Goal: Task Accomplishment & Management: Use online tool/utility

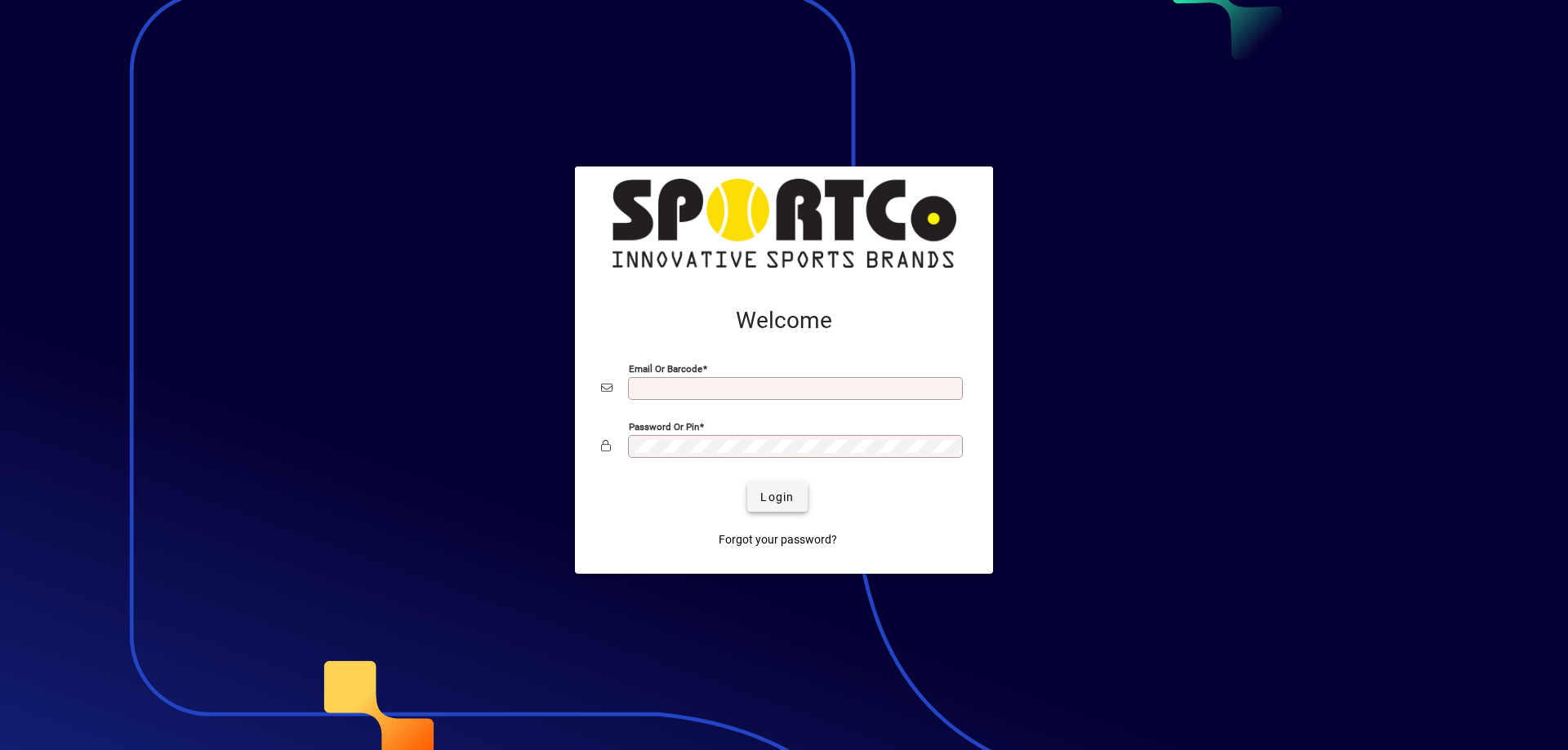
type input "**********"
click at [780, 498] on span "Login" at bounding box center [776, 497] width 33 height 17
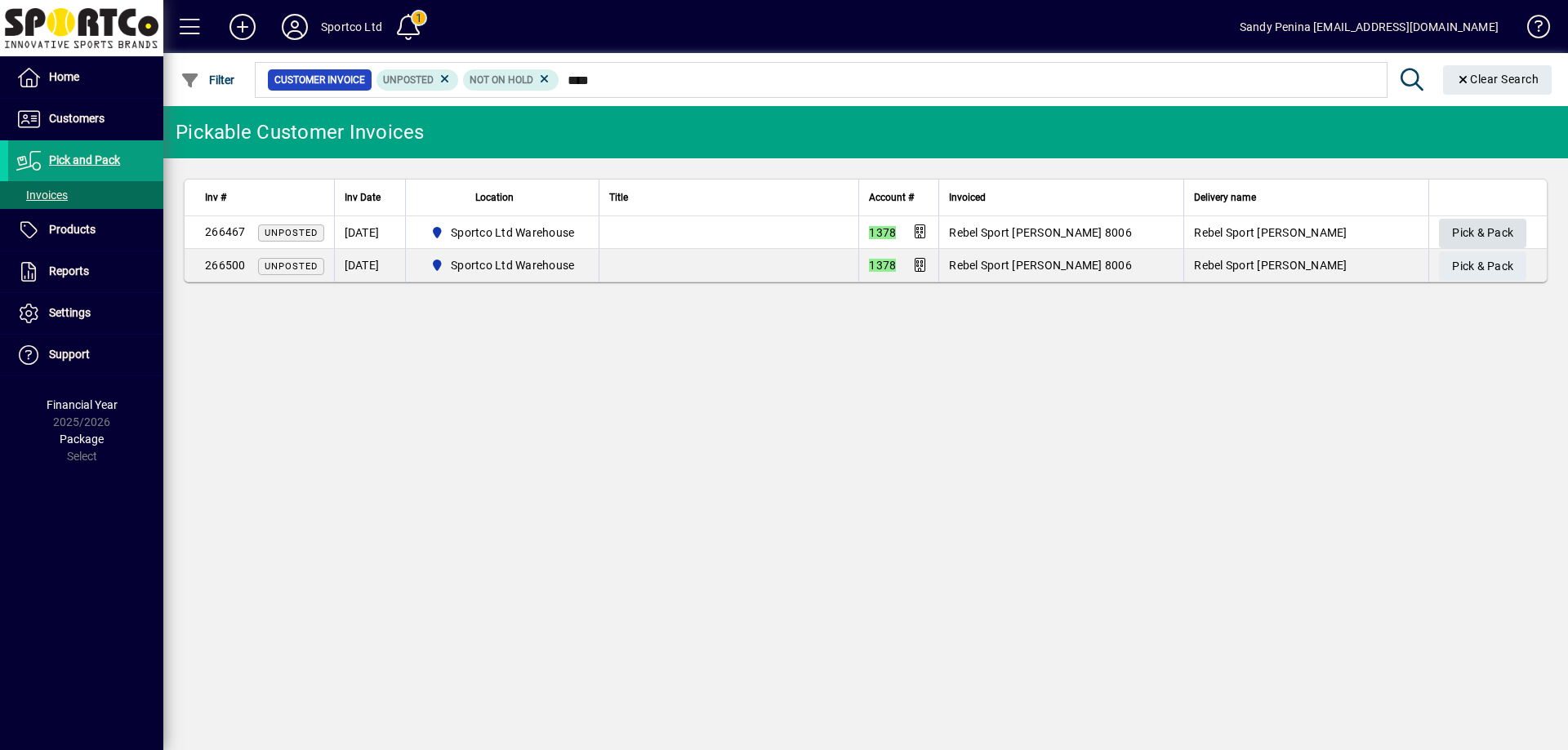
type input "****"
click at [1481, 237] on span "Pick & Pack" at bounding box center [1482, 233] width 61 height 27
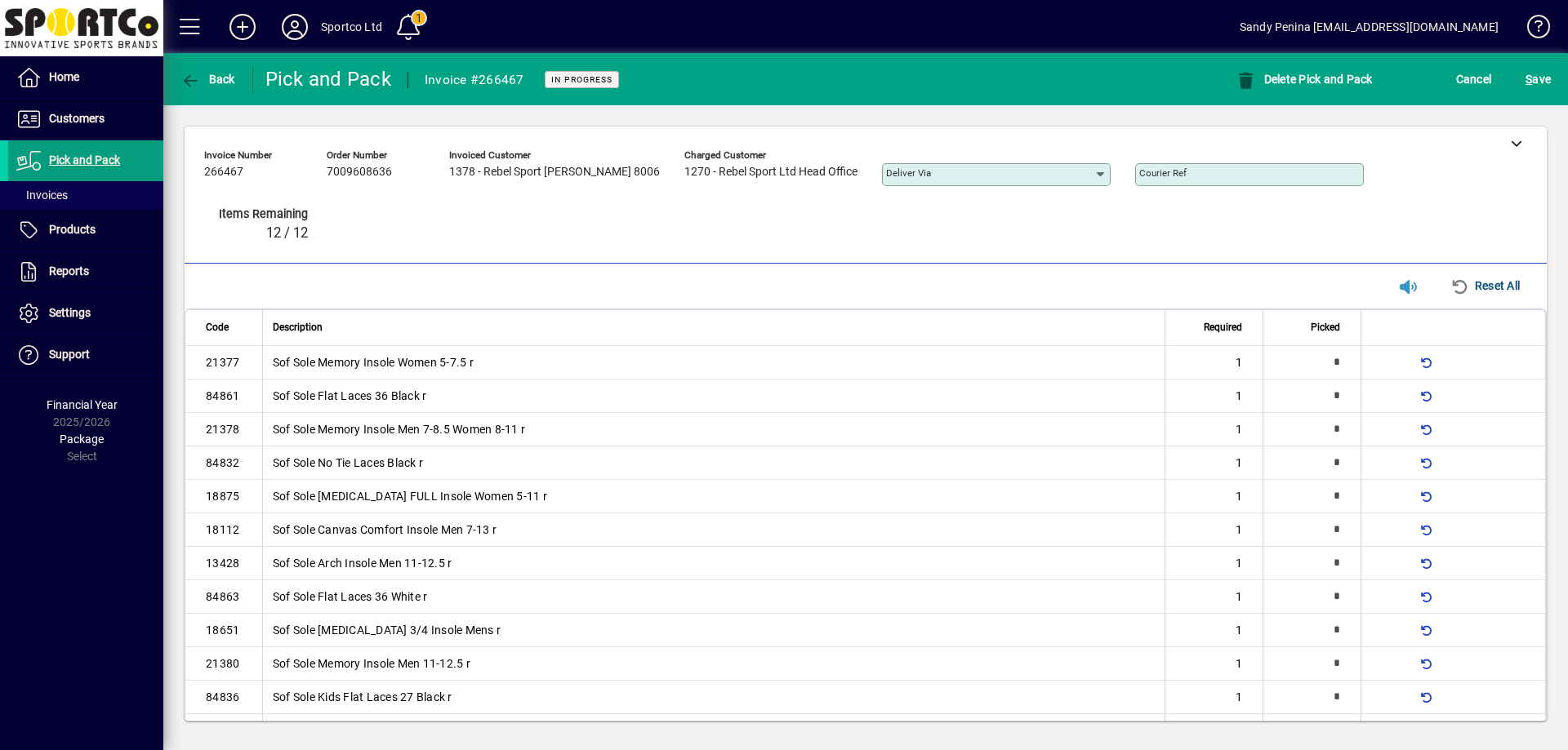
type input "*"
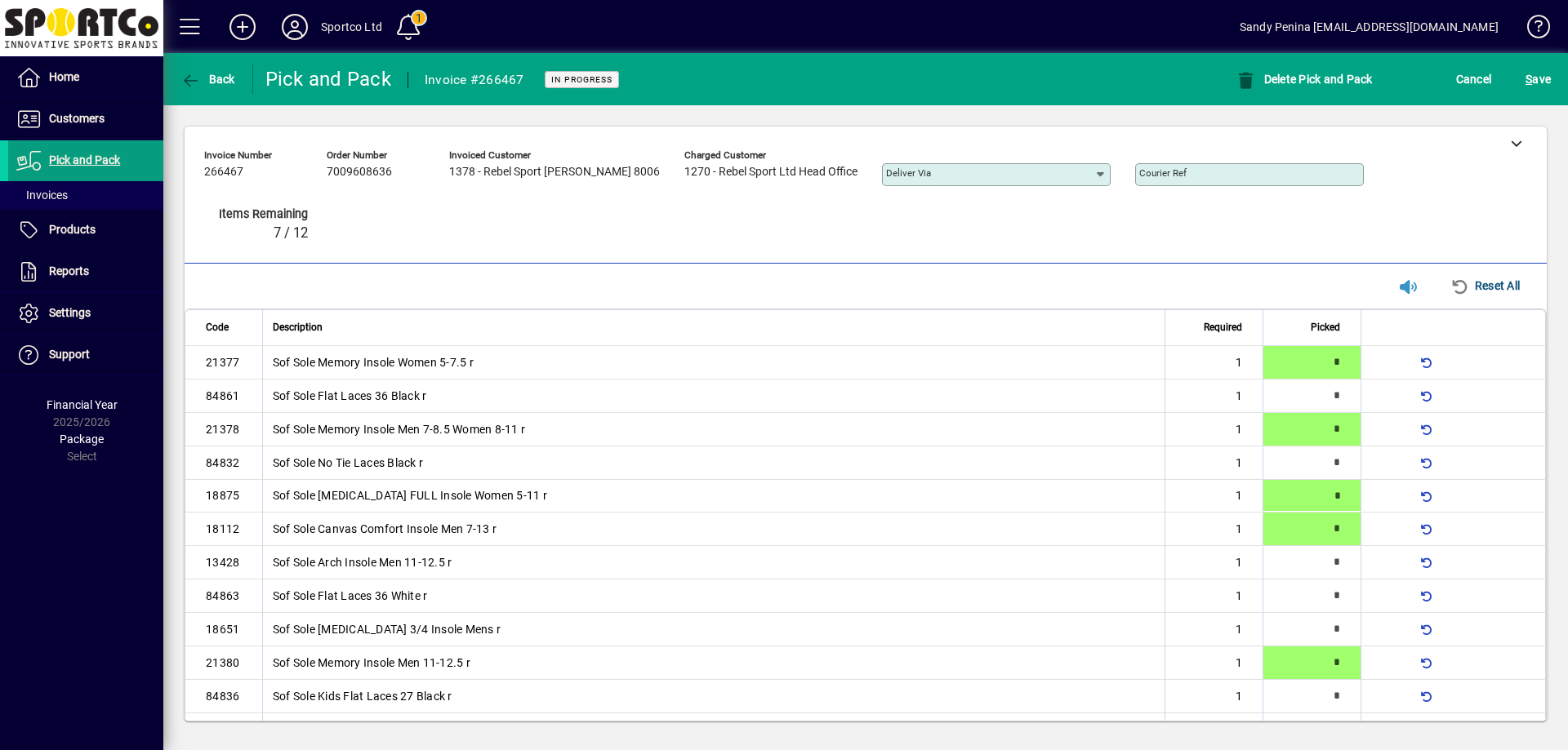
type input "*"
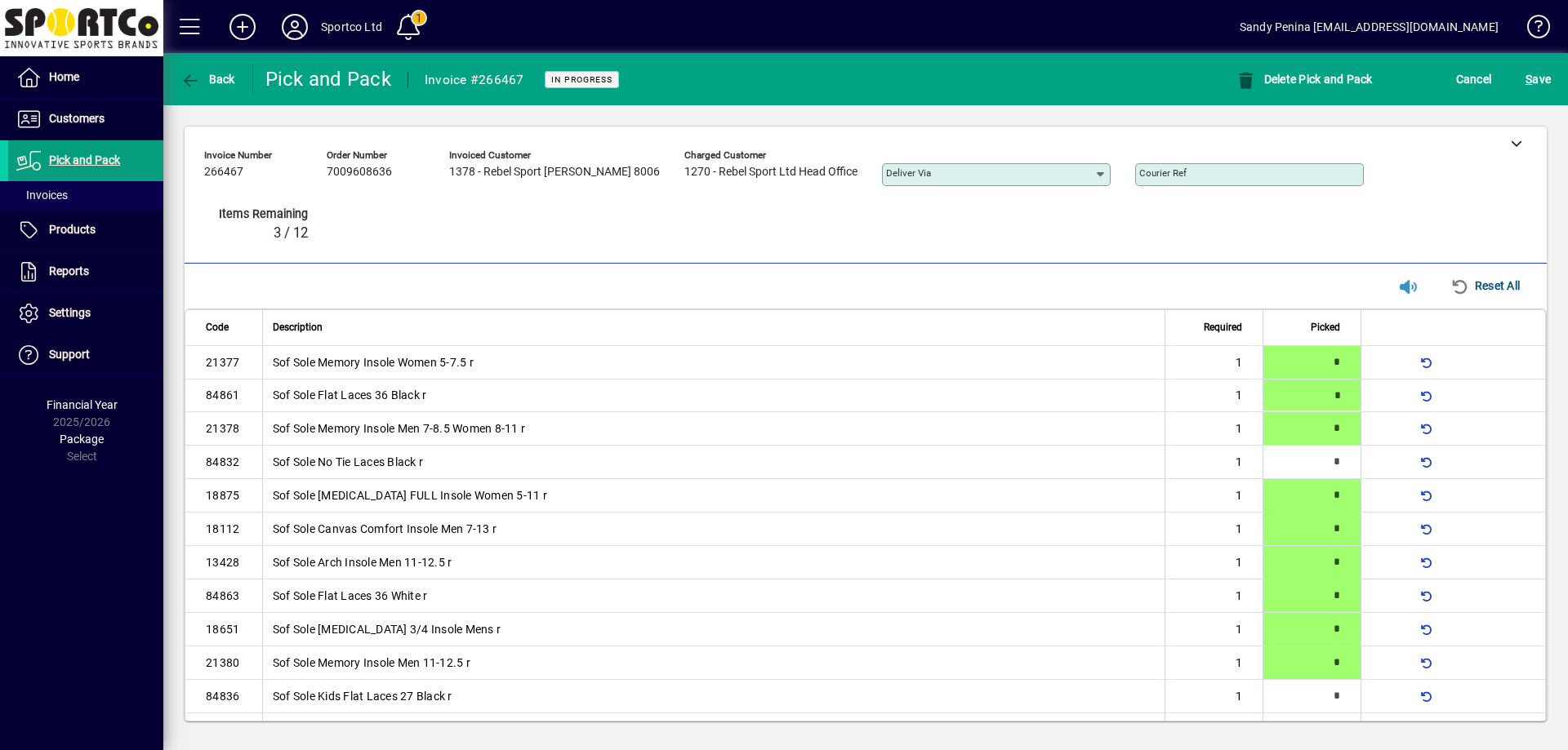
type input "*"
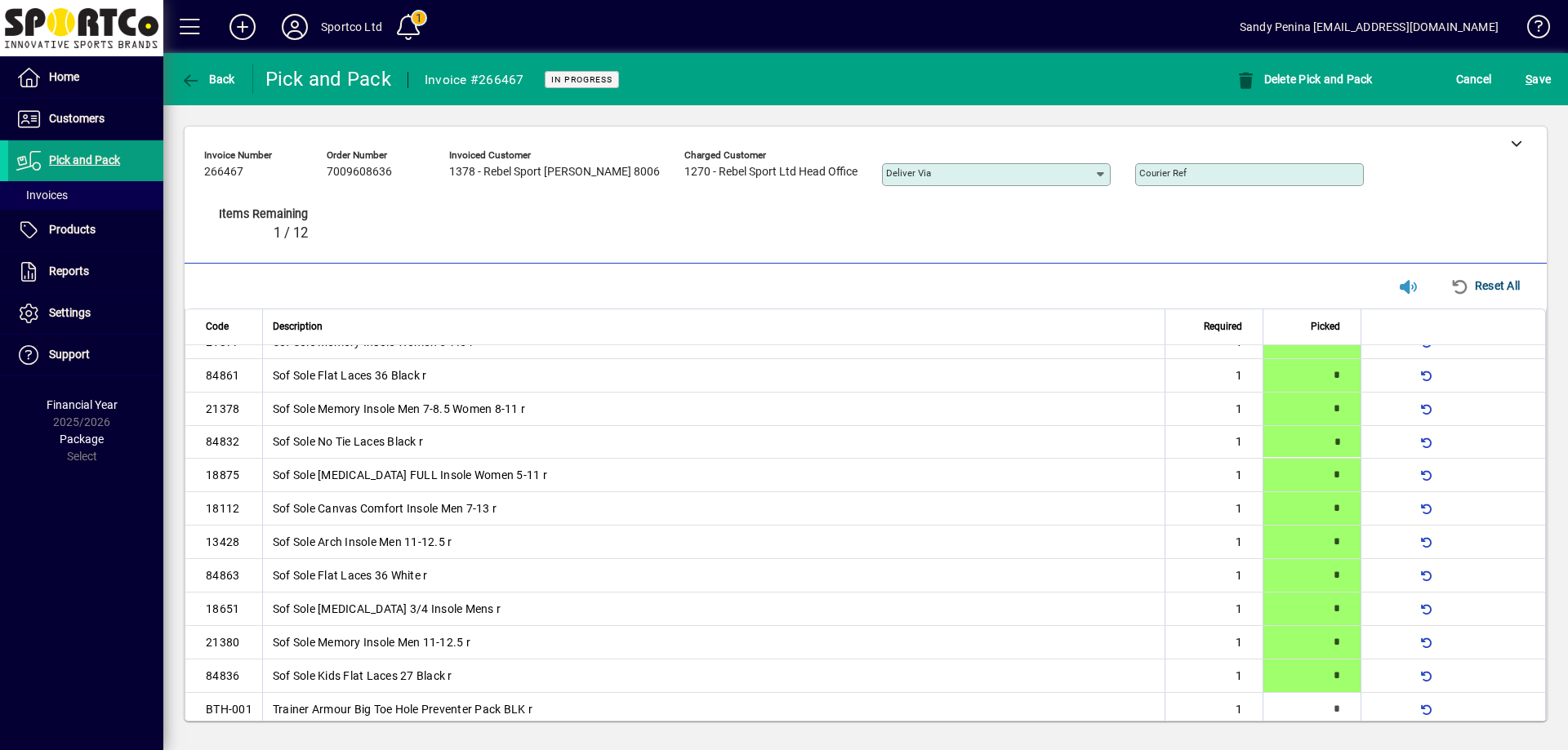
scroll to position [40, 0]
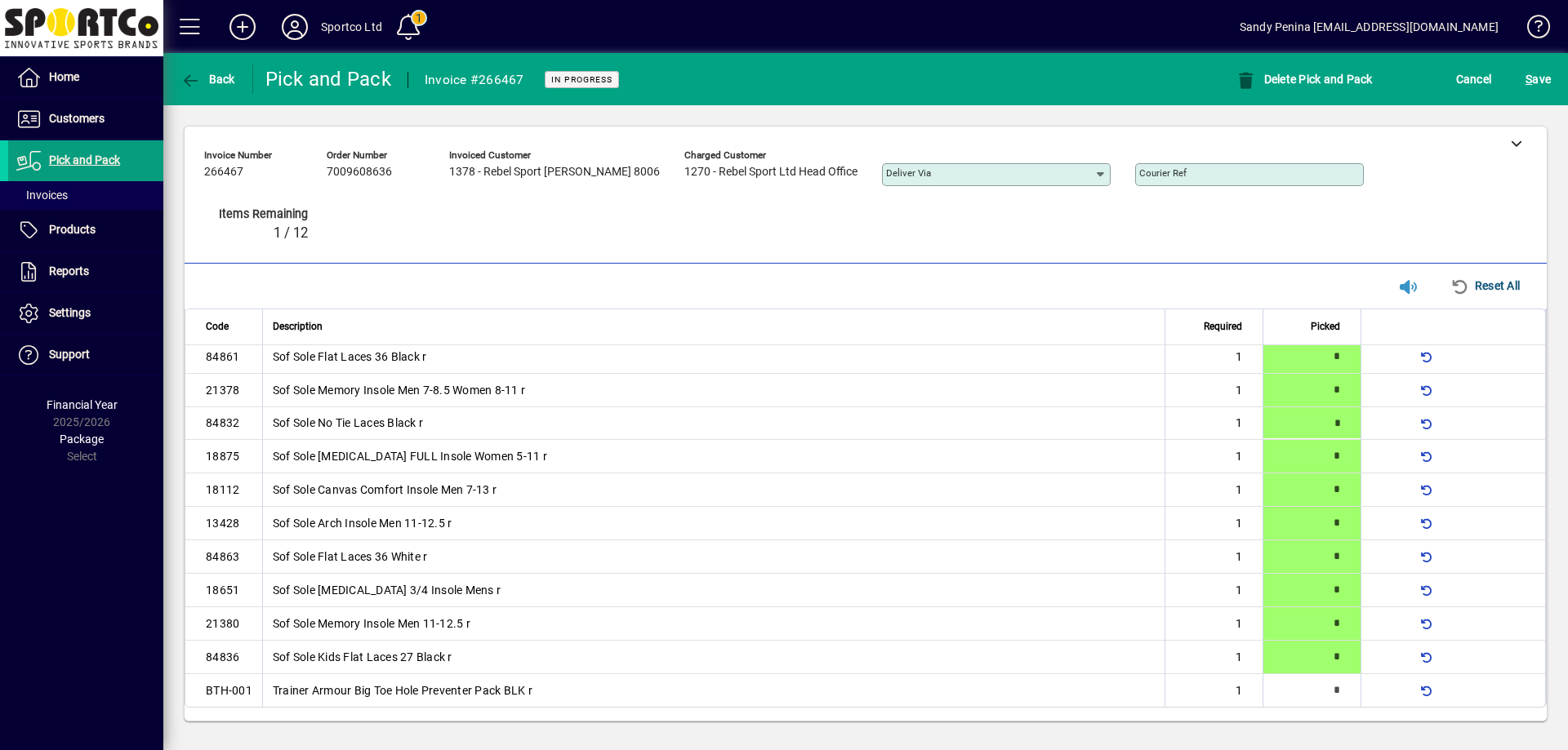
type input "*"
click at [1555, 81] on div "S ave" at bounding box center [1538, 79] width 59 height 30
drag, startPoint x: 1538, startPoint y: 69, endPoint x: 1512, endPoint y: 169, distance: 103.3
click at [1536, 69] on span "S ave" at bounding box center [1538, 78] width 25 height 26
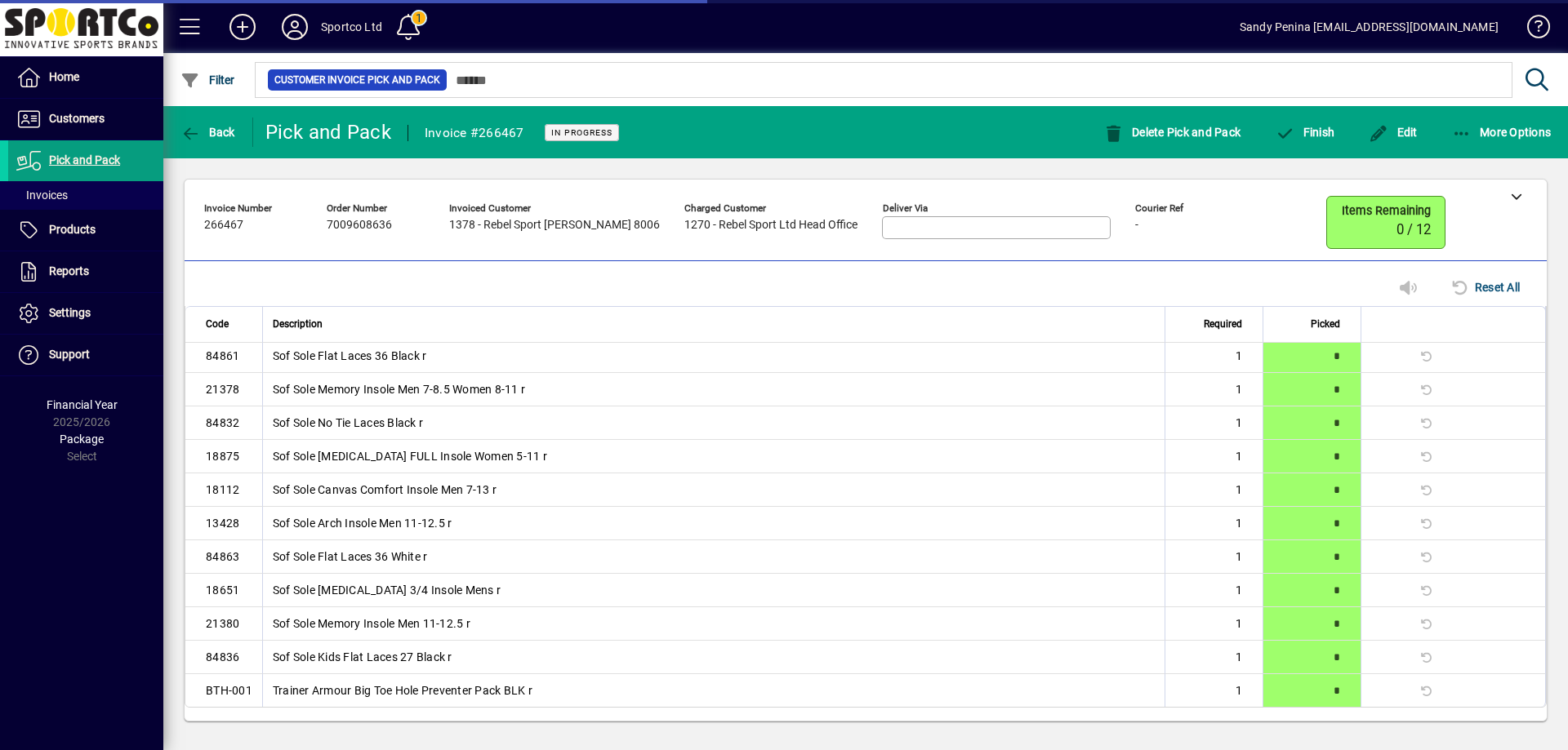
scroll to position [0, 0]
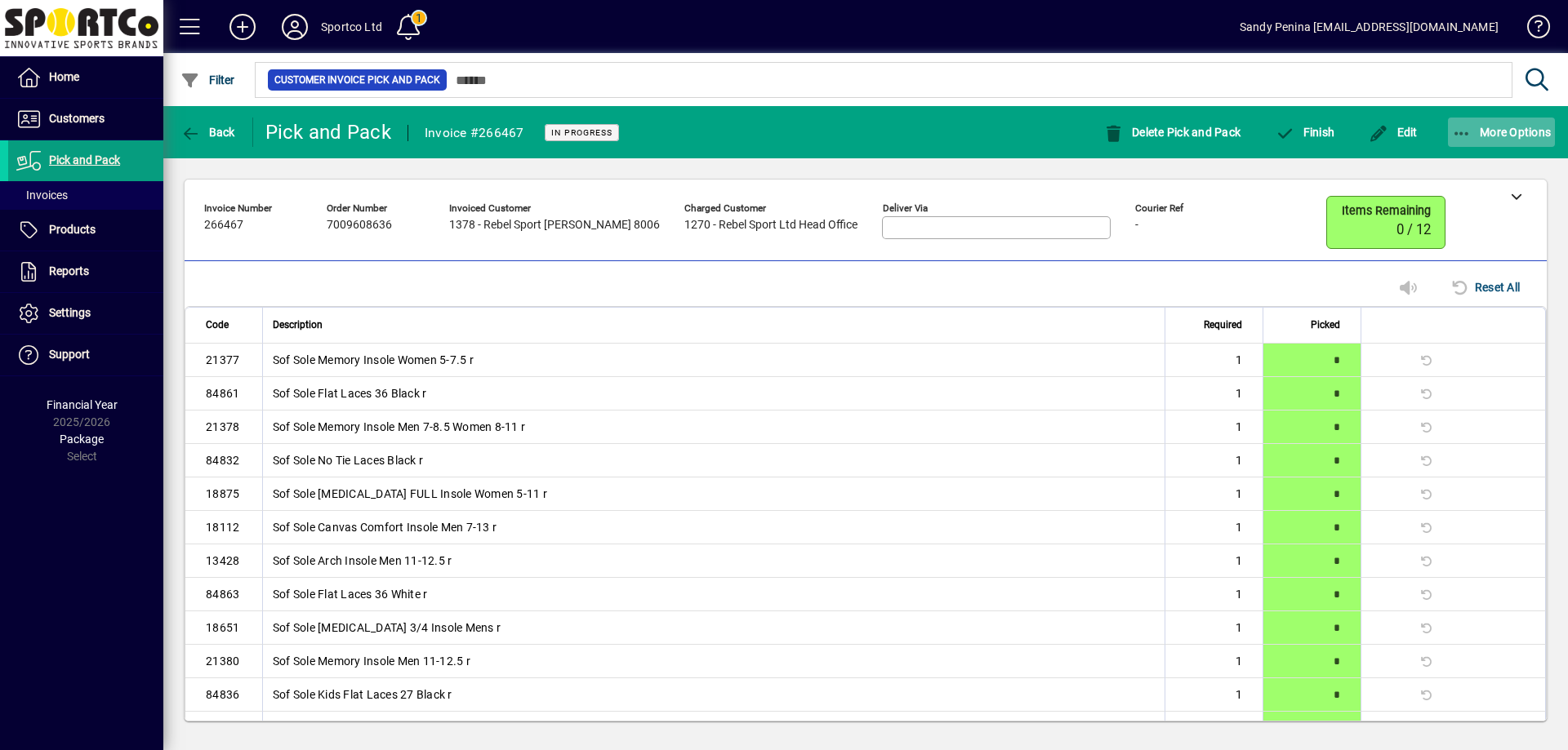
click at [1472, 130] on span "More Options" at bounding box center [1501, 132] width 100 height 14
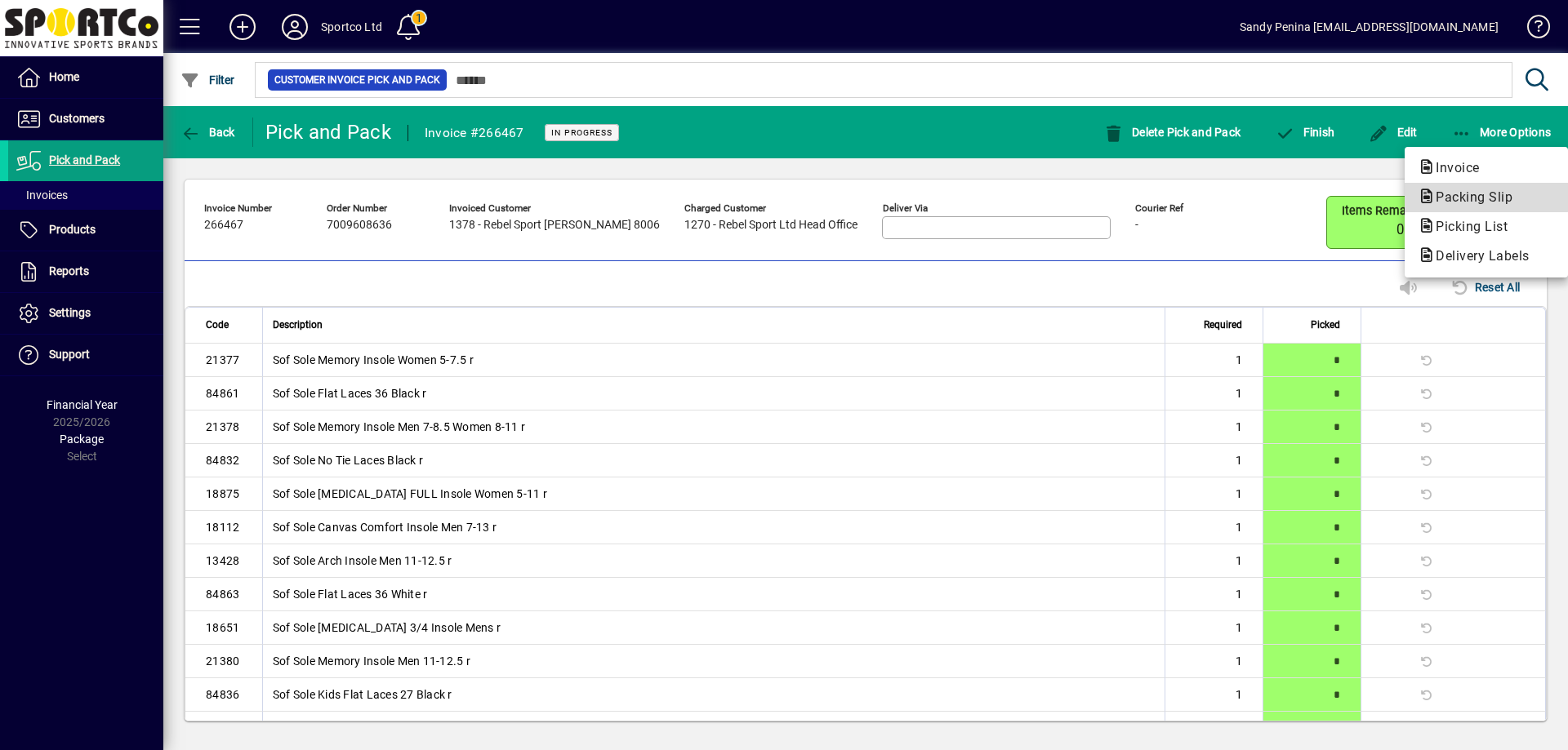
click at [1464, 194] on span "Packing Slip" at bounding box center [1469, 196] width 103 height 15
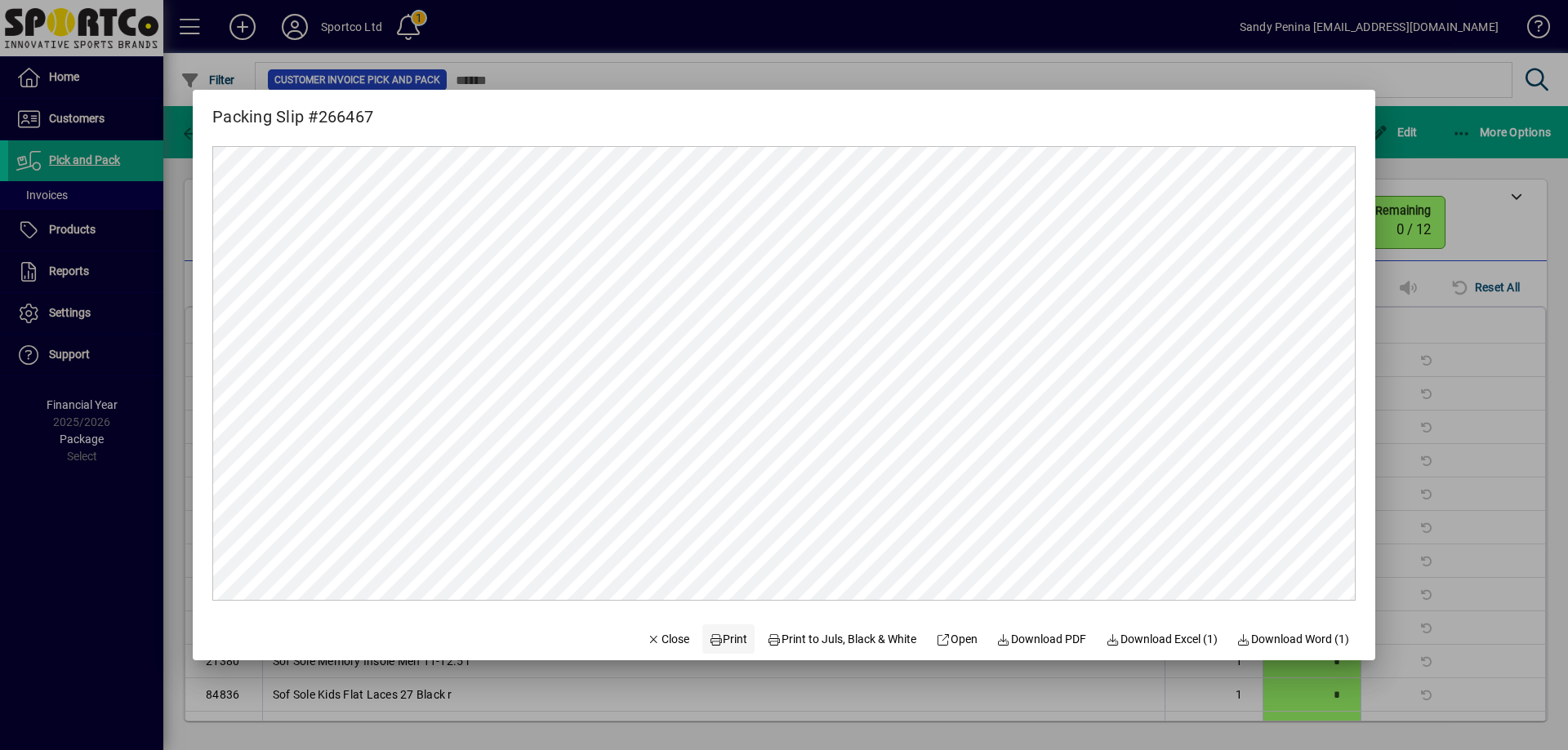
click at [725, 648] on span at bounding box center [729, 639] width 52 height 40
click at [712, 641] on span "Print" at bounding box center [729, 639] width 40 height 17
click at [1448, 409] on div at bounding box center [784, 375] width 1568 height 750
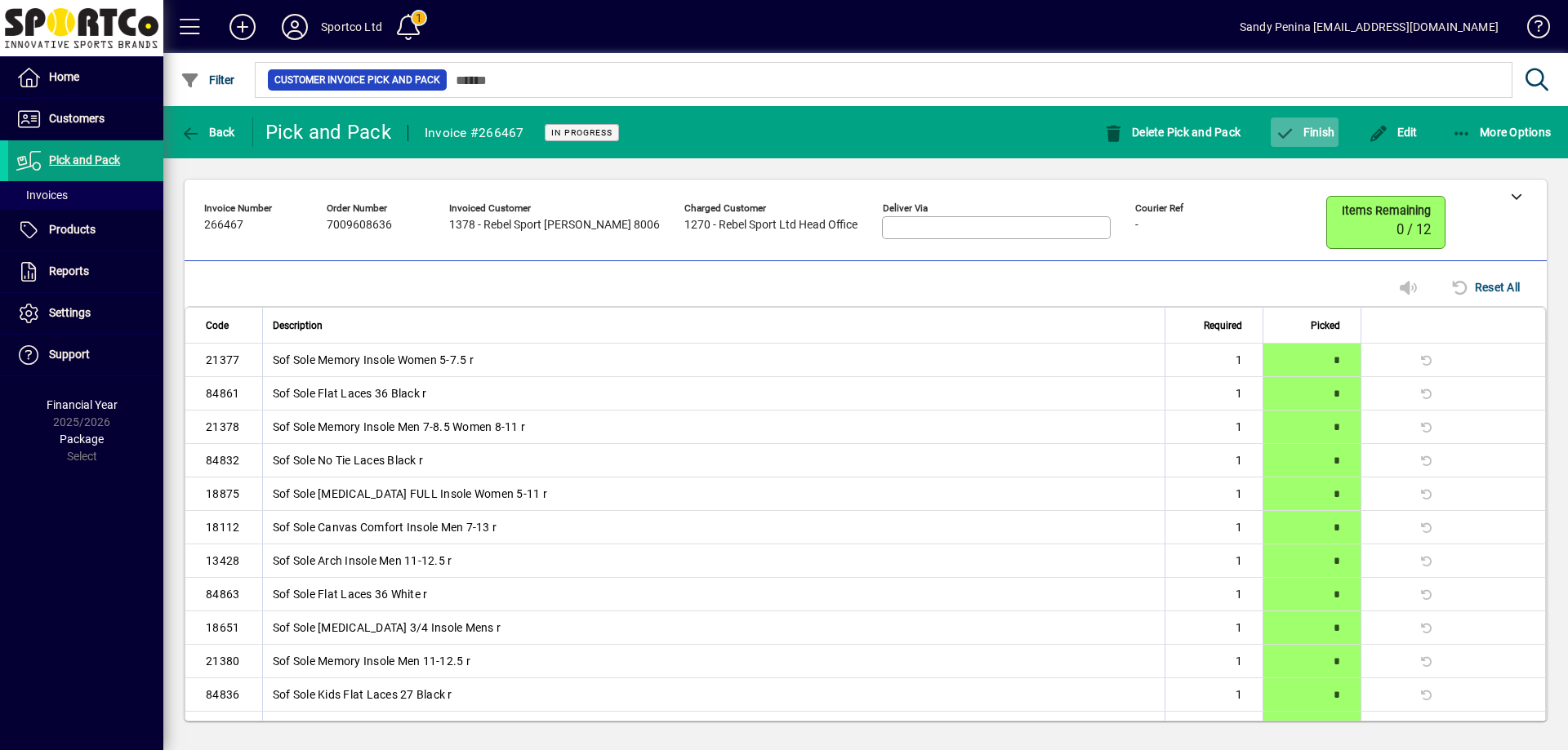
click at [1295, 140] on span "button" at bounding box center [1304, 132] width 68 height 40
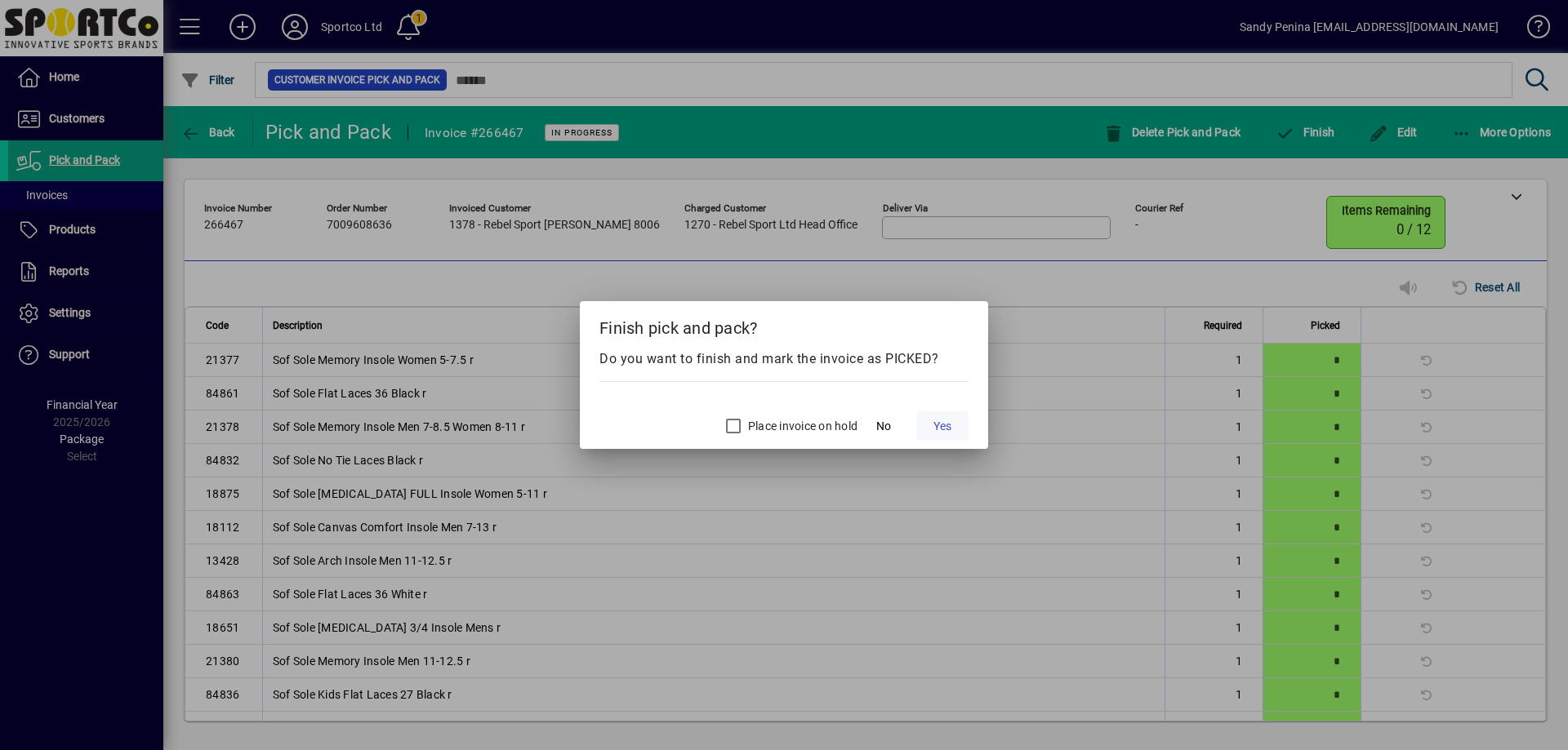
click at [927, 434] on span at bounding box center [942, 427] width 52 height 40
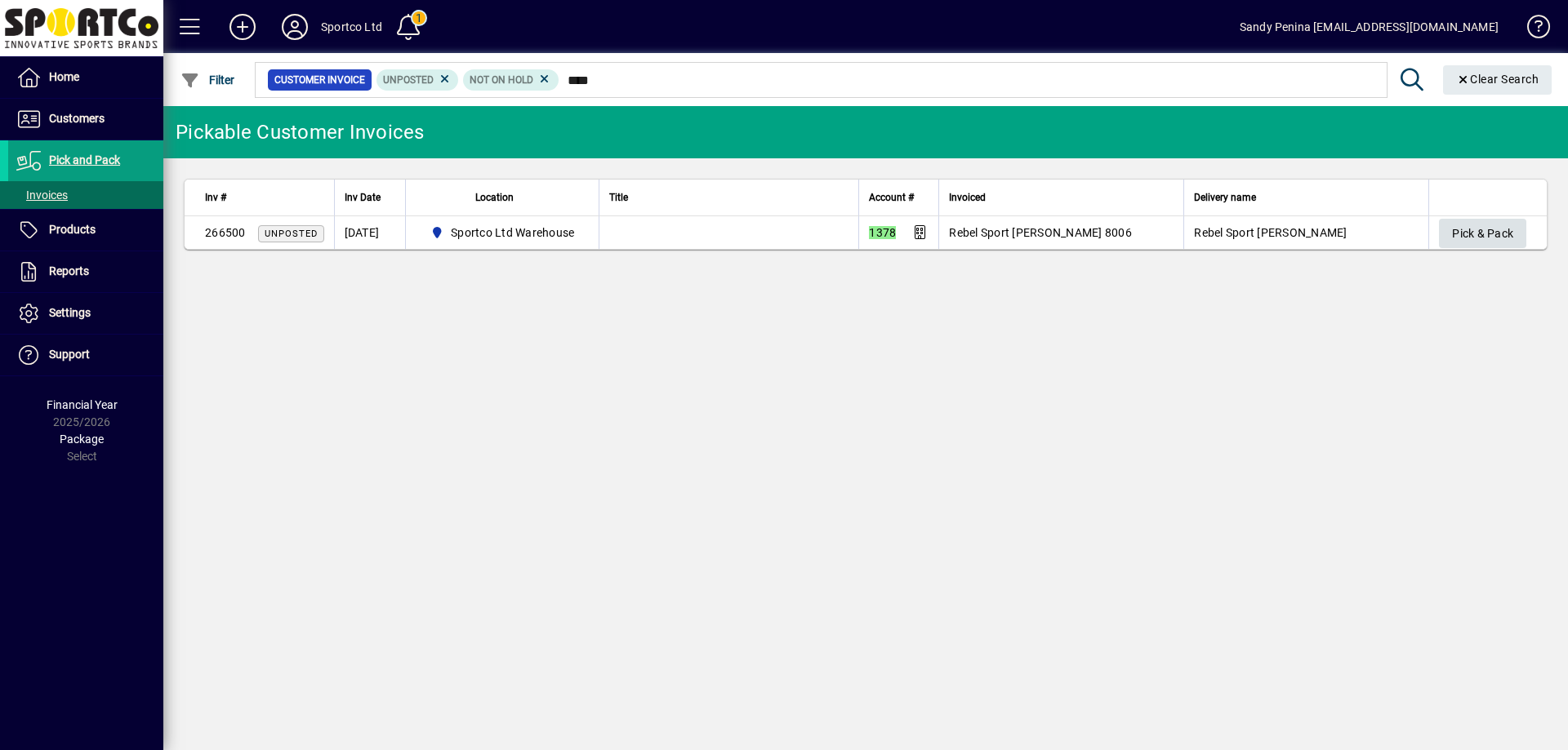
type input "****"
click at [1468, 239] on span "Pick & Pack" at bounding box center [1482, 234] width 61 height 27
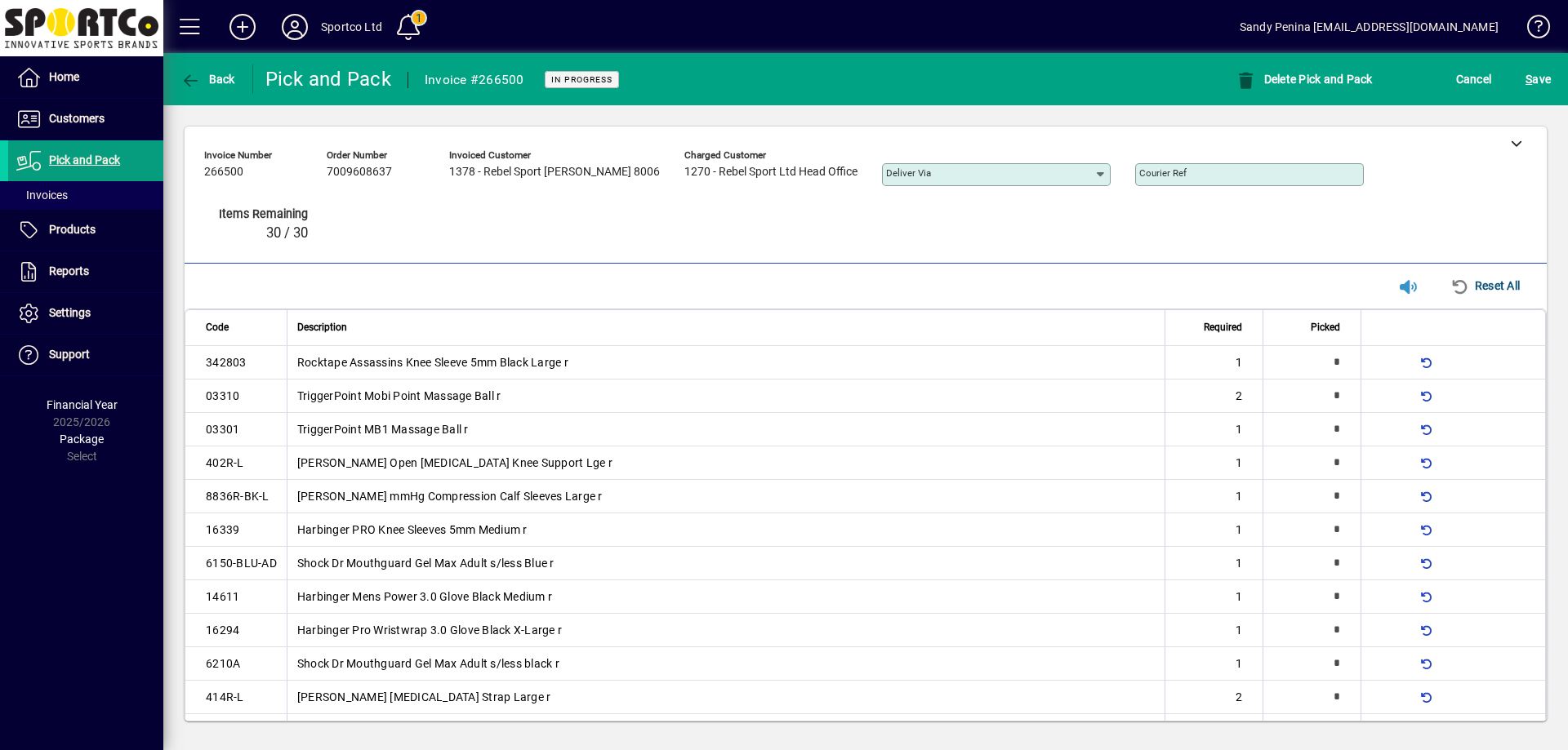
type input "*"
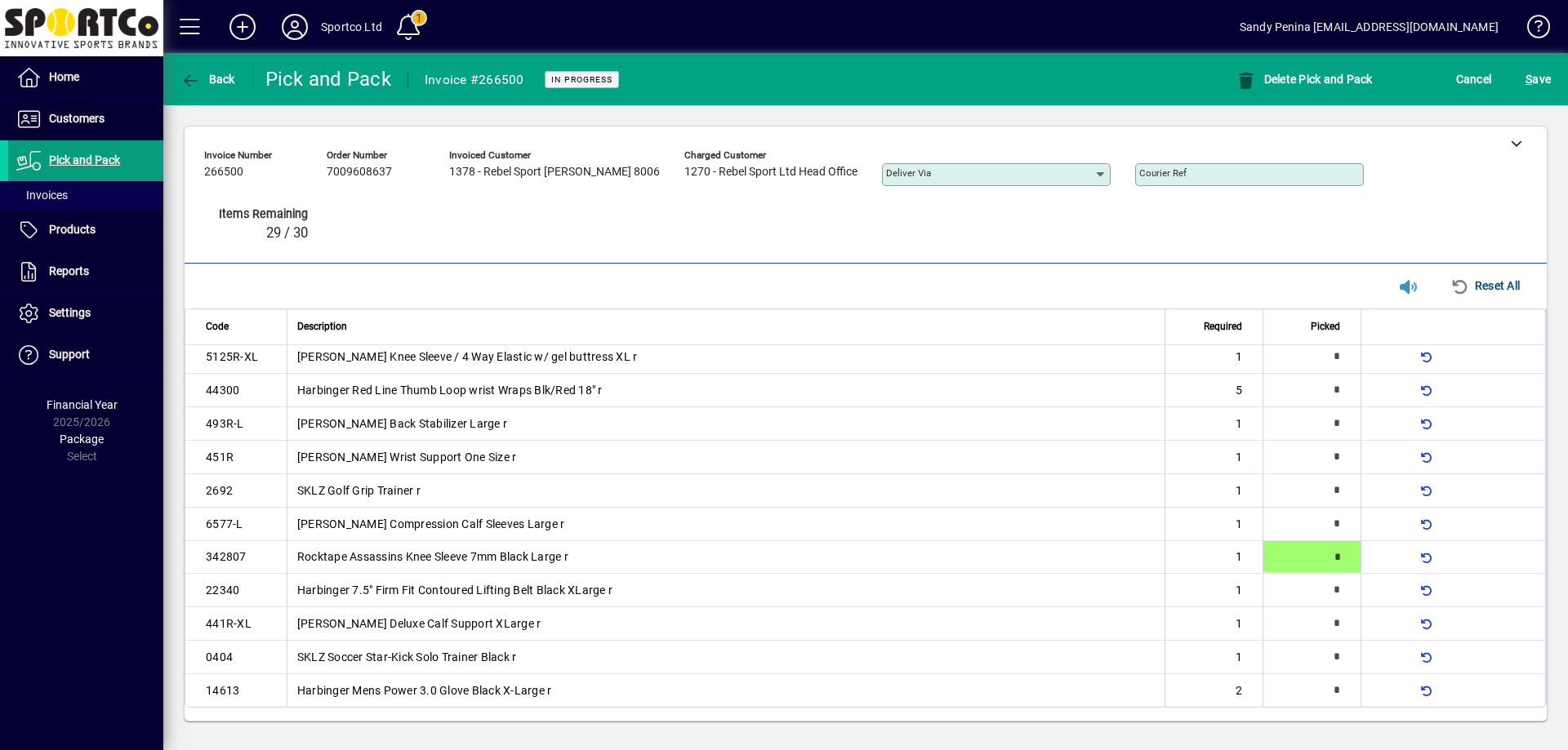
type input "*"
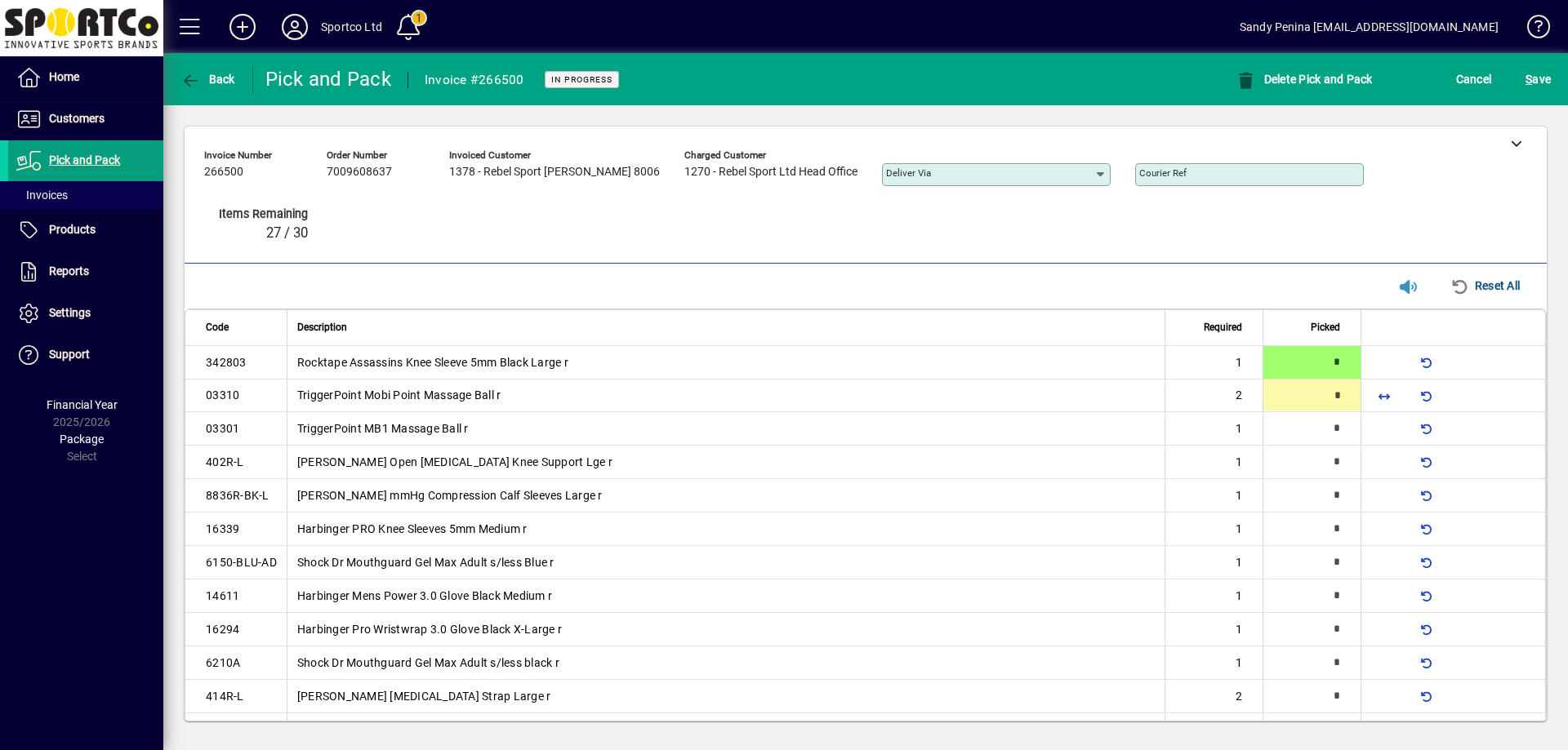
type input "*"
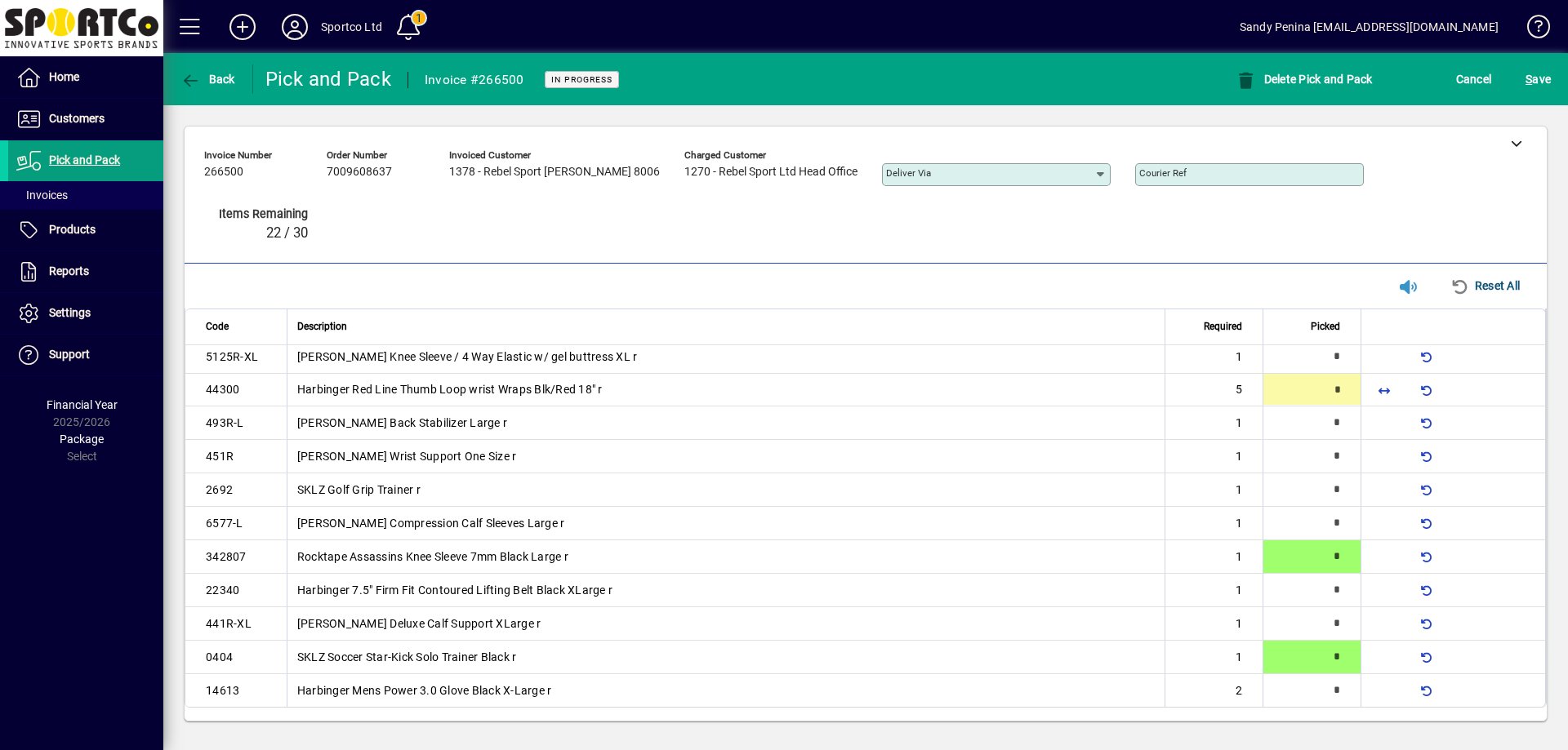
scroll to position [285, 0]
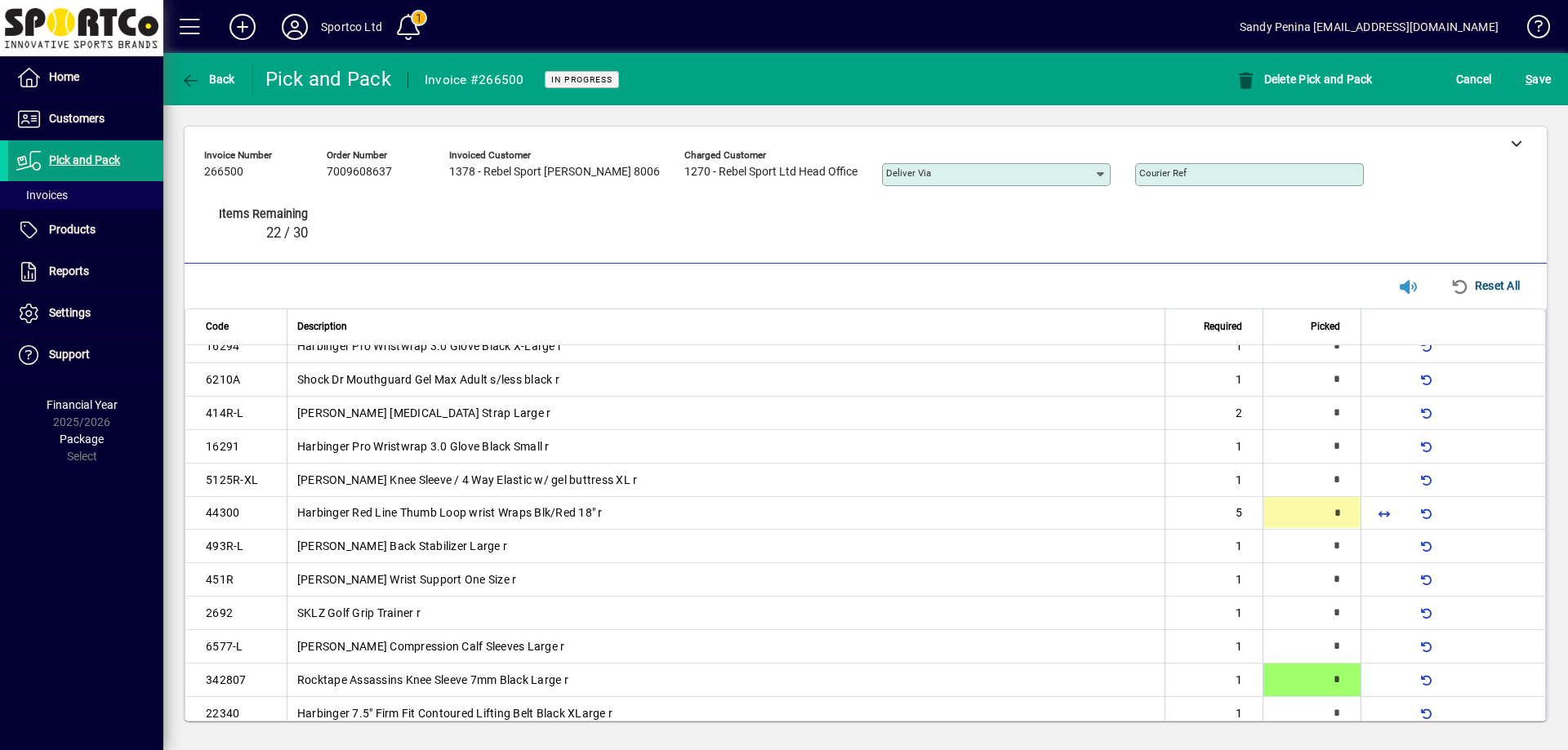
type input "*"
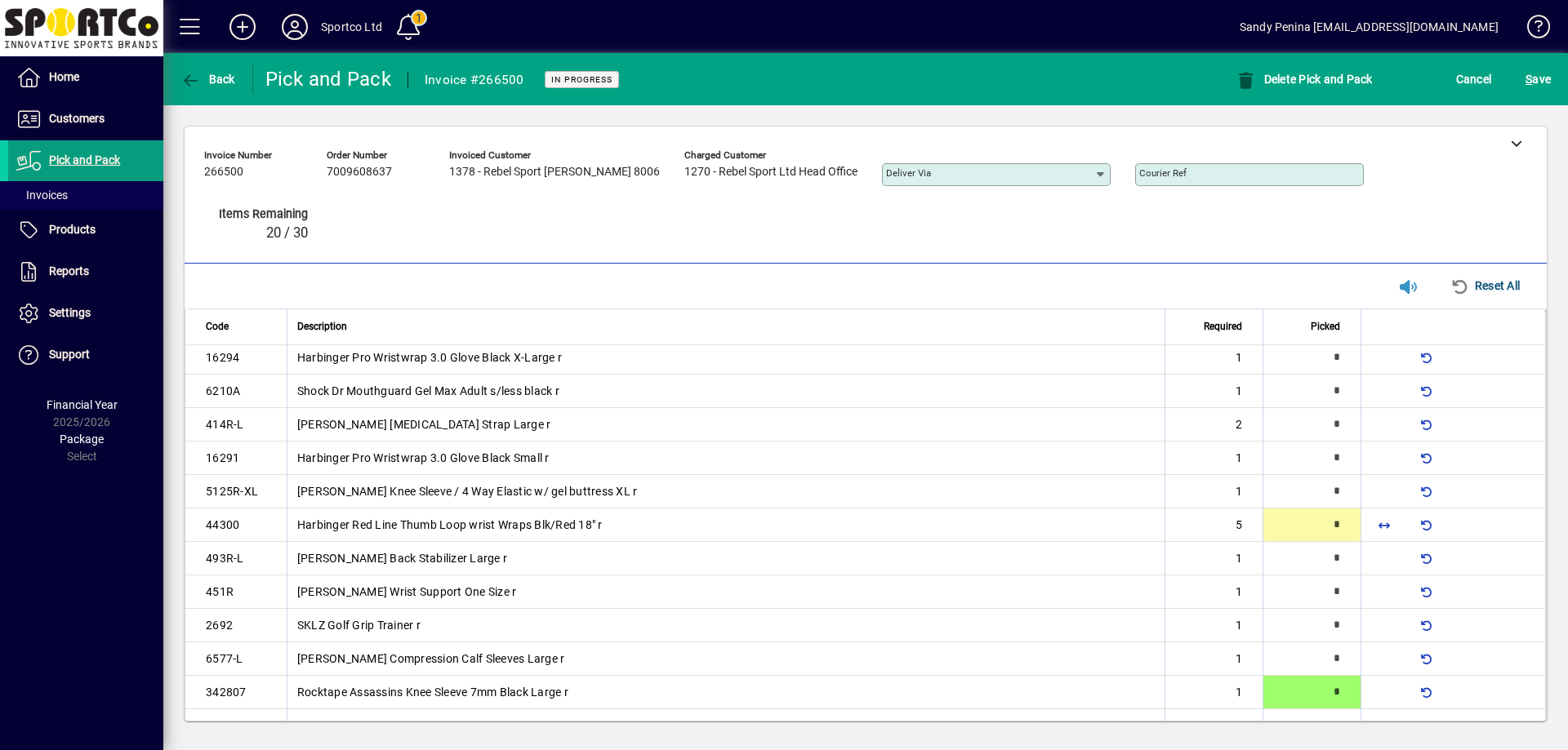
type input "*"
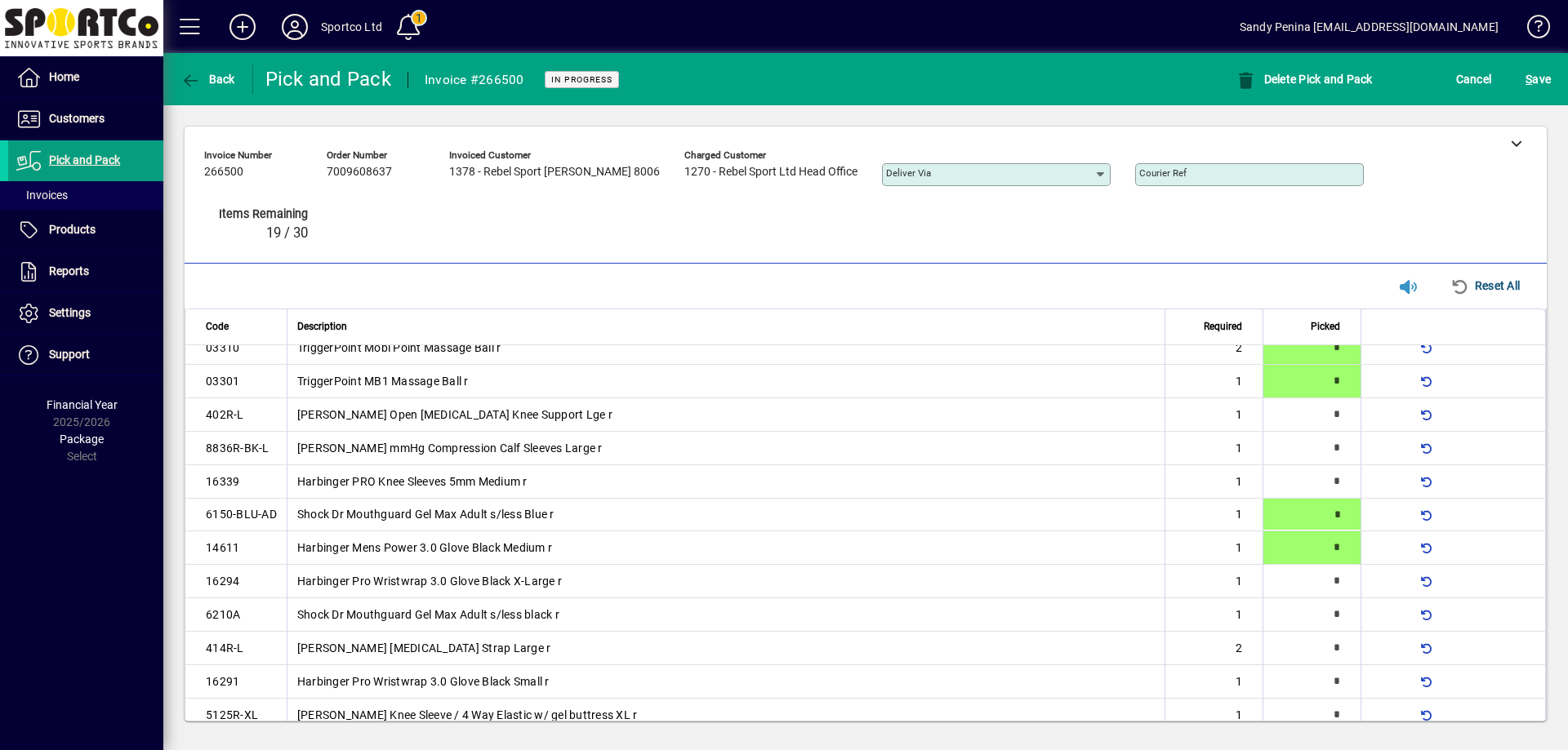
type input "*"
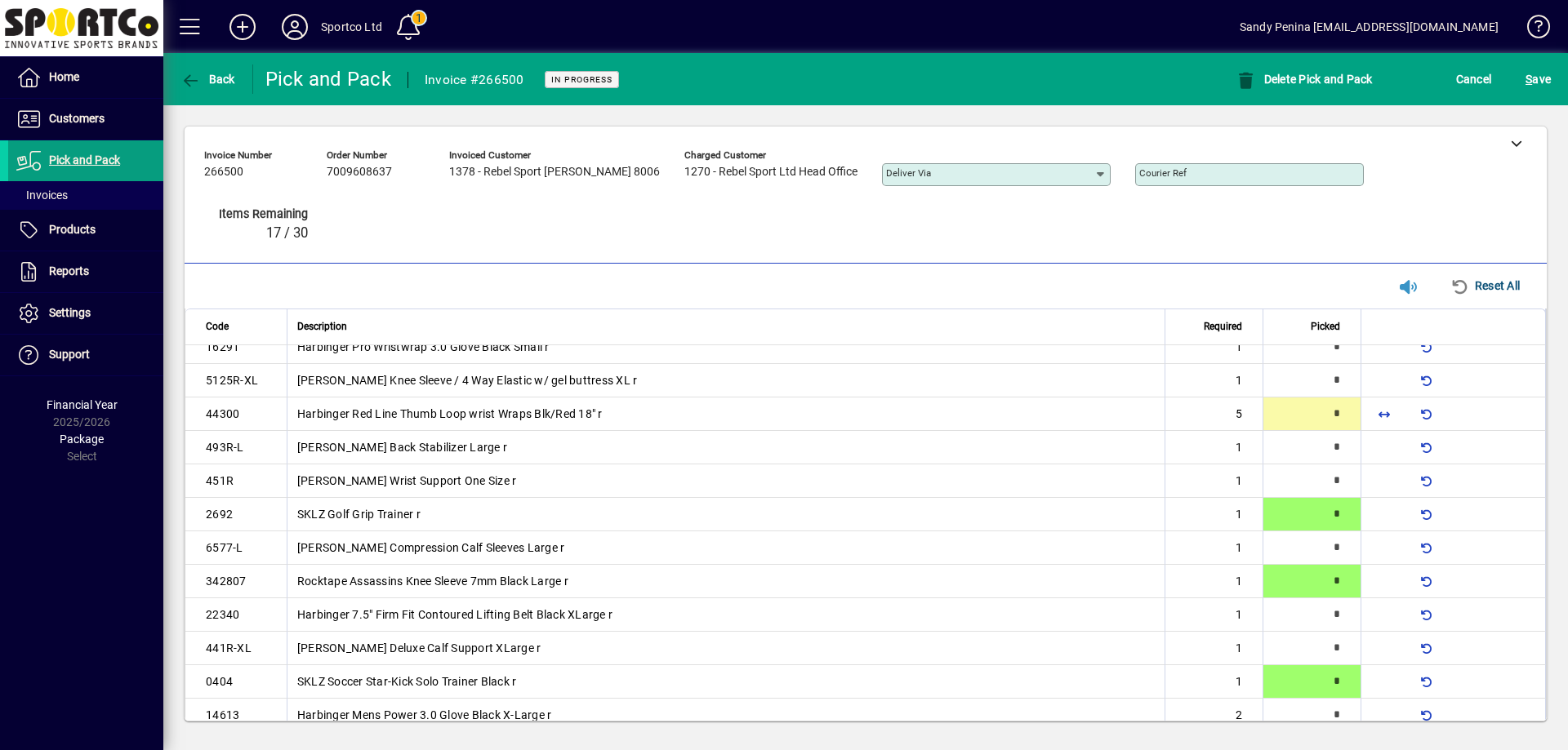
scroll to position [373, 0]
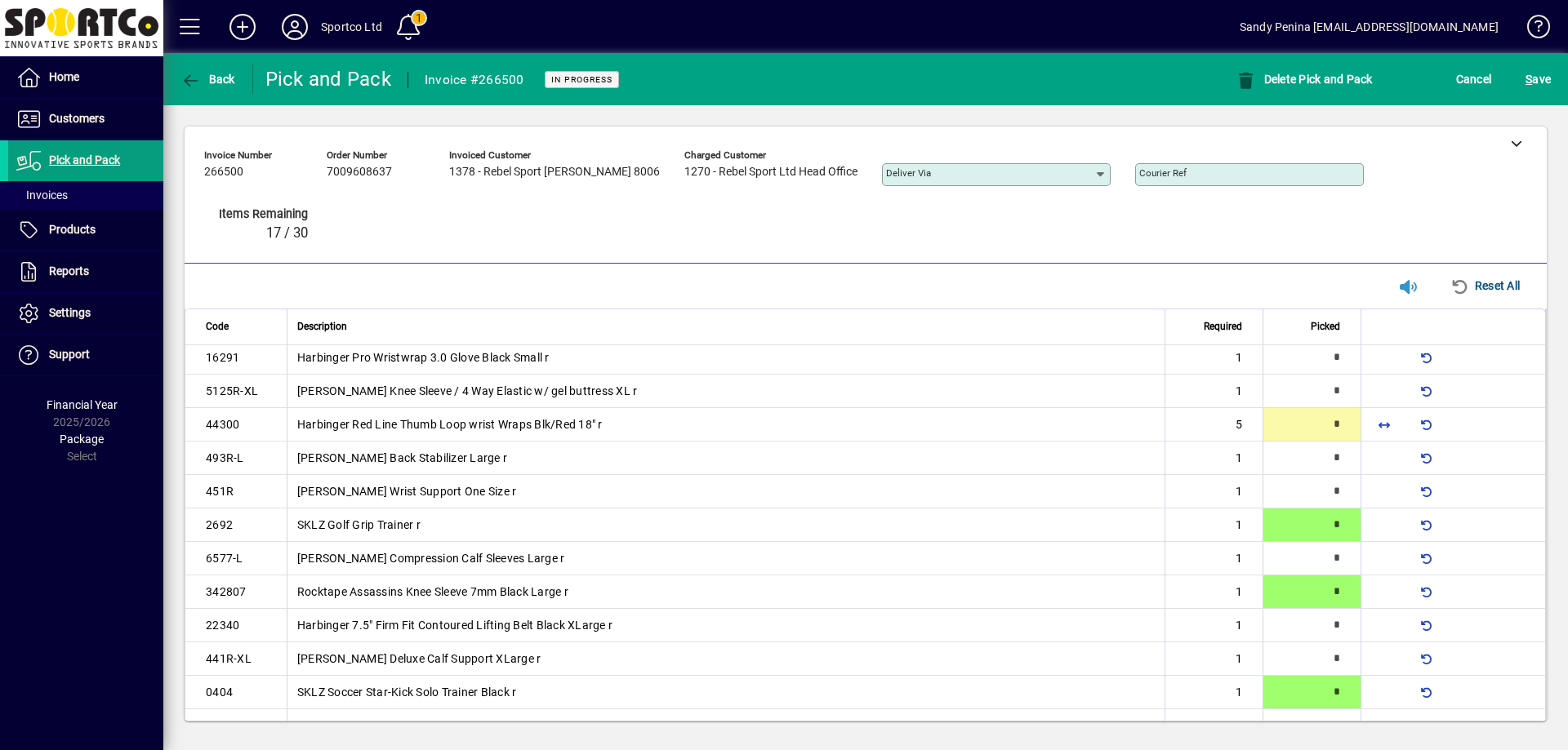
type input "*"
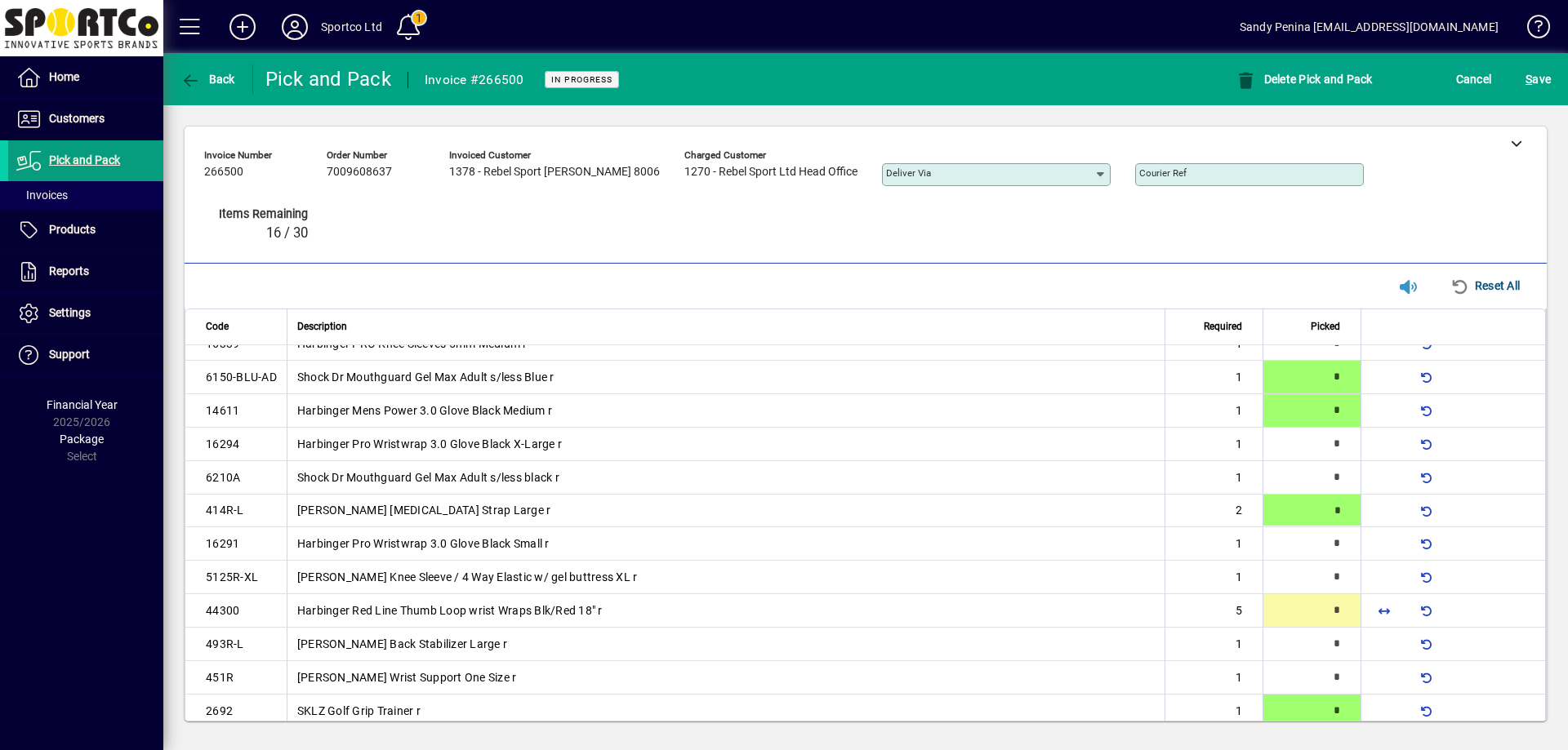
scroll to position [184, 0]
type input "*"
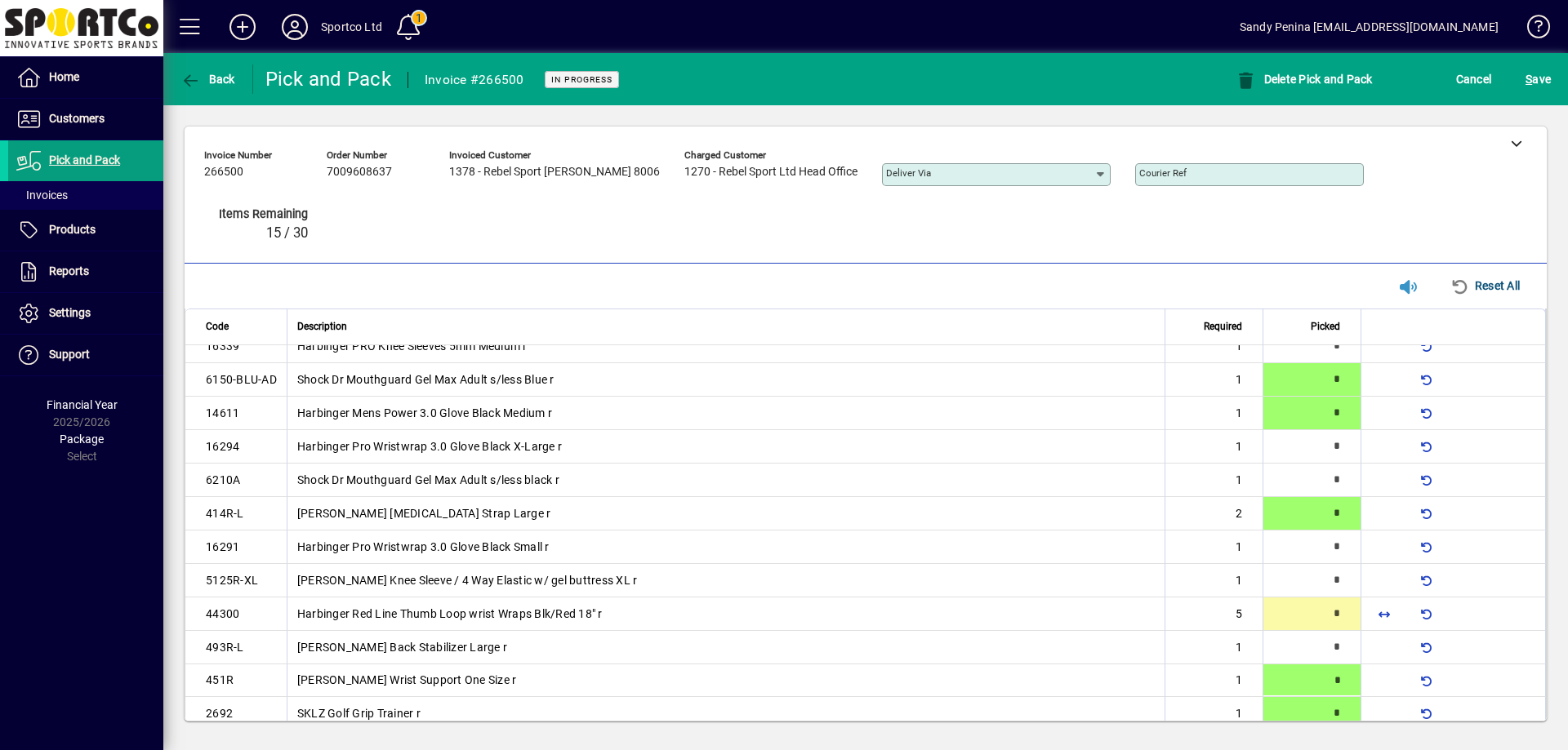
type input "*"
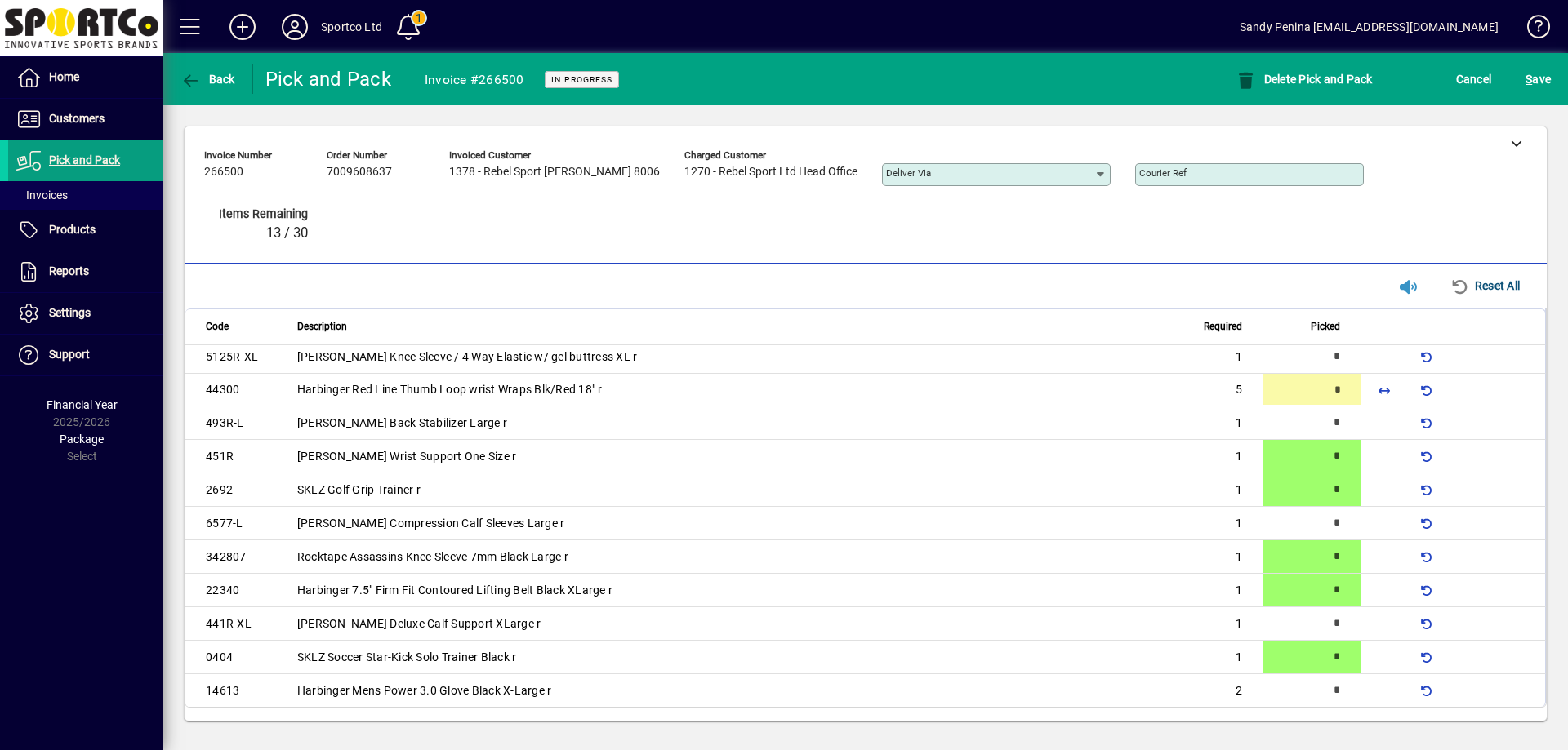
type input "*"
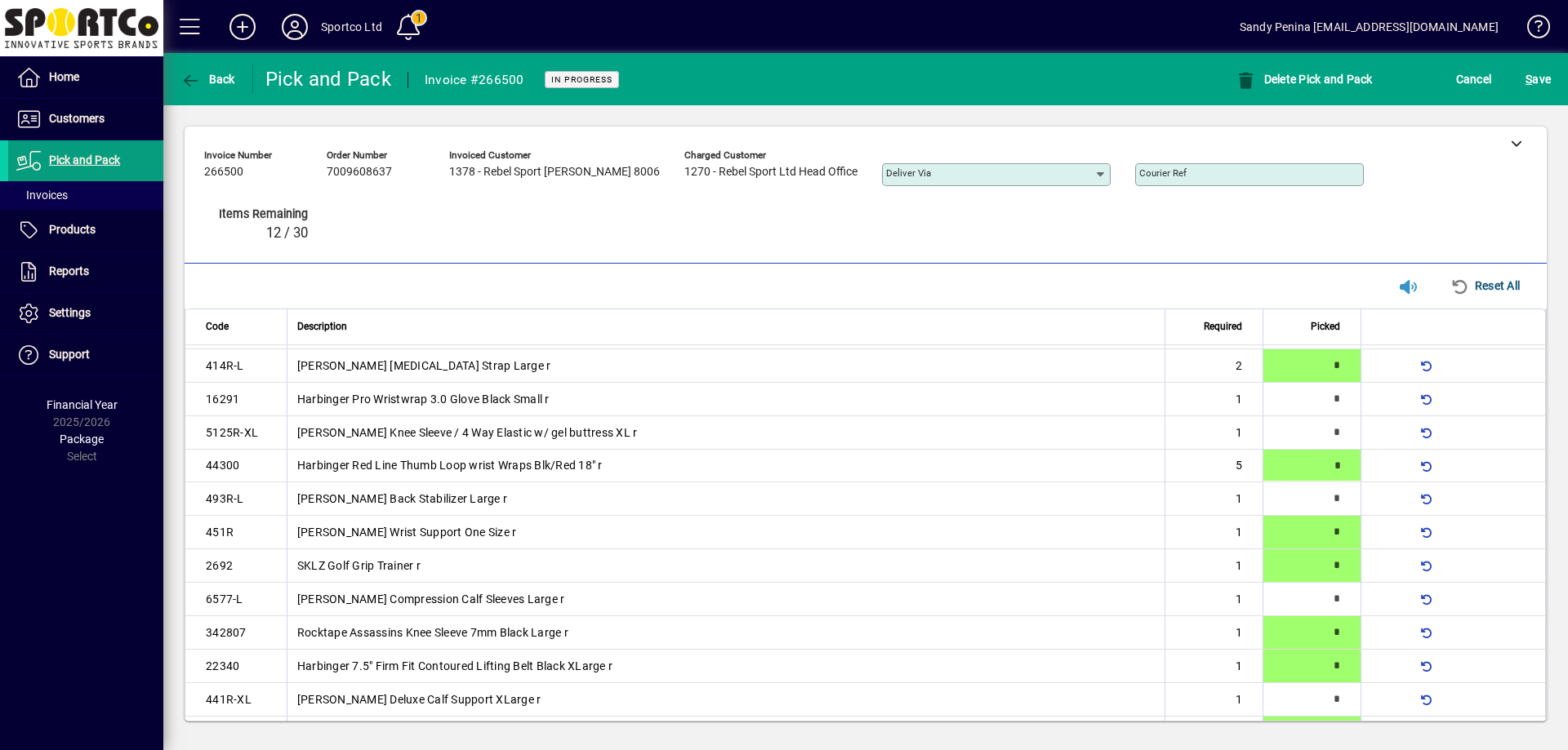
scroll to position [285, 0]
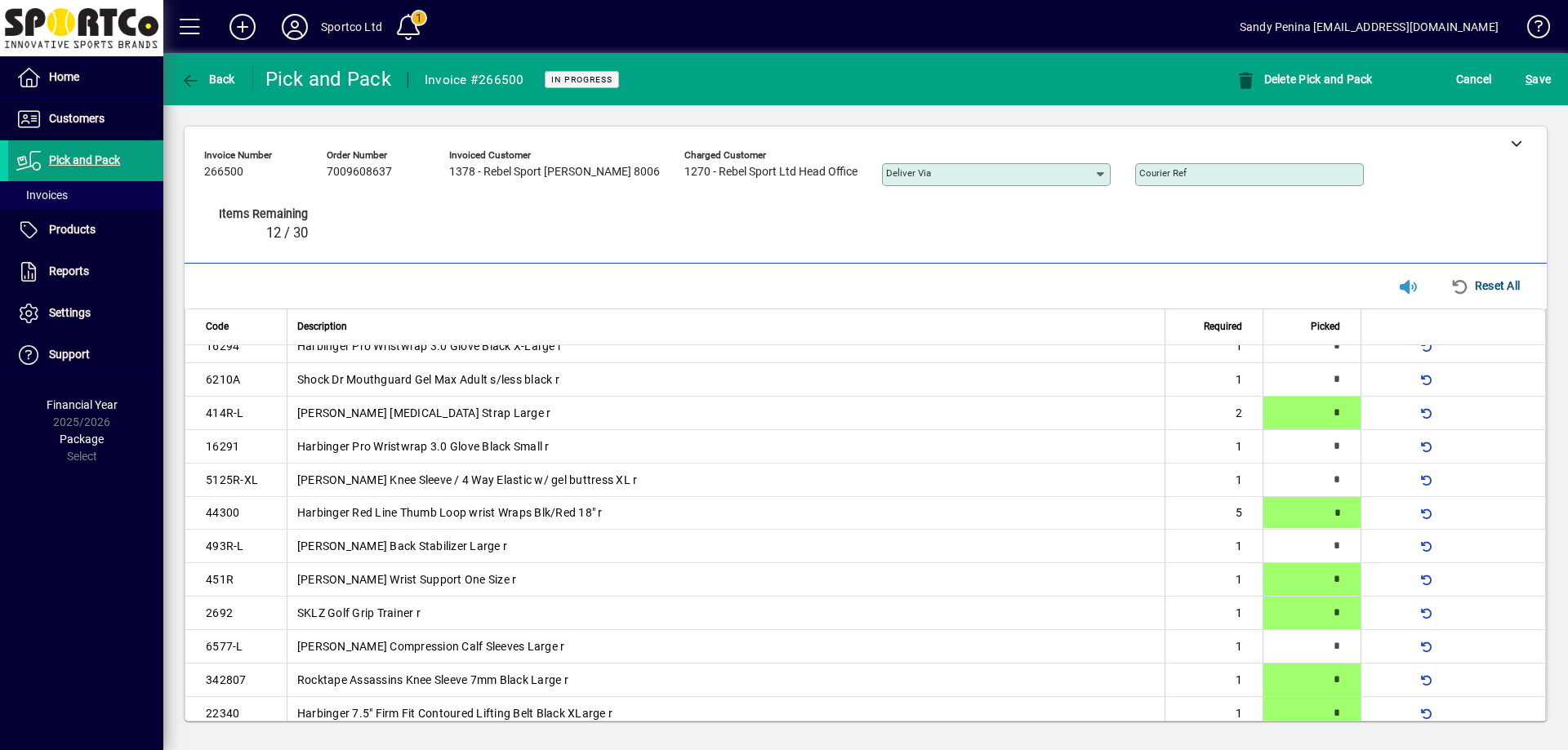
type input "*"
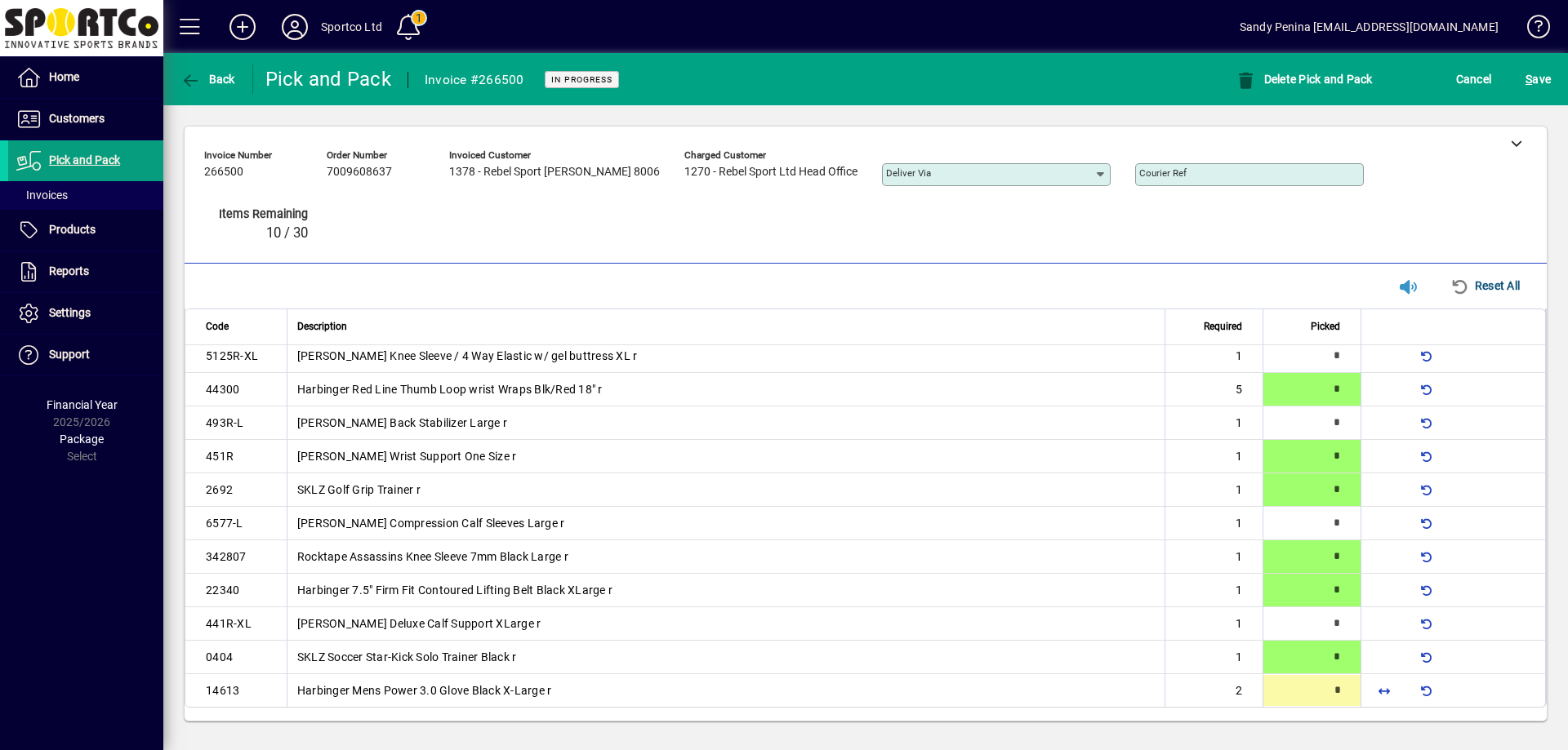
type input "*"
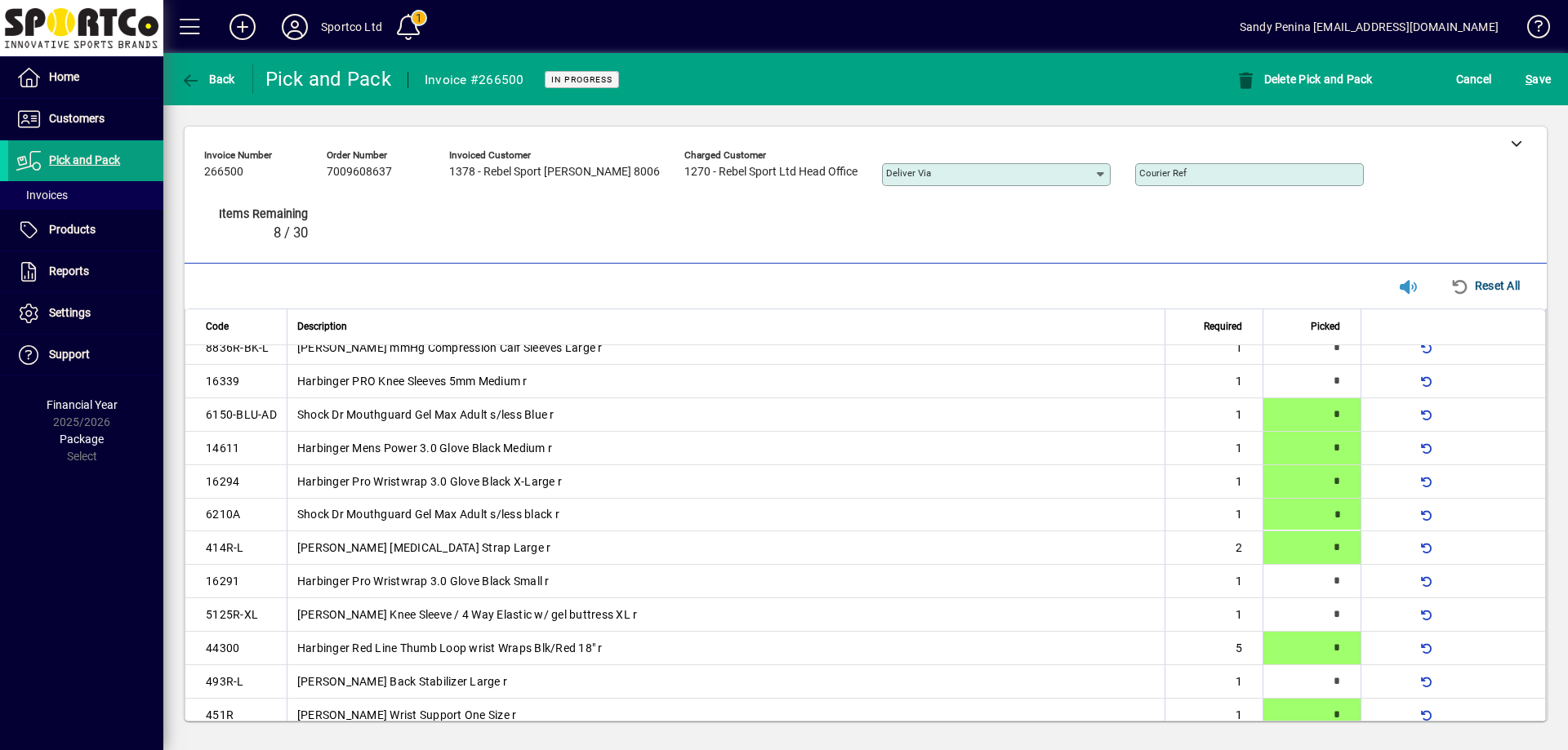
type input "*"
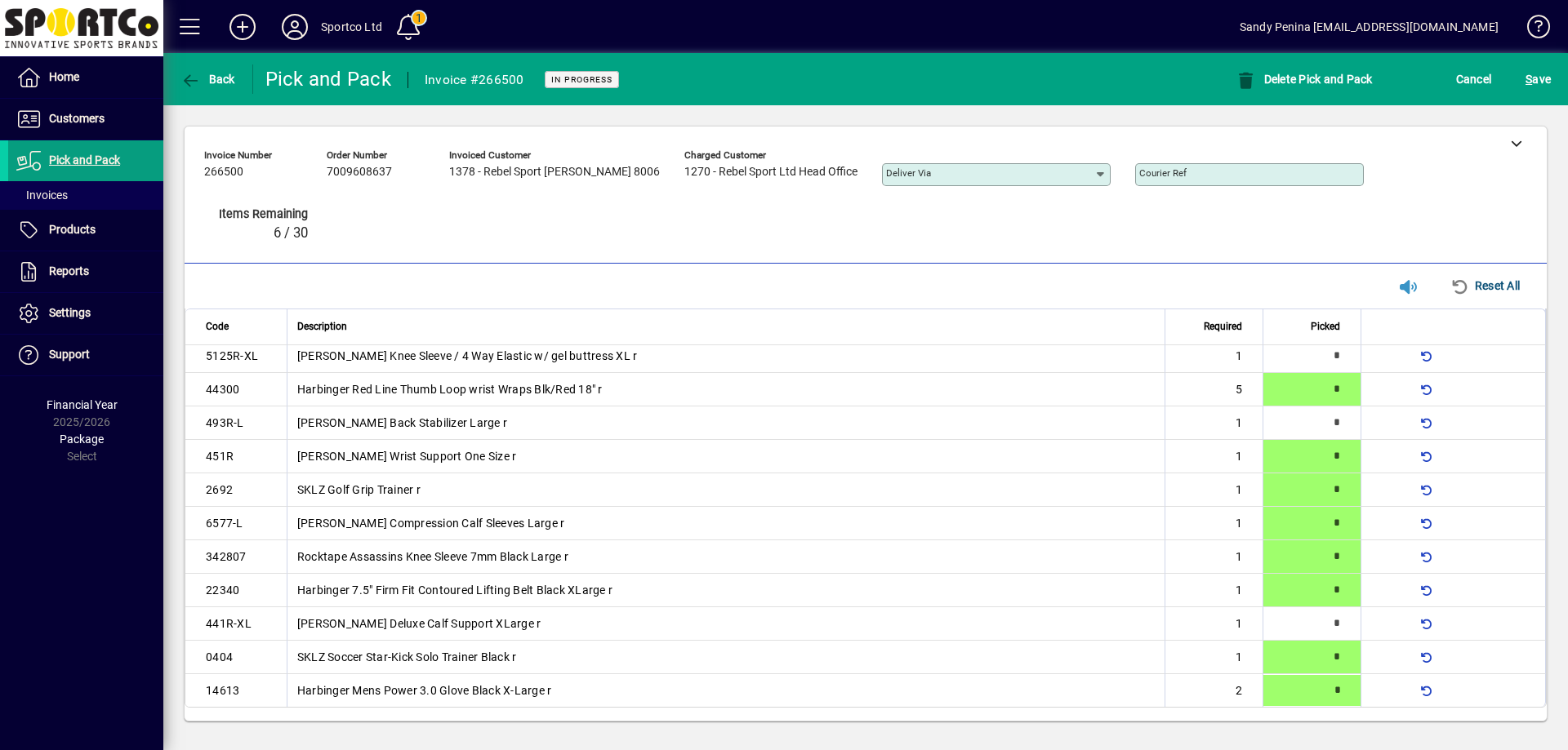
type input "*"
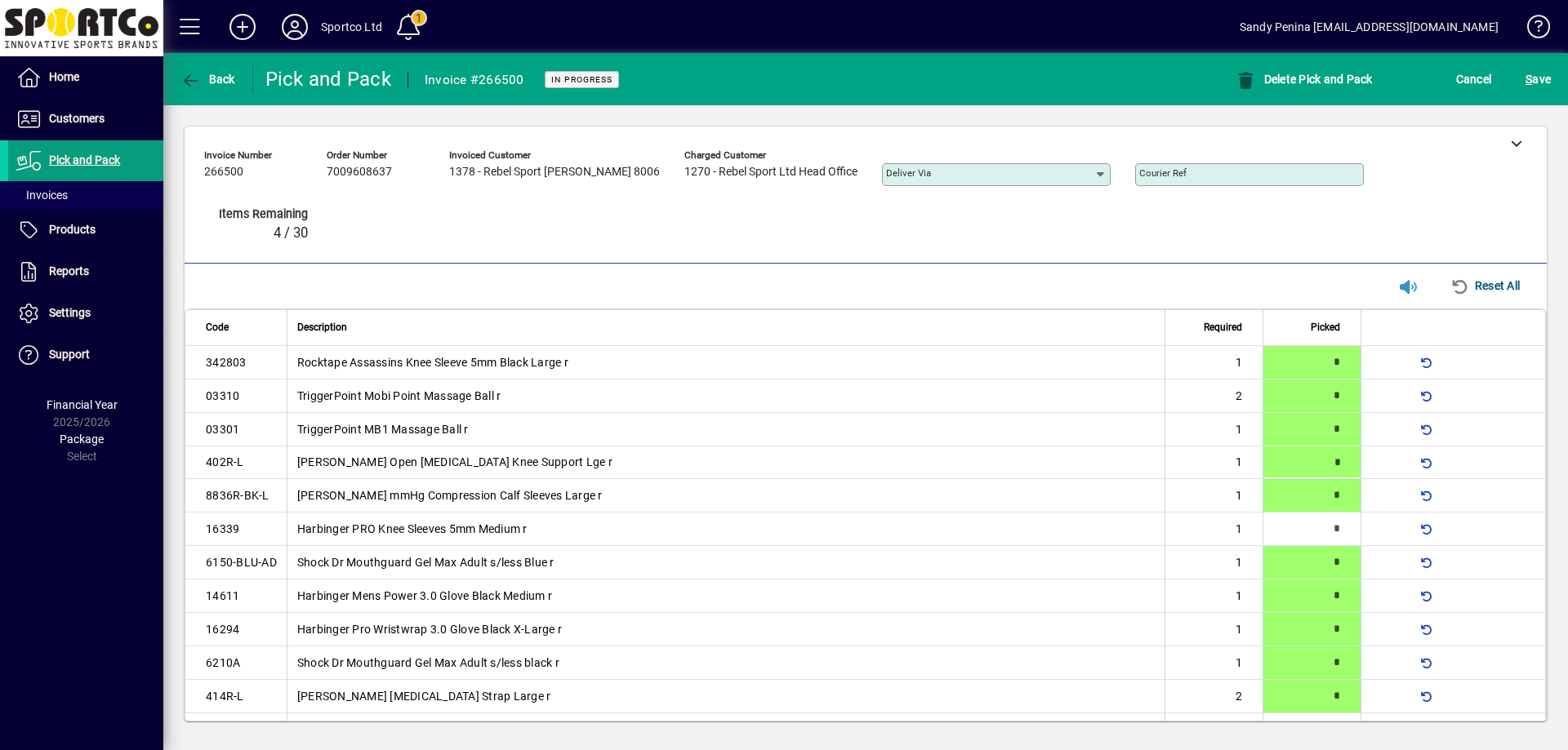
type input "*"
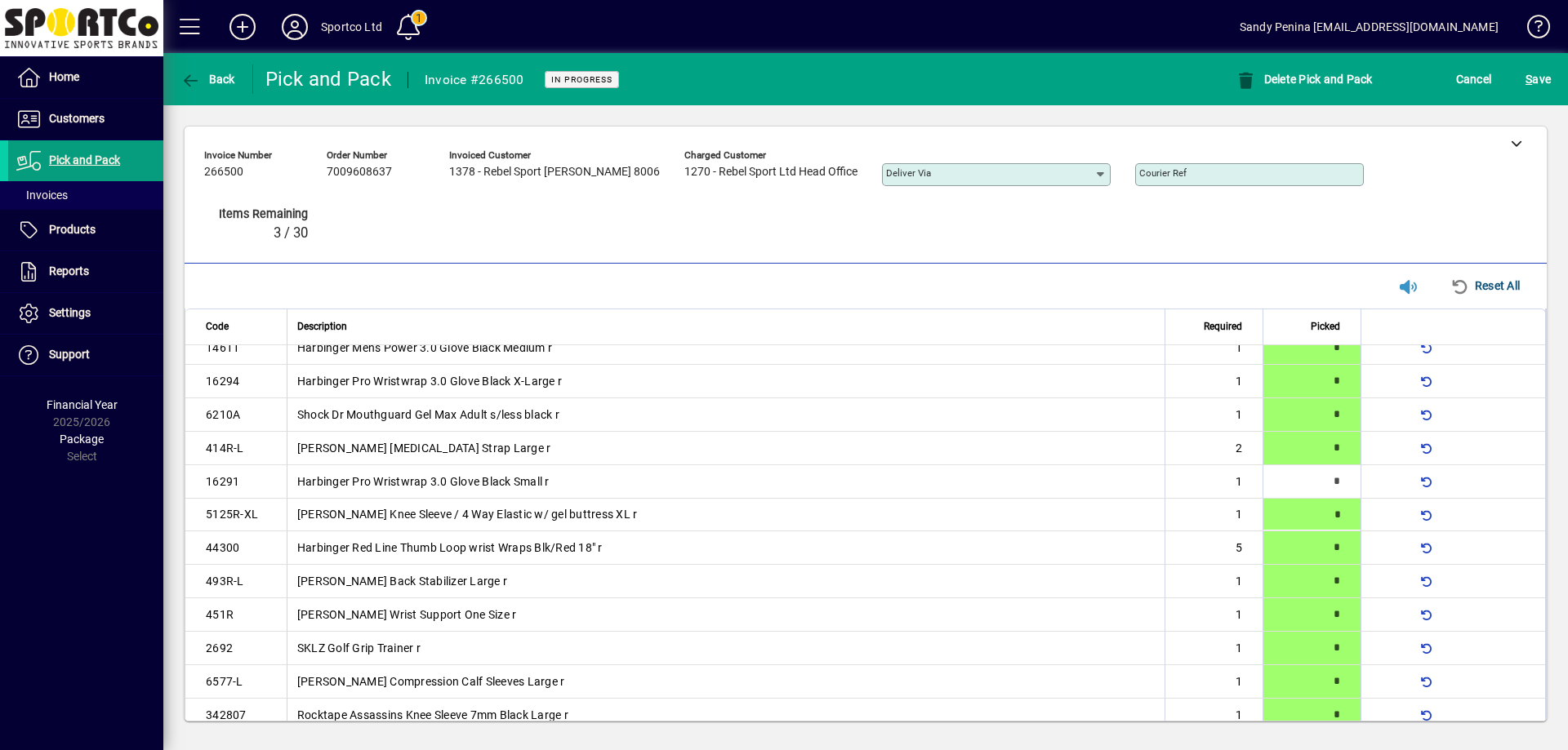
type input "*"
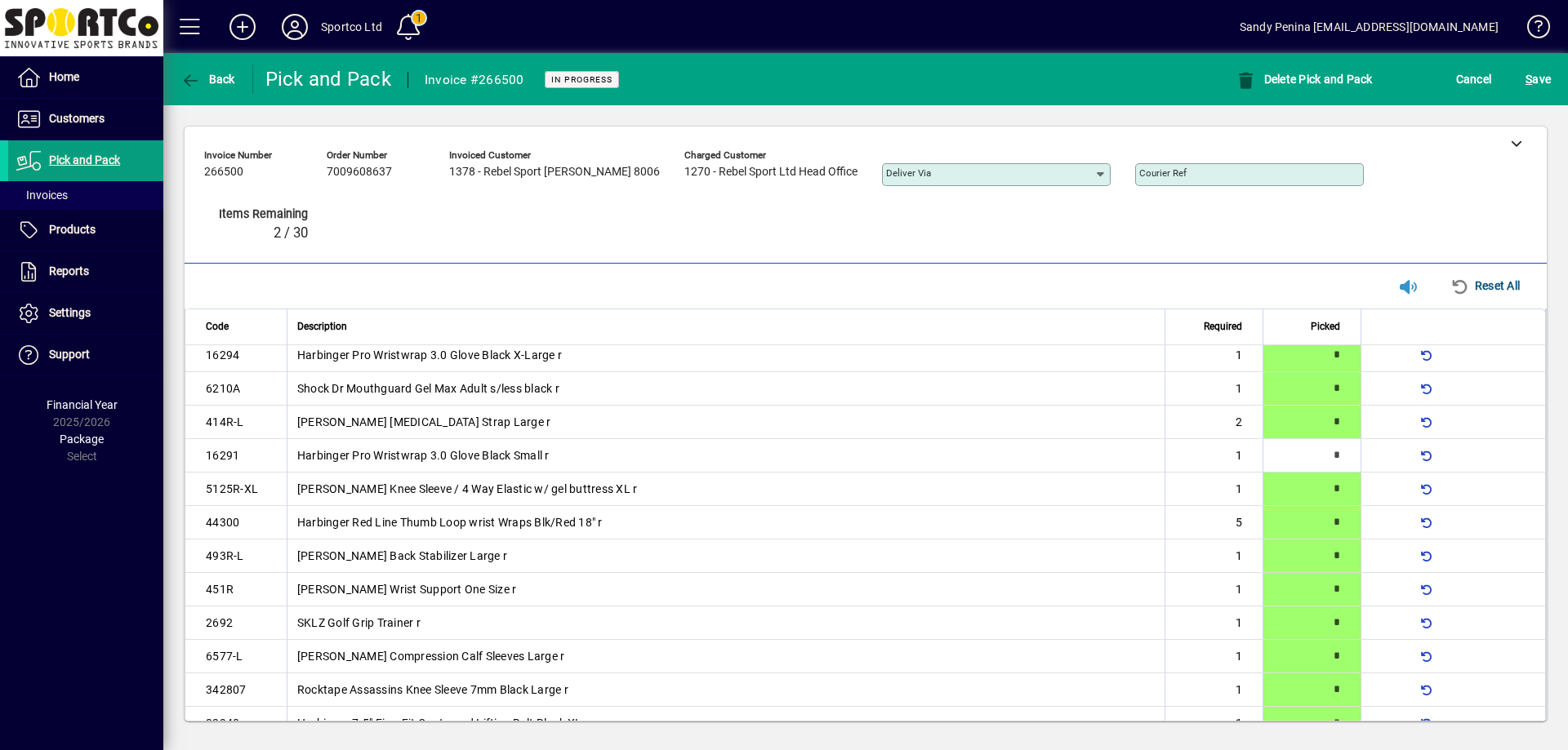
scroll to position [327, 0]
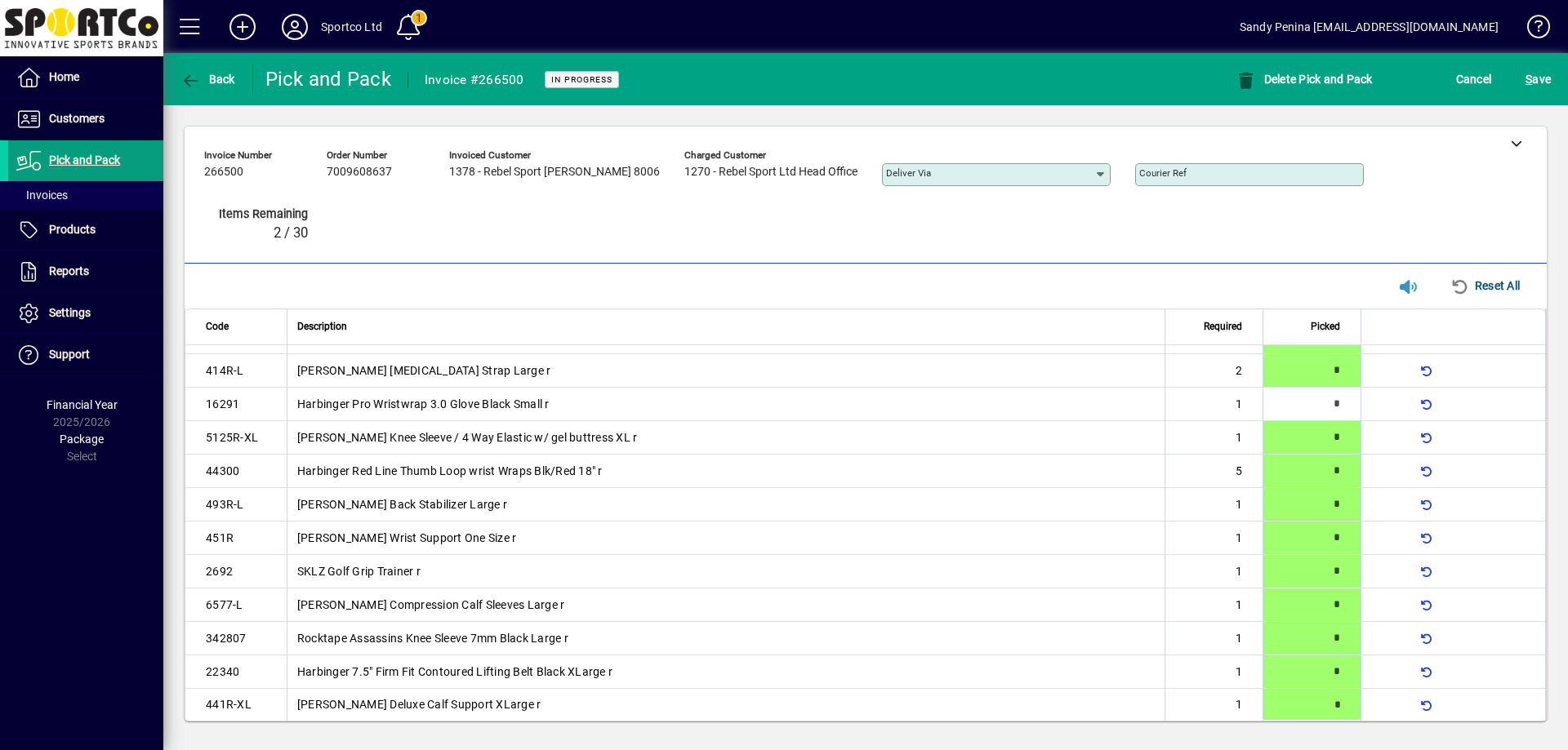
type input "*"
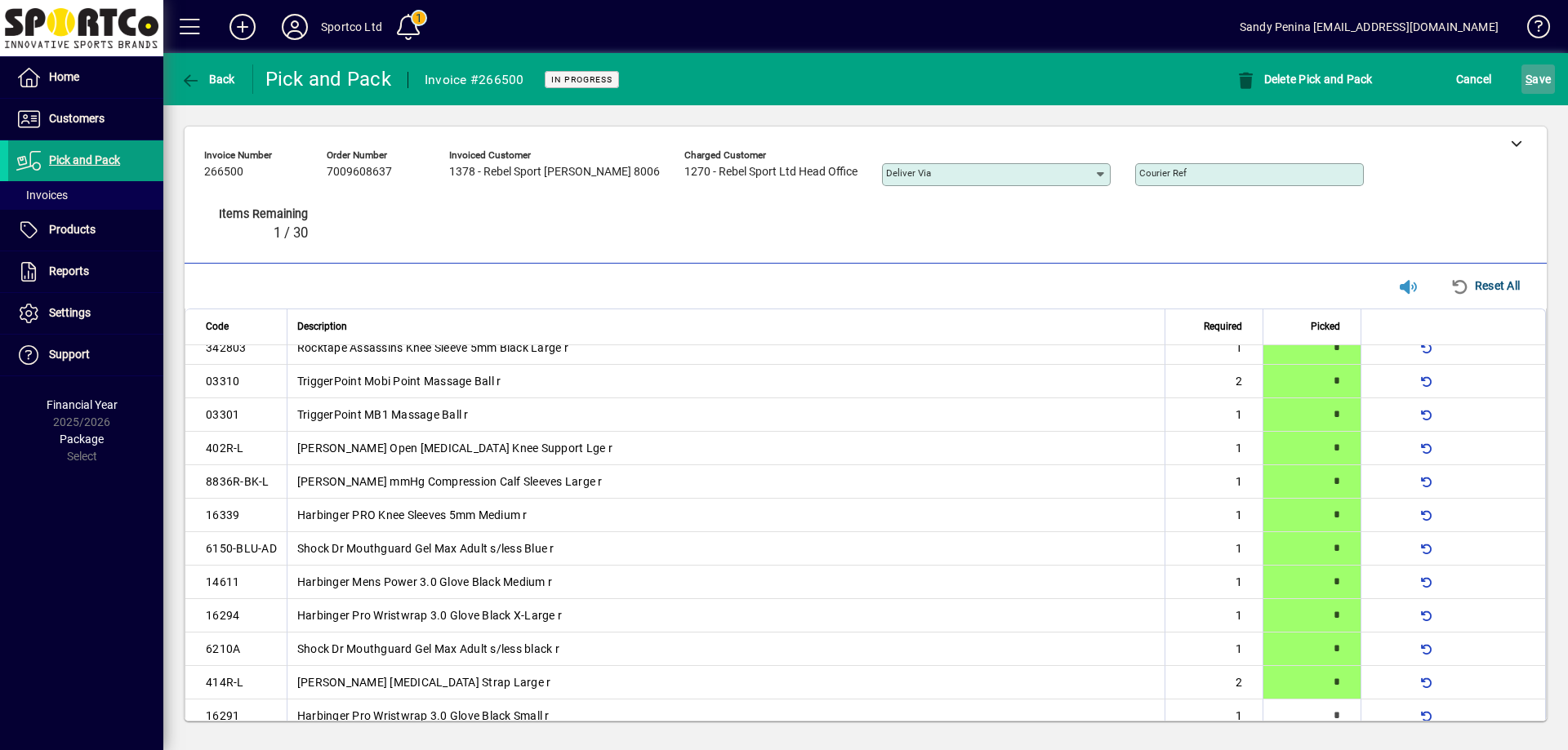
drag, startPoint x: 1533, startPoint y: 75, endPoint x: 1524, endPoint y: 92, distance: 19.2
click at [1534, 75] on span "S ave" at bounding box center [1538, 78] width 25 height 26
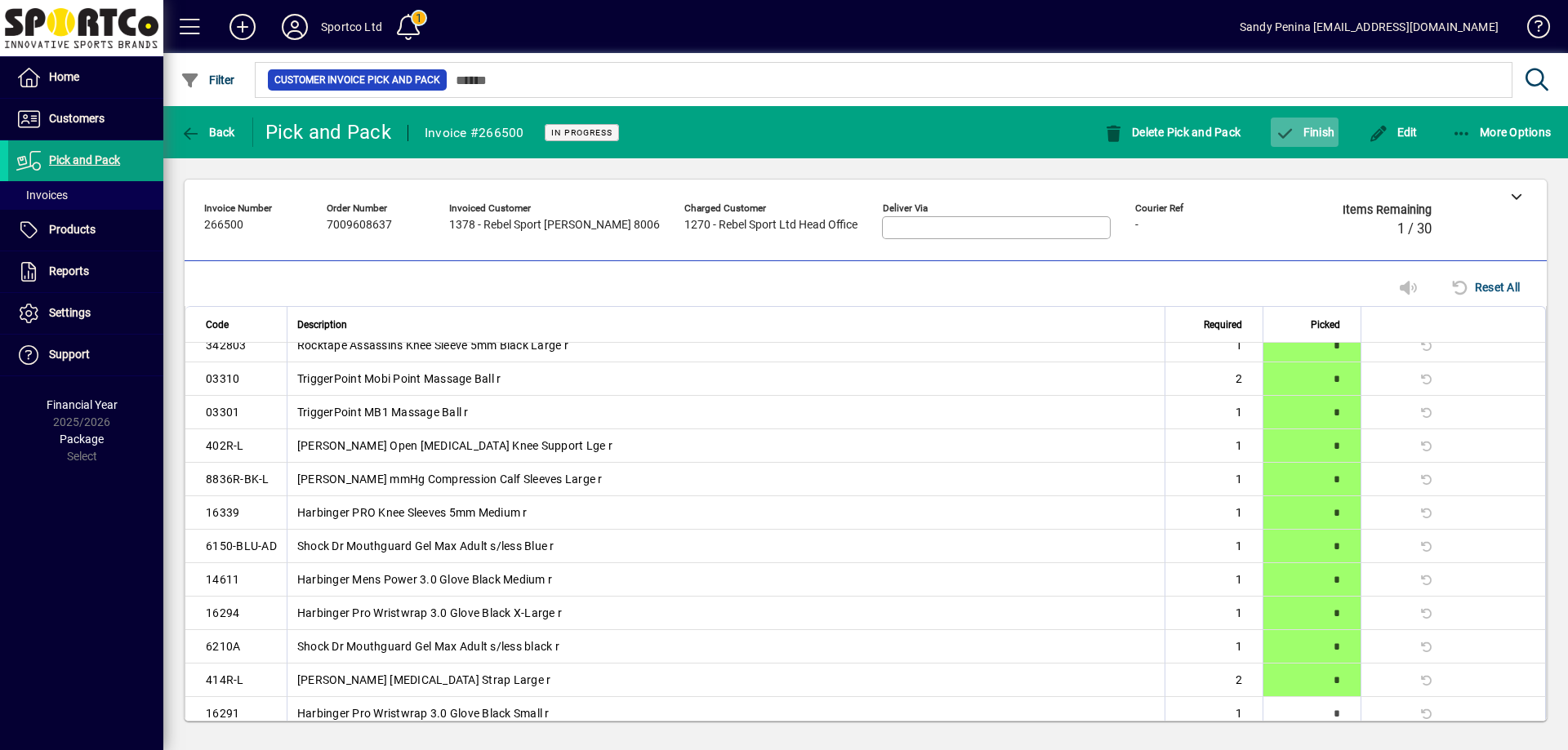
click at [1309, 131] on span "Finish" at bounding box center [1305, 132] width 59 height 14
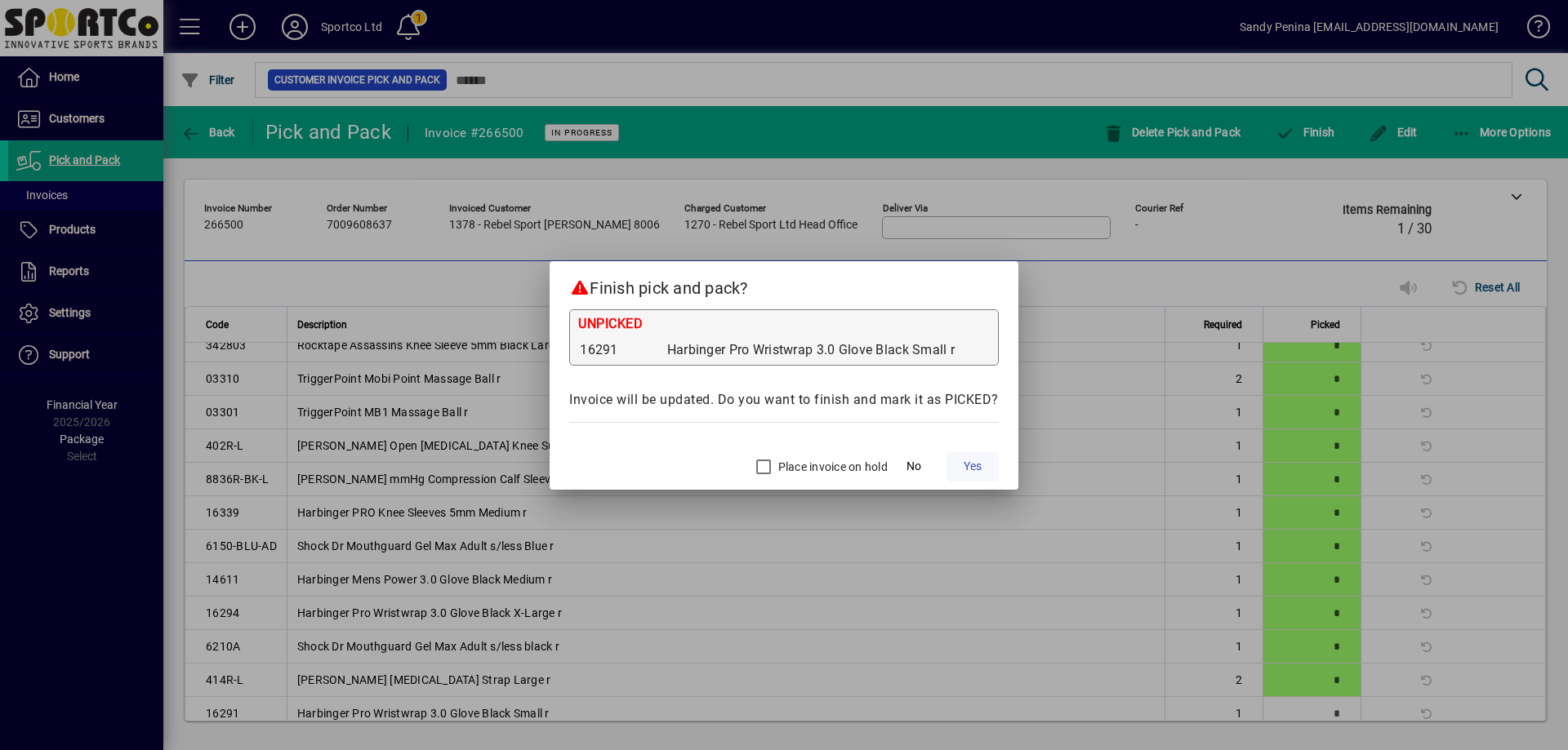
click at [965, 465] on span "Yes" at bounding box center [973, 466] width 18 height 17
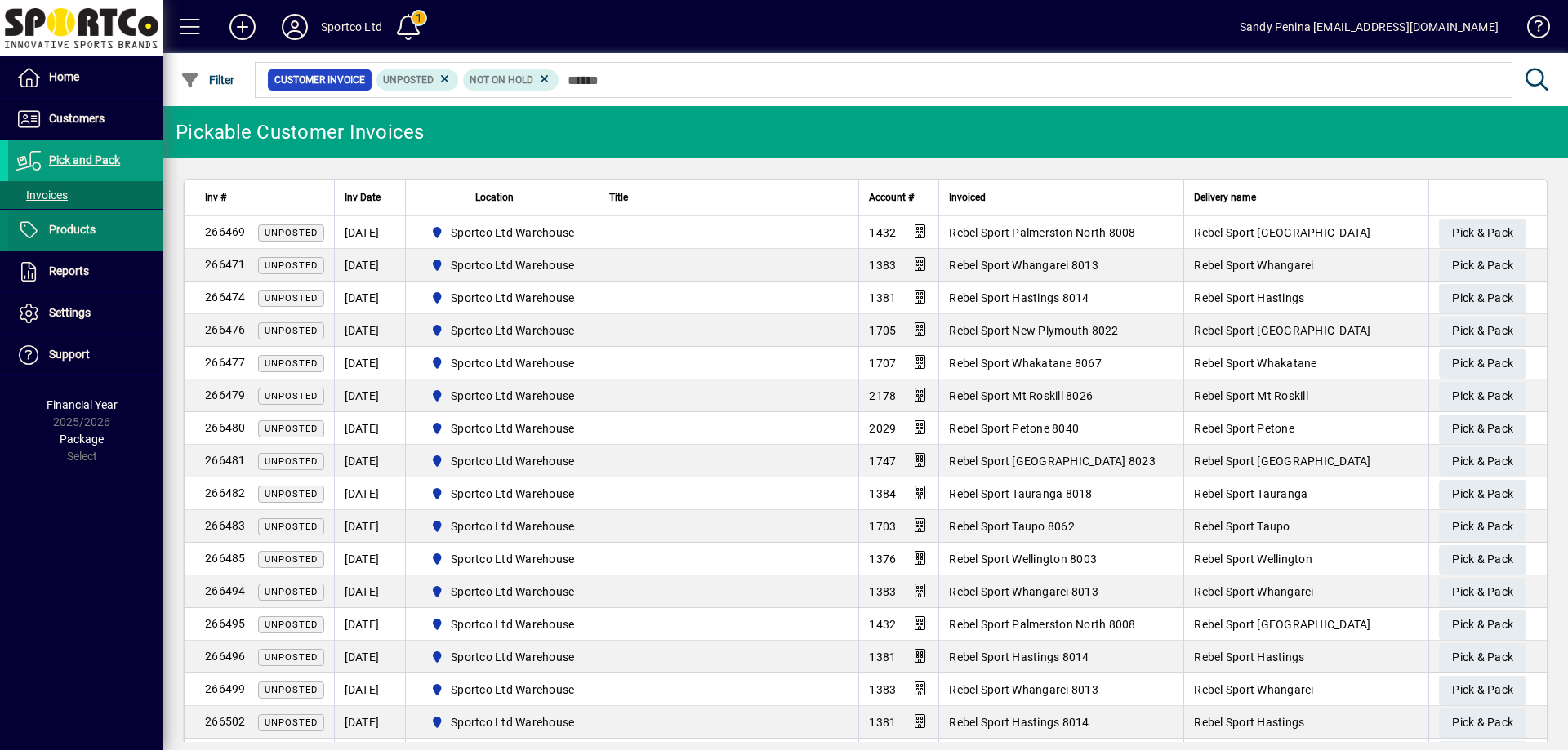
click at [91, 245] on span at bounding box center [86, 230] width 155 height 40
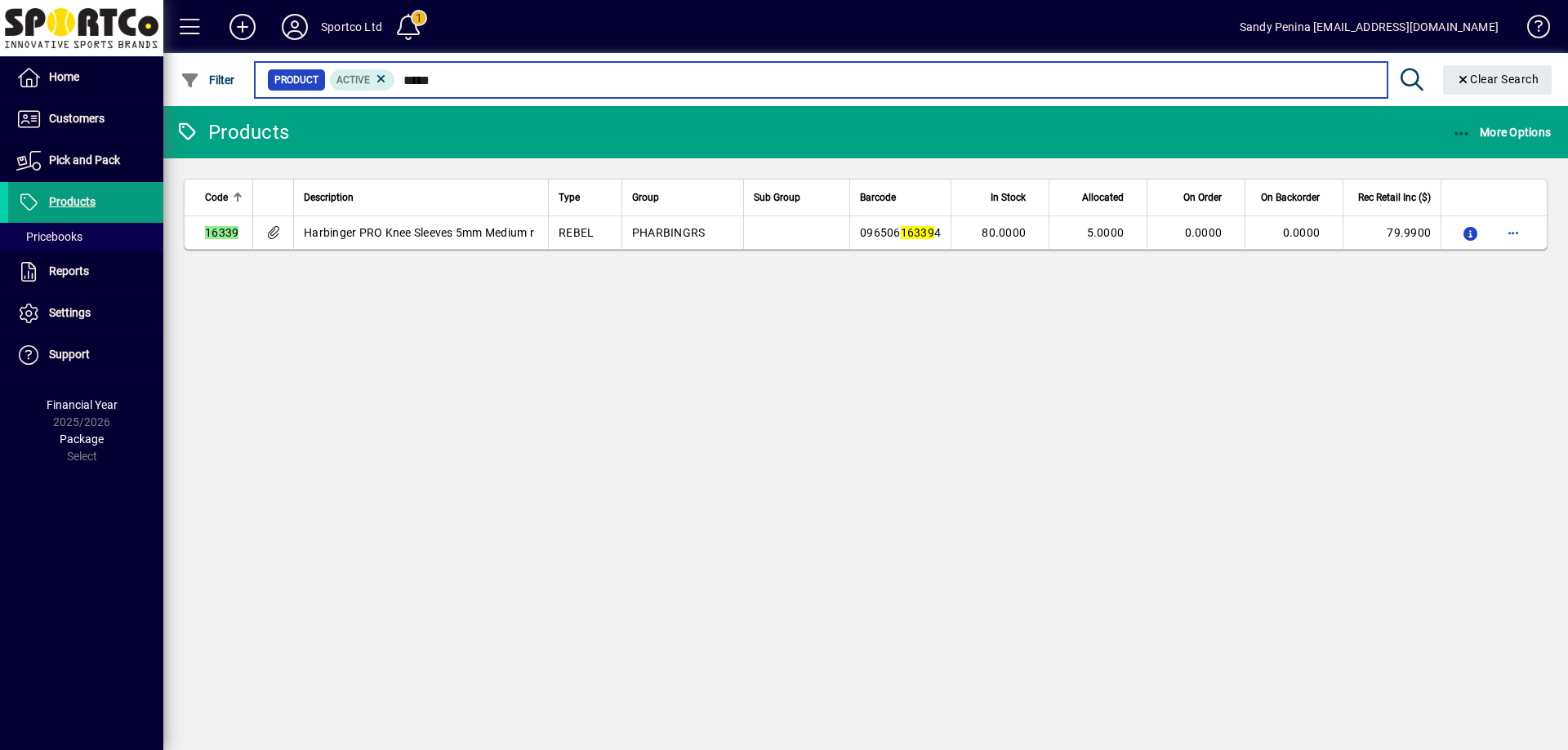
type input "*****"
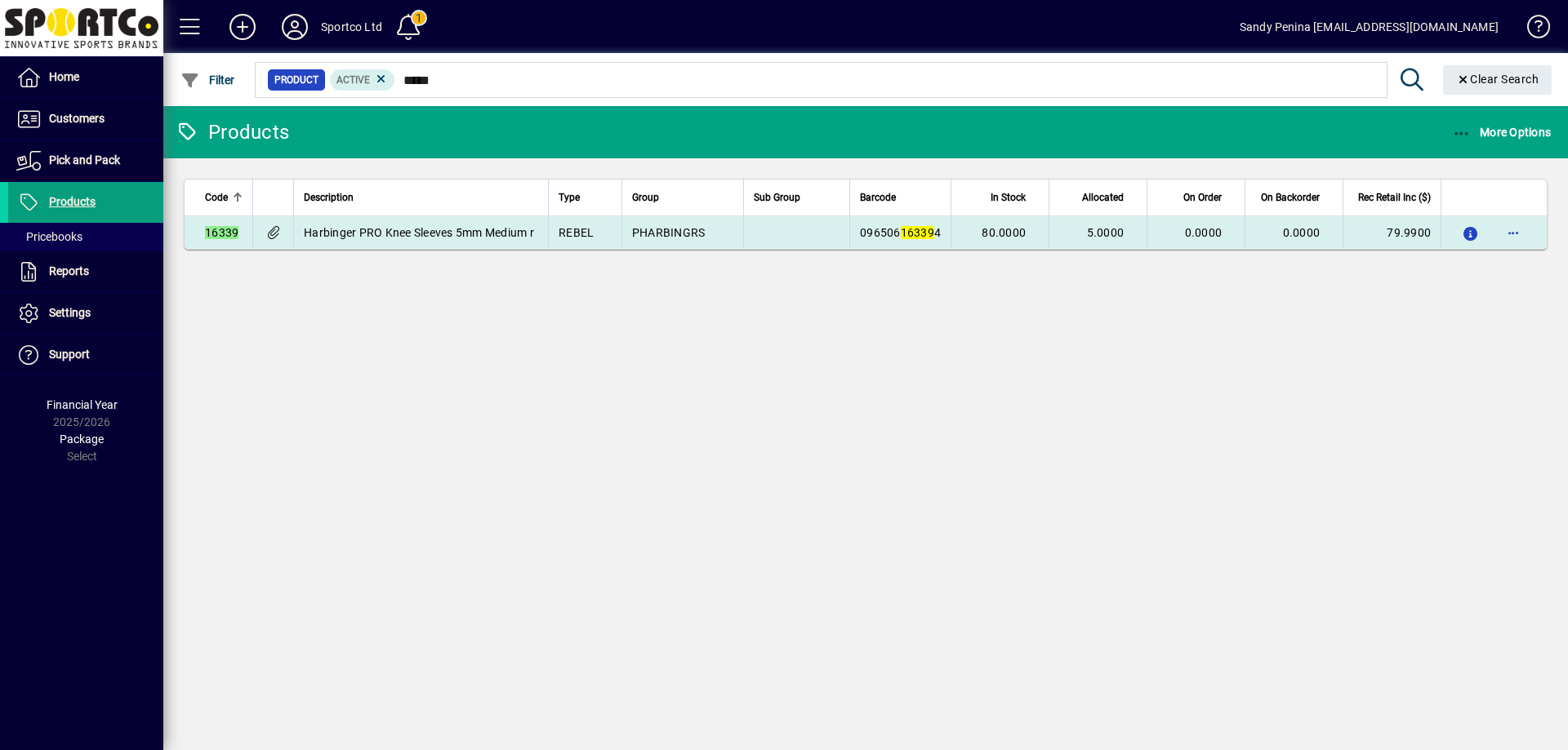
click at [829, 248] on td at bounding box center [796, 232] width 106 height 32
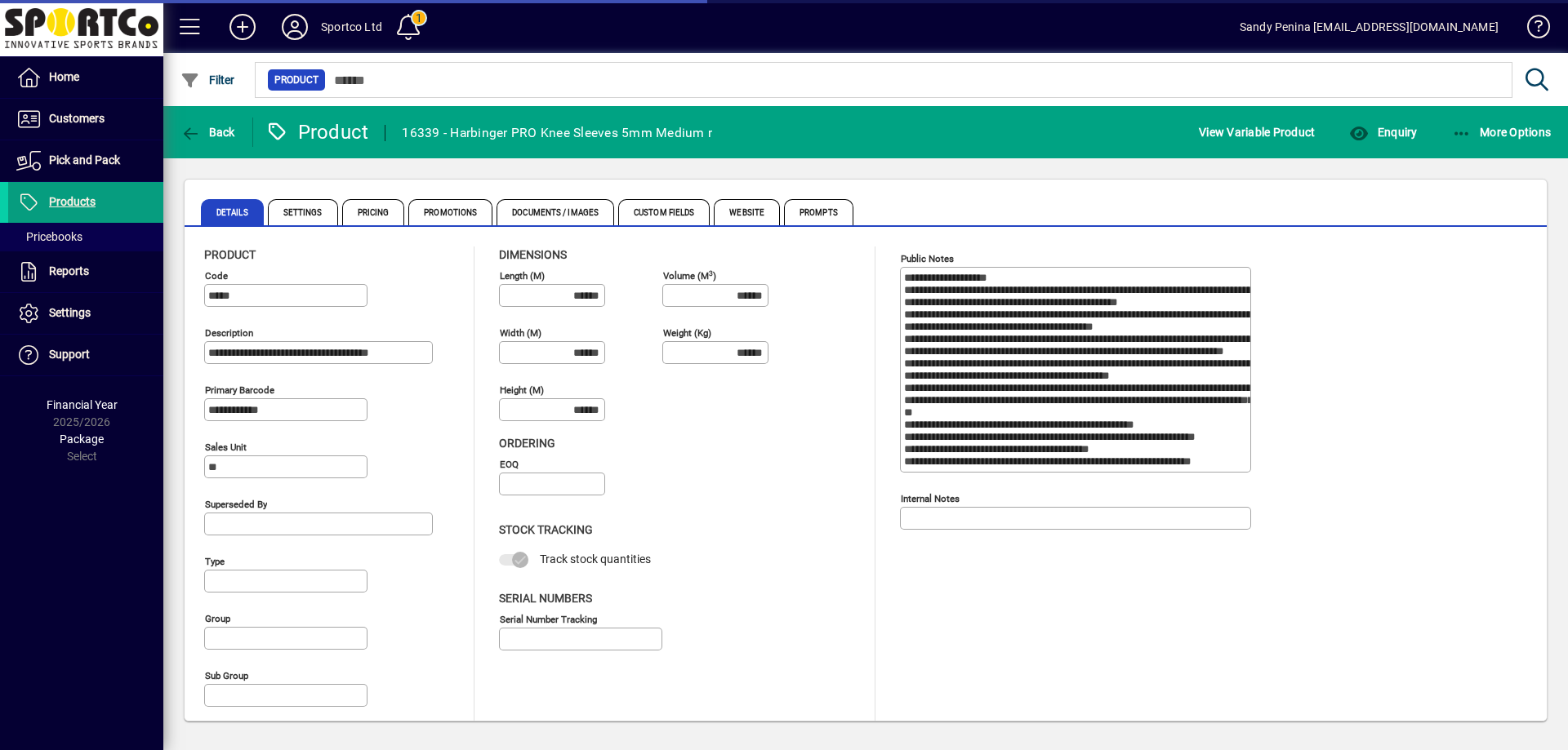
type input "**********"
type input "****"
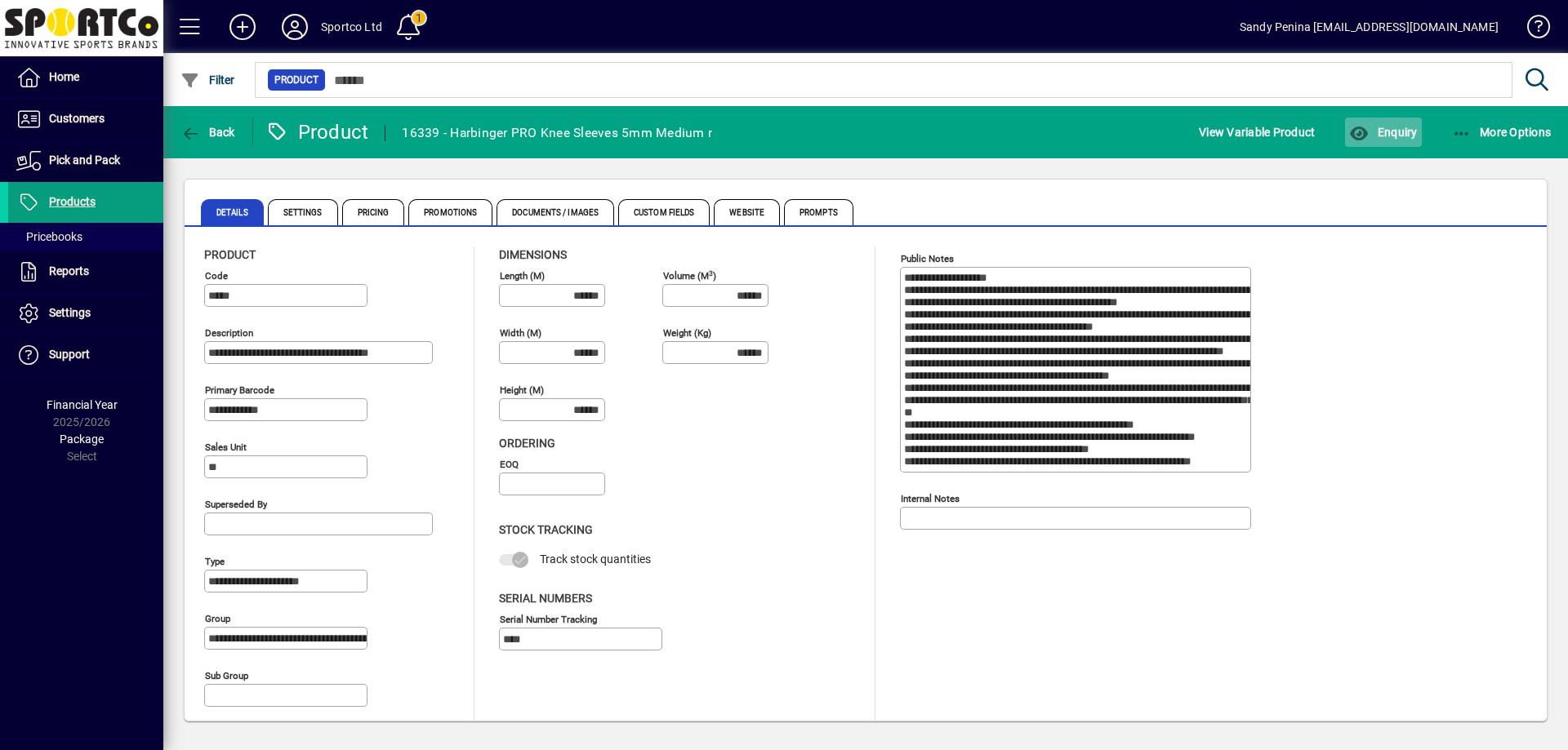
click at [1361, 127] on icon "button" at bounding box center [1359, 134] width 21 height 16
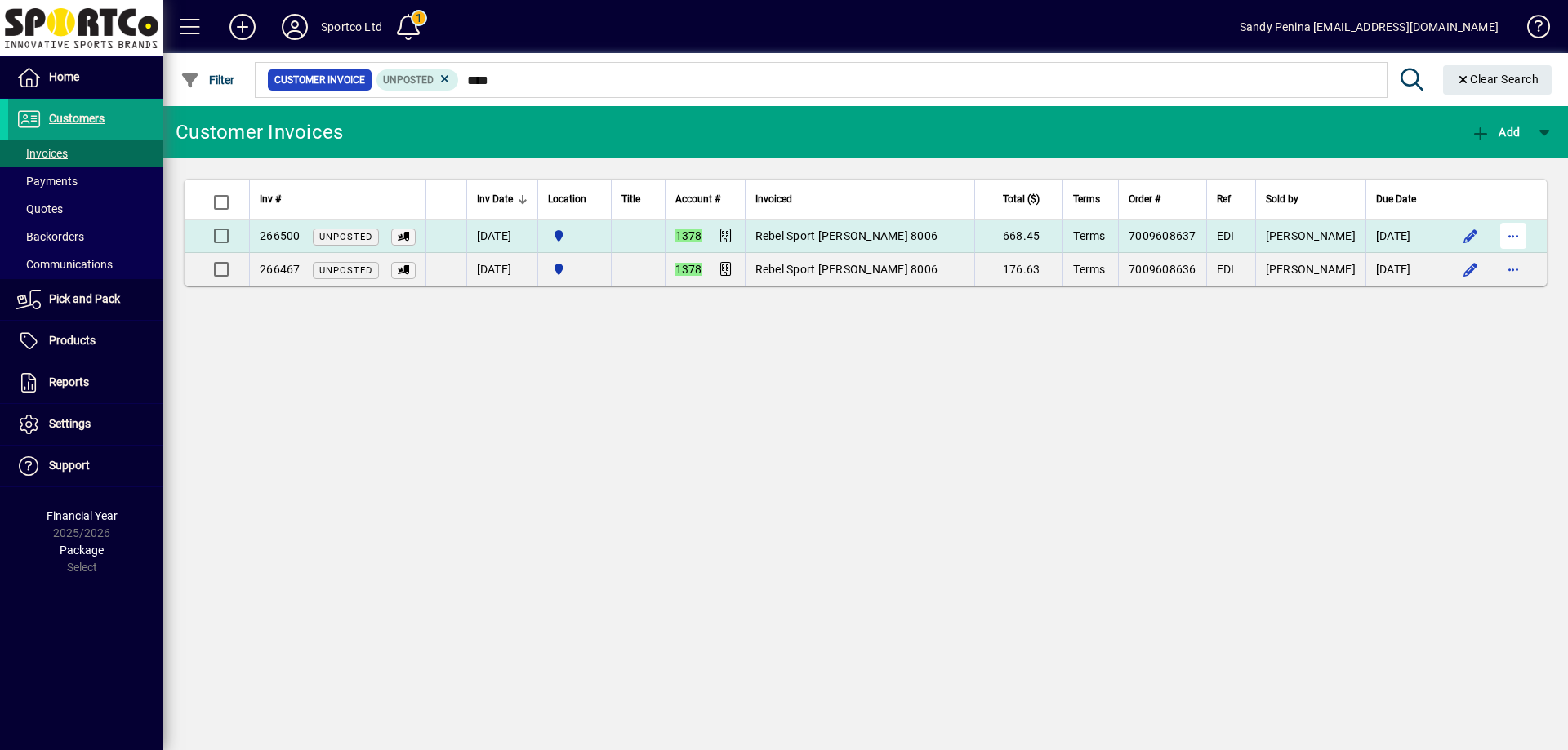
type input "****"
click at [1527, 233] on span "button" at bounding box center [1514, 236] width 40 height 40
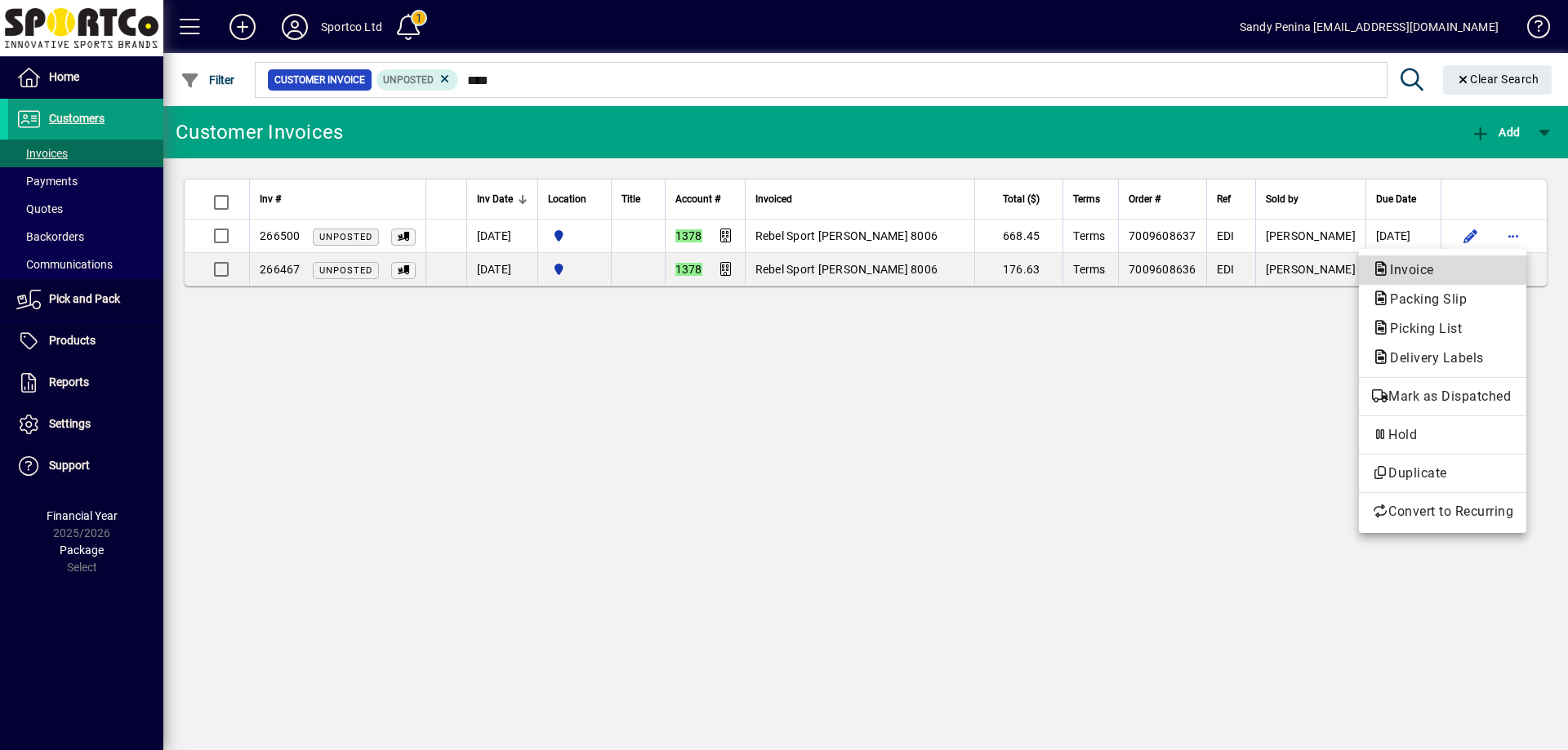
click at [1476, 276] on span "Invoice" at bounding box center [1442, 270] width 141 height 20
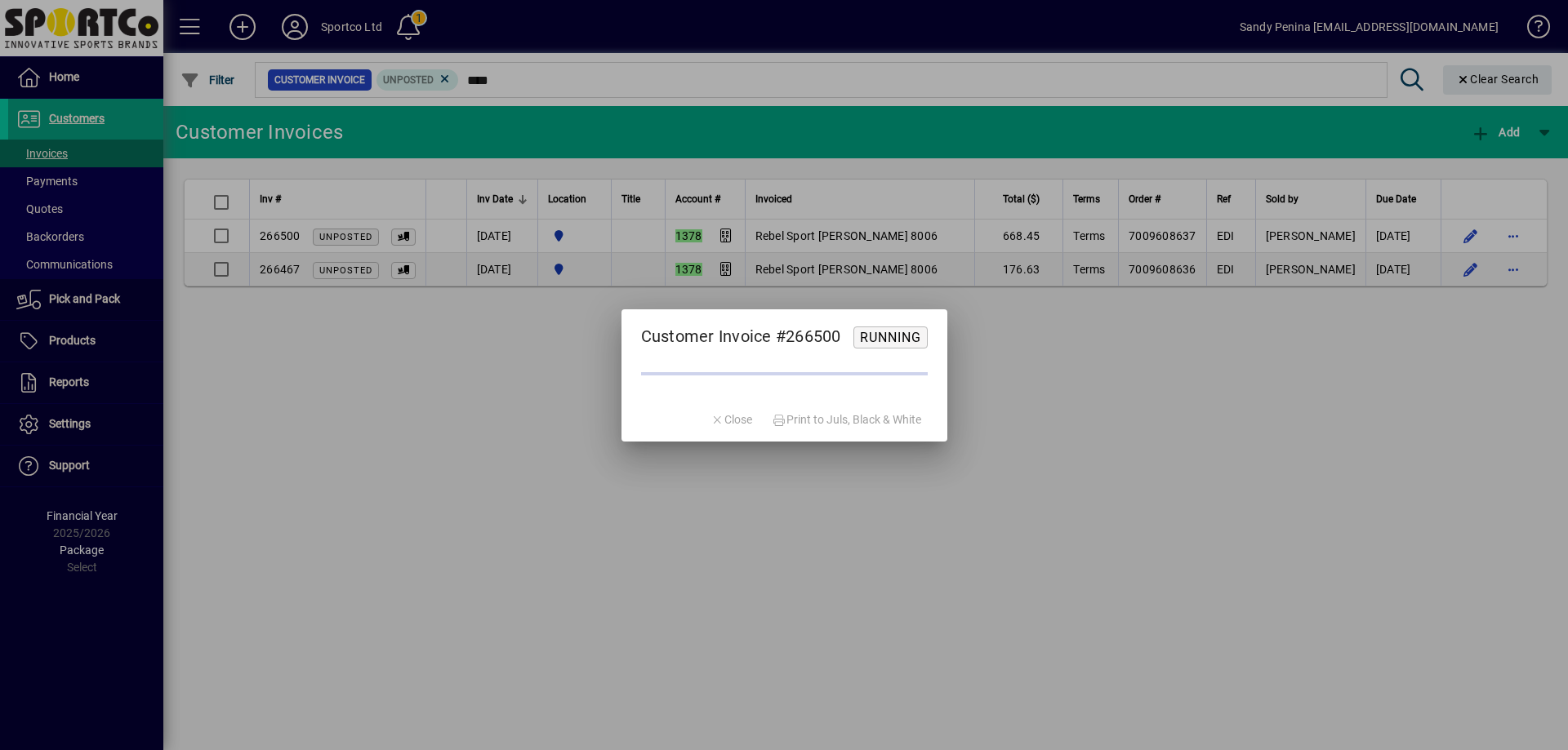
drag, startPoint x: 1293, startPoint y: 420, endPoint x: 1400, endPoint y: 323, distance: 144.4
click at [1292, 415] on div at bounding box center [784, 375] width 1568 height 750
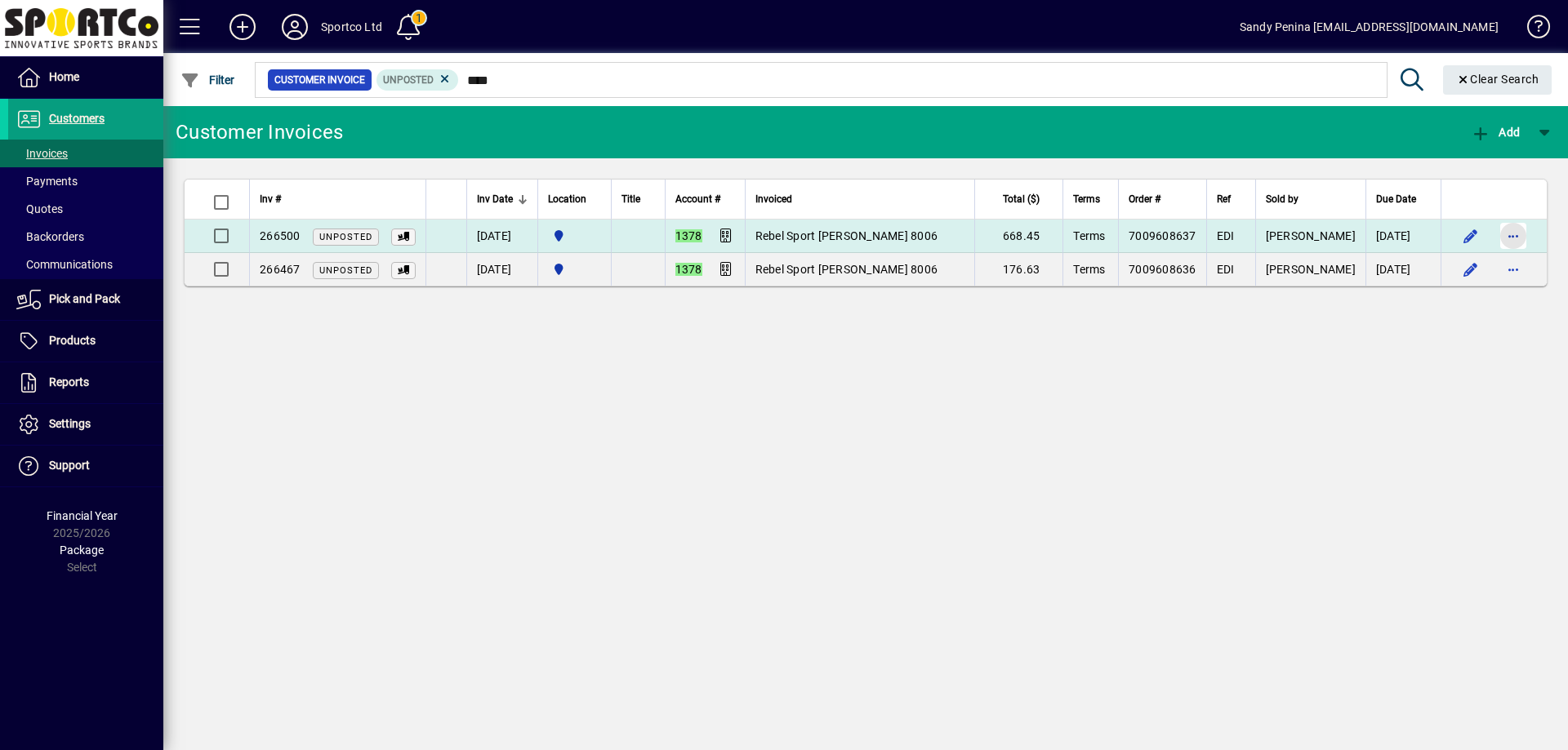
click at [1517, 242] on span "button" at bounding box center [1514, 236] width 40 height 40
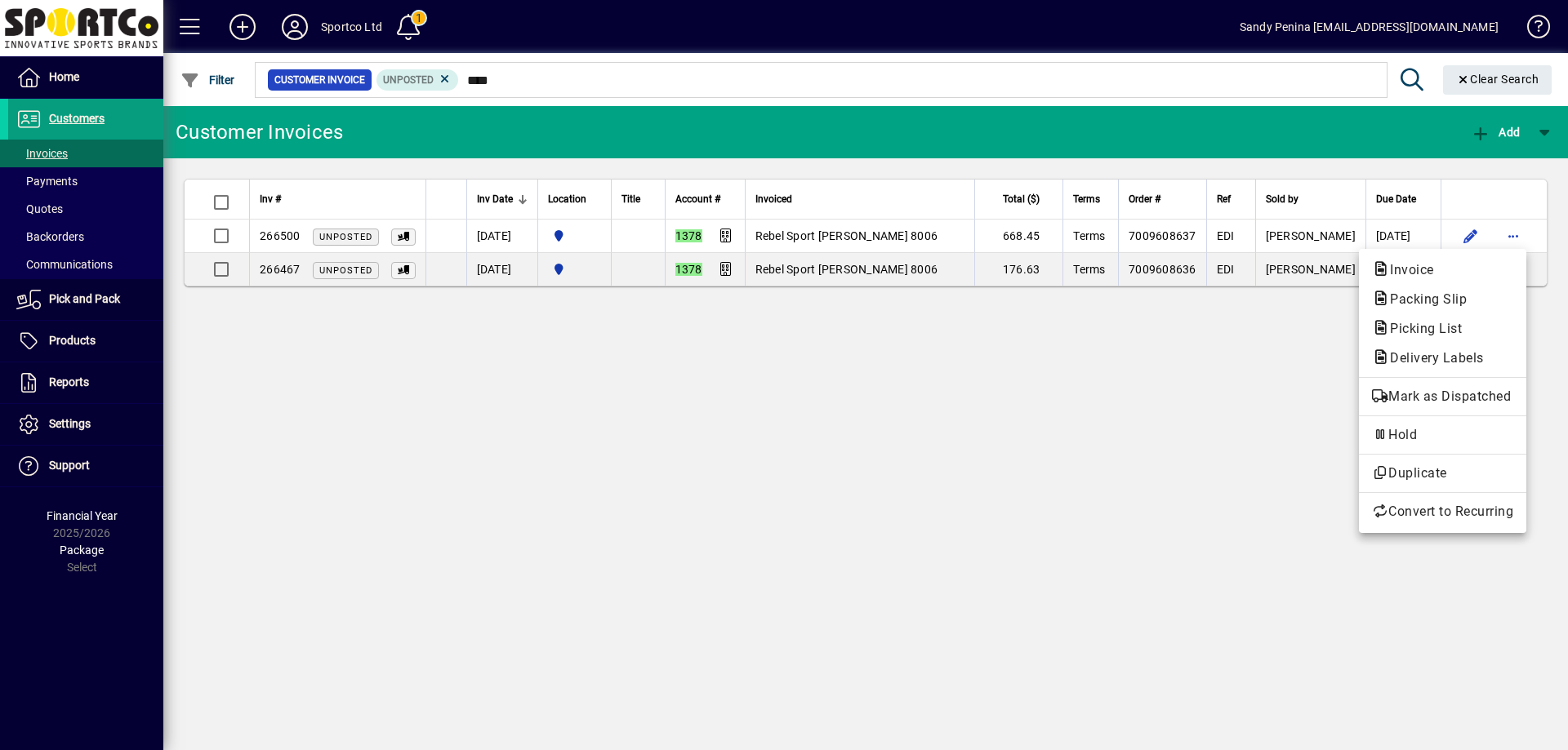
click at [1441, 294] on span "Packing Slip" at bounding box center [1423, 299] width 103 height 15
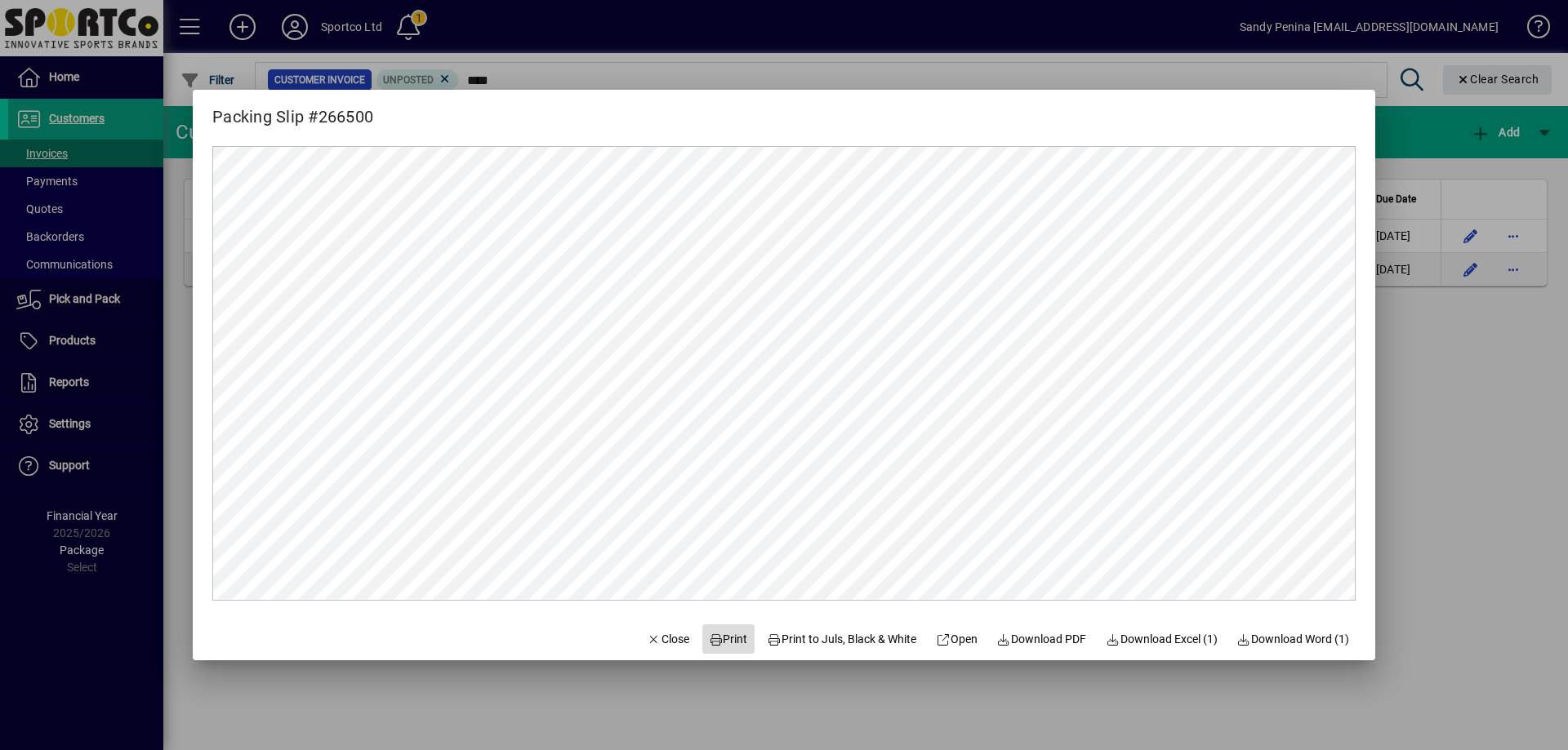
click at [733, 629] on span at bounding box center [729, 639] width 52 height 40
drag, startPoint x: 648, startPoint y: 635, endPoint x: 655, endPoint y: 657, distance: 23.1
click at [648, 634] on span "Close" at bounding box center [667, 639] width 42 height 17
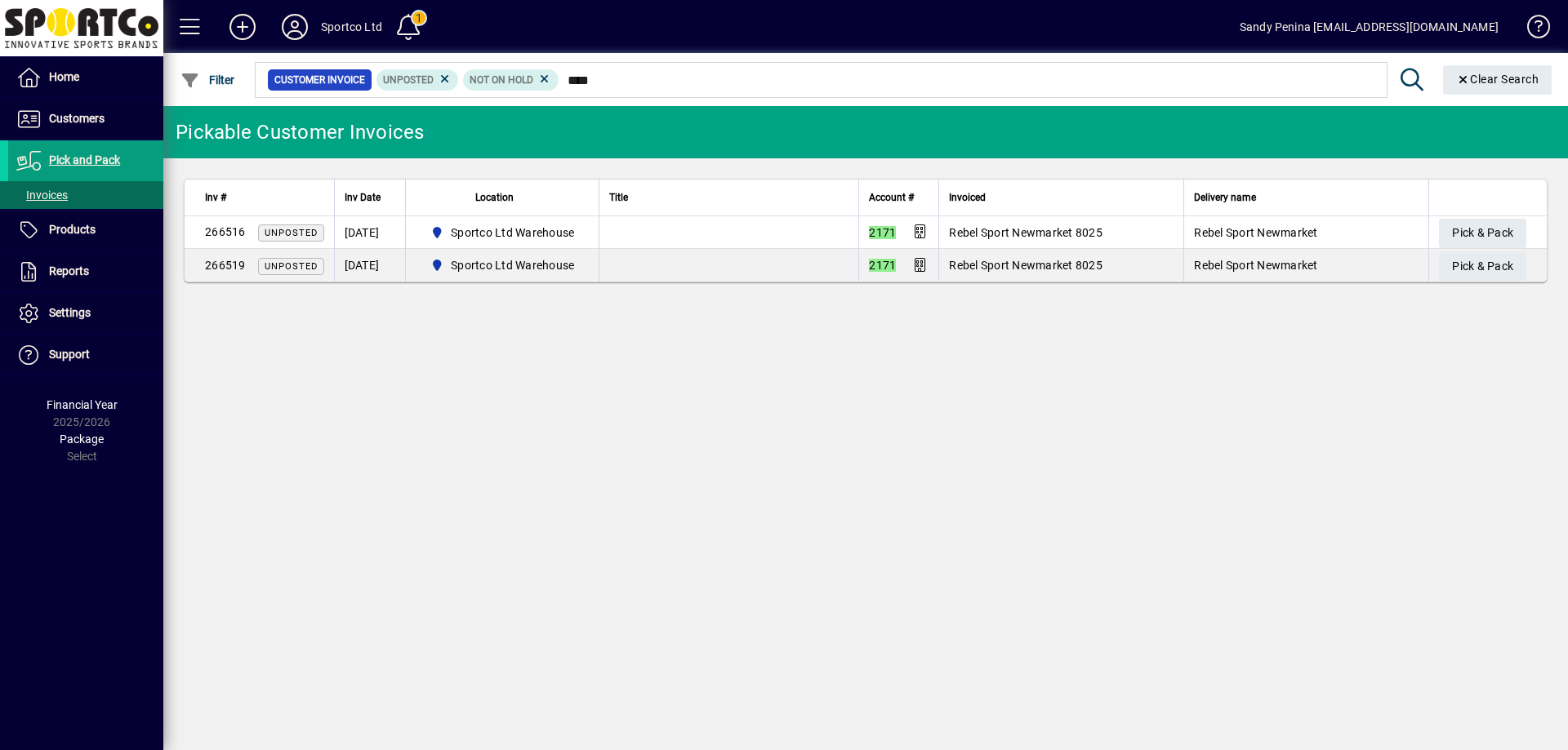
type input "****"
click at [1464, 216] on table "Inv # Inv Date Location Title Account # Invoiced Delivery name 266516 Unposted …" at bounding box center [866, 230] width 1364 height 104
click at [1467, 222] on span "Pick & Pack" at bounding box center [1482, 233] width 61 height 27
click at [1329, 463] on div "Pickable Customer Invoices Inv # Inv Date Location Title Account # Invoiced Del…" at bounding box center [866, 428] width 1405 height 644
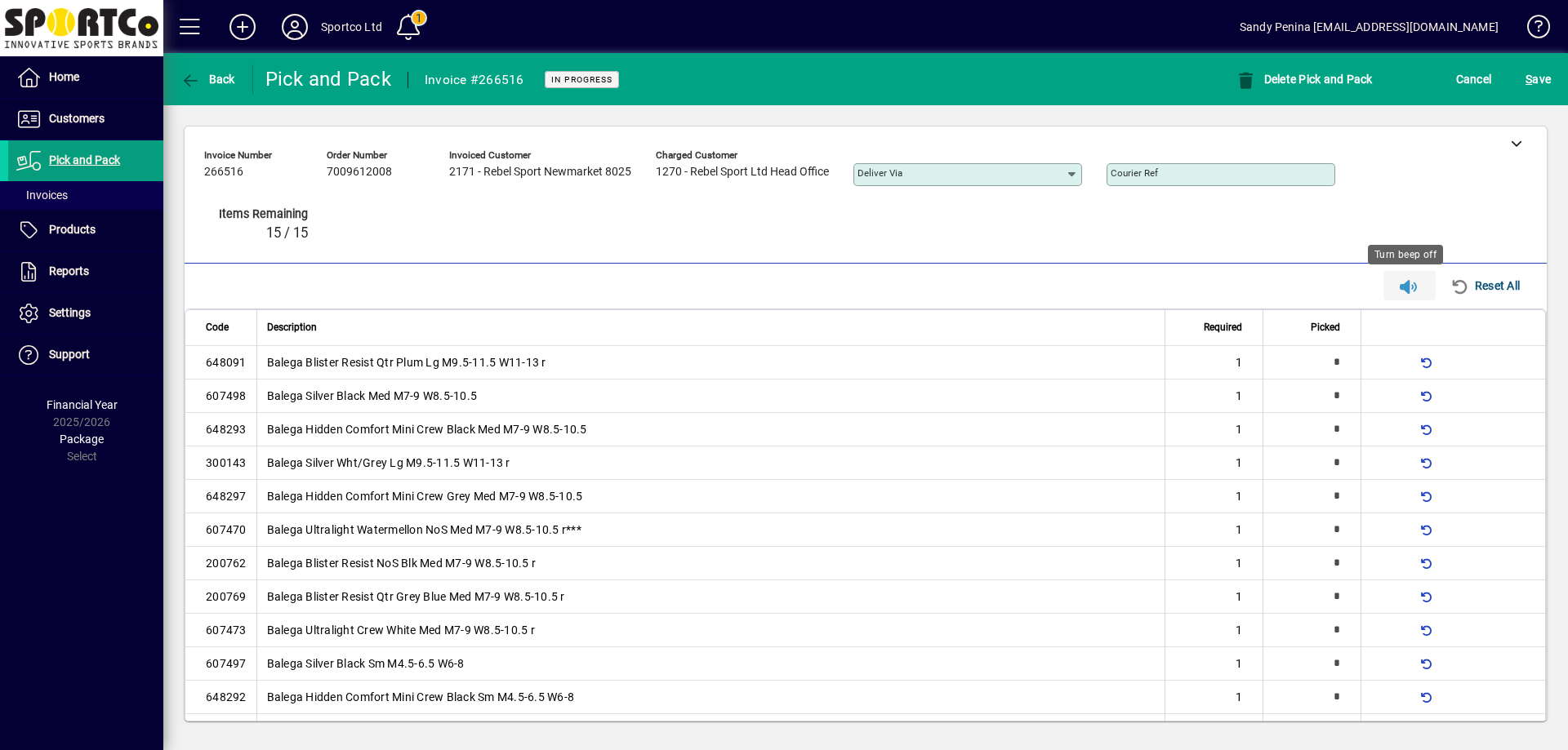
type input "*"
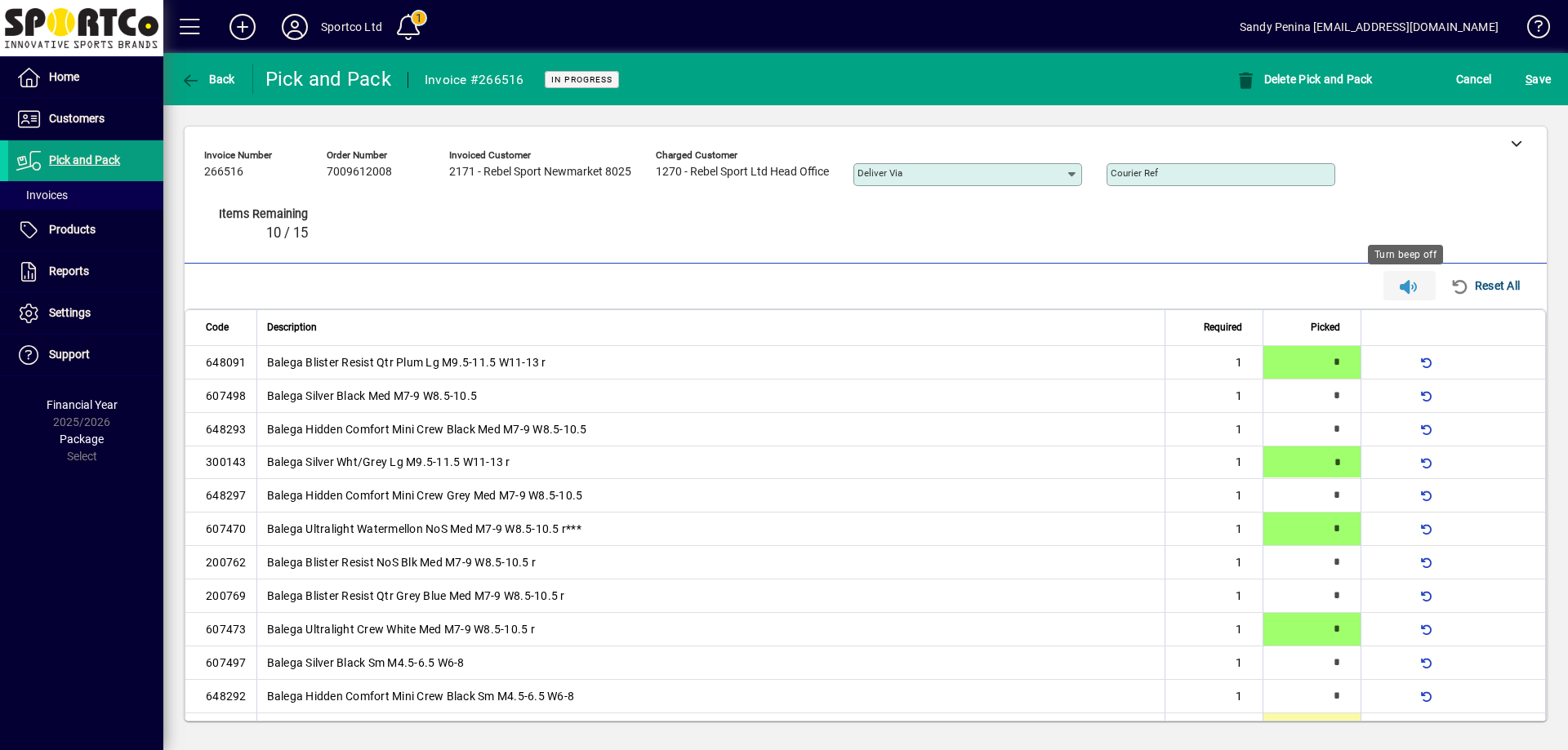
type input "*"
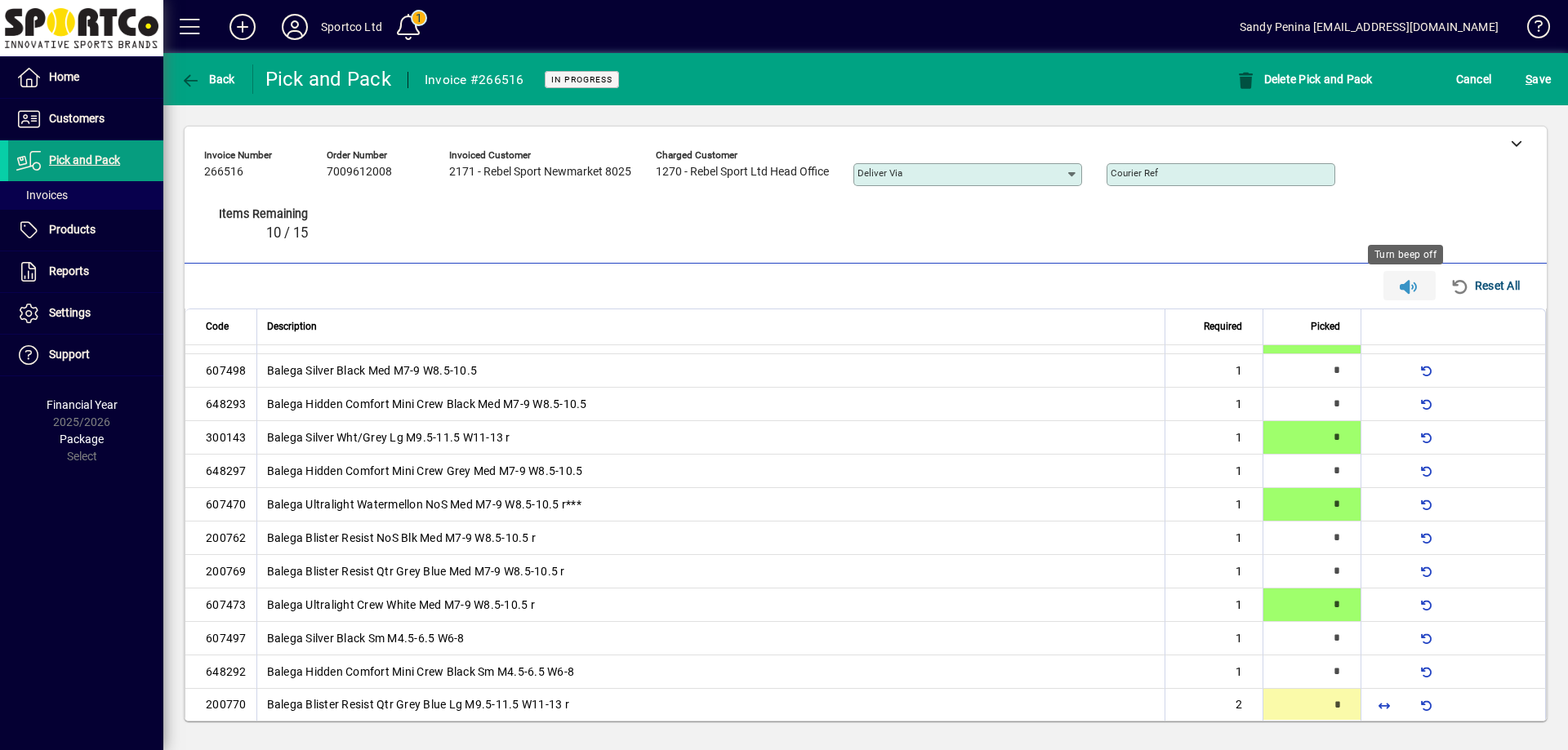
type input "*"
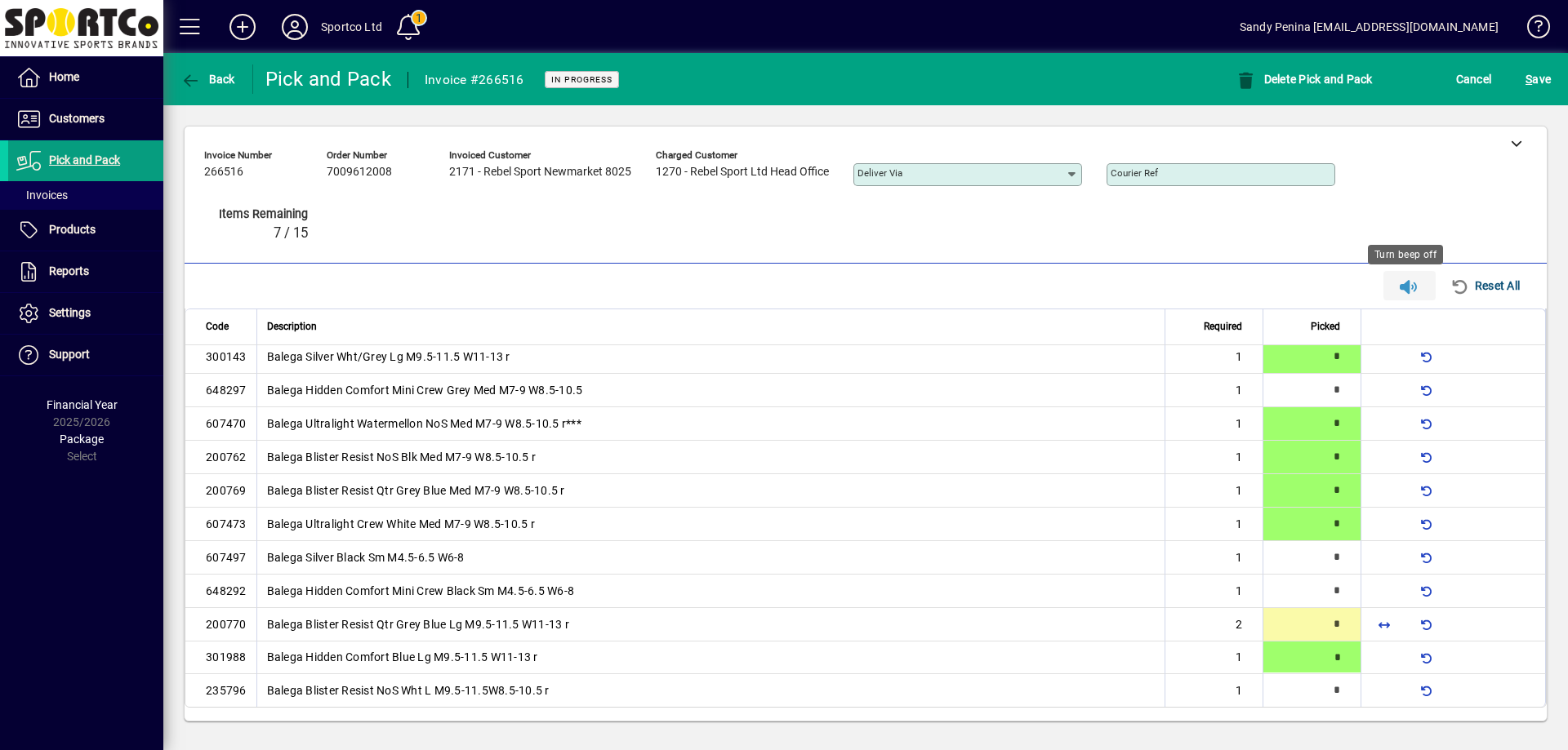
type input "*"
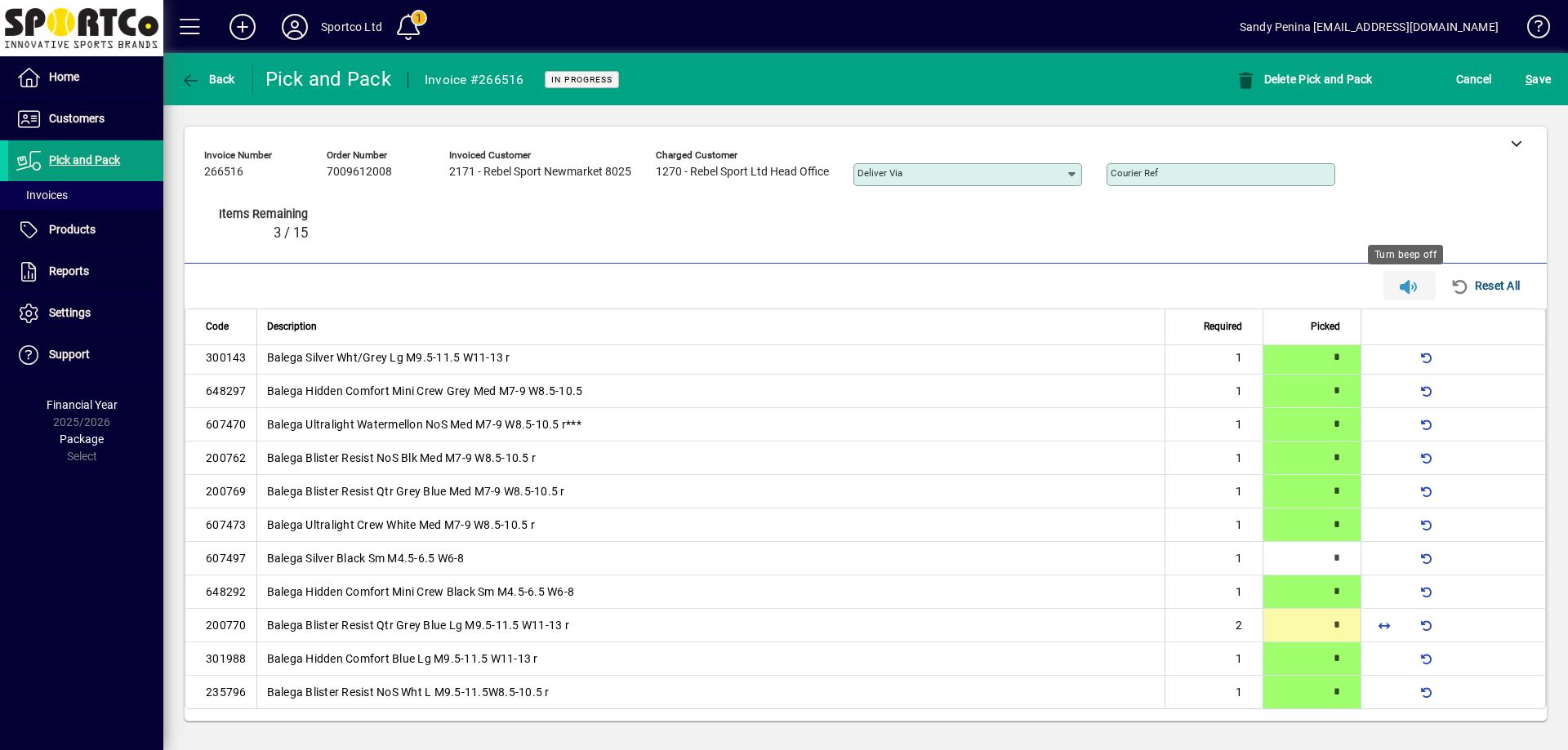
type input "*"
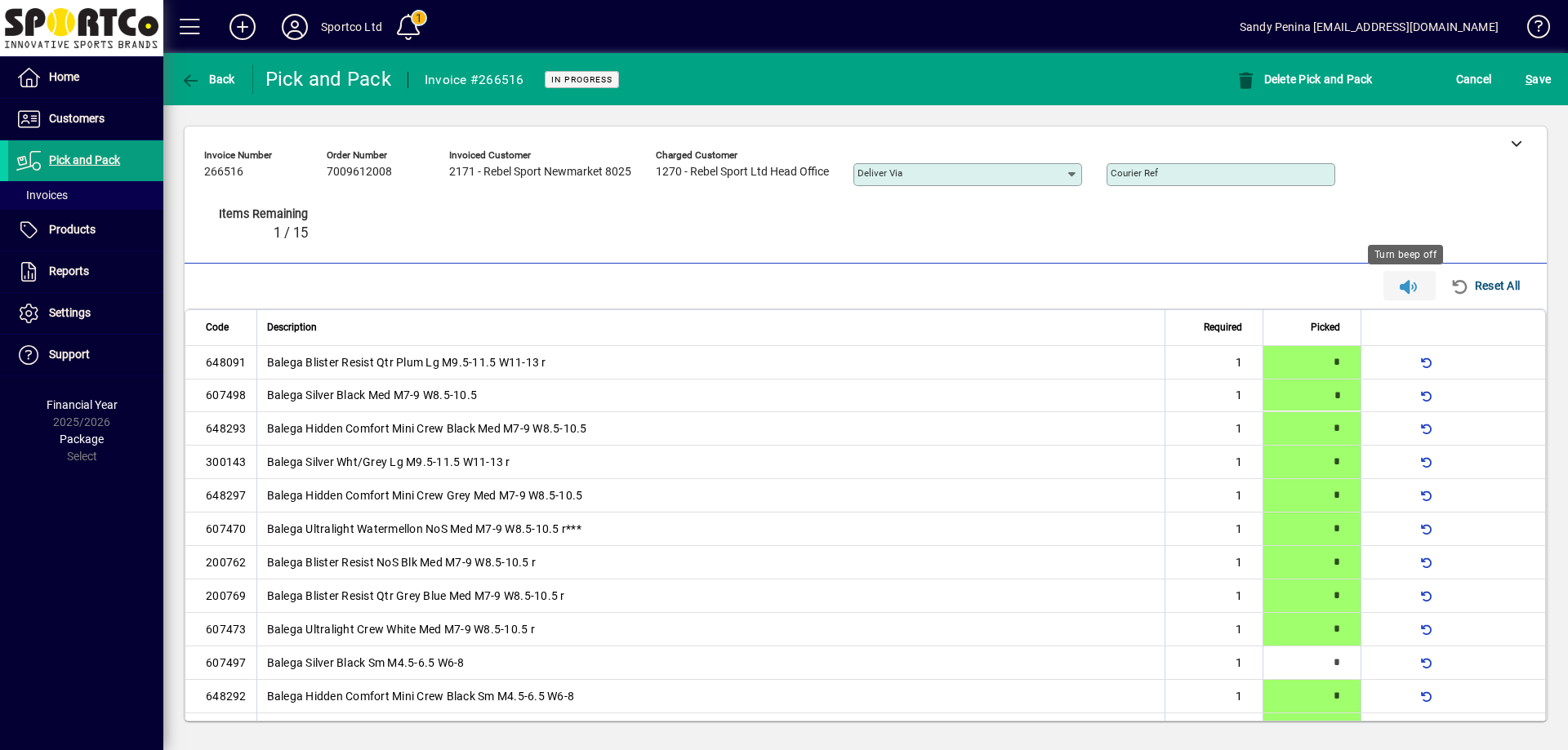
type input "*"
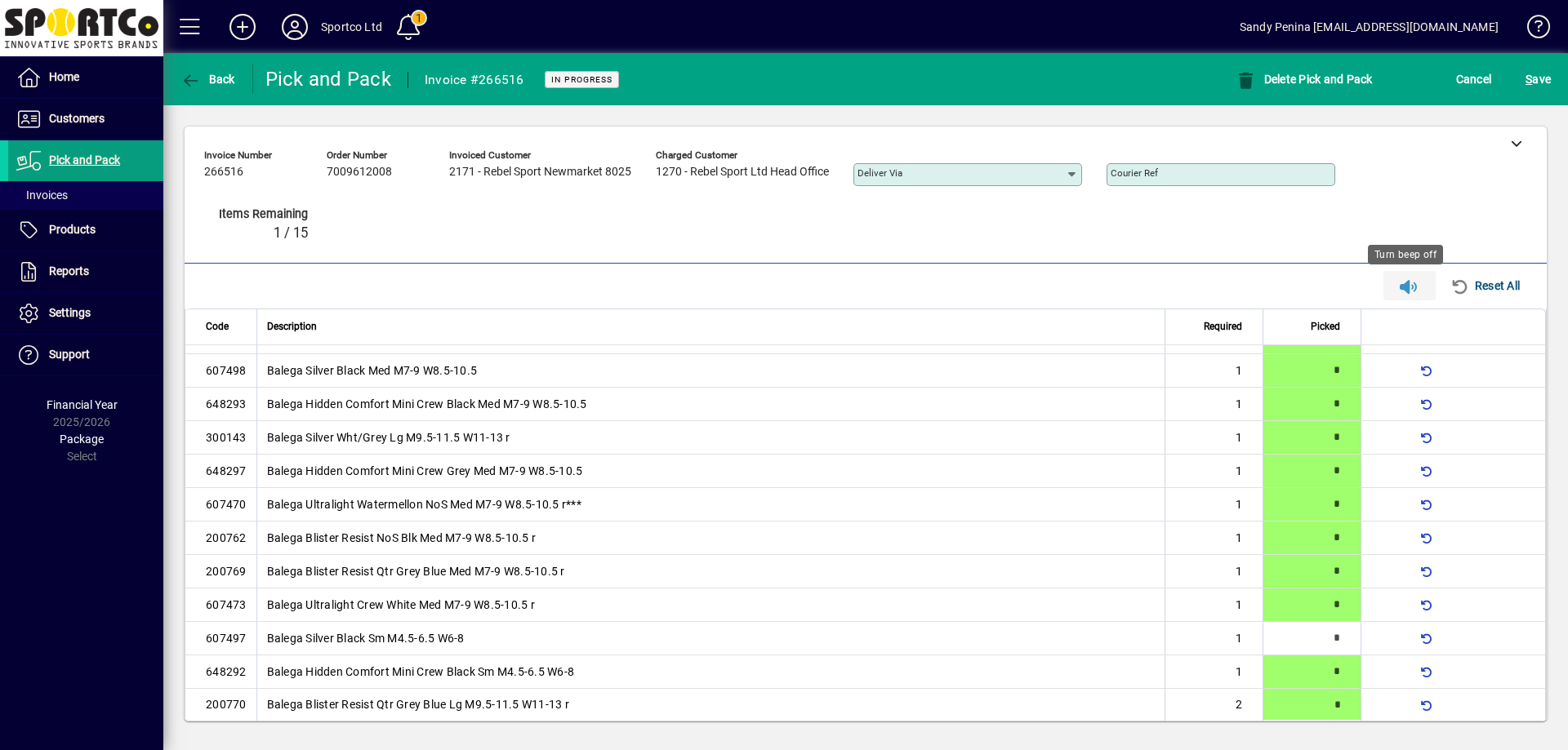
type input "*"
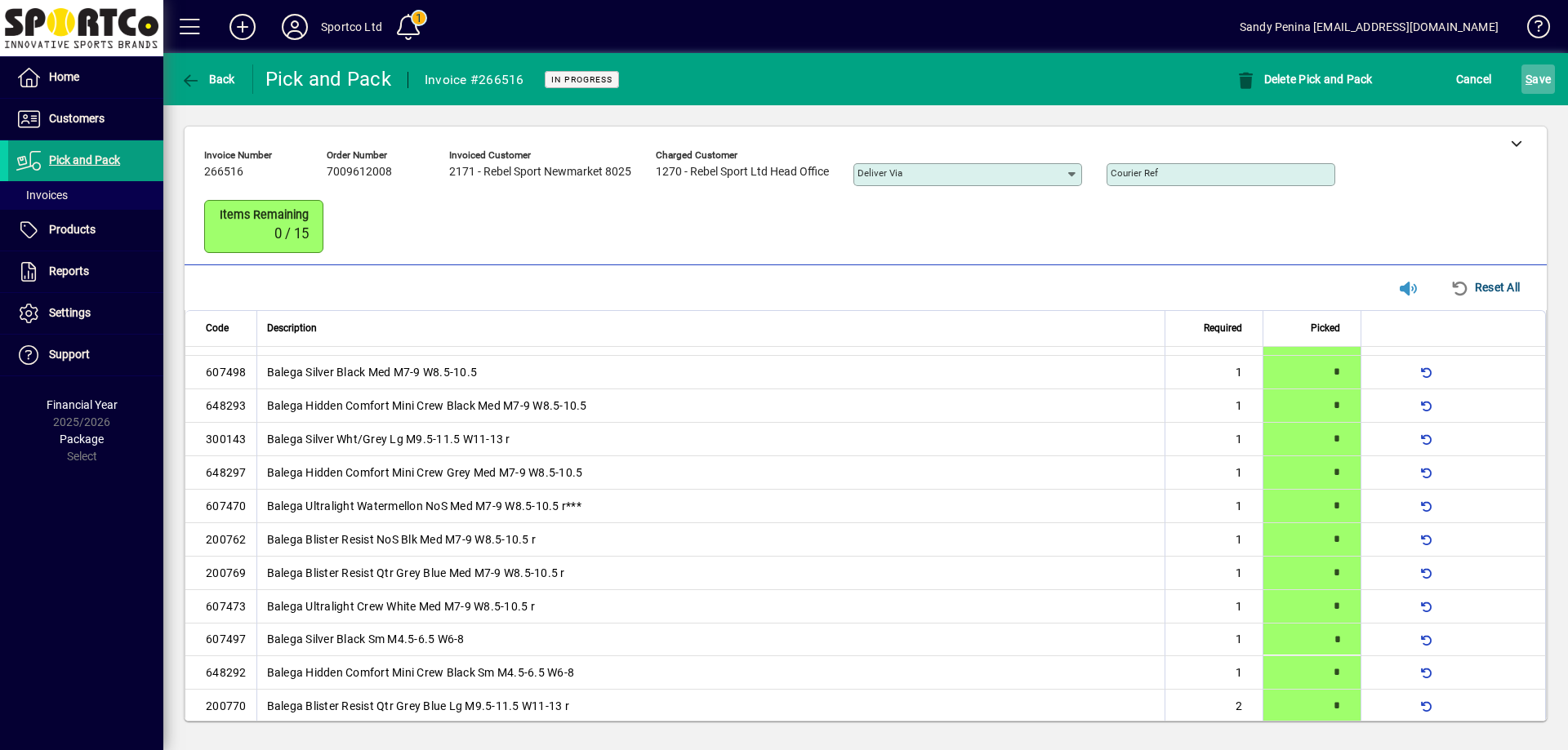
click at [1554, 77] on div "S ave" at bounding box center [1538, 79] width 59 height 30
click at [1548, 79] on span "S ave" at bounding box center [1538, 78] width 25 height 26
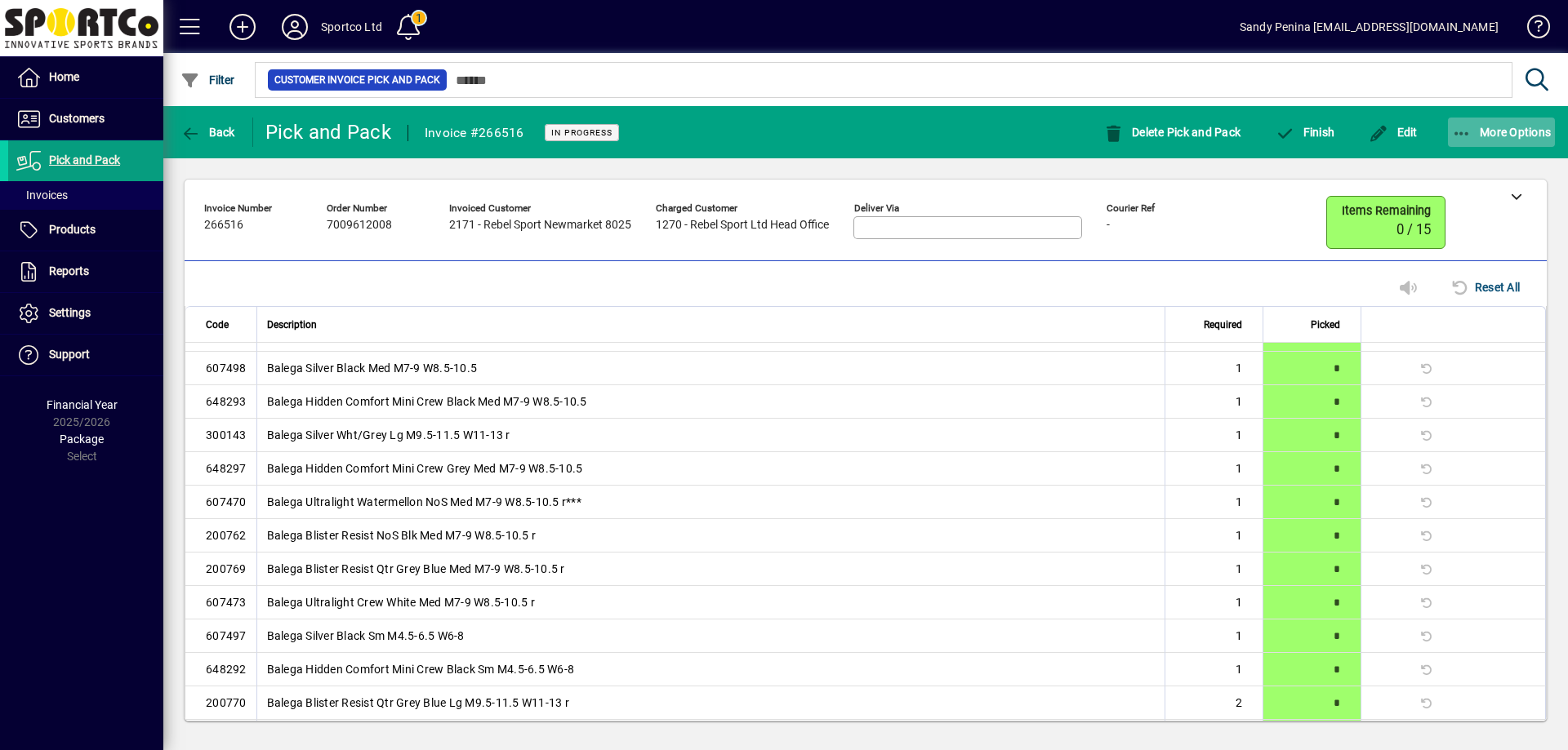
click at [1459, 137] on icon "button" at bounding box center [1462, 134] width 21 height 16
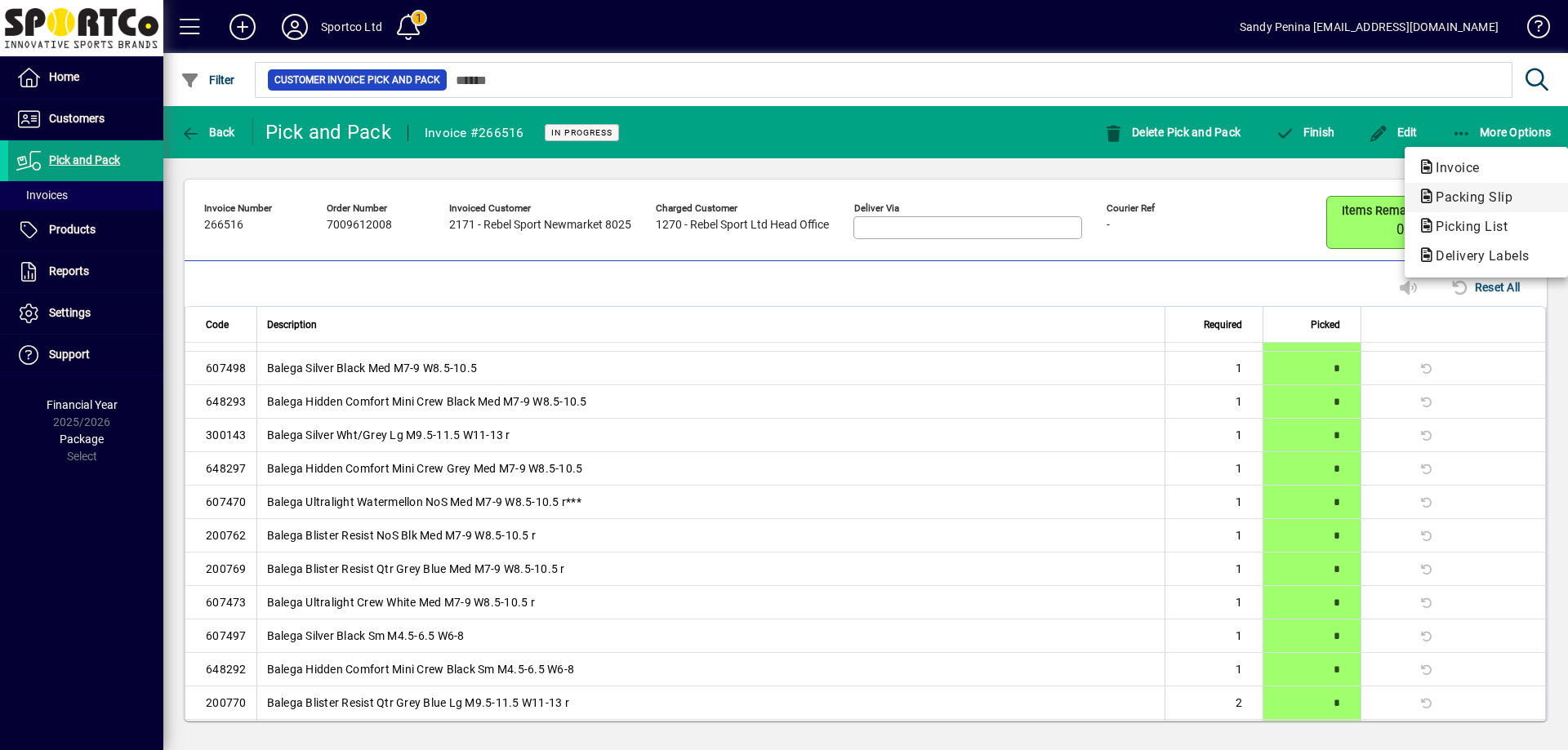
click at [1464, 185] on button "Packing Slip" at bounding box center [1486, 197] width 163 height 30
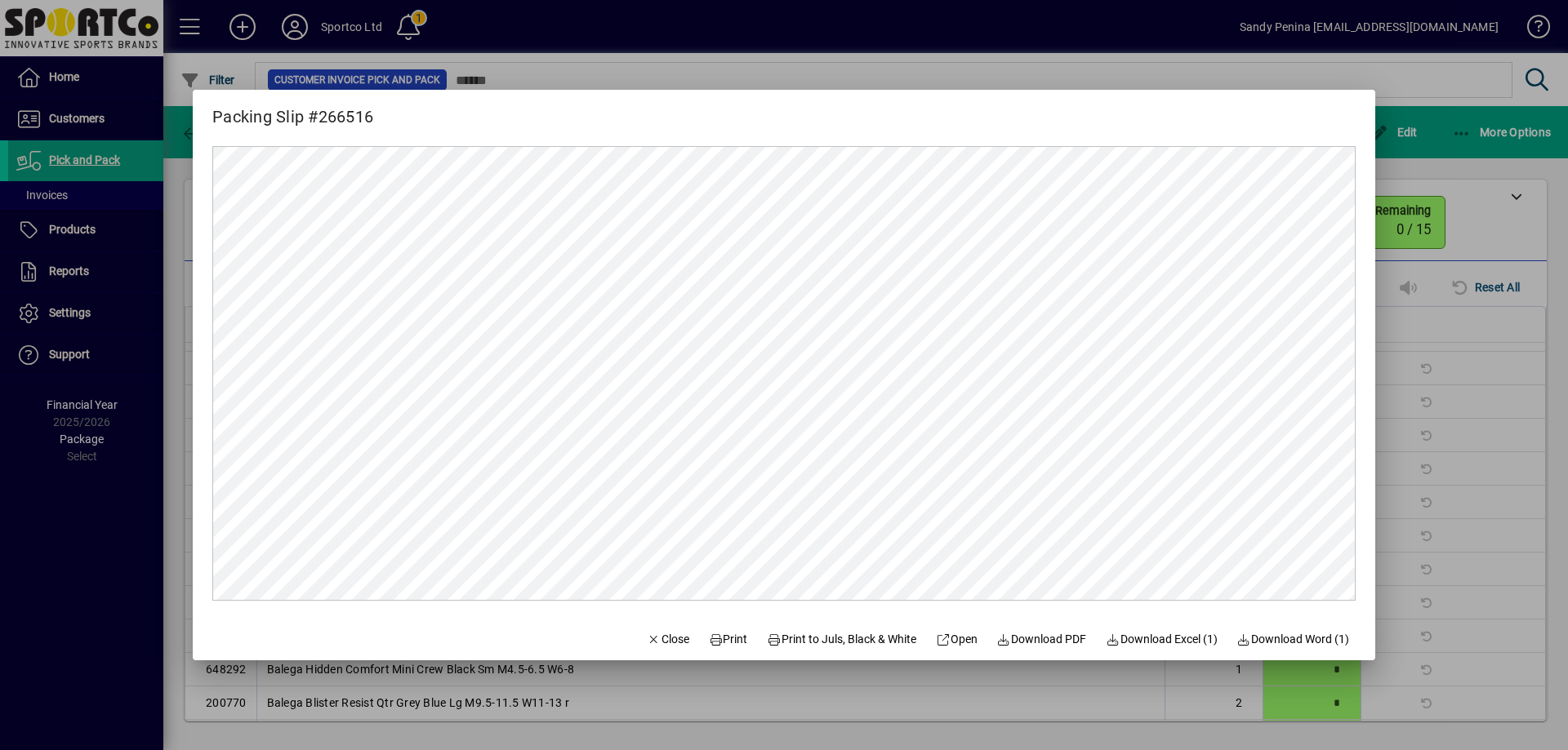
scroll to position [0, 0]
click at [721, 643] on span "Print" at bounding box center [729, 639] width 40 height 17
click at [653, 645] on span "Close" at bounding box center [667, 639] width 42 height 17
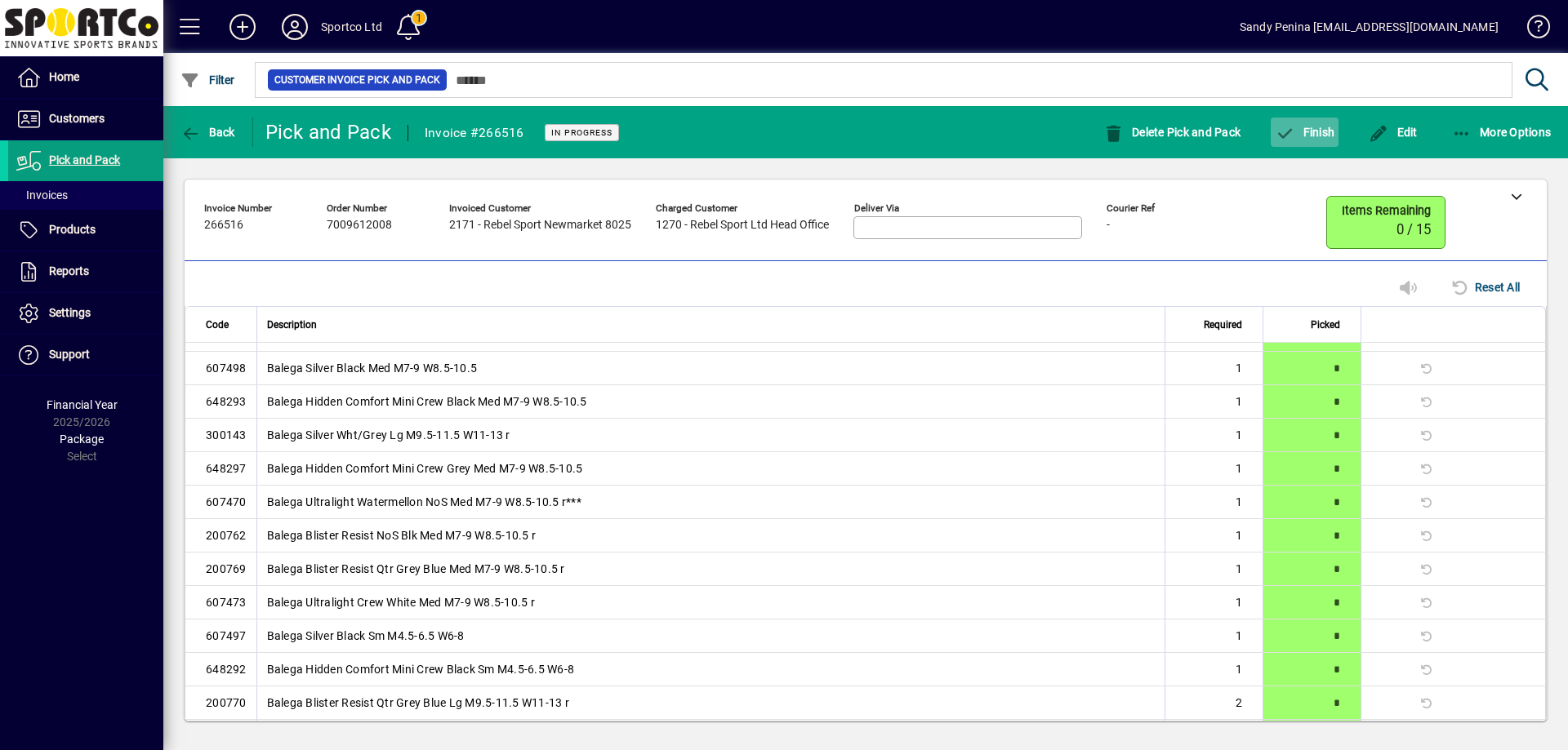
click at [1336, 140] on span "button" at bounding box center [1304, 132] width 68 height 40
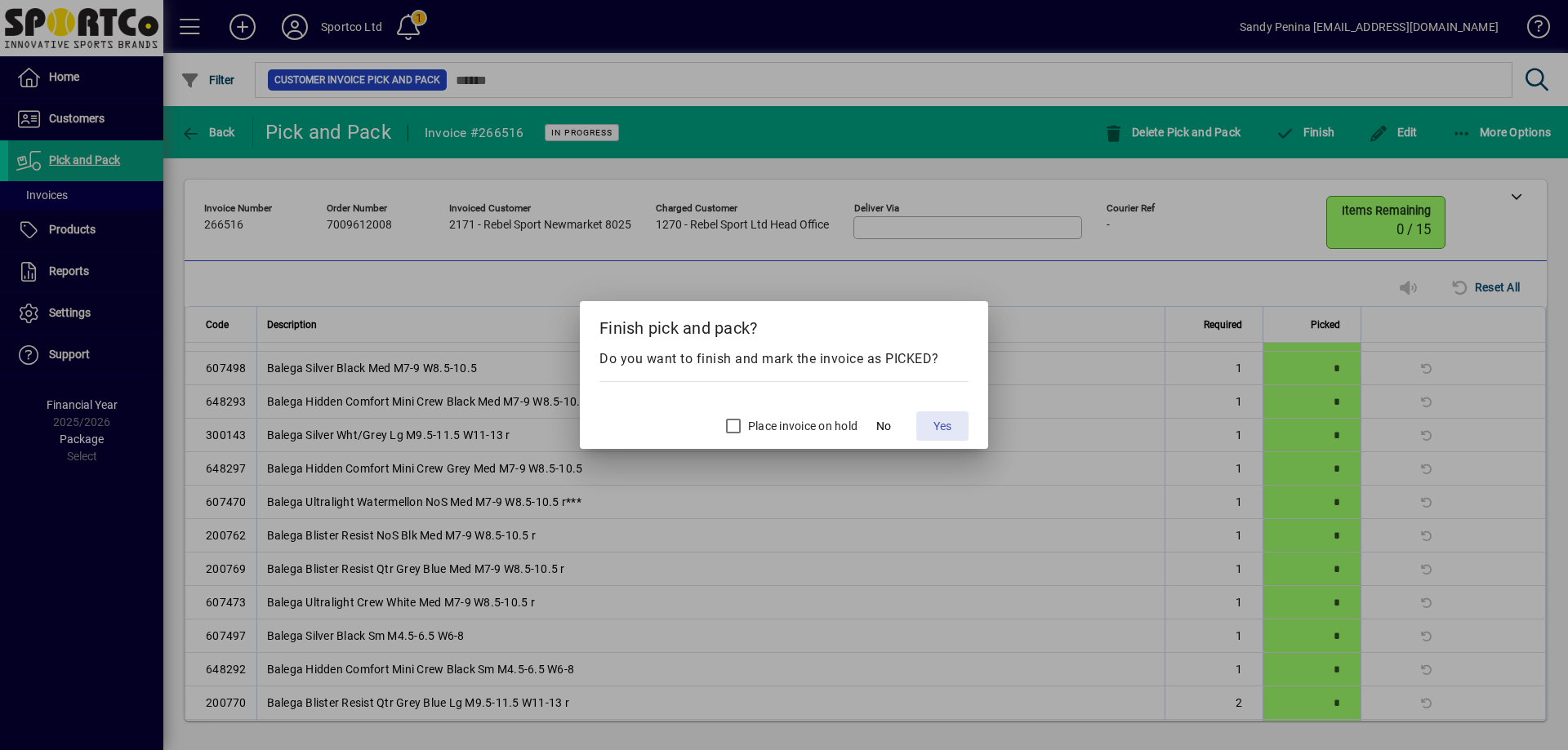
click at [944, 426] on span "Yes" at bounding box center [942, 426] width 18 height 17
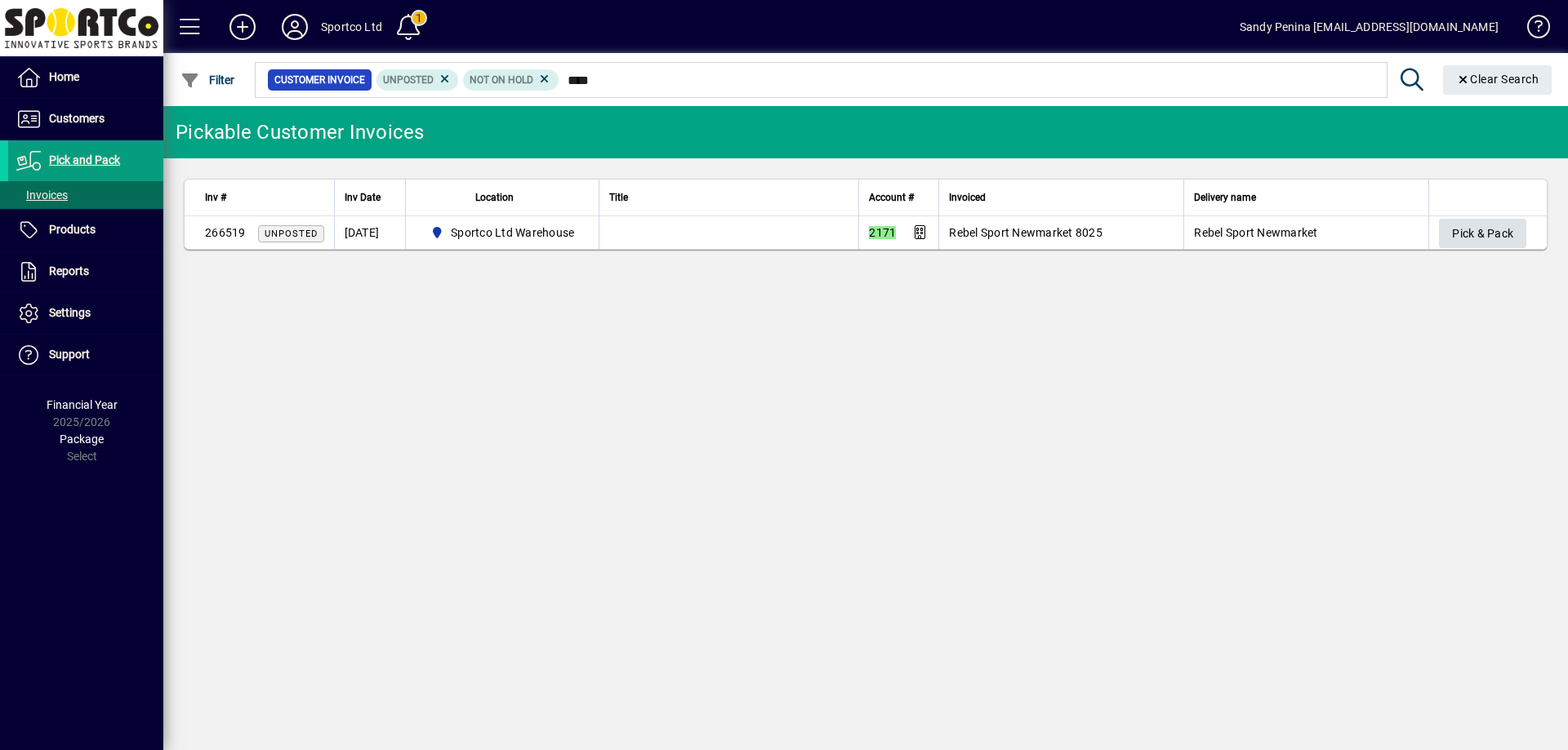
type input "****"
click at [1500, 228] on span "Pick & Pack" at bounding box center [1482, 234] width 61 height 27
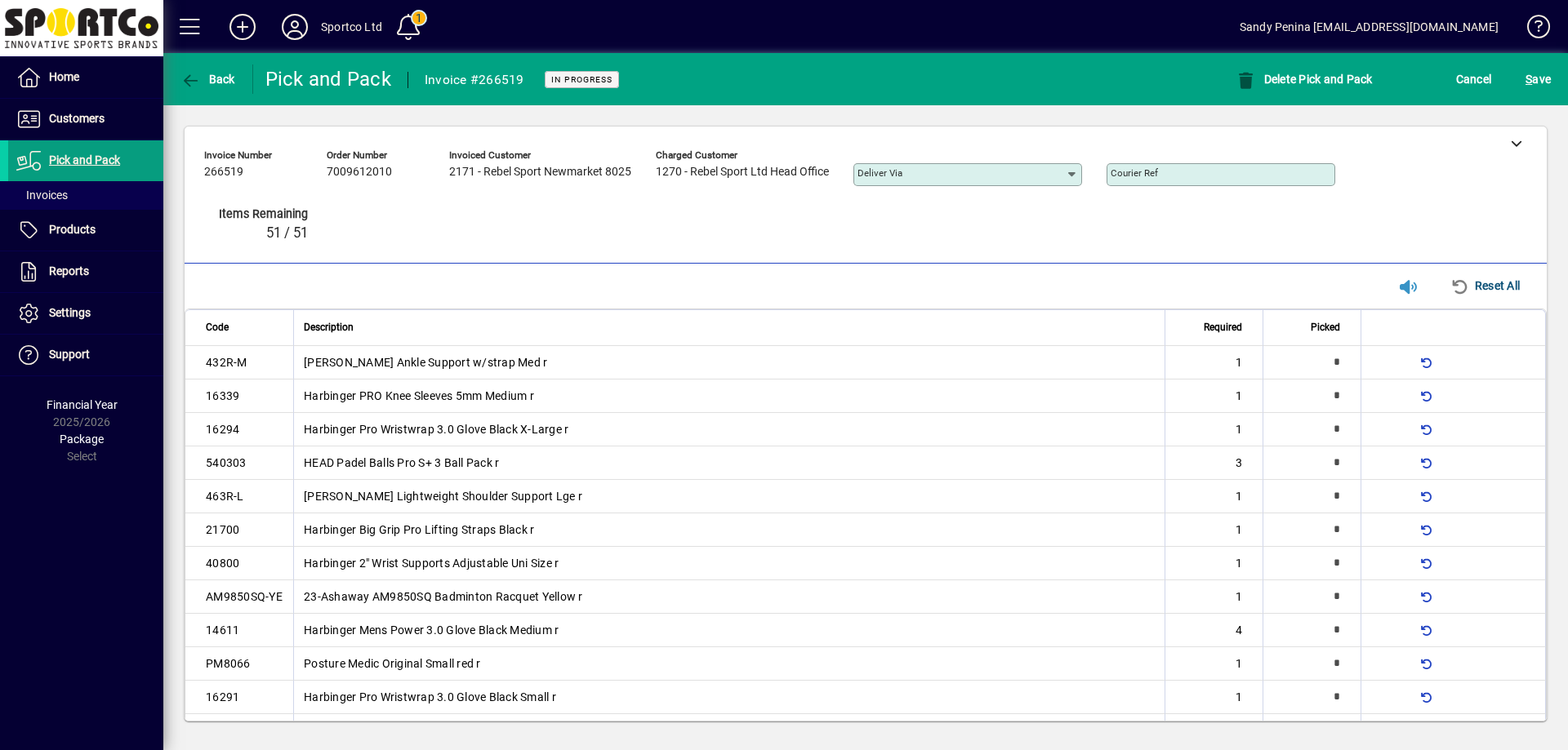
type input "*"
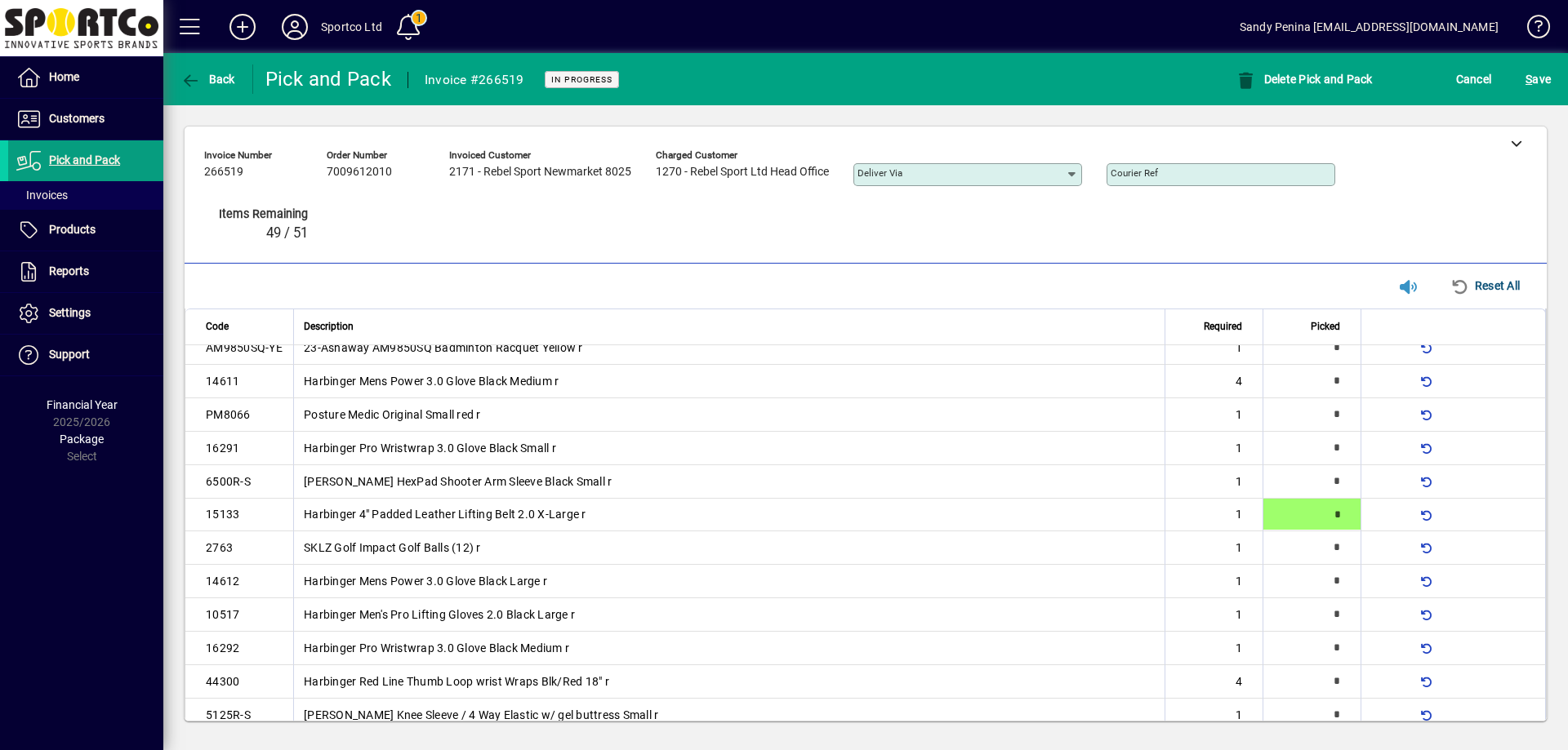
type input "*"
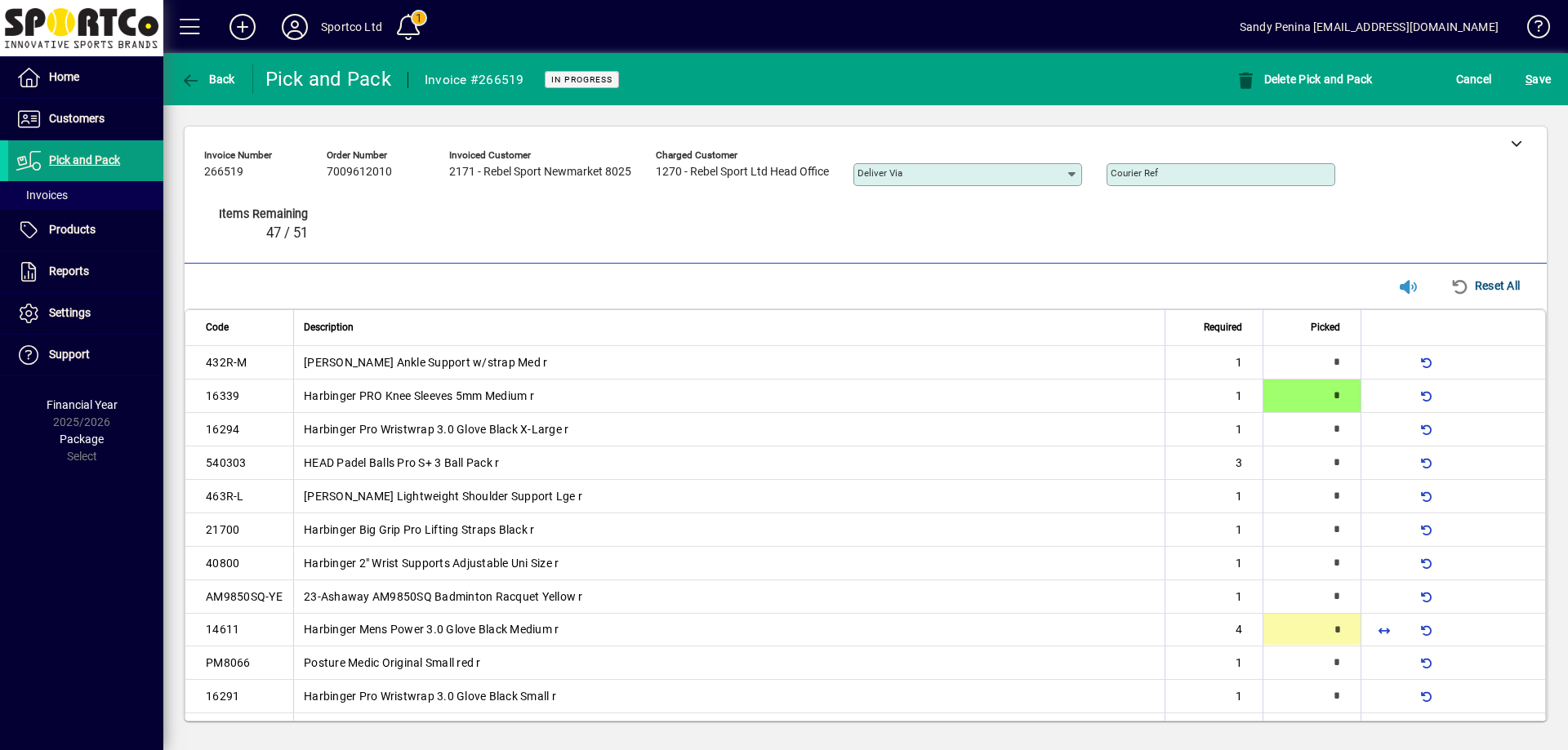
scroll to position [117, 0]
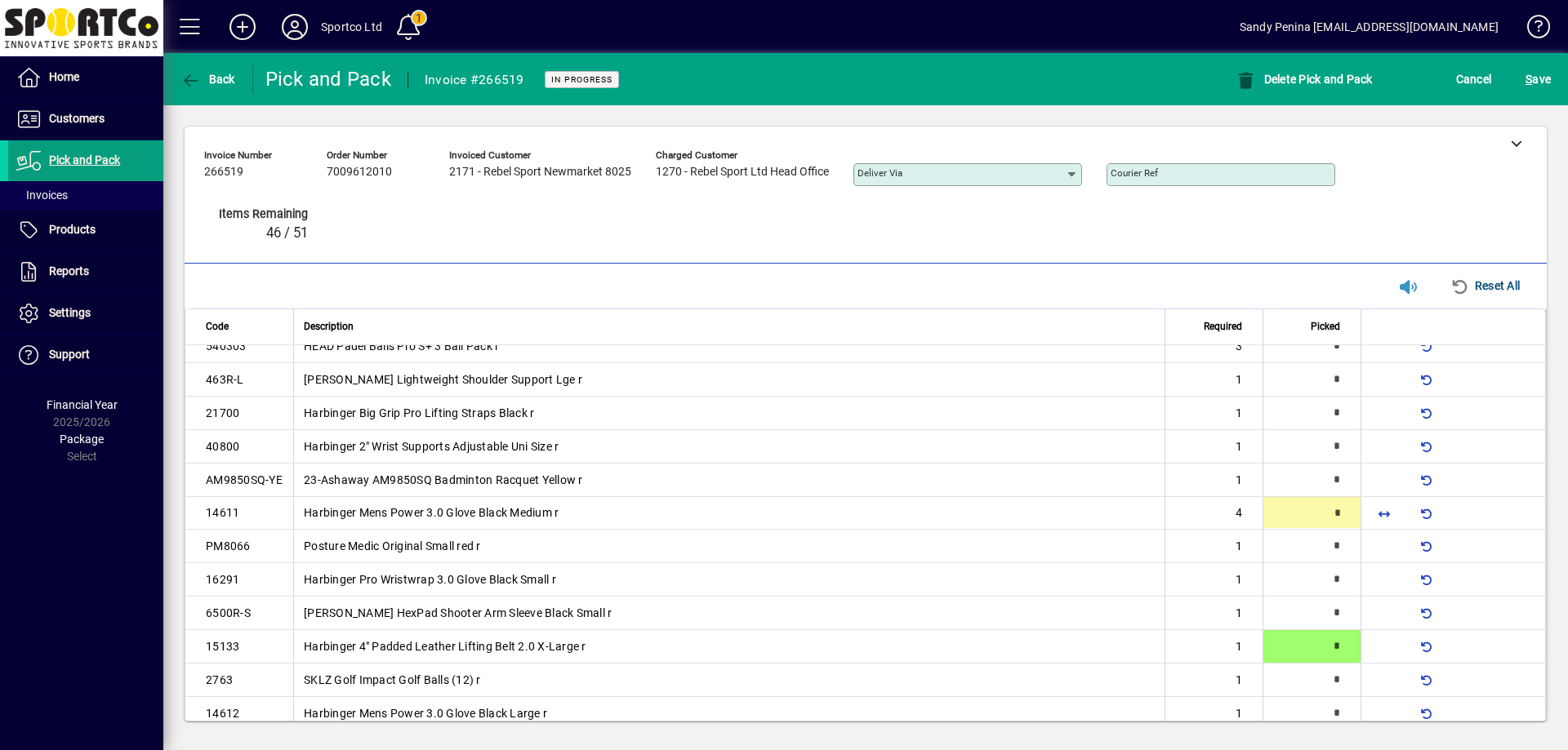
type input "*"
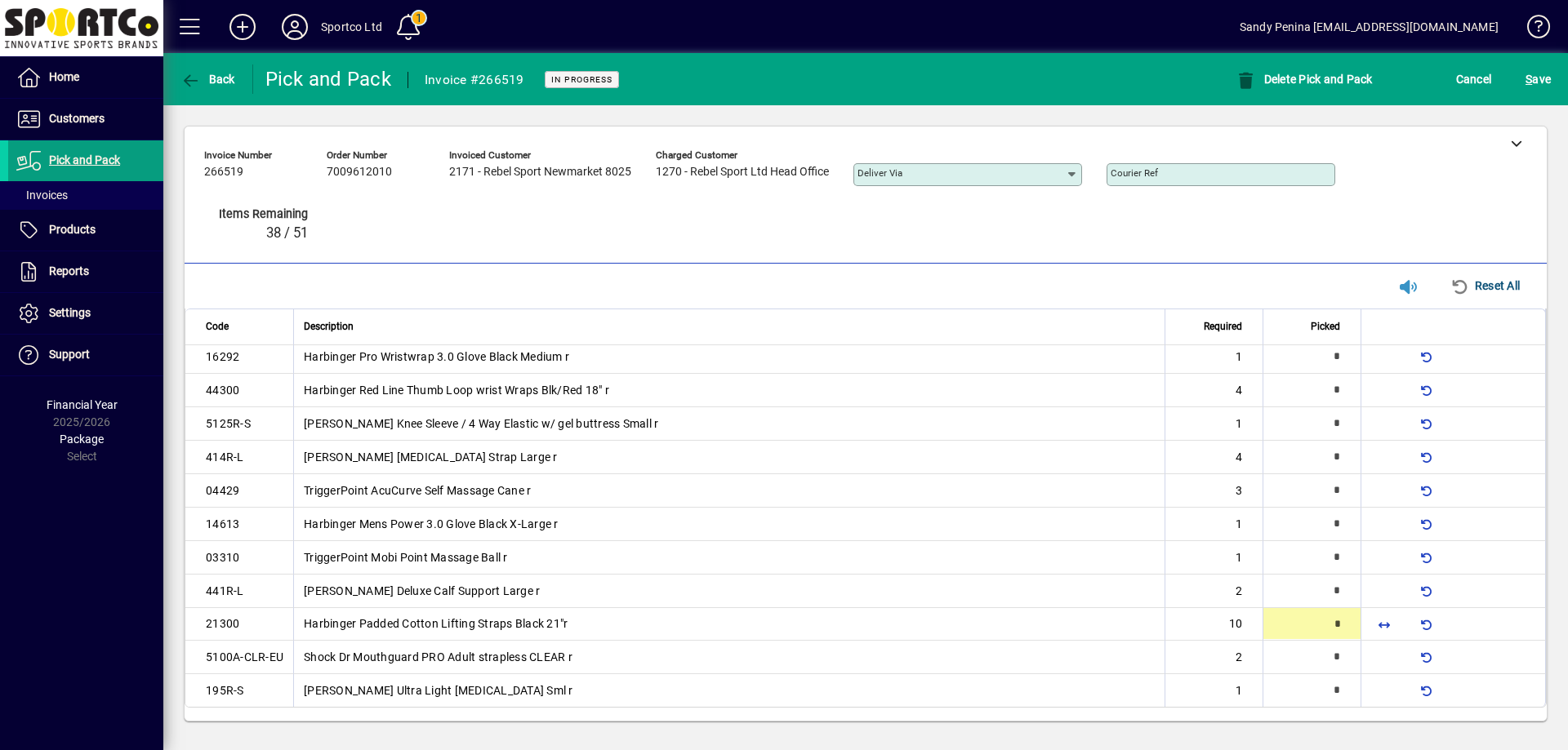
type input "*"
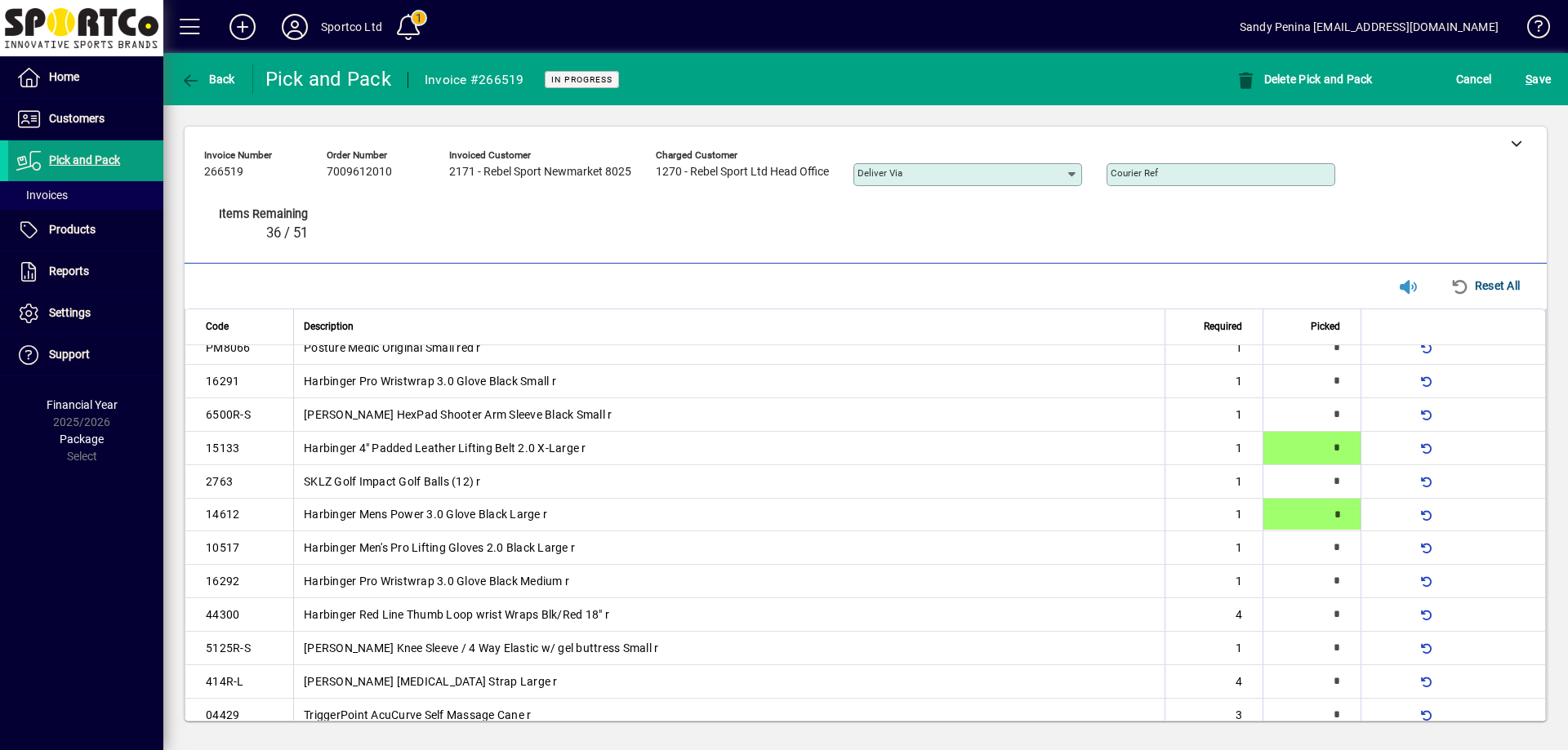
type input "*"
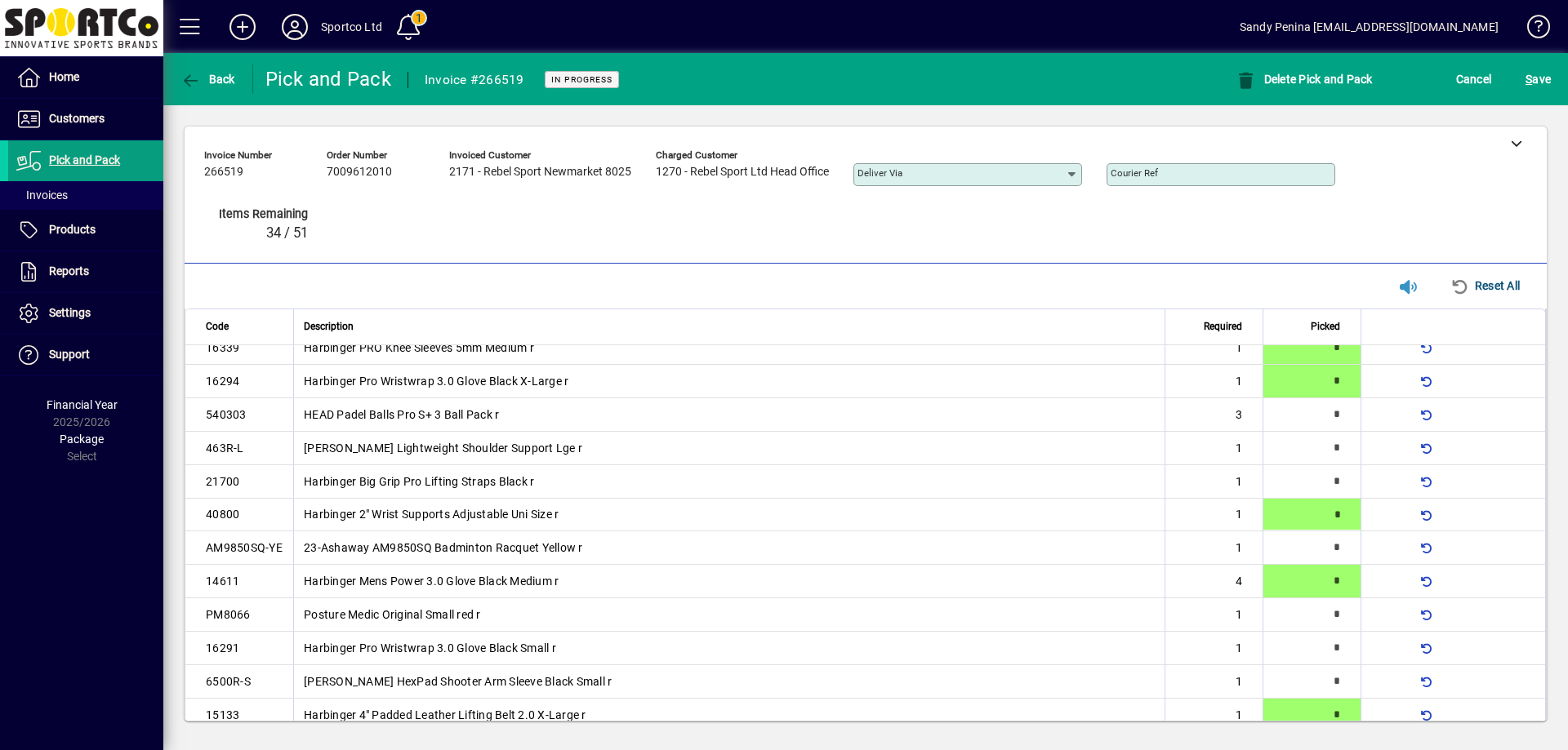
type input "*"
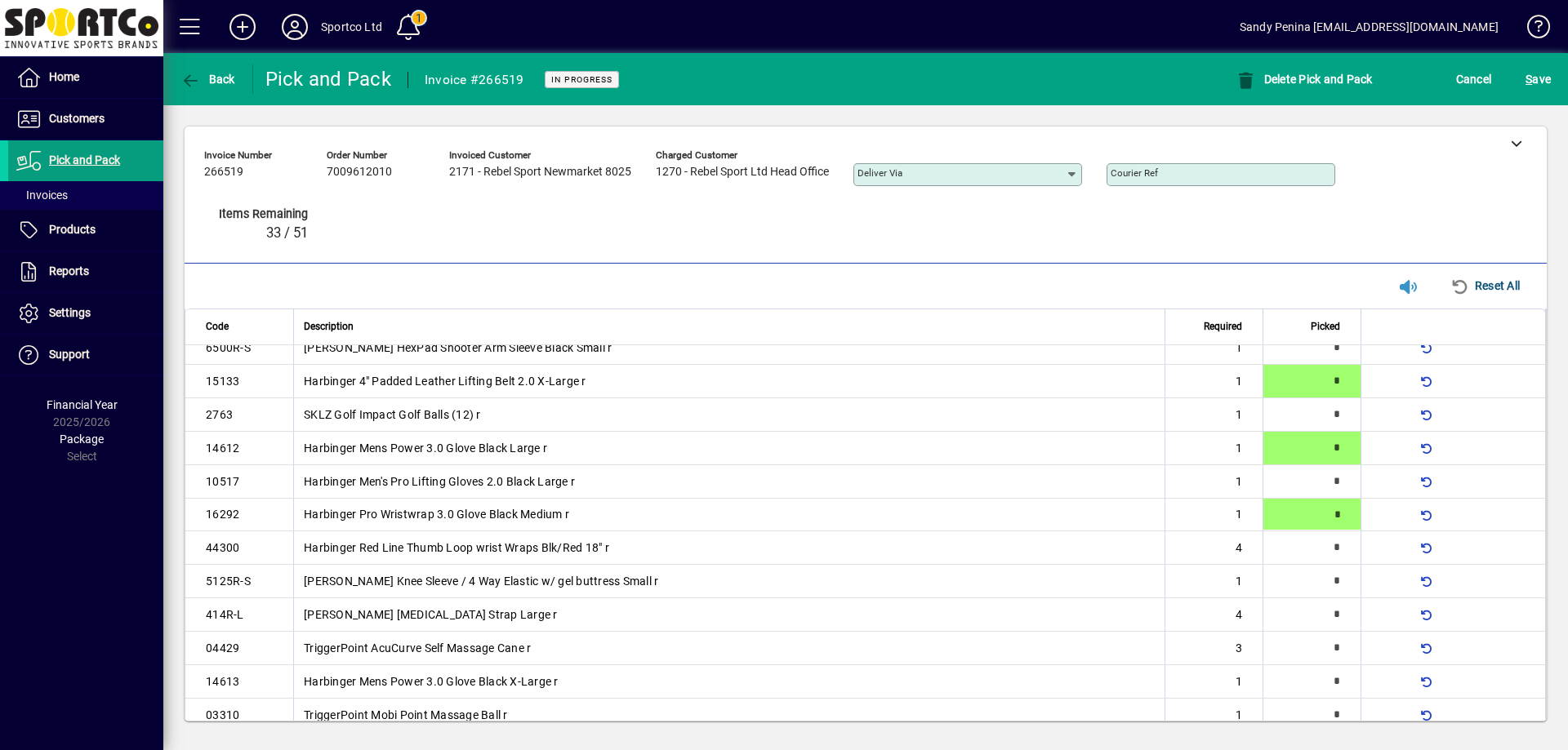
type input "*"
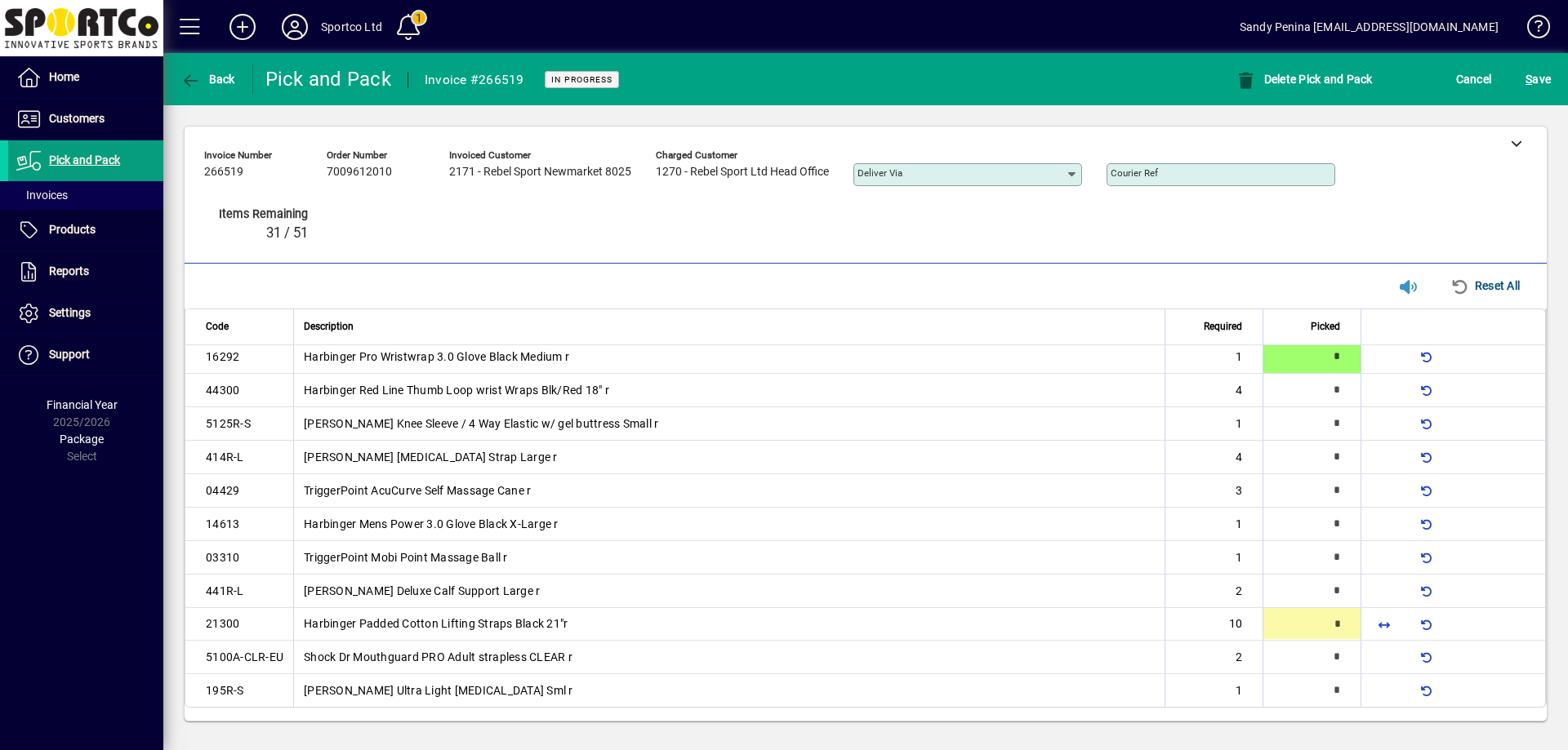
type input "**"
type input "*"
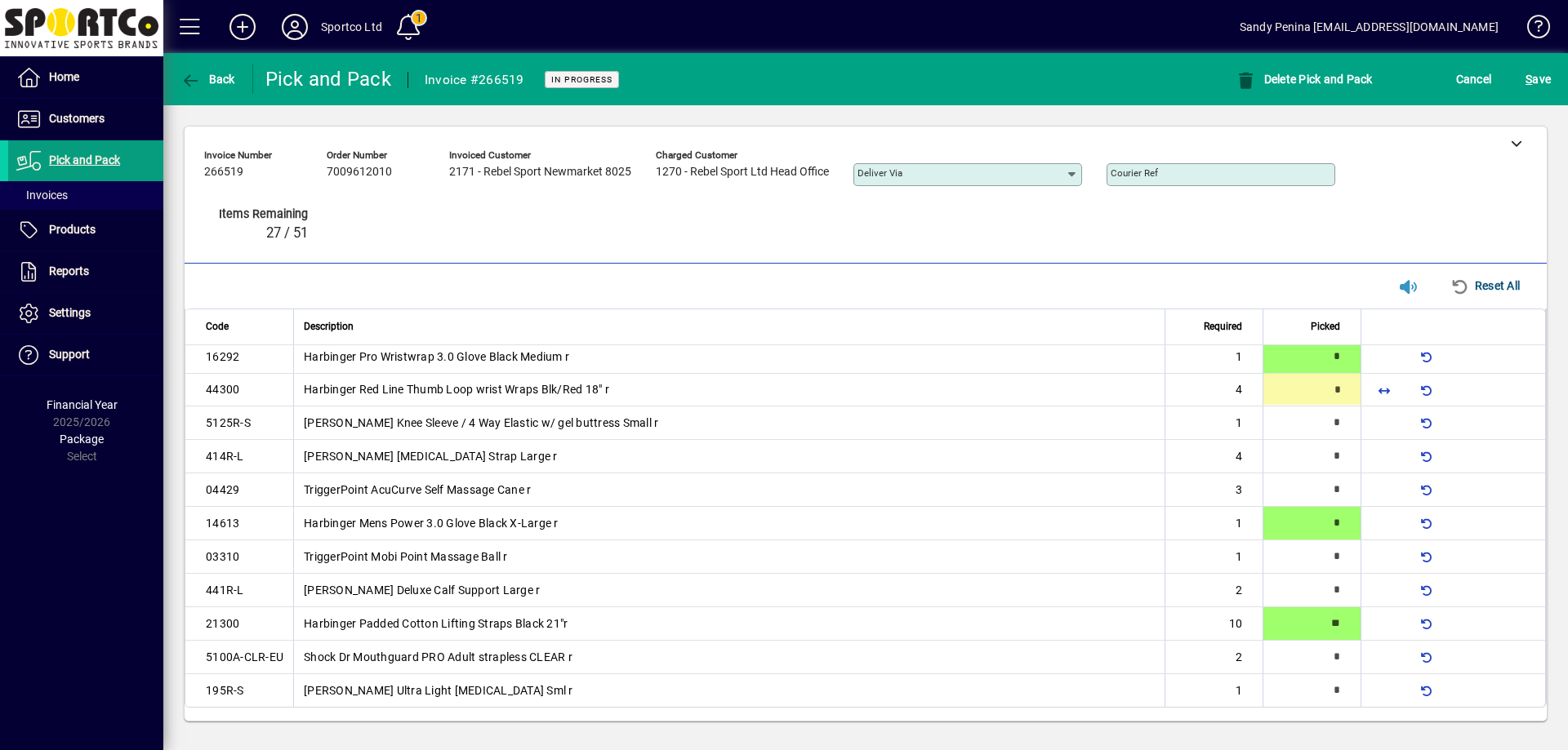
scroll to position [418, 0]
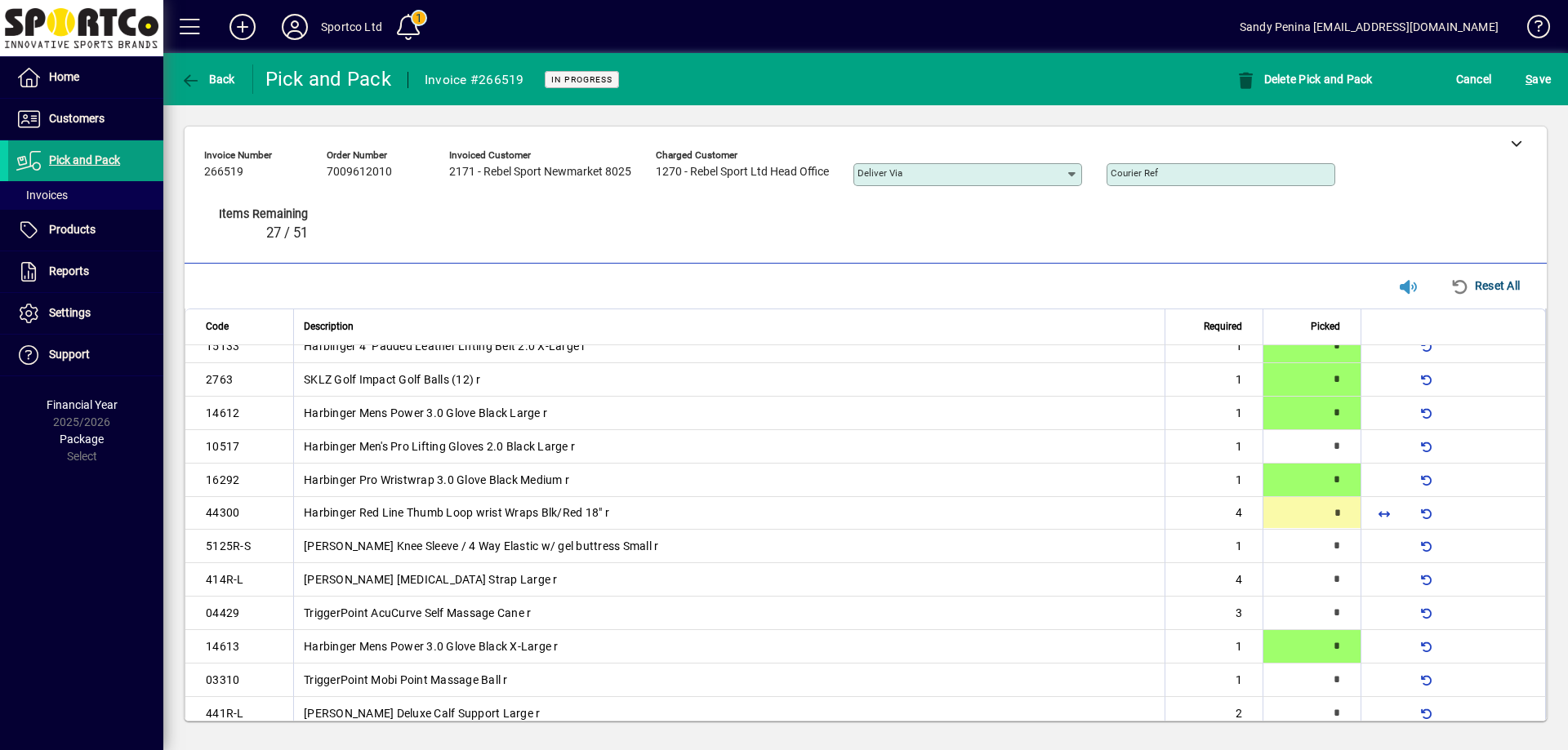
type input "*"
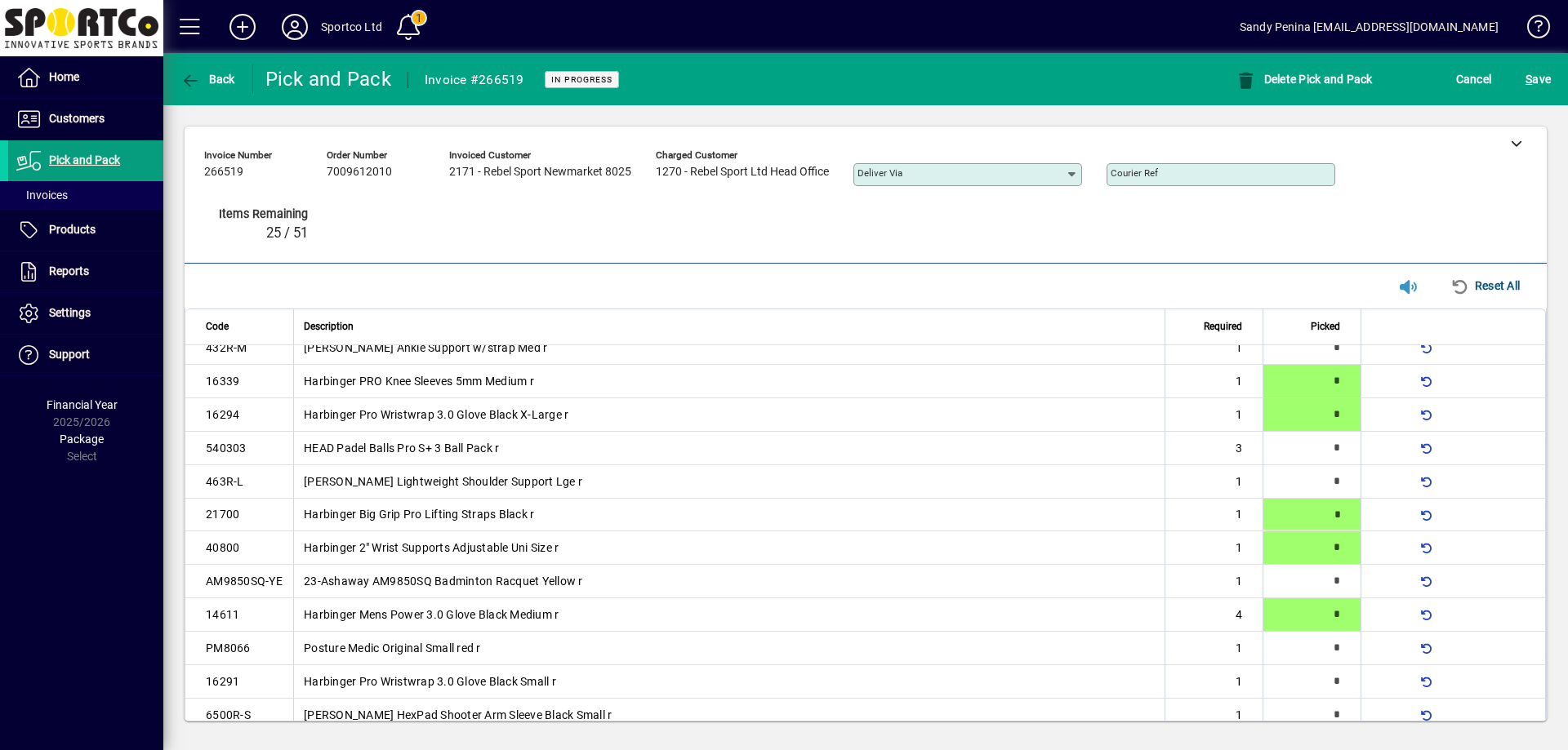
type input "*"
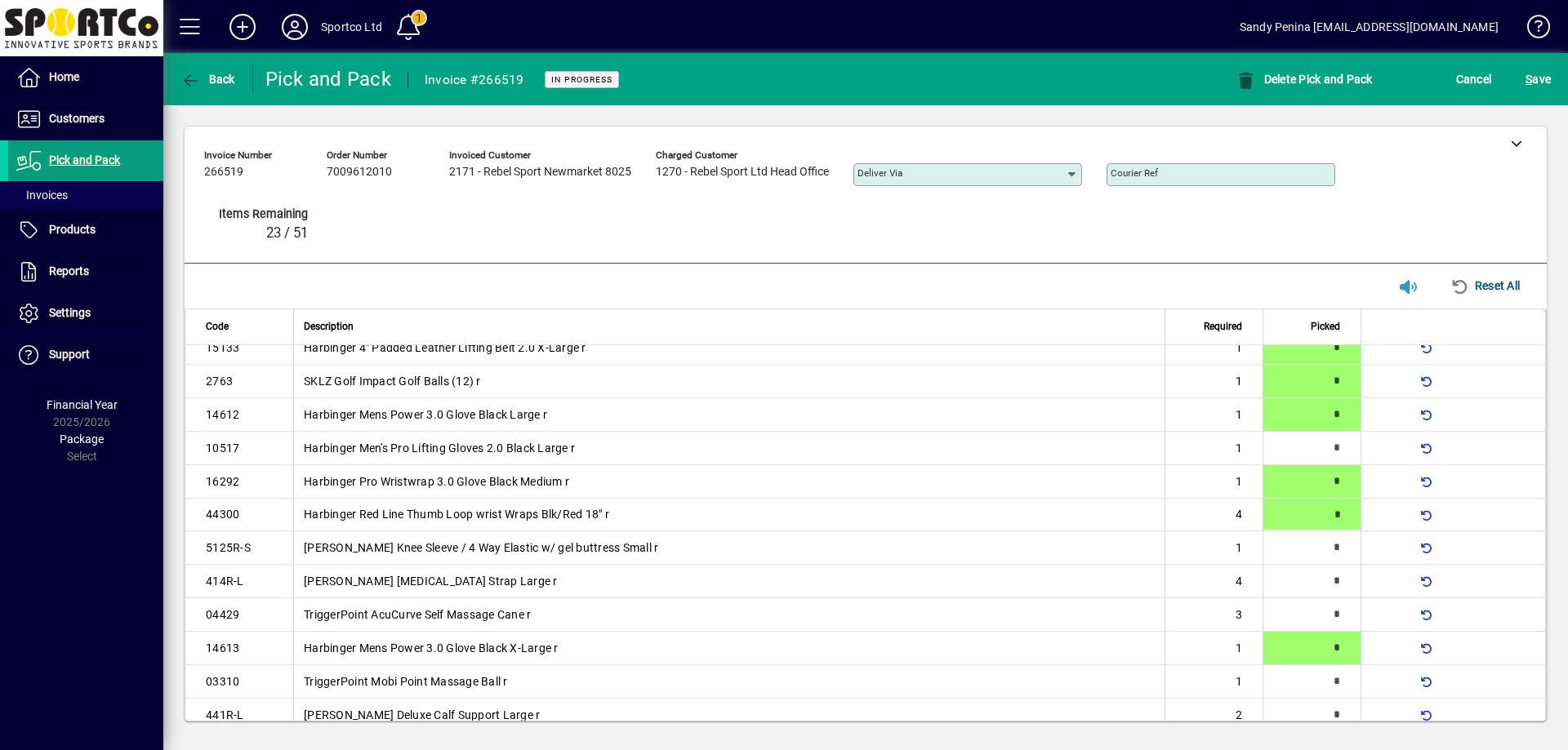
scroll to position [541, 0]
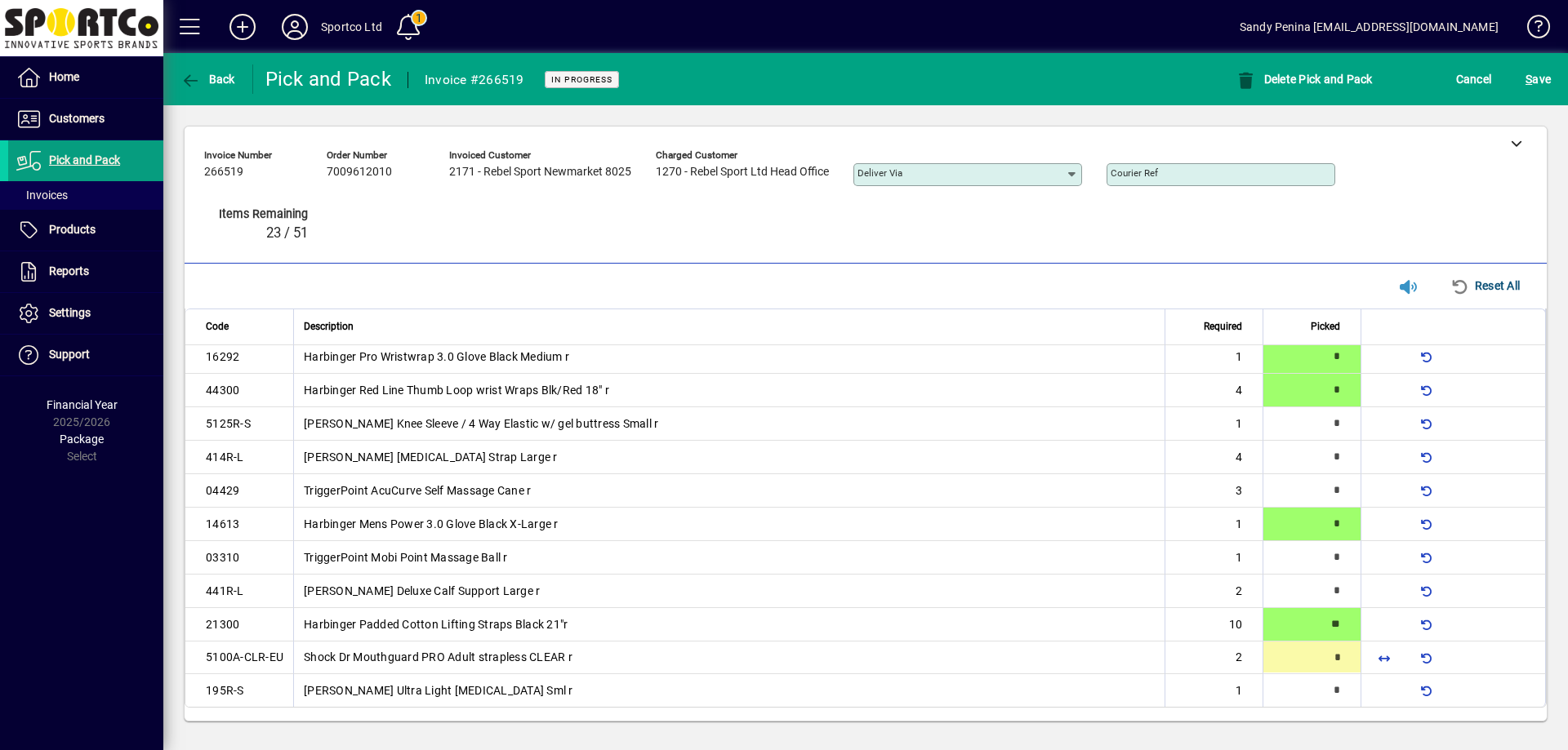
type input "*"
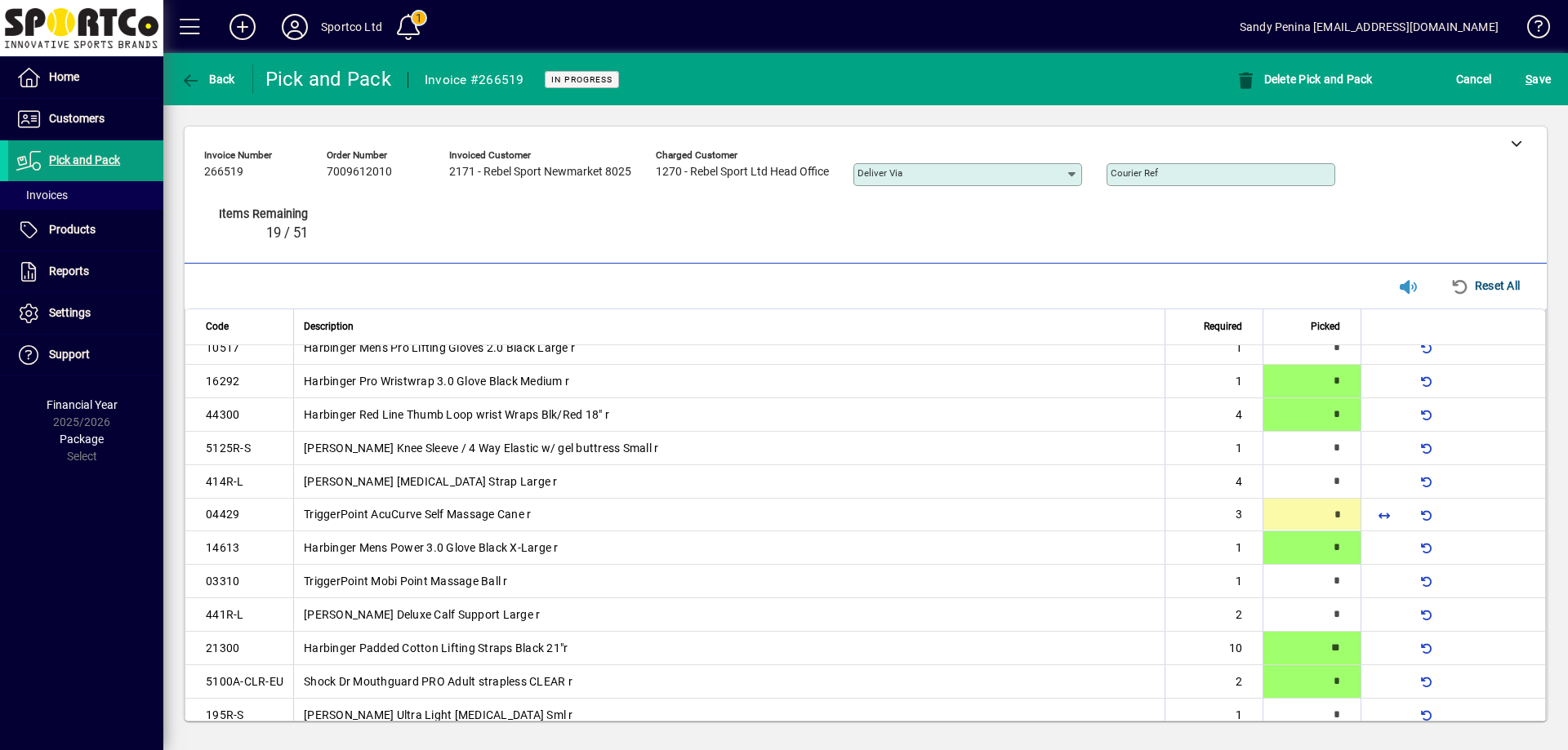
scroll to position [519, 0]
type input "*"
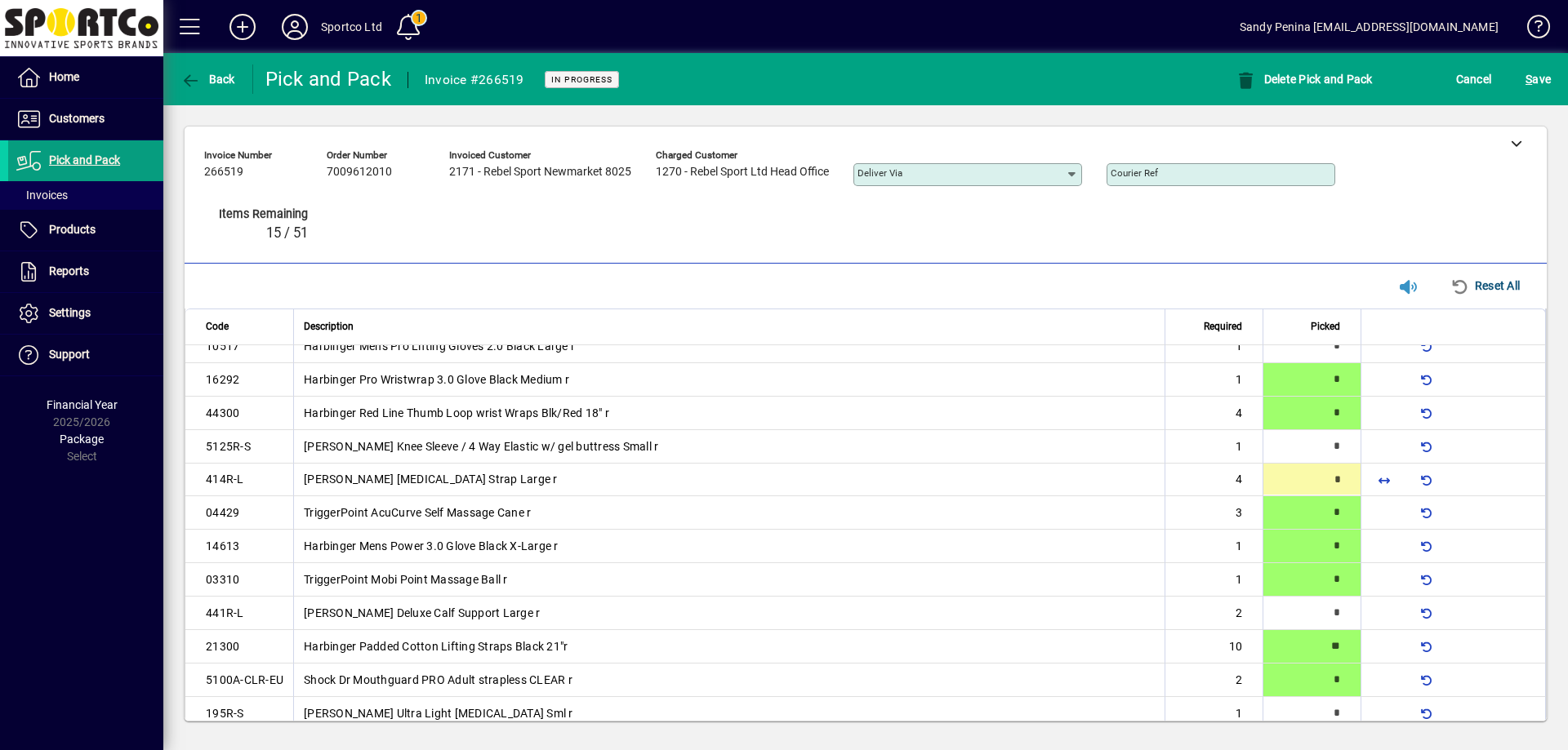
scroll to position [485, 0]
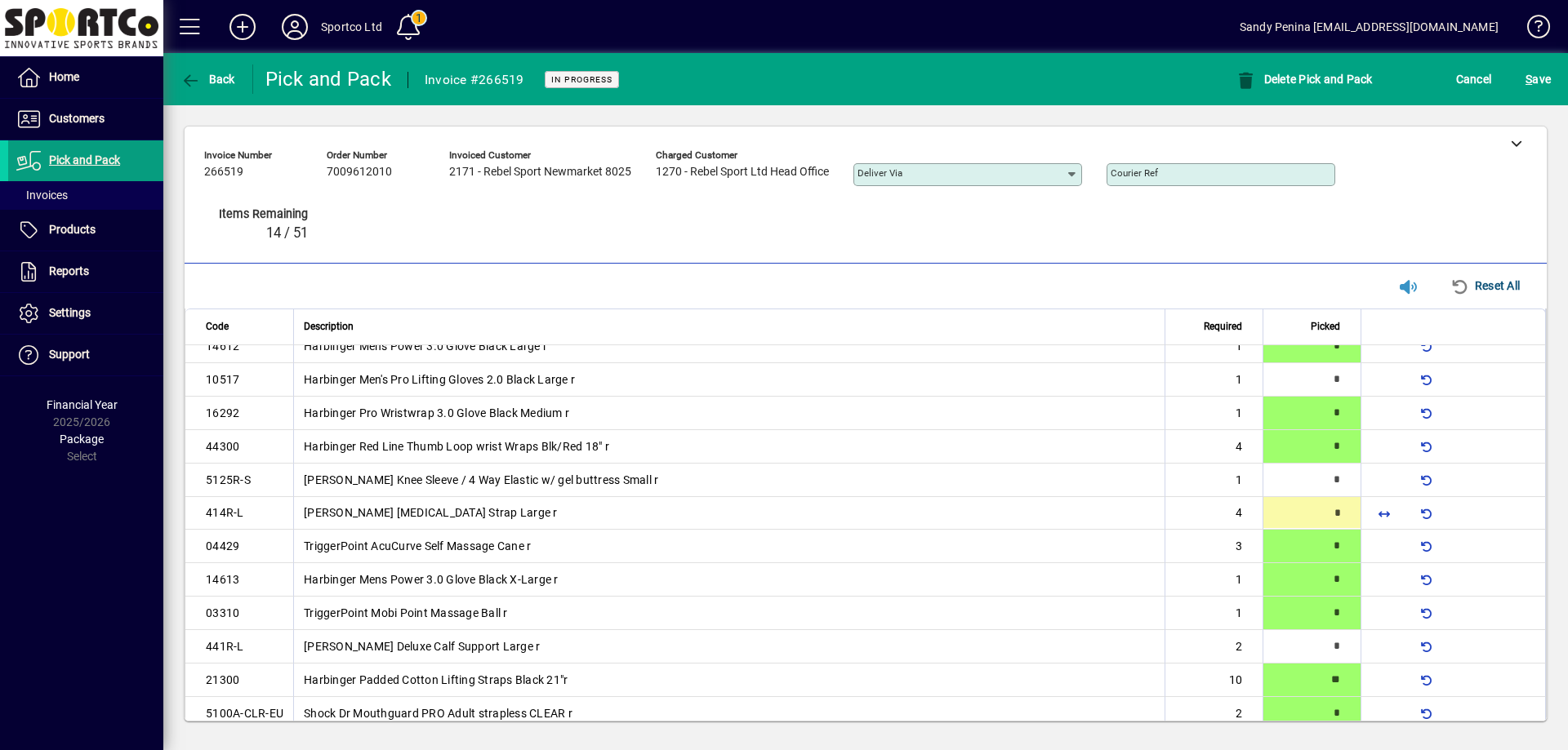
type input "*"
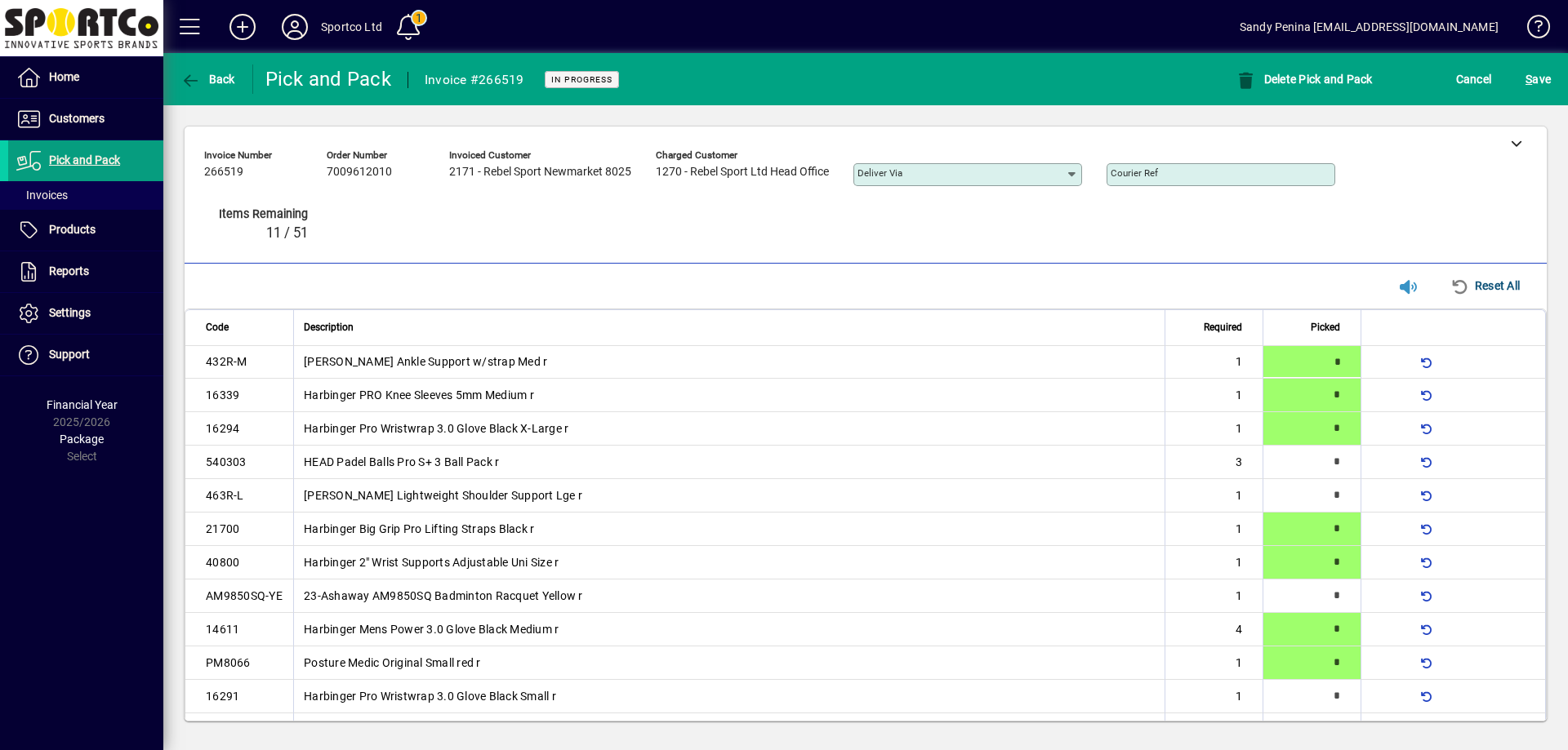
type input "*"
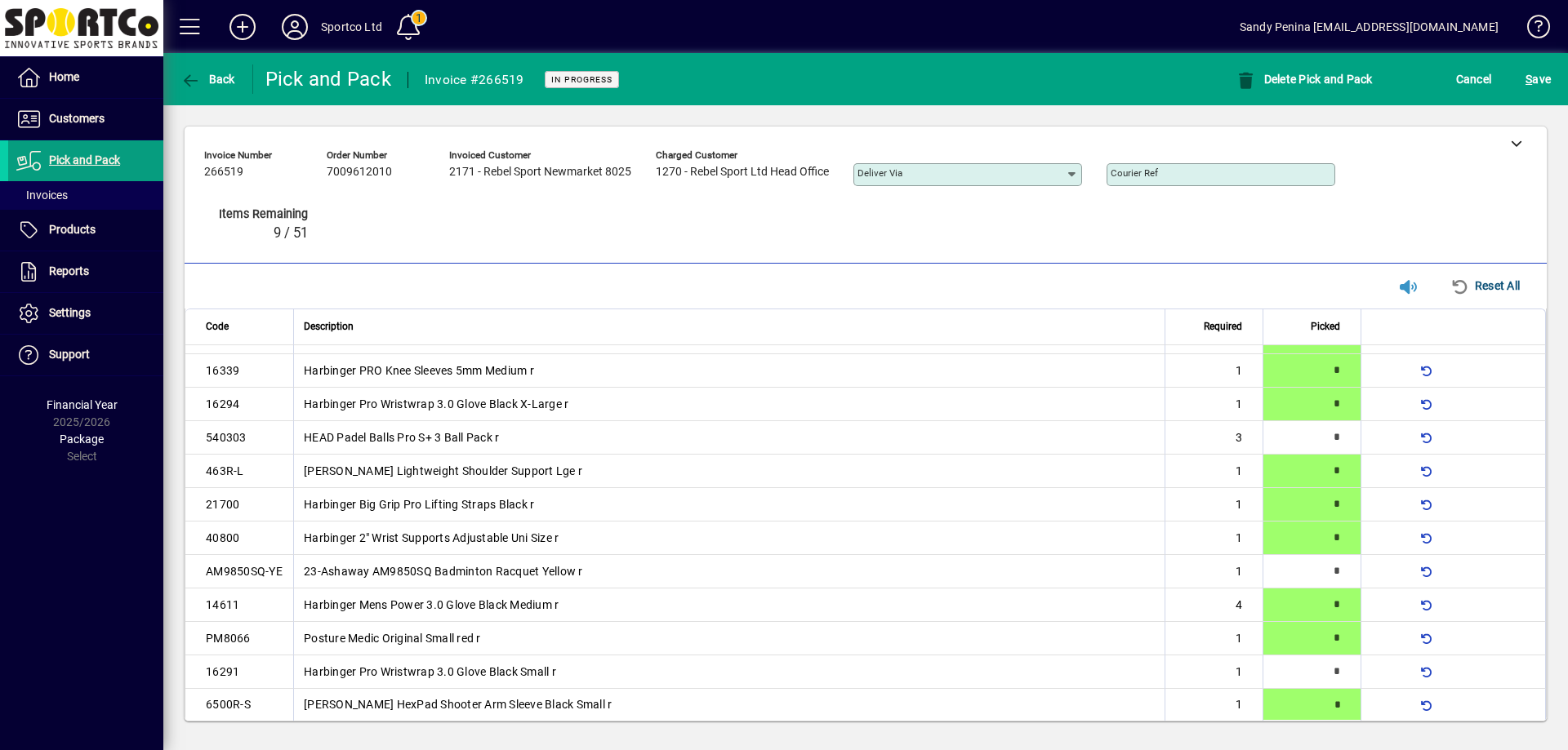
type input "*"
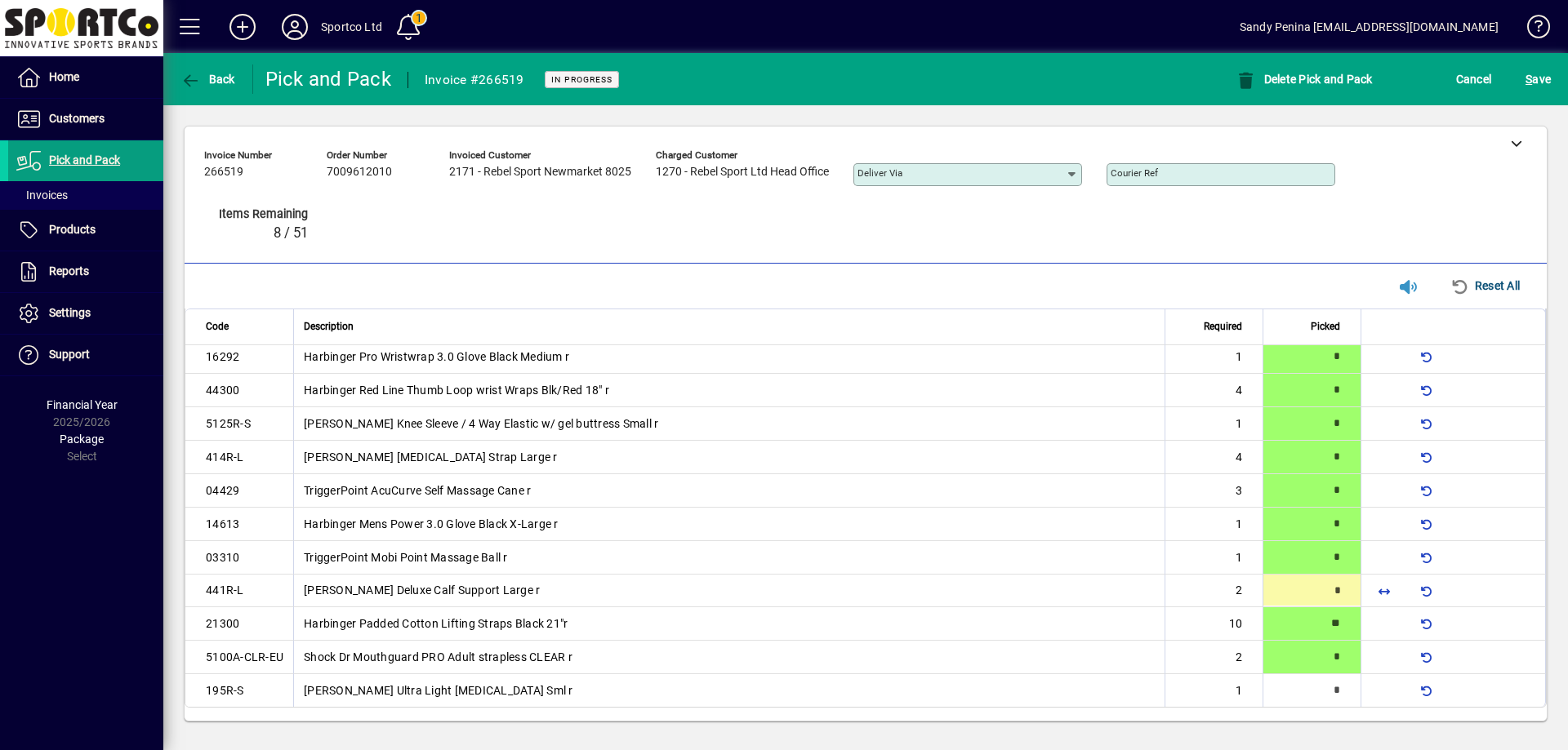
type input "*"
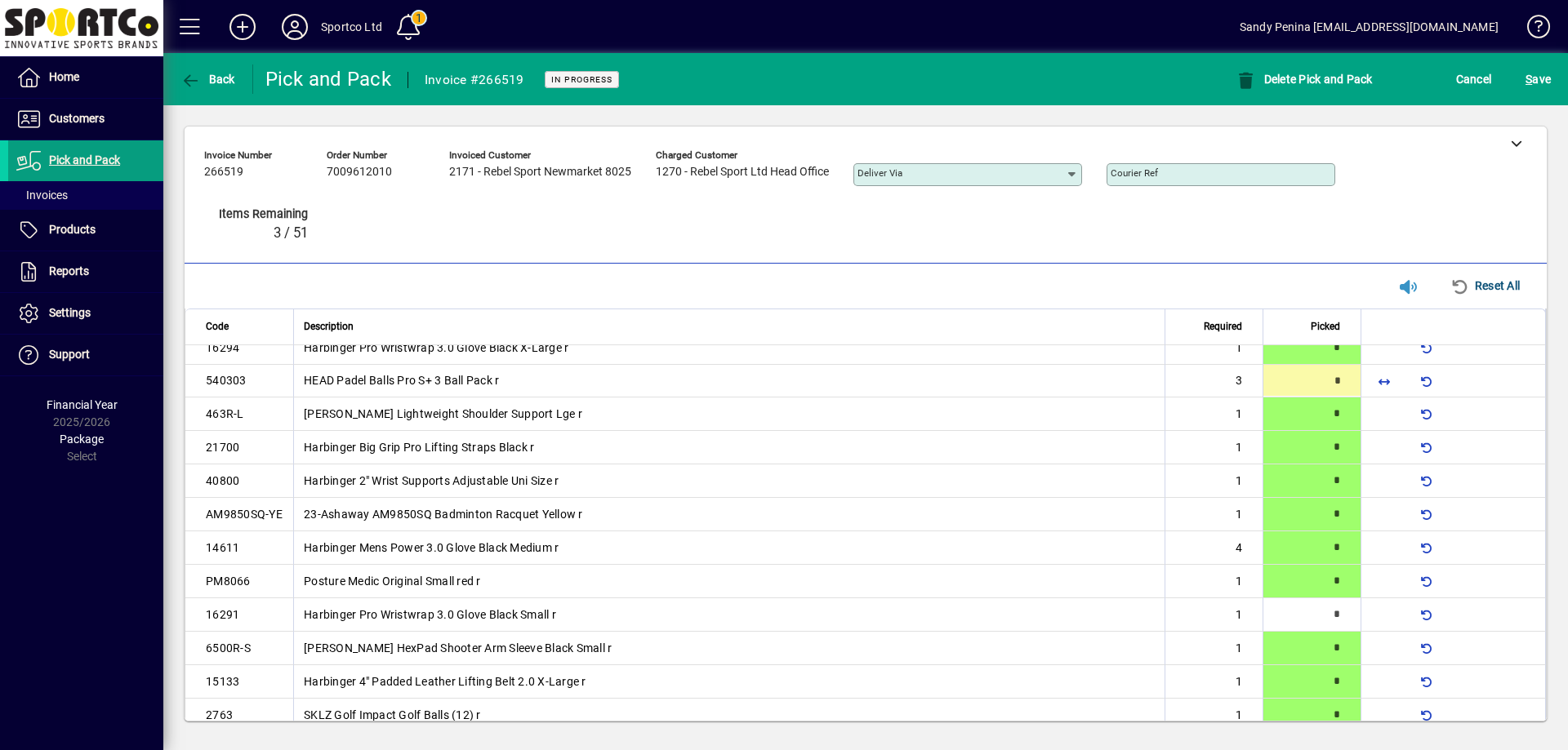
scroll to position [0, 0]
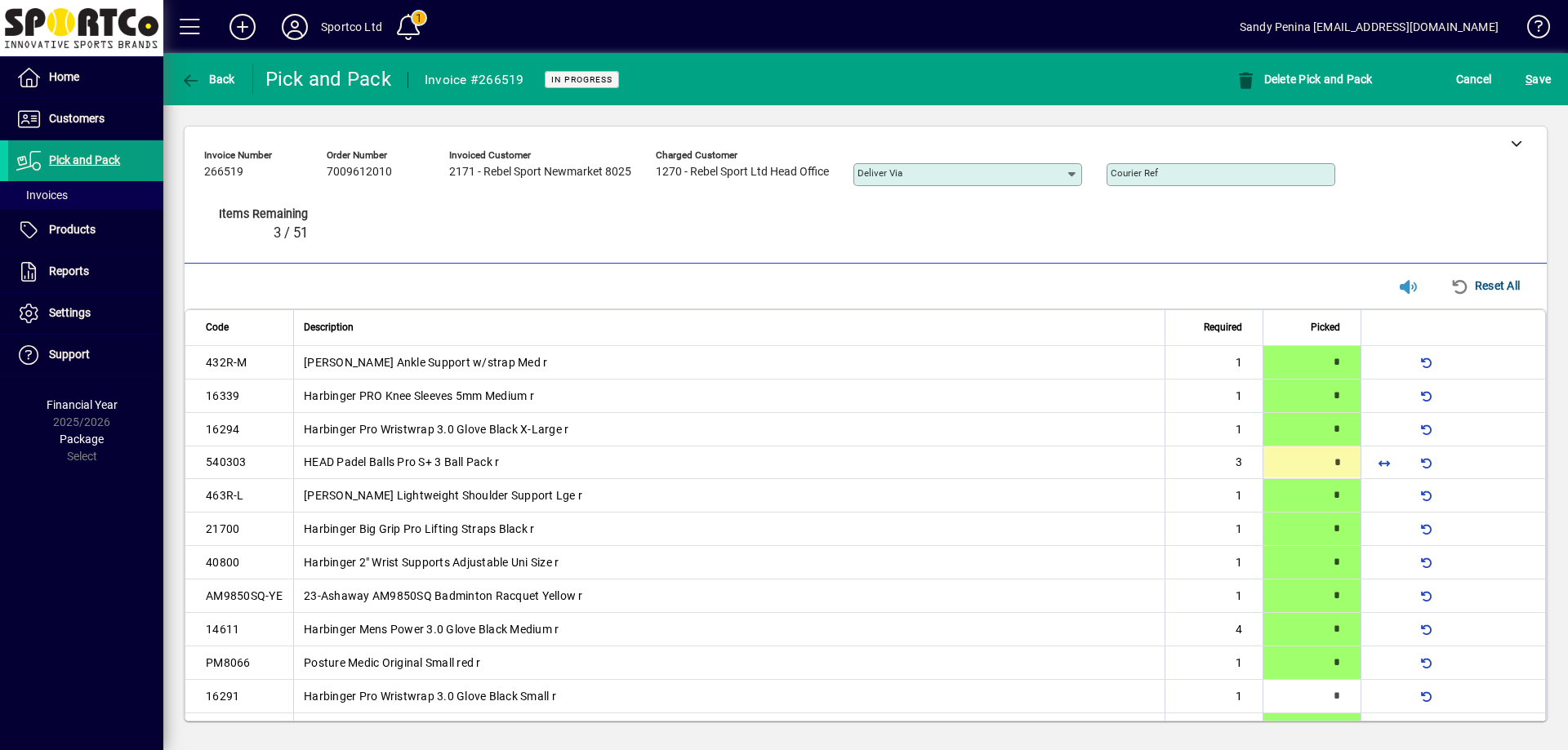
type input "*"
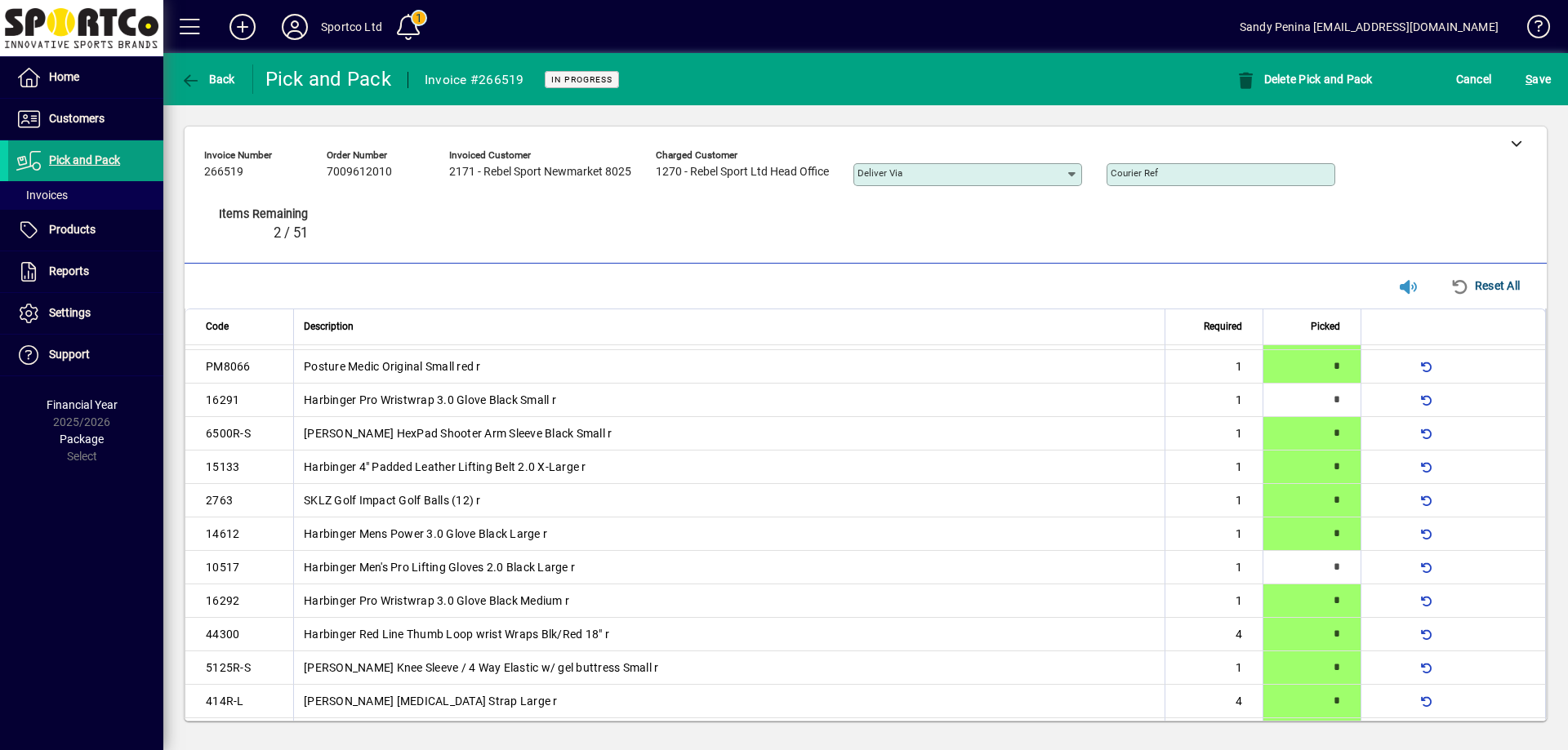
scroll to position [296, 0]
click at [1527, 87] on button "S ave" at bounding box center [1537, 79] width 33 height 30
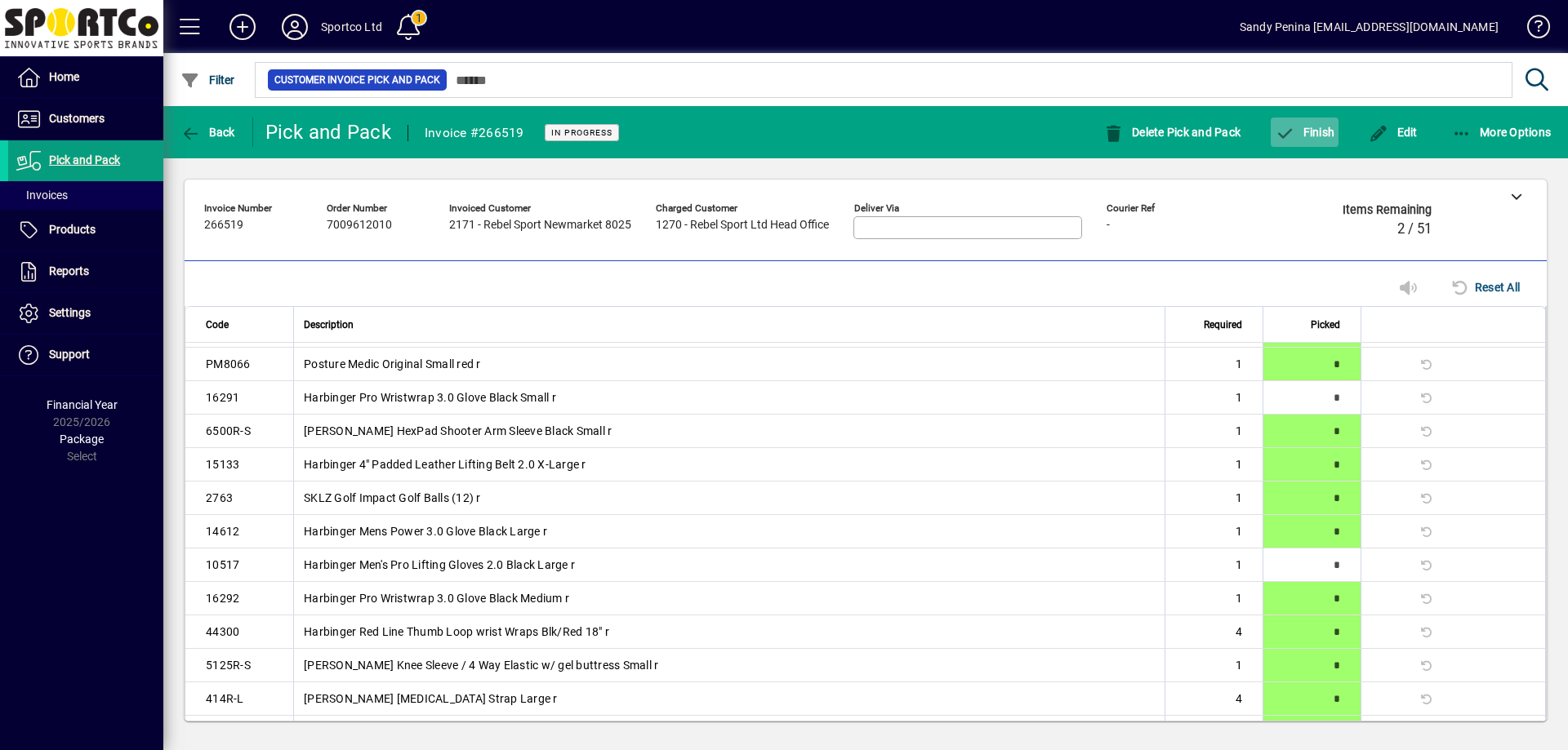
click at [1301, 142] on span "button" at bounding box center [1304, 132] width 68 height 40
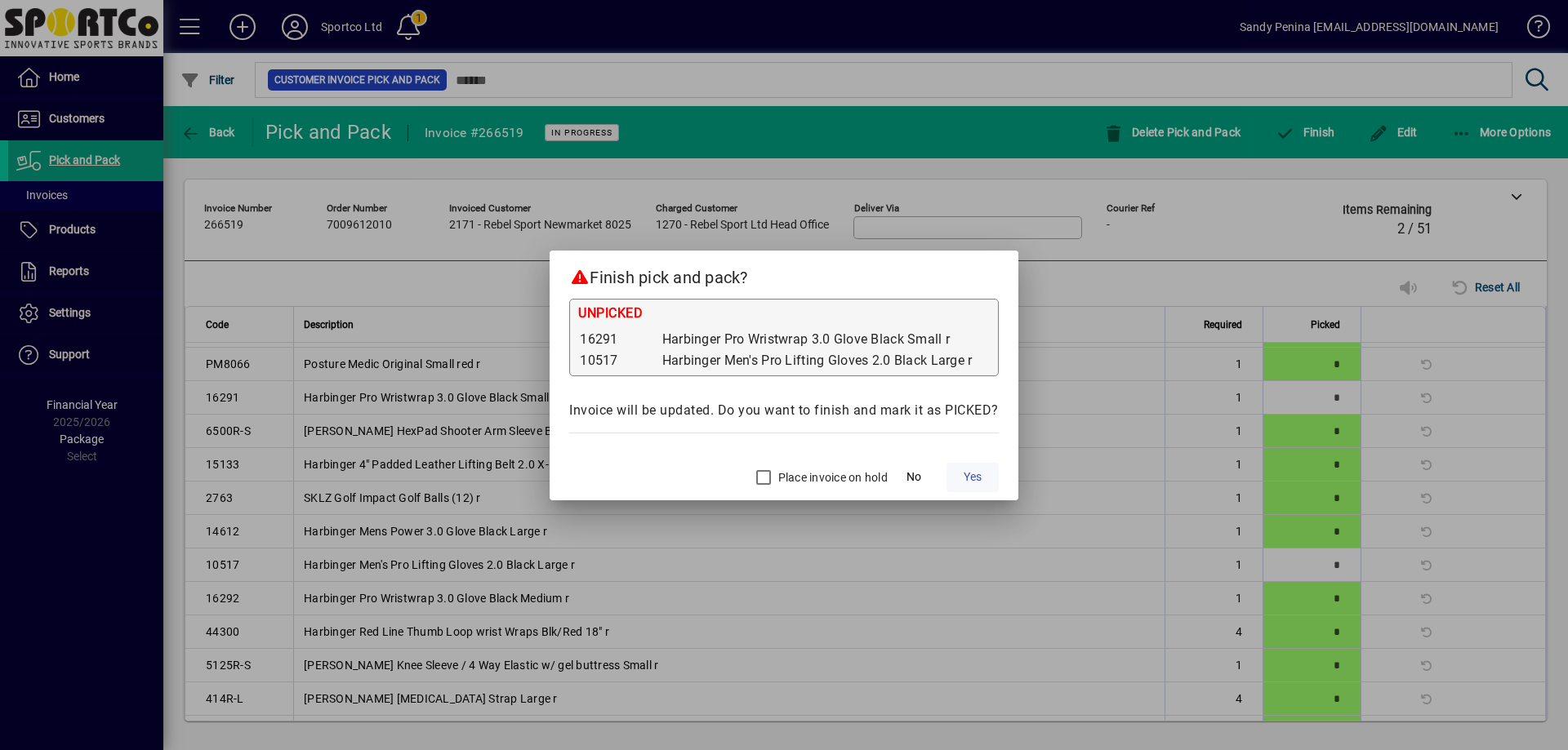
click at [977, 479] on span "Yes" at bounding box center [973, 477] width 18 height 17
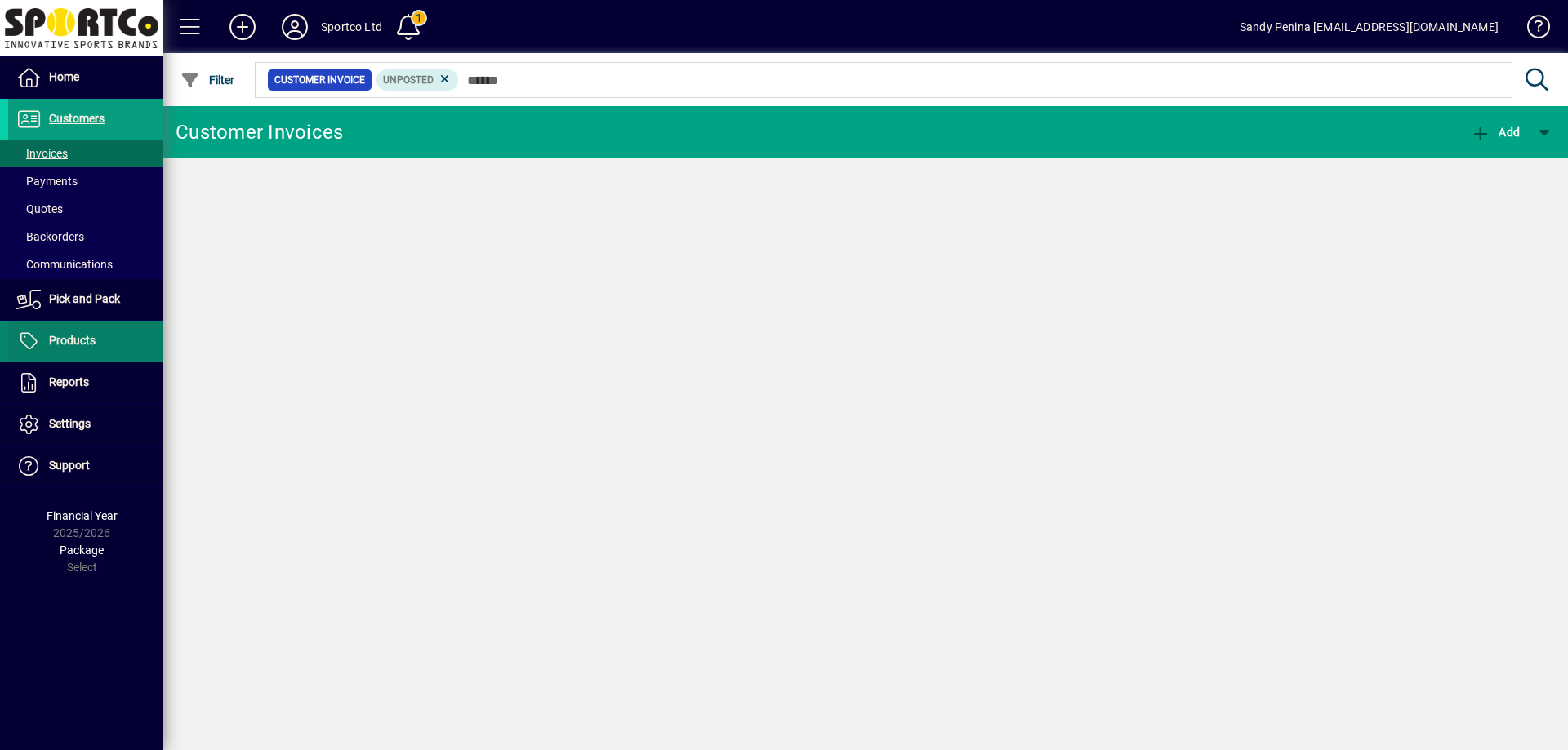
click at [101, 345] on span at bounding box center [86, 341] width 155 height 40
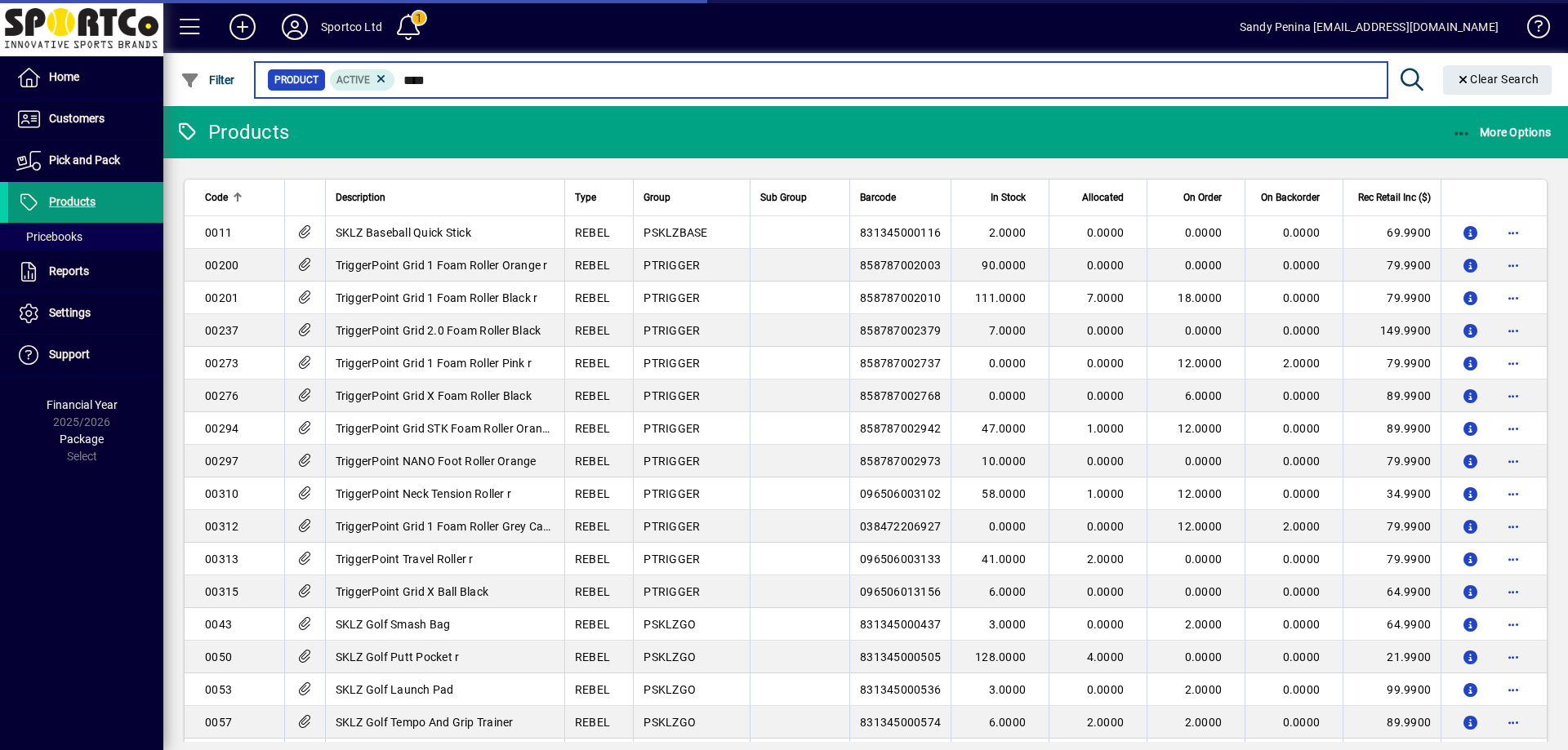
type input "*****"
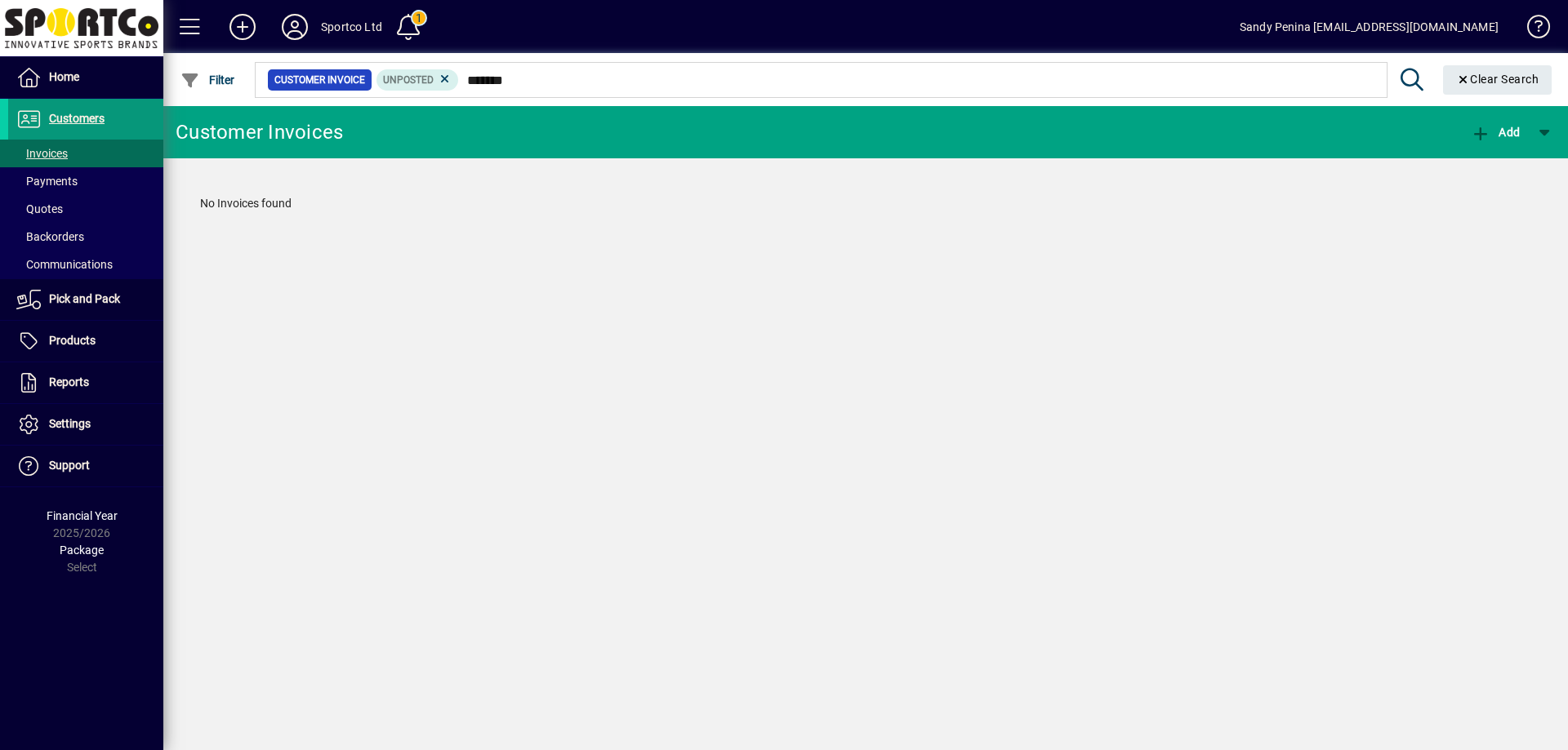
type input "*******"
click at [83, 116] on span "Customers" at bounding box center [77, 118] width 56 height 14
click at [86, 146] on span at bounding box center [86, 154] width 155 height 40
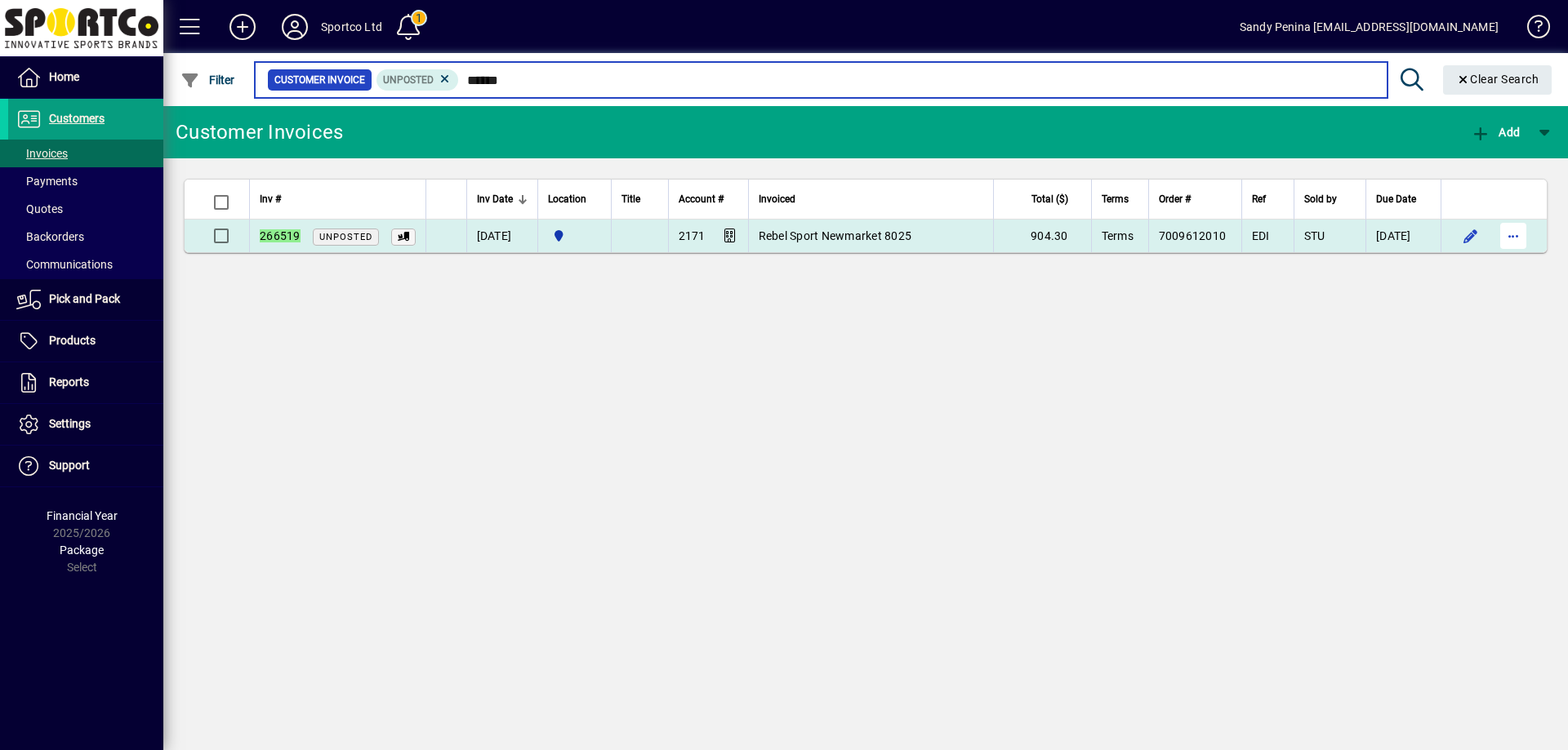
type input "******"
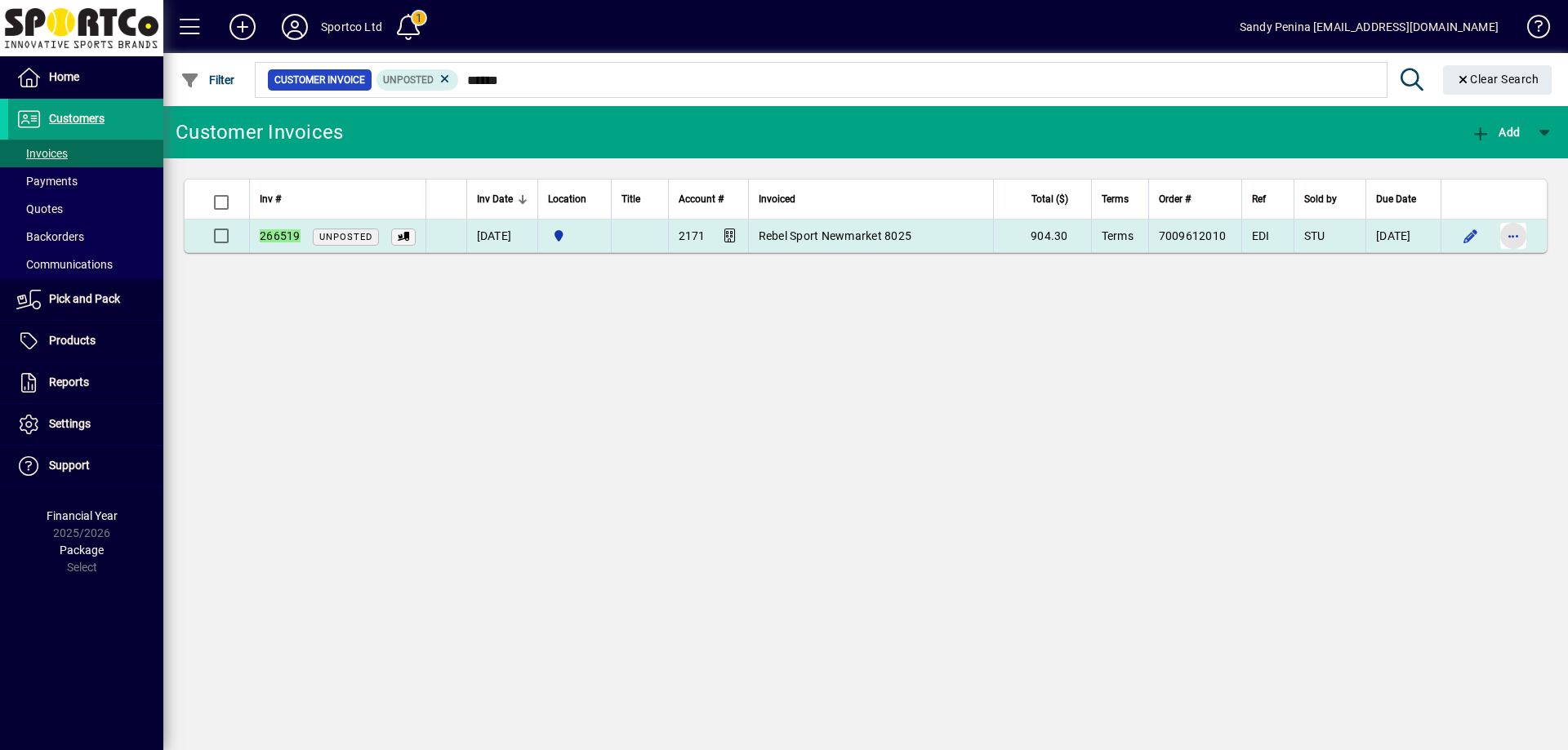
click at [1511, 239] on span "button" at bounding box center [1514, 236] width 40 height 40
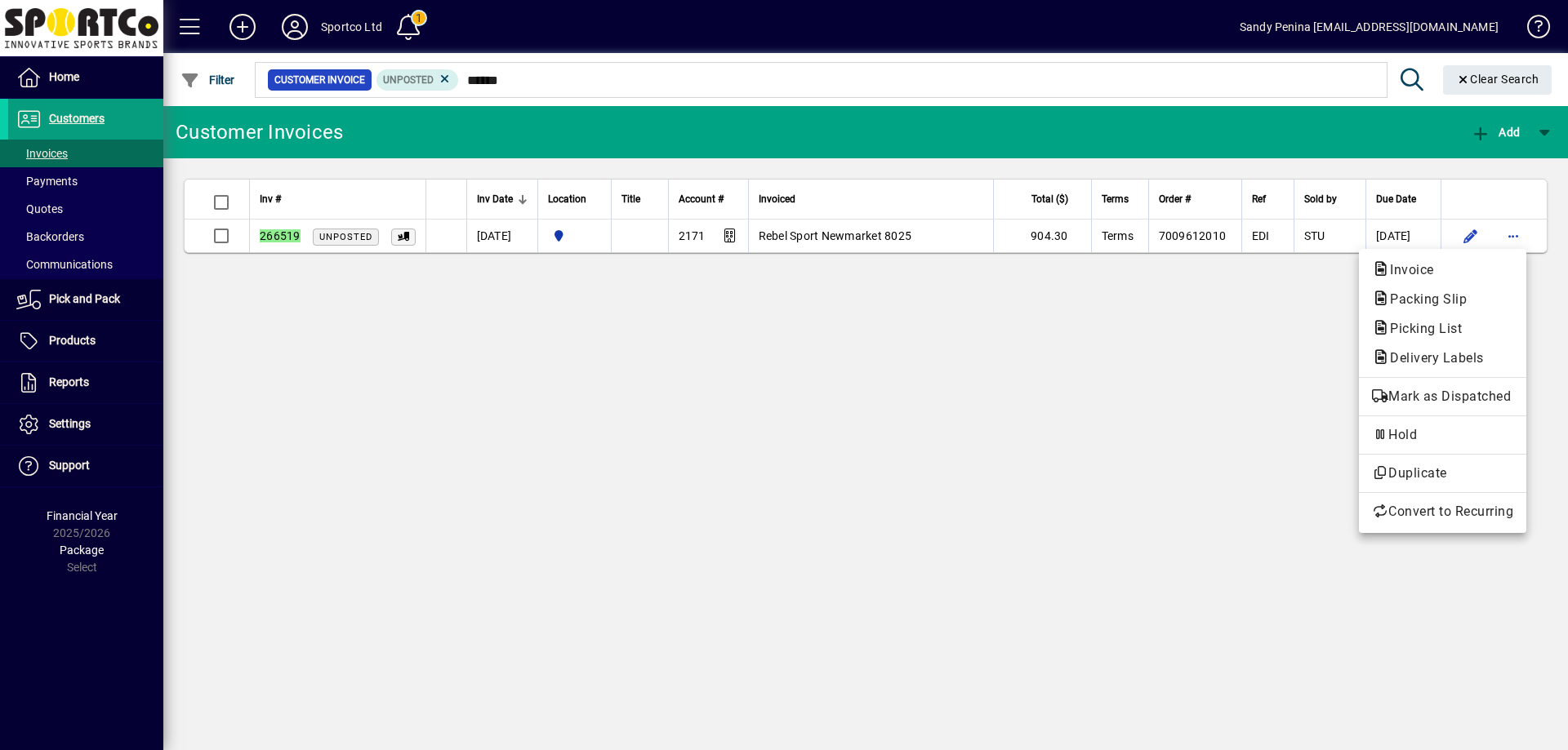
click at [1475, 303] on span "Packing Slip" at bounding box center [1442, 300] width 141 height 20
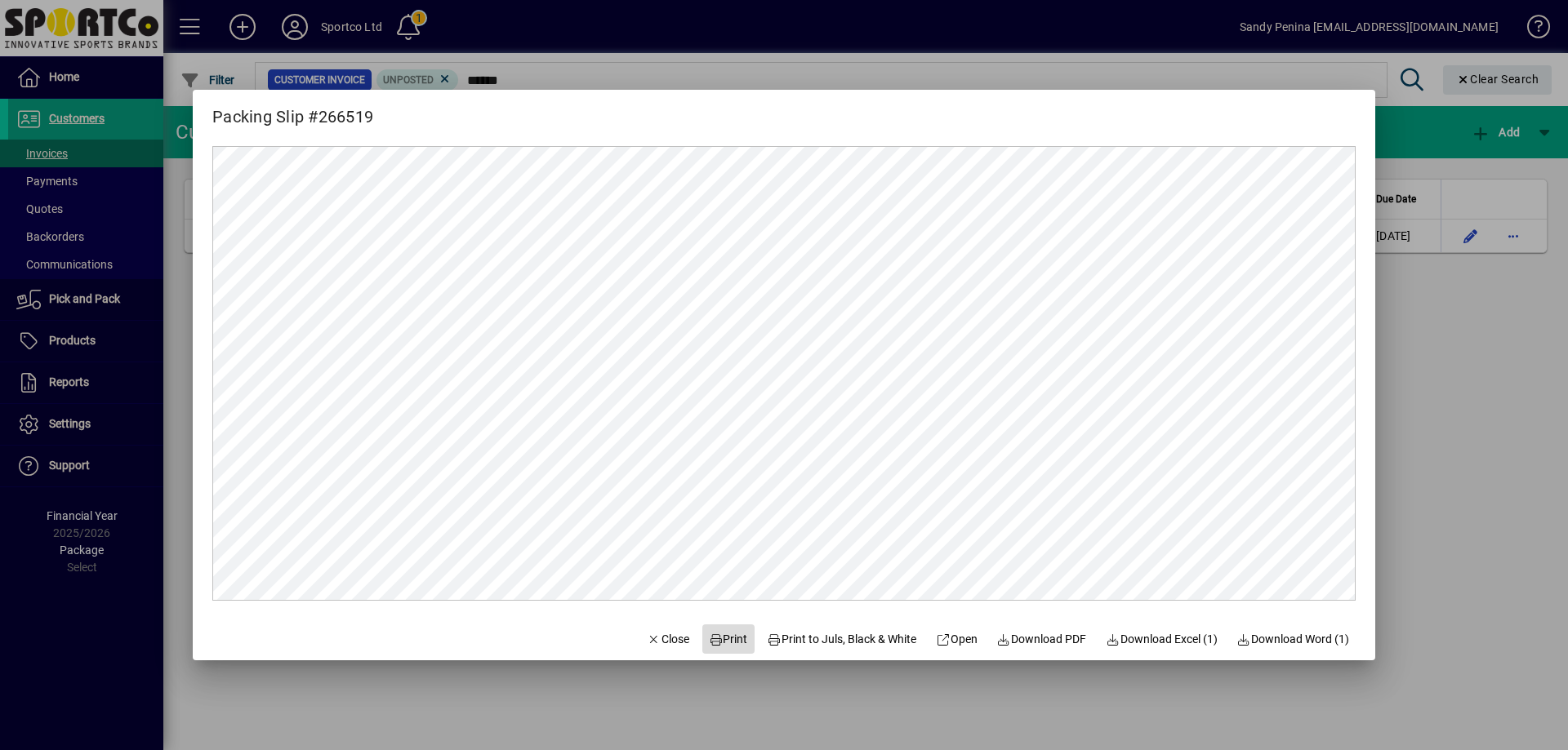
click at [709, 650] on span at bounding box center [729, 639] width 52 height 40
drag, startPoint x: 658, startPoint y: 638, endPoint x: 675, endPoint y: 584, distance: 56.6
click at [657, 638] on span "Close" at bounding box center [667, 639] width 42 height 17
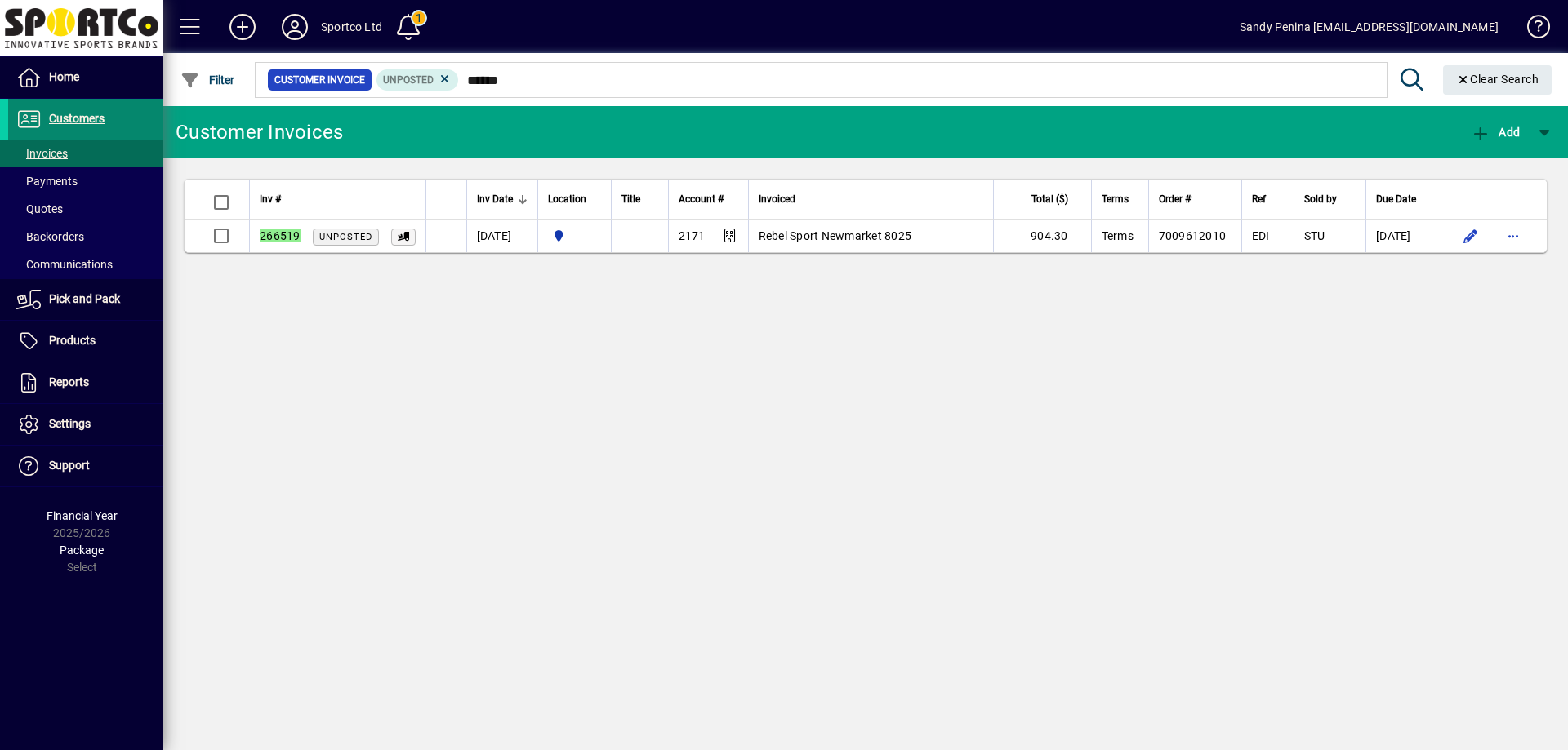
click at [61, 107] on span at bounding box center [86, 120] width 155 height 40
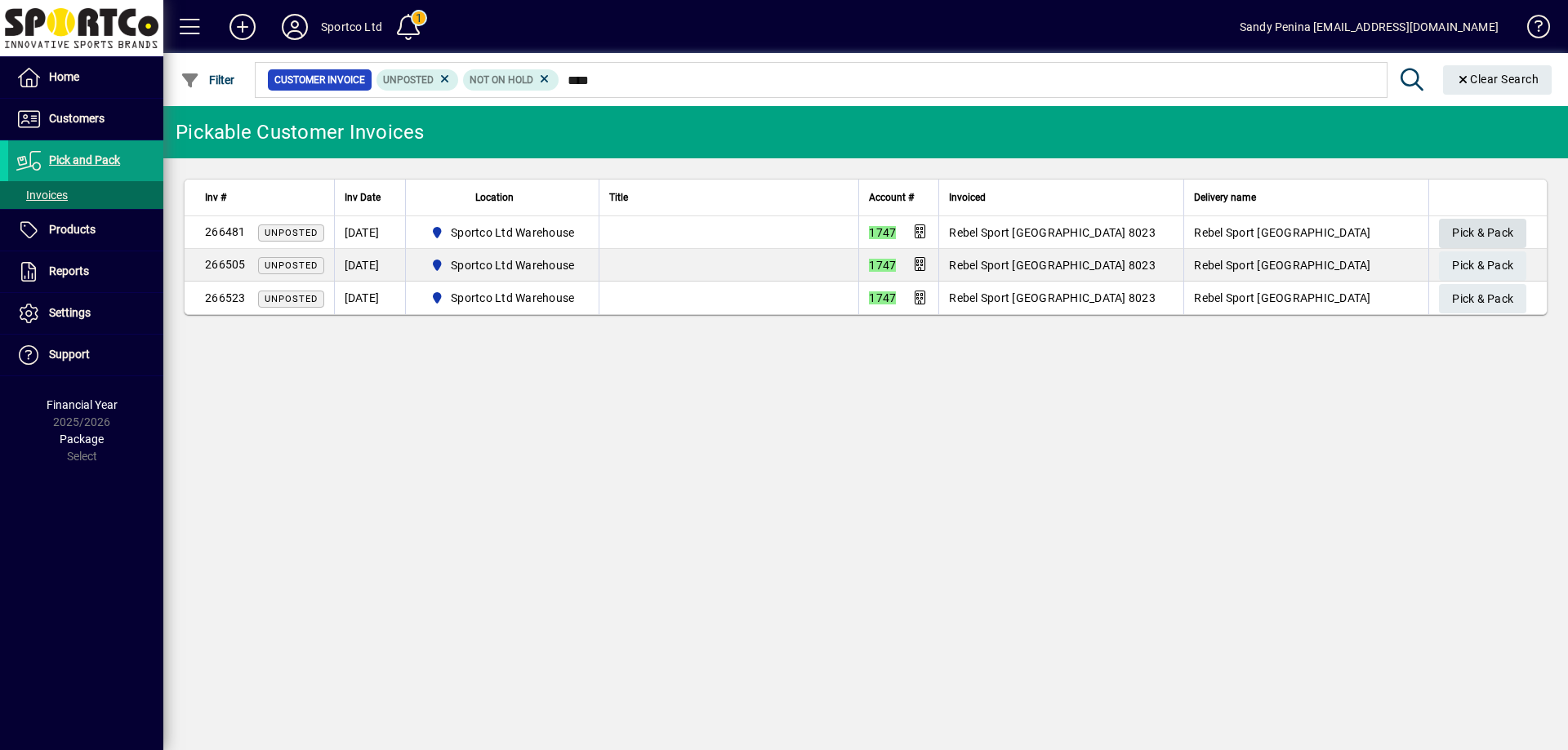
type input "****"
click at [1485, 231] on span "Pick & Pack" at bounding box center [1482, 233] width 61 height 27
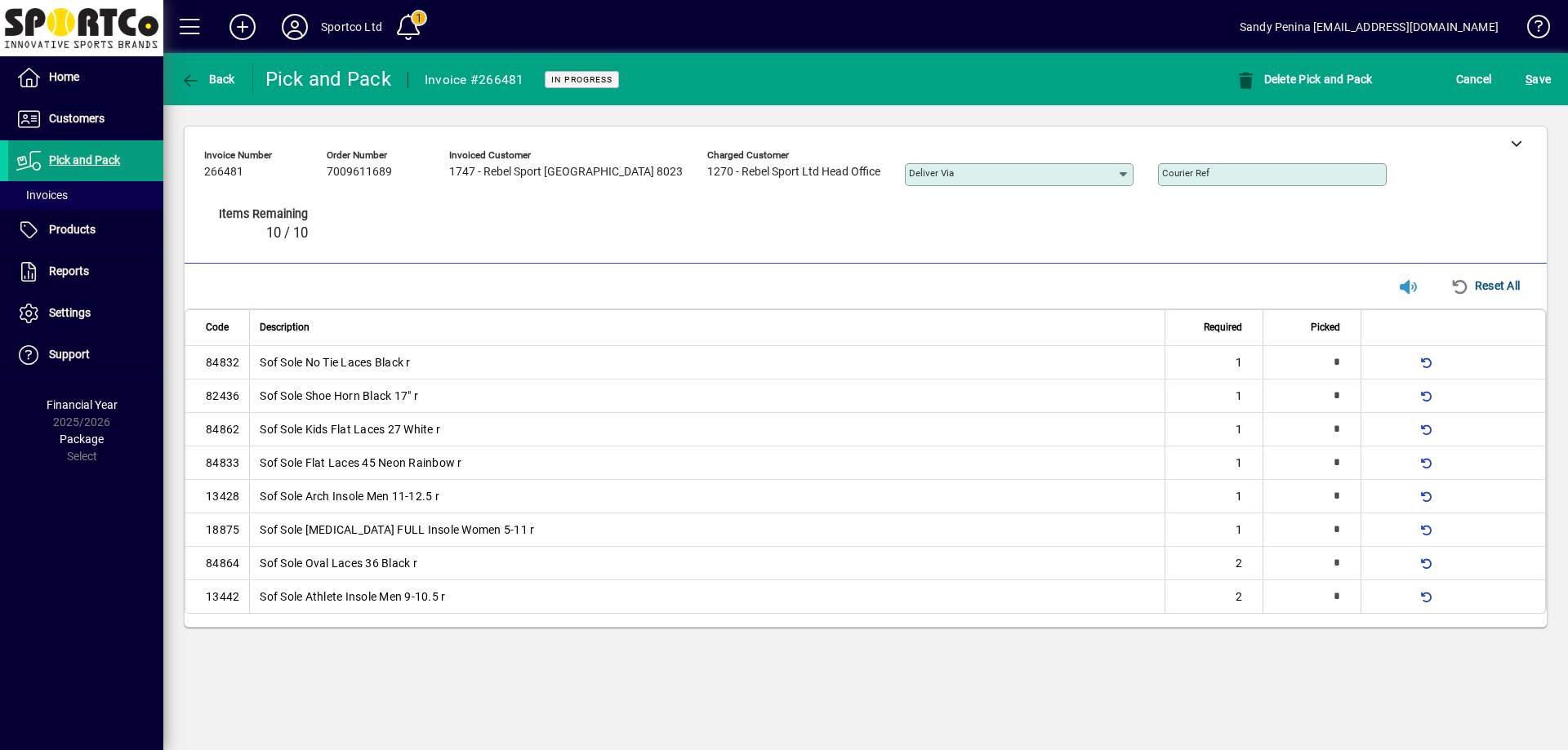
type input "*"
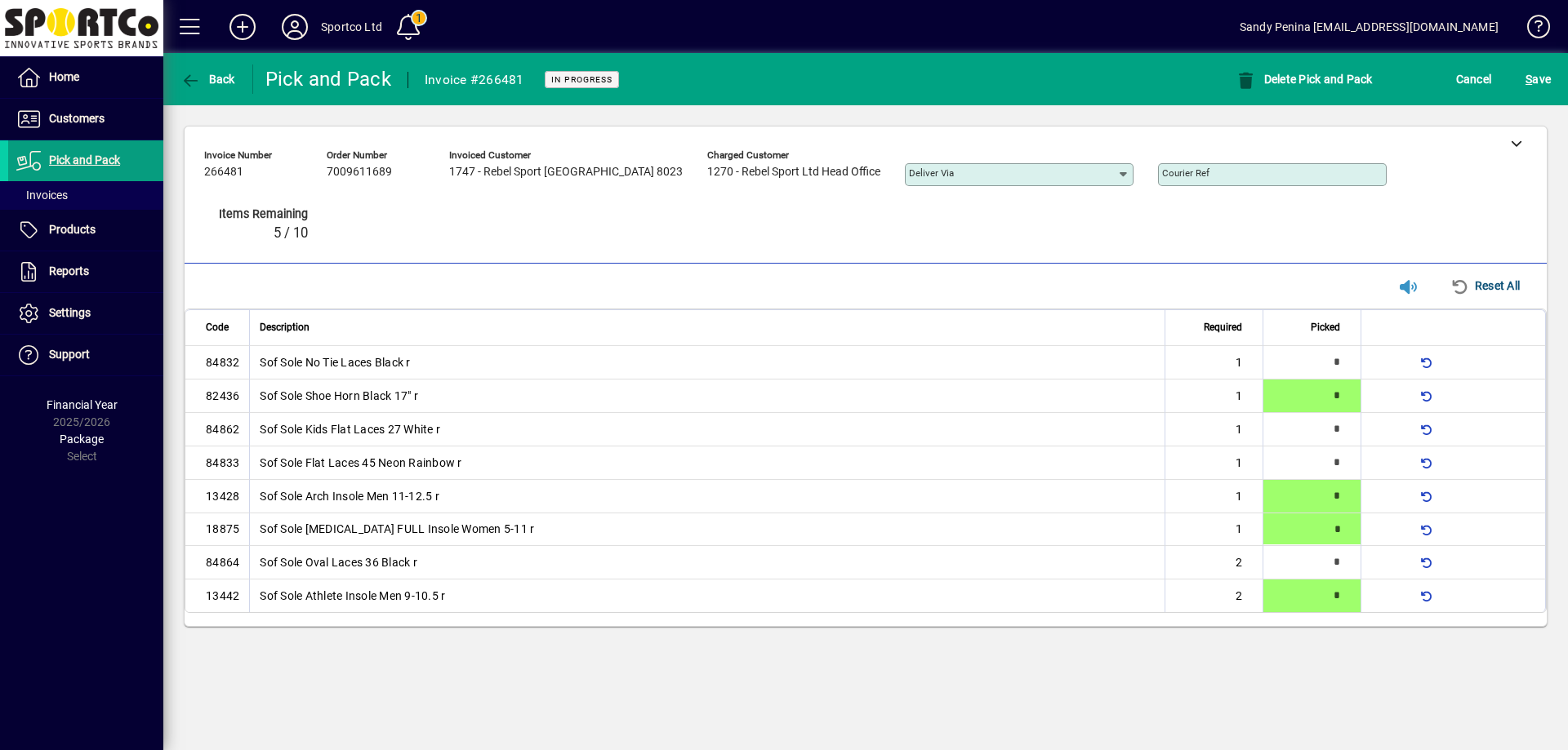
type input "*"
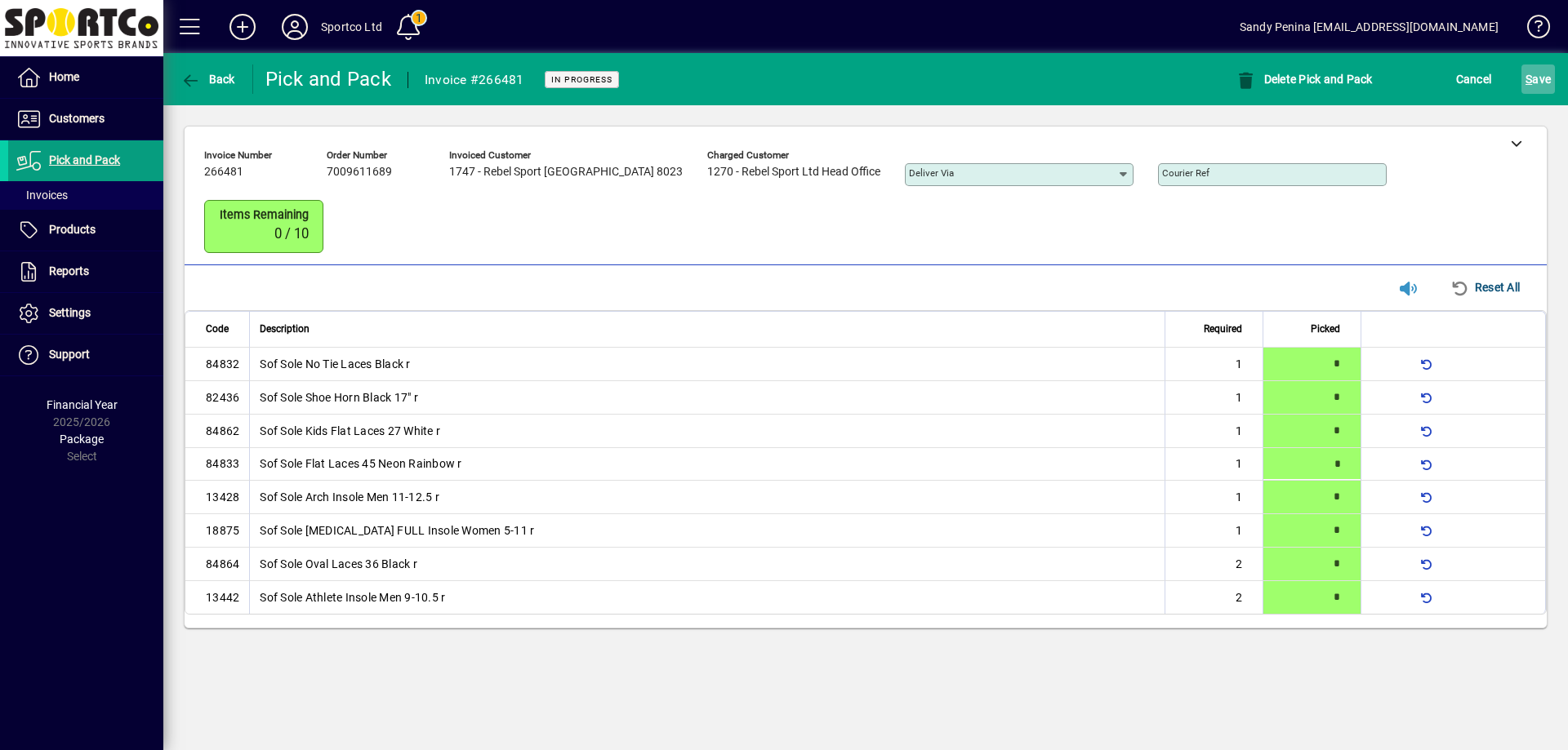
drag, startPoint x: 1546, startPoint y: 102, endPoint x: 1532, endPoint y: 84, distance: 22.8
click at [1539, 92] on mat-toolbar-row "Back Pick and Pack Invoice #266481 In Progress Delete Pick and Pack Cancel S ave" at bounding box center [866, 79] width 1405 height 52
drag, startPoint x: 1532, startPoint y: 84, endPoint x: 1553, endPoint y: 124, distance: 45.2
click at [1531, 83] on span "S" at bounding box center [1528, 79] width 6 height 14
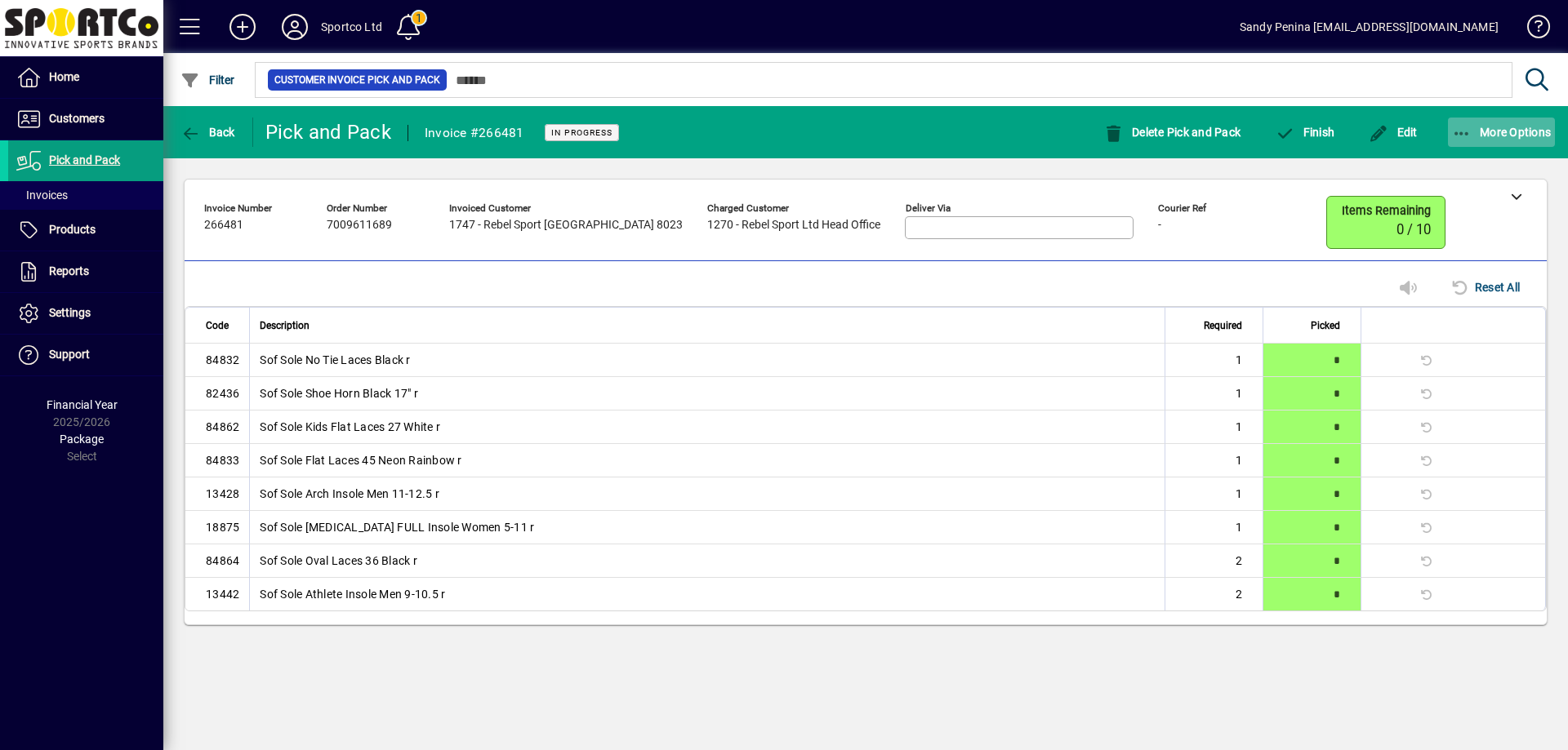
click at [1464, 140] on icon "button" at bounding box center [1462, 134] width 21 height 16
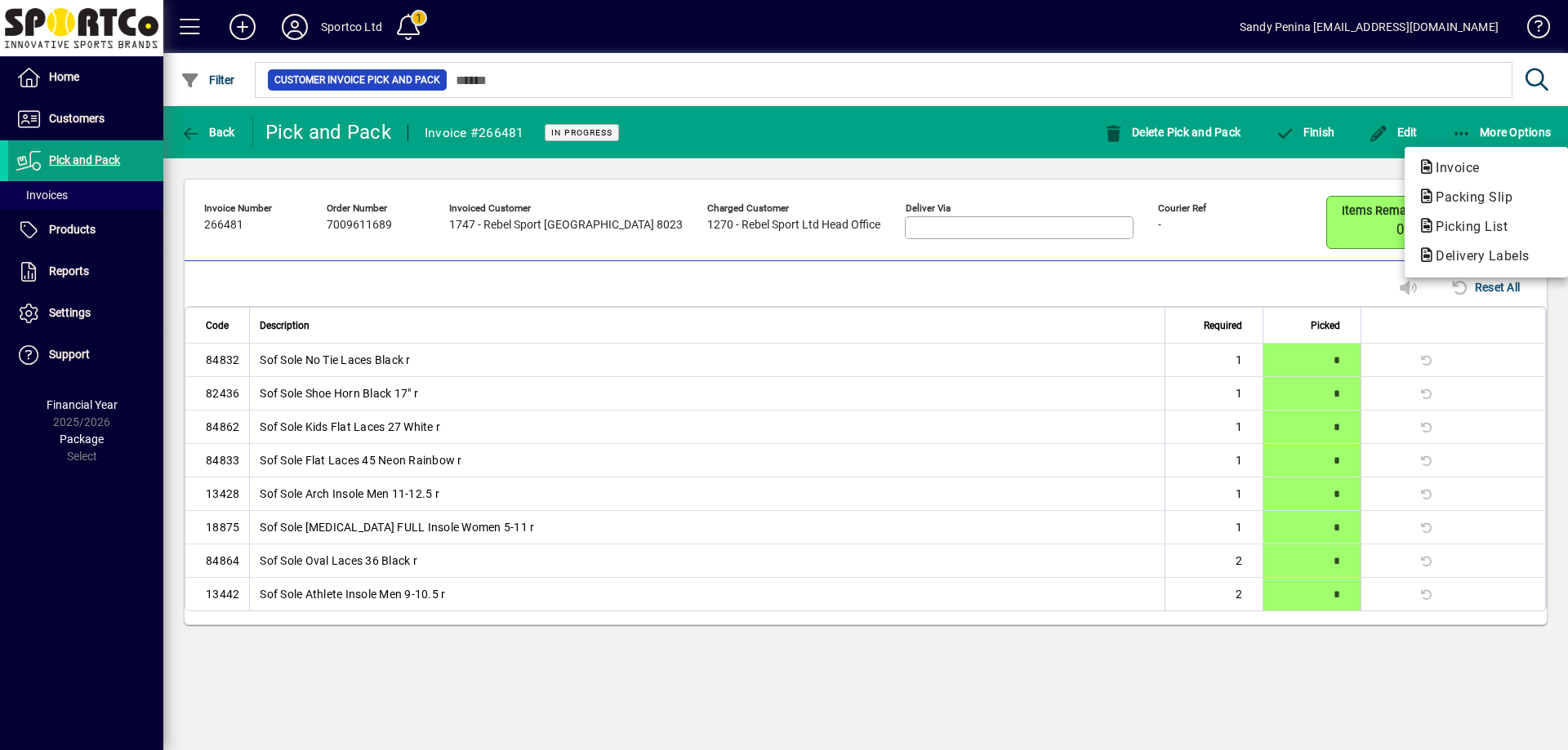
drag, startPoint x: 1455, startPoint y: 206, endPoint x: 1454, endPoint y: 197, distance: 9.1
click at [1455, 203] on span "Packing Slip" at bounding box center [1486, 198] width 137 height 20
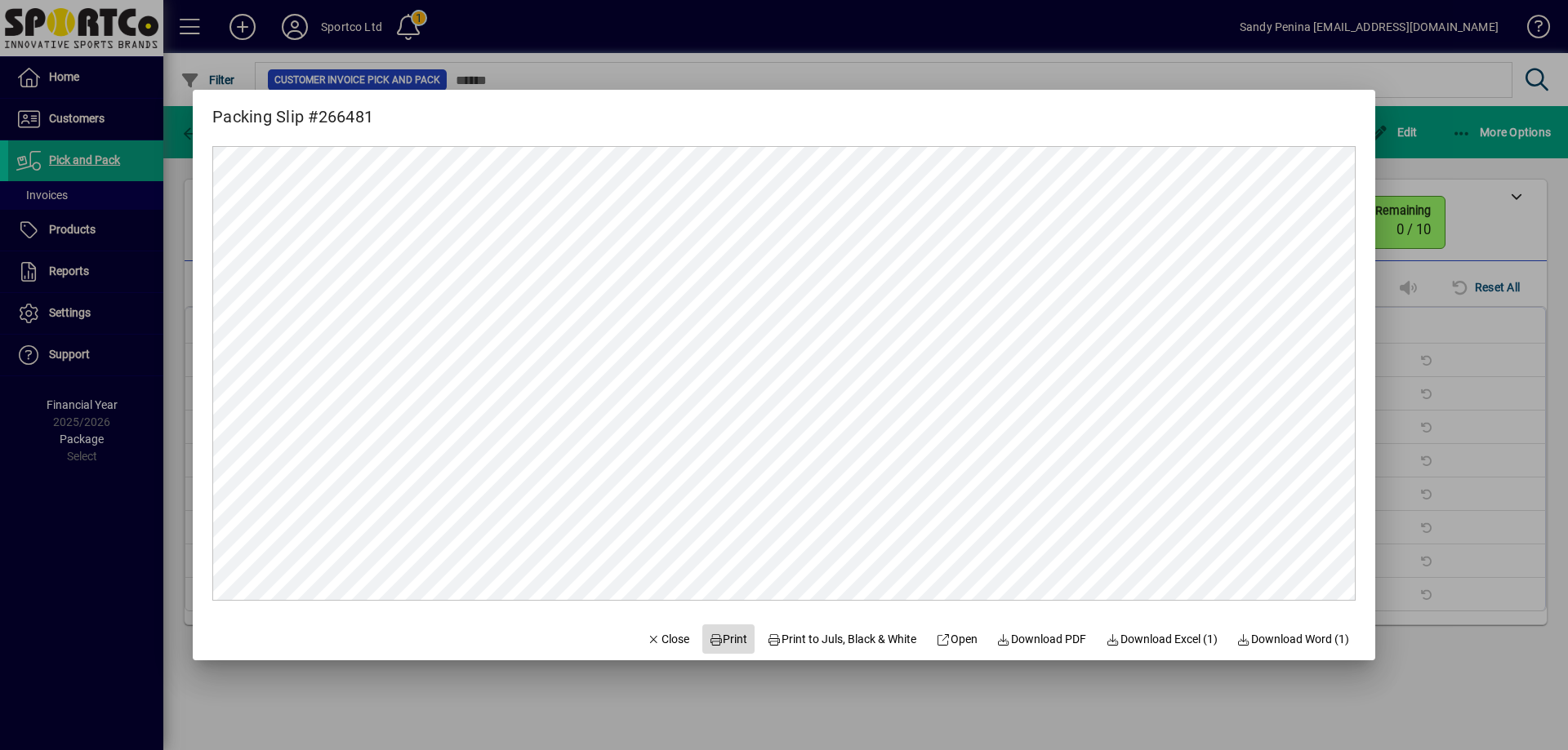
click at [730, 631] on span "Print" at bounding box center [729, 639] width 40 height 17
drag, startPoint x: 637, startPoint y: 639, endPoint x: 813, endPoint y: 351, distance: 337.5
click at [647, 638] on icon "button" at bounding box center [654, 640] width 14 height 12
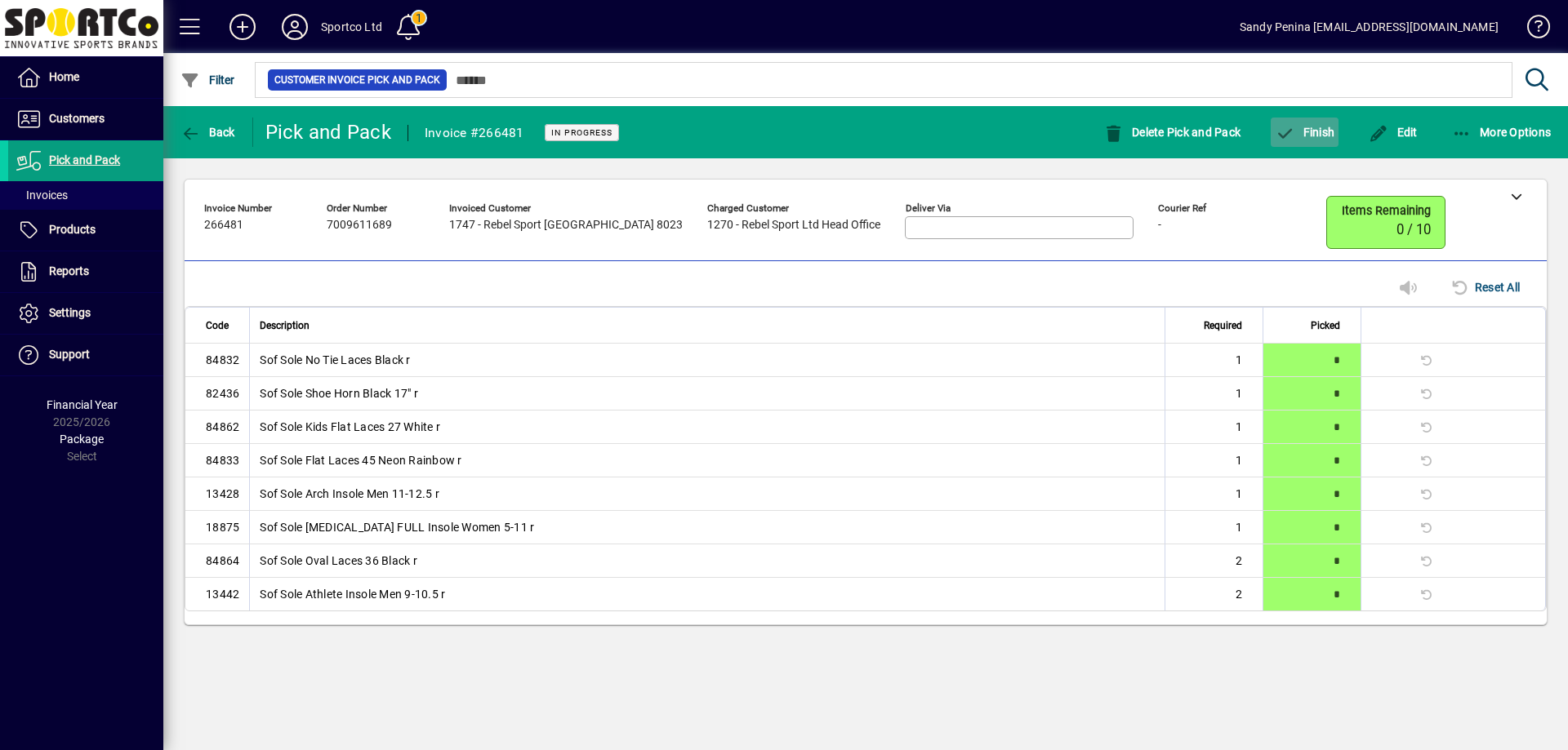
click at [1337, 128] on span "button" at bounding box center [1304, 132] width 68 height 40
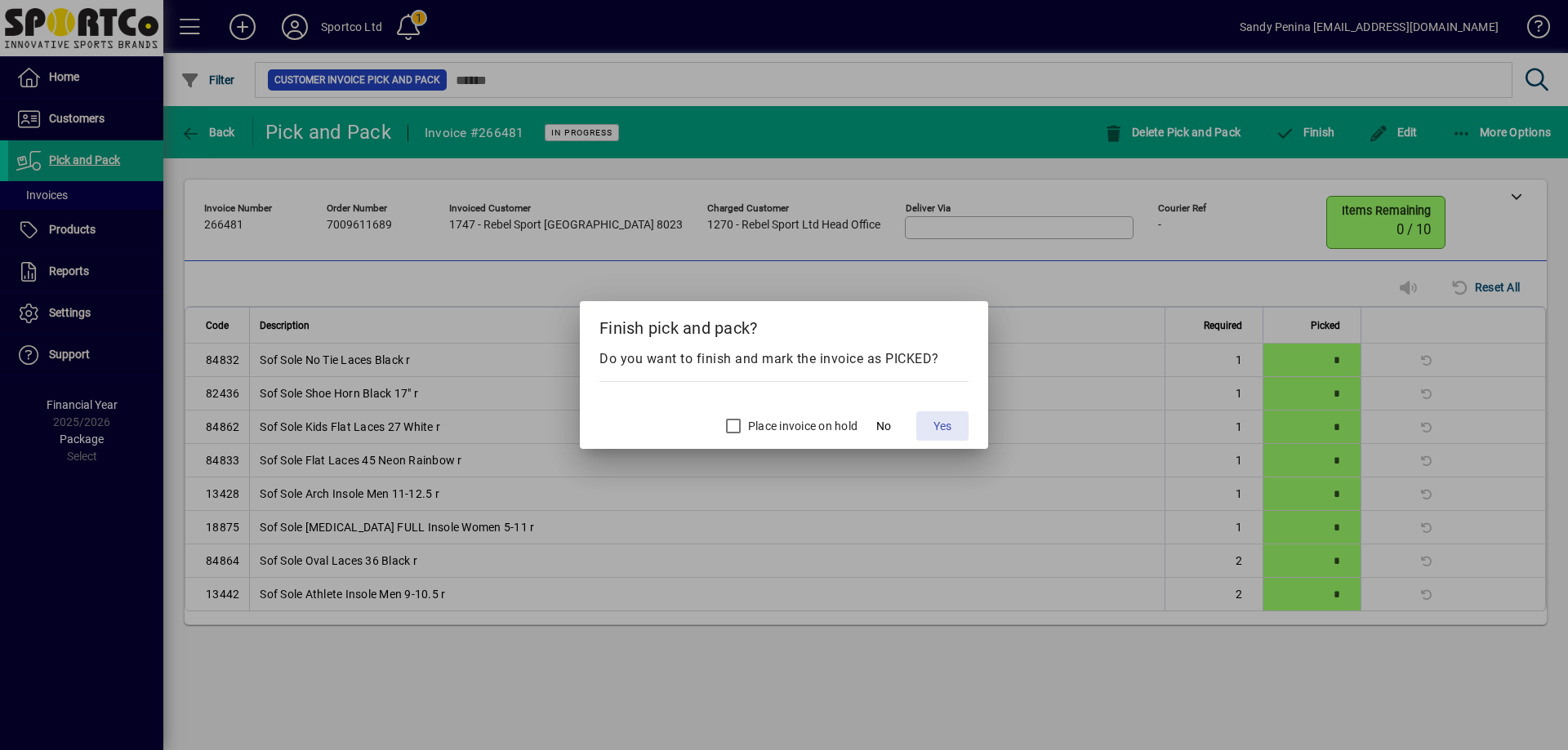
click at [951, 424] on span "Yes" at bounding box center [942, 426] width 18 height 17
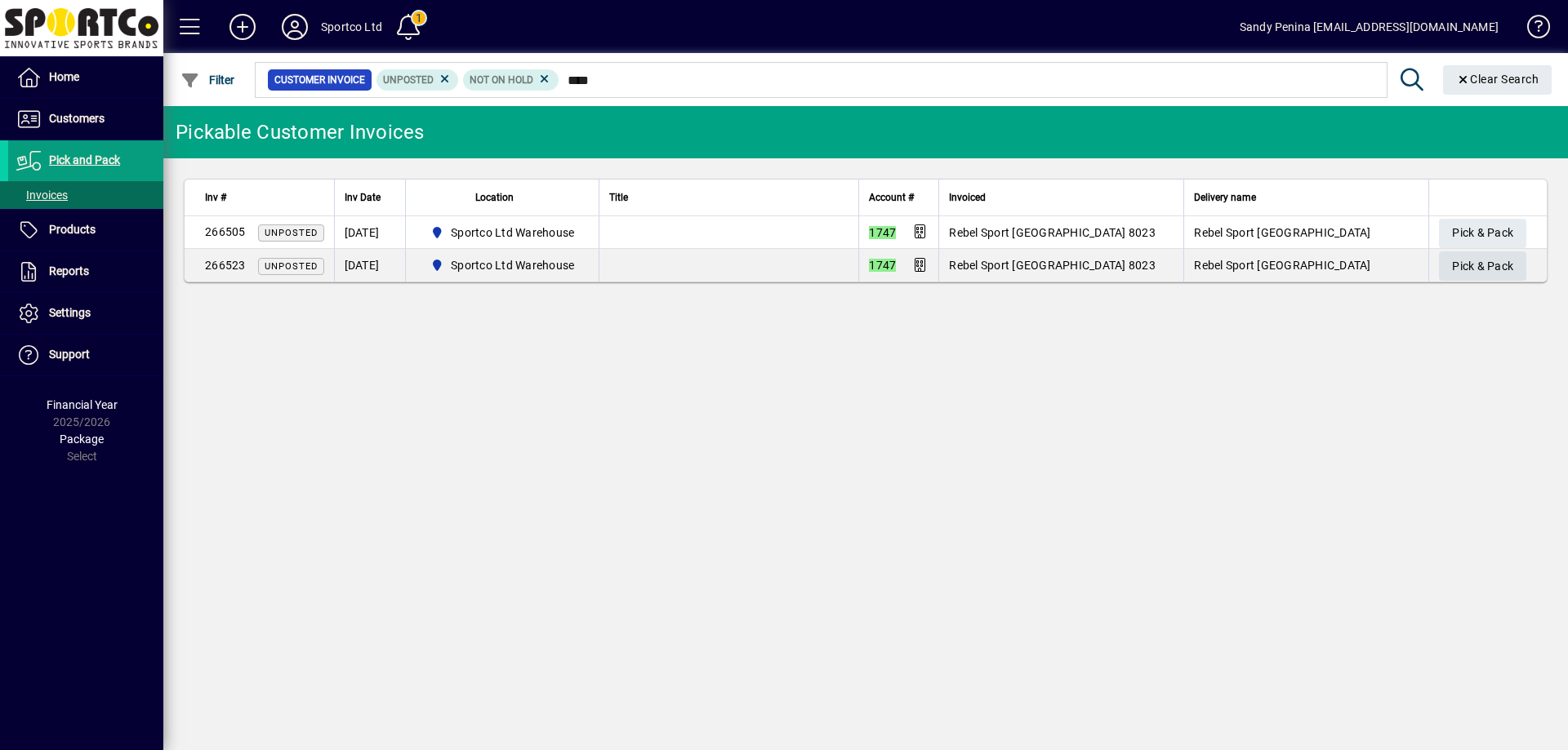
type input "****"
click at [1469, 267] on span "Pick & Pack" at bounding box center [1482, 267] width 61 height 27
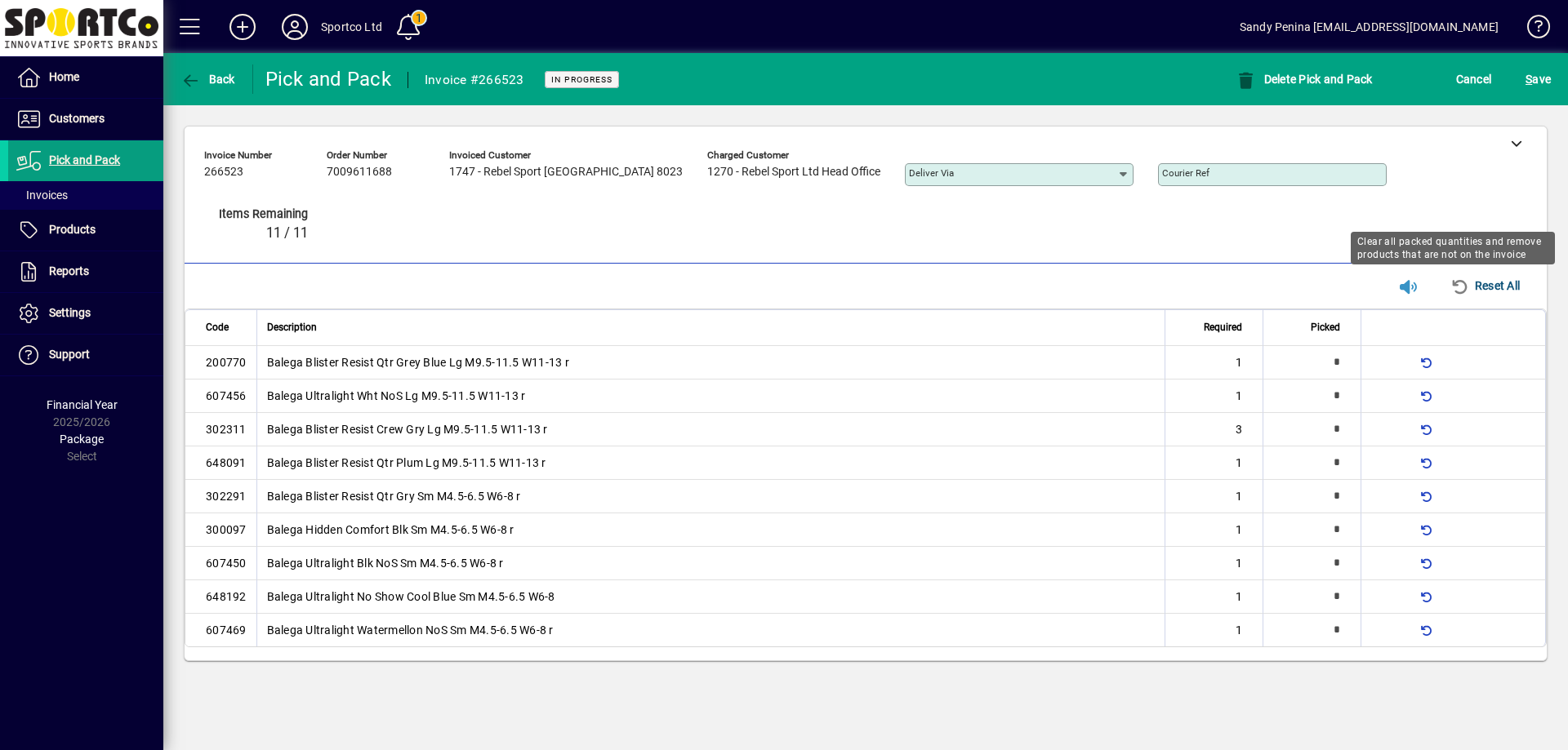
type input "*"
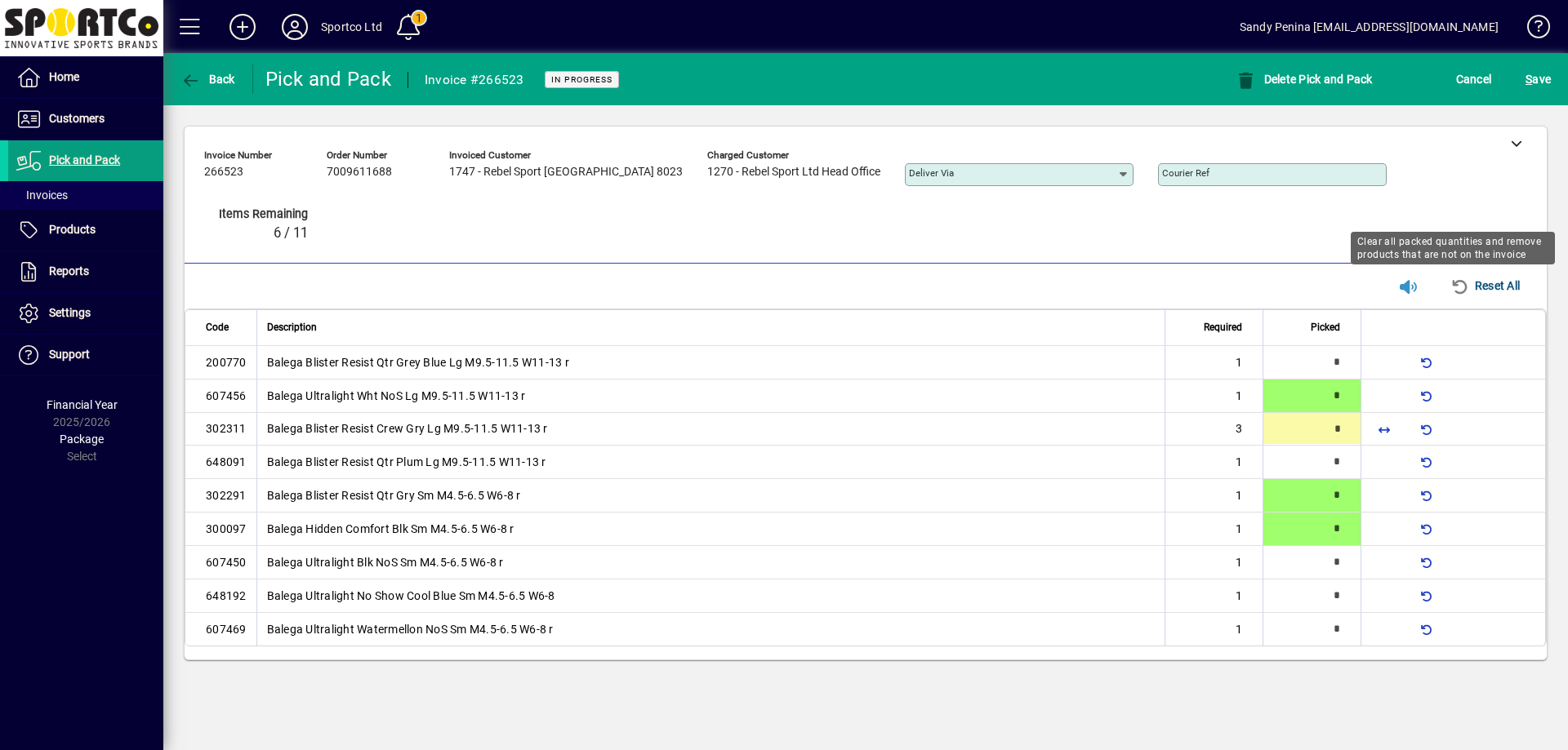
type input "*"
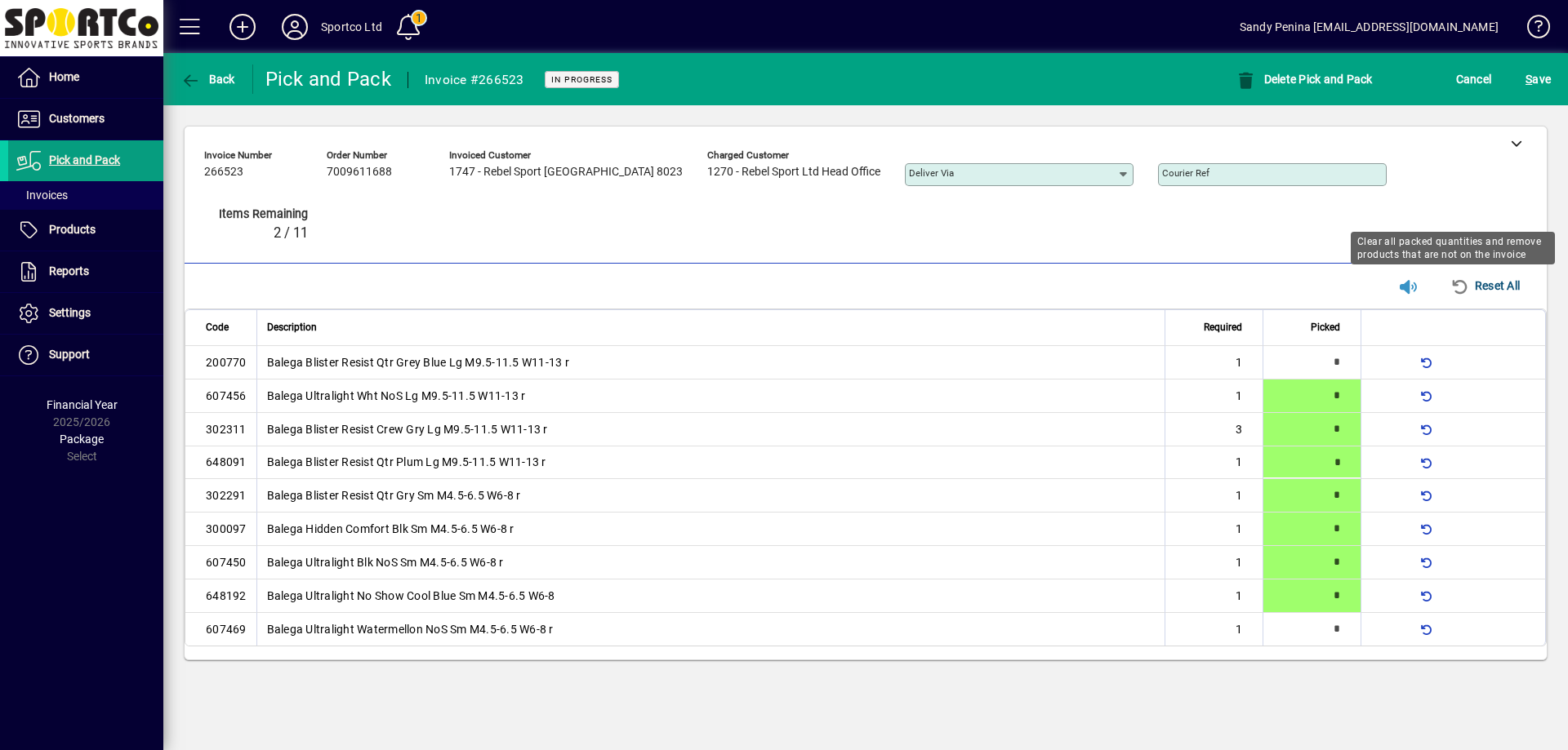
type input "*"
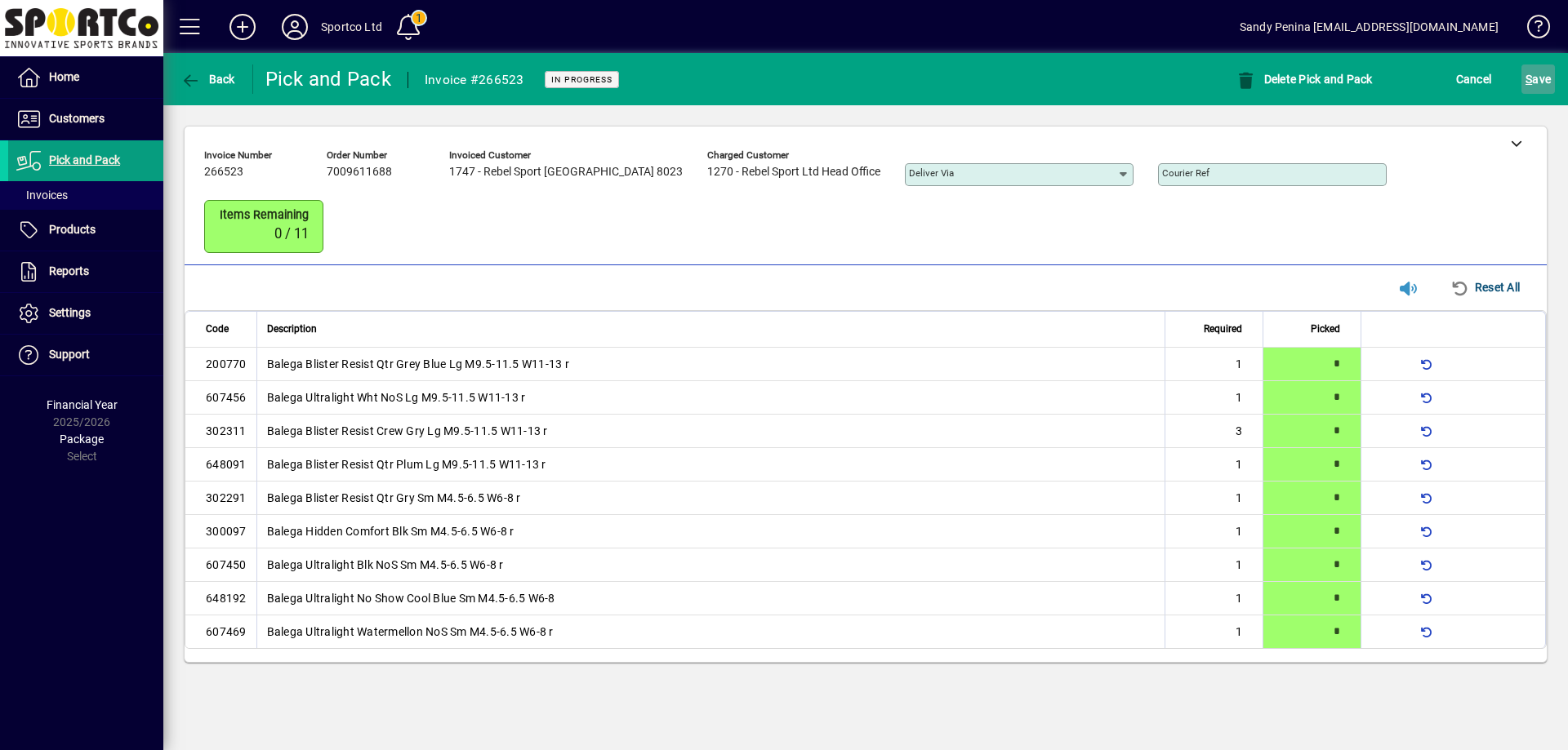
click at [1531, 77] on span "S" at bounding box center [1528, 79] width 6 height 14
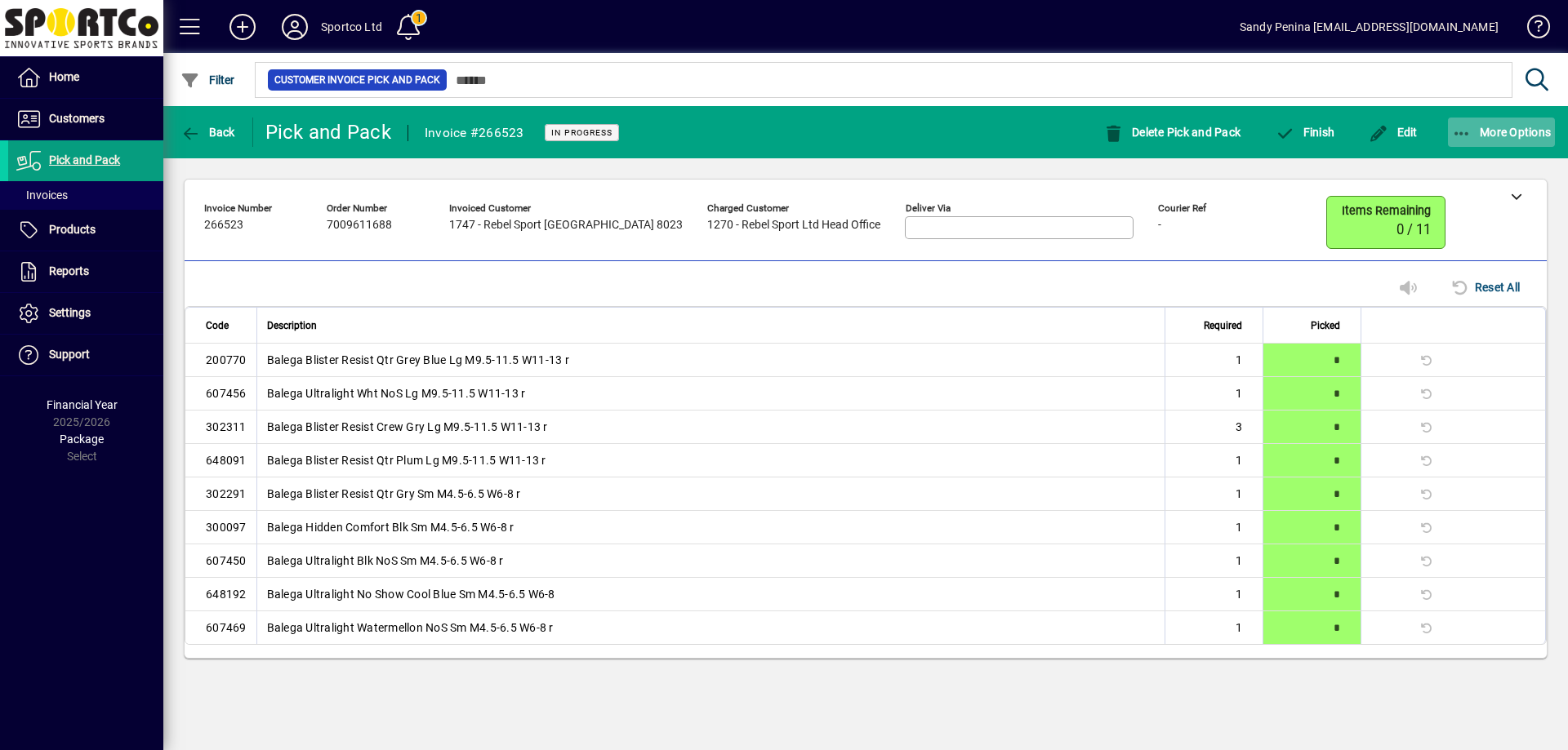
click at [1459, 144] on span "button" at bounding box center [1502, 132] width 108 height 40
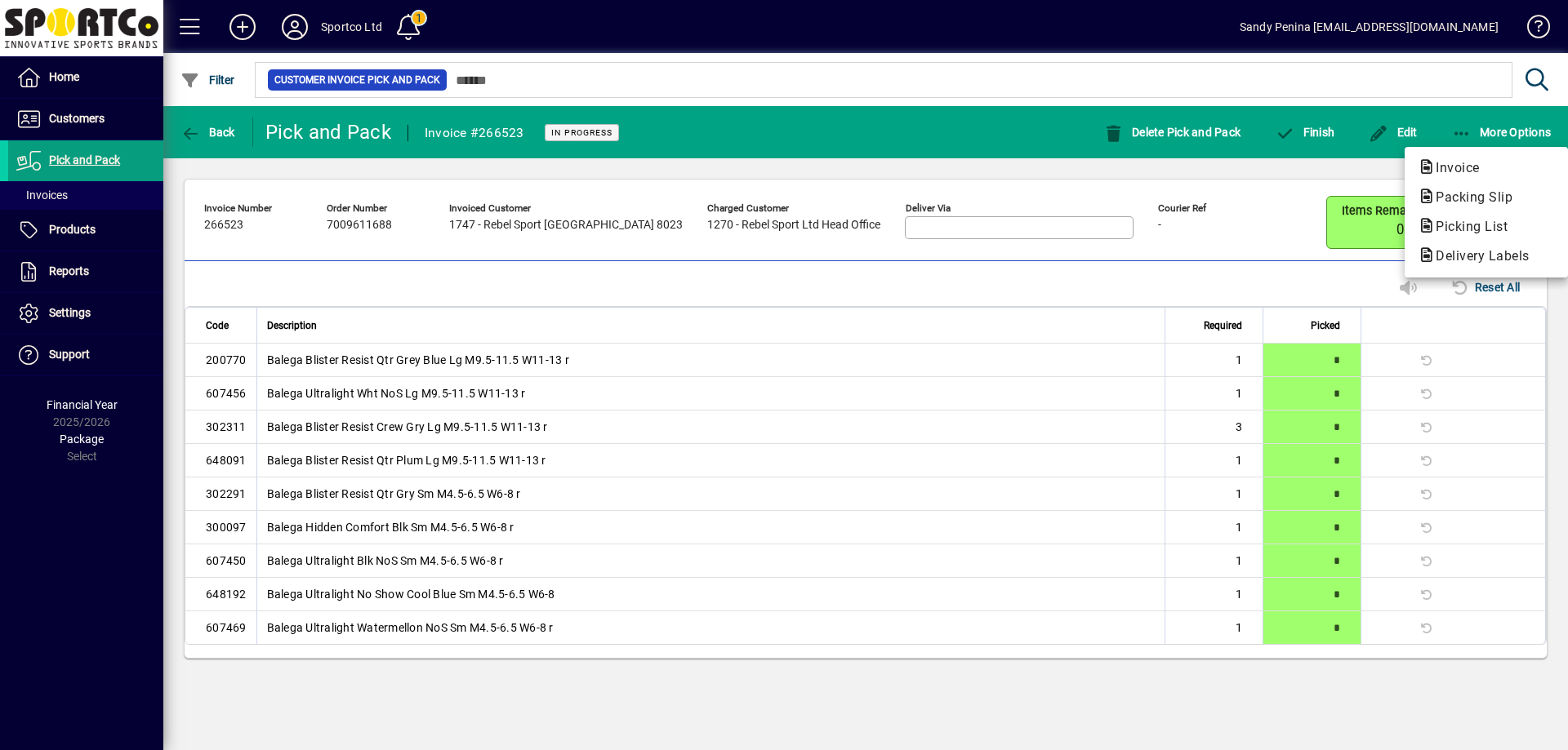
drag, startPoint x: 1444, startPoint y: 196, endPoint x: 1434, endPoint y: 200, distance: 10.8
click at [1445, 198] on span "Packing Slip" at bounding box center [1469, 196] width 103 height 15
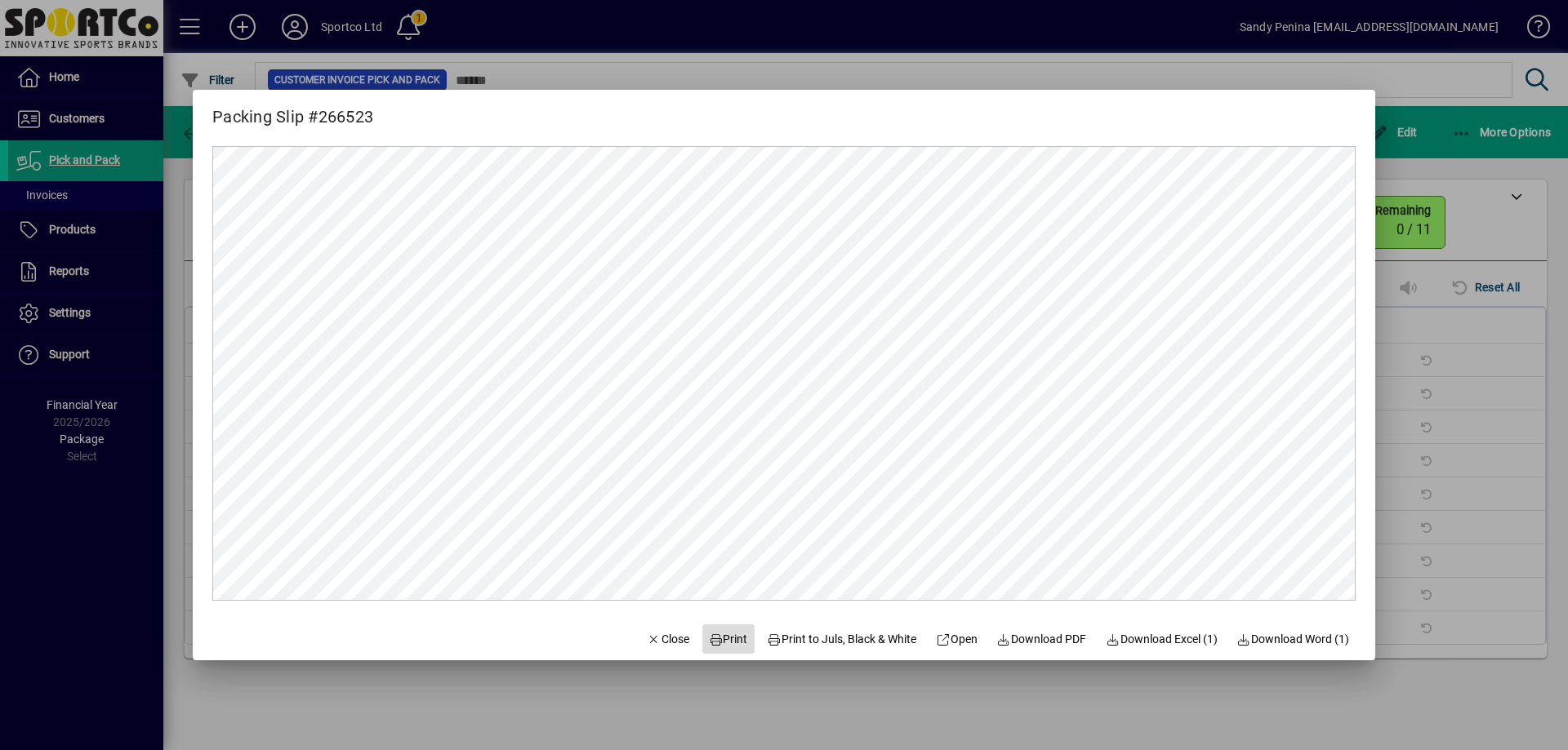
click at [721, 647] on button "Print" at bounding box center [729, 639] width 52 height 30
click at [651, 644] on span "Close" at bounding box center [667, 639] width 42 height 17
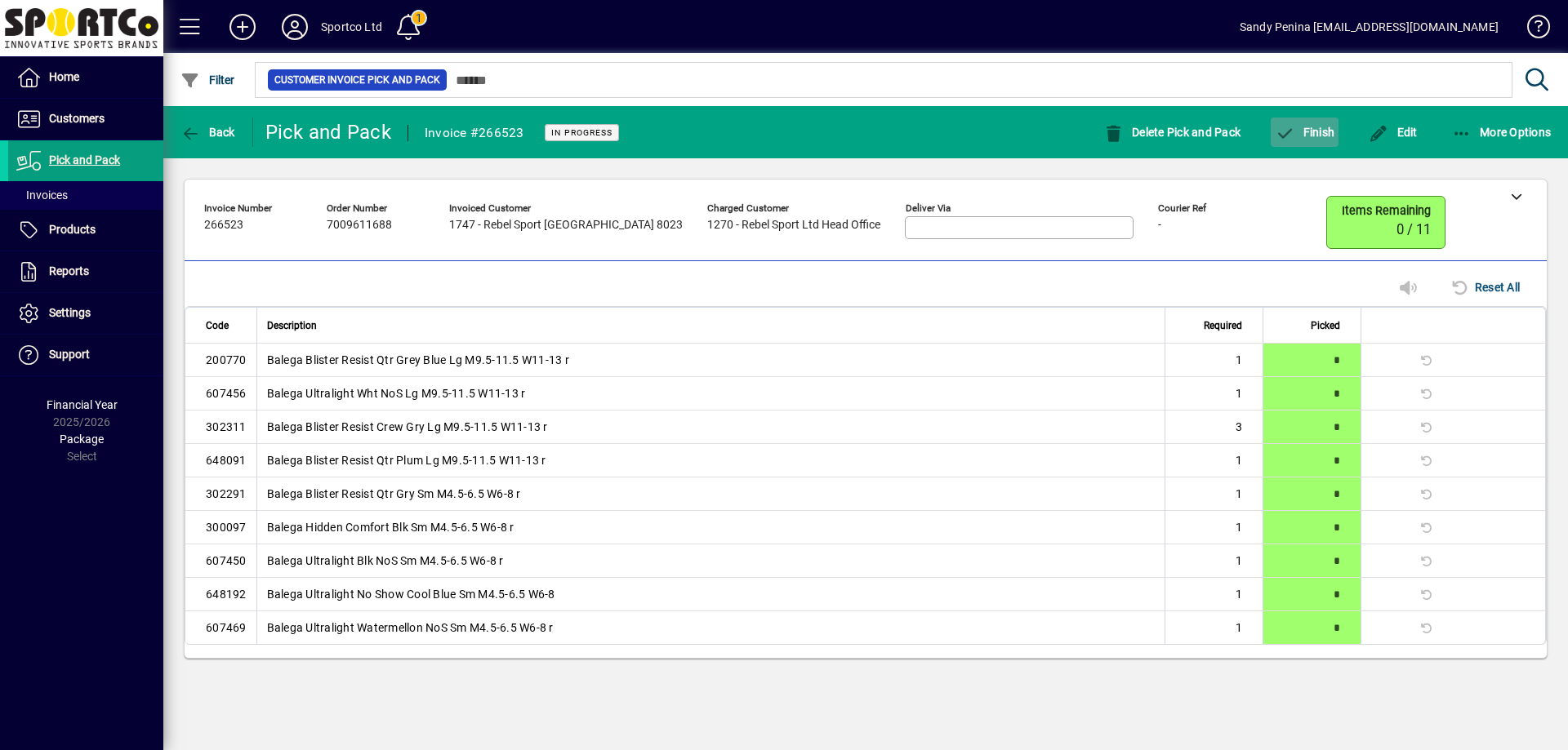
click at [1310, 128] on span "Finish" at bounding box center [1305, 132] width 59 height 14
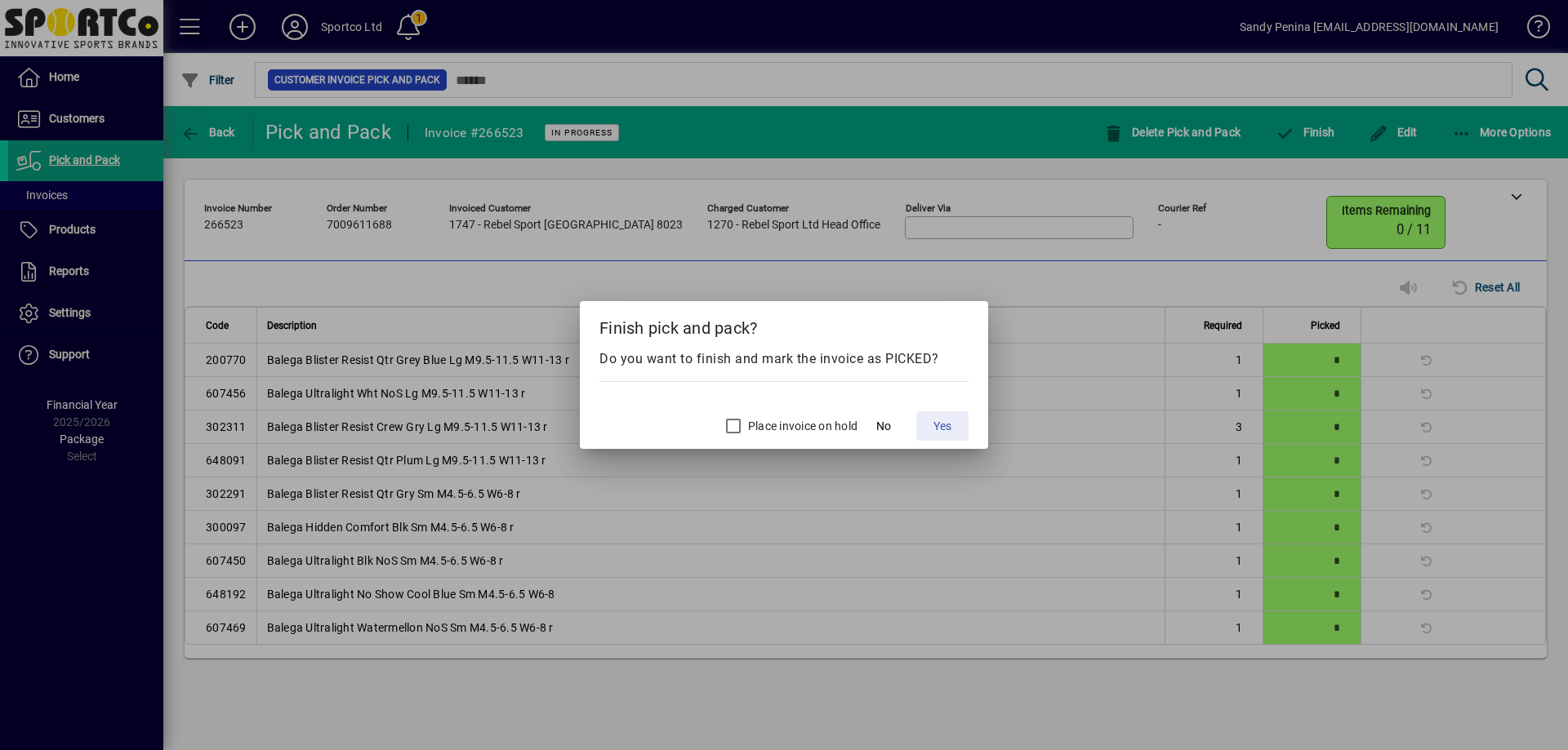
drag, startPoint x: 937, startPoint y: 421, endPoint x: 948, endPoint y: 420, distance: 11.0
click at [938, 421] on span "Yes" at bounding box center [942, 426] width 18 height 17
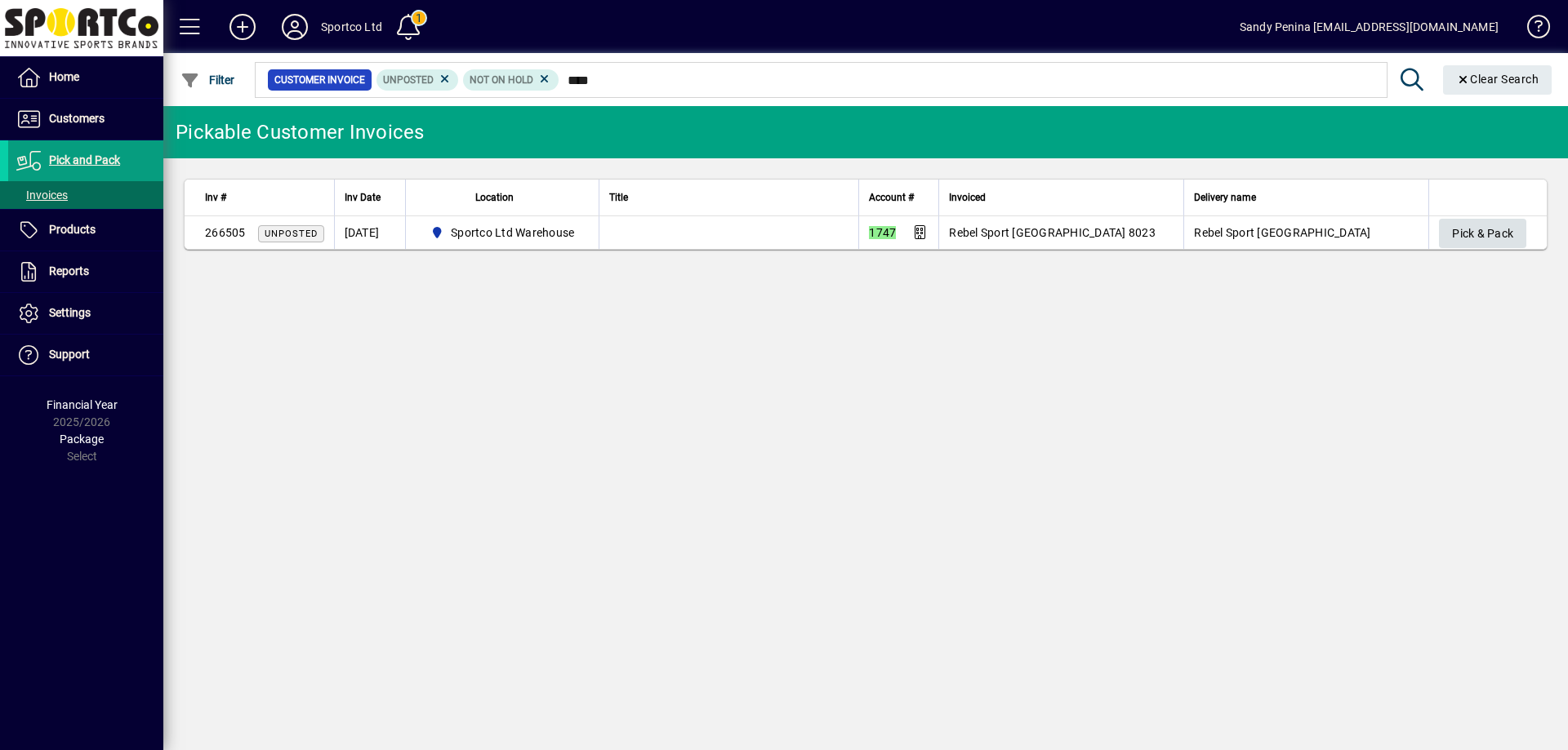
type input "****"
click at [1463, 230] on span "Pick & Pack" at bounding box center [1482, 234] width 61 height 27
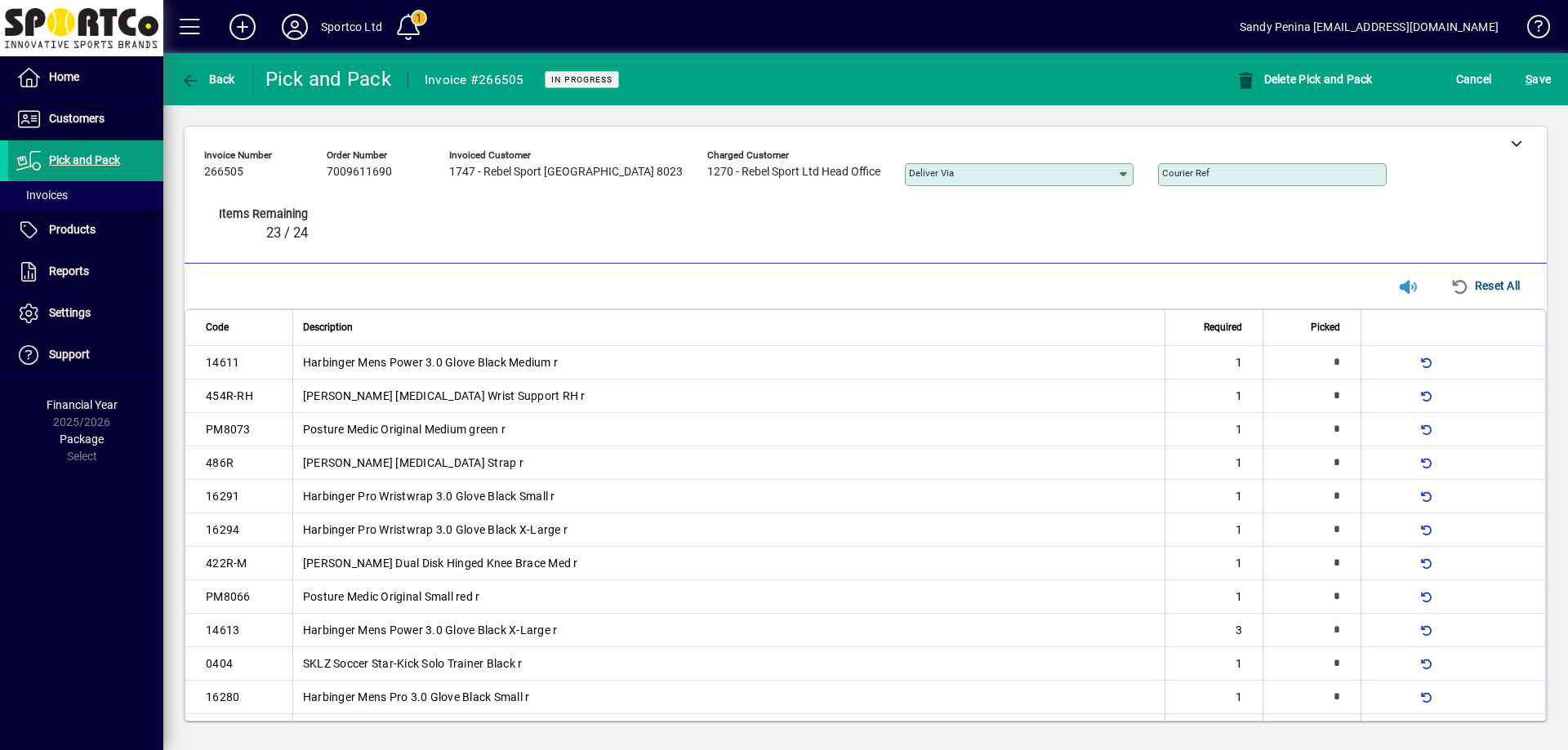
scroll to position [274, 0]
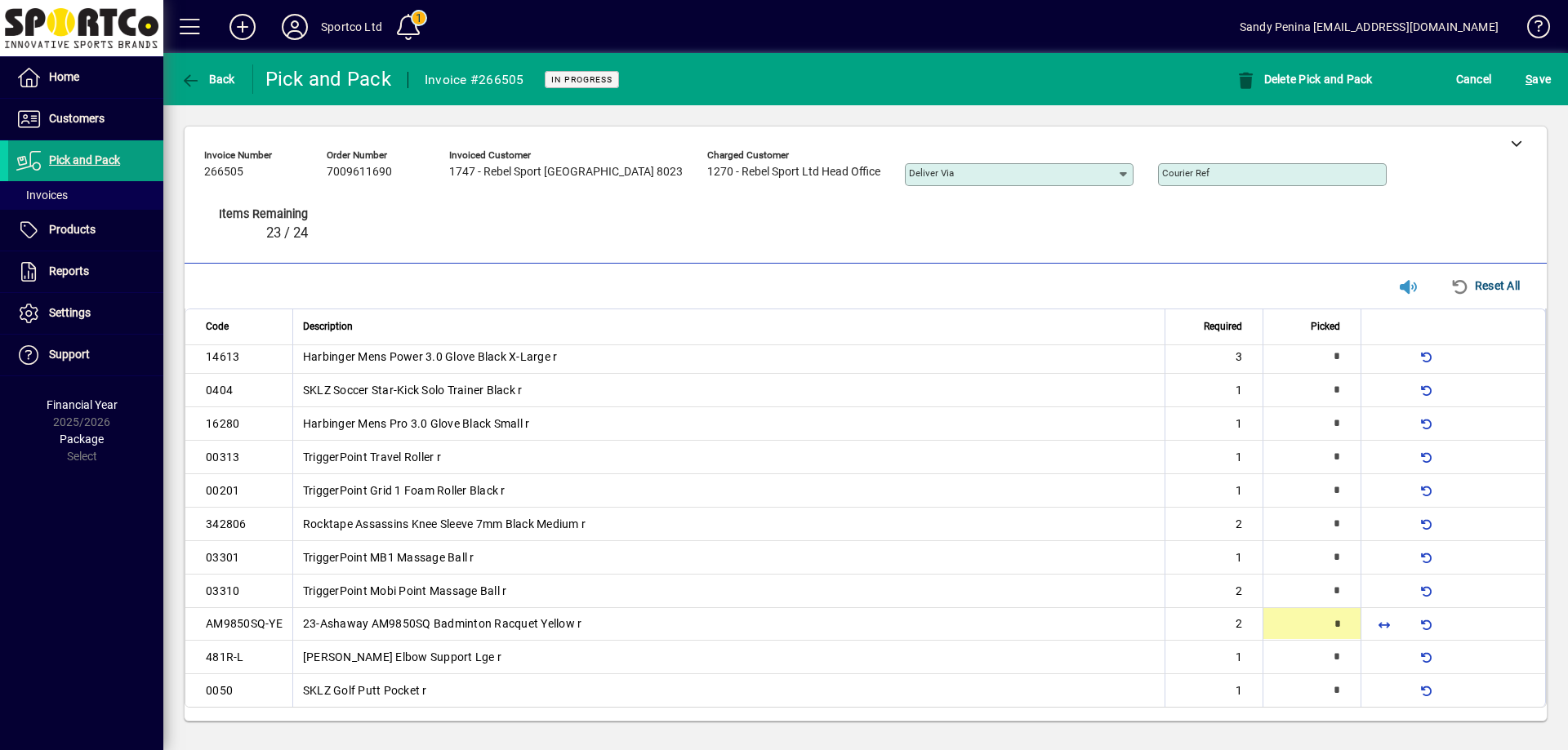
type input "*"
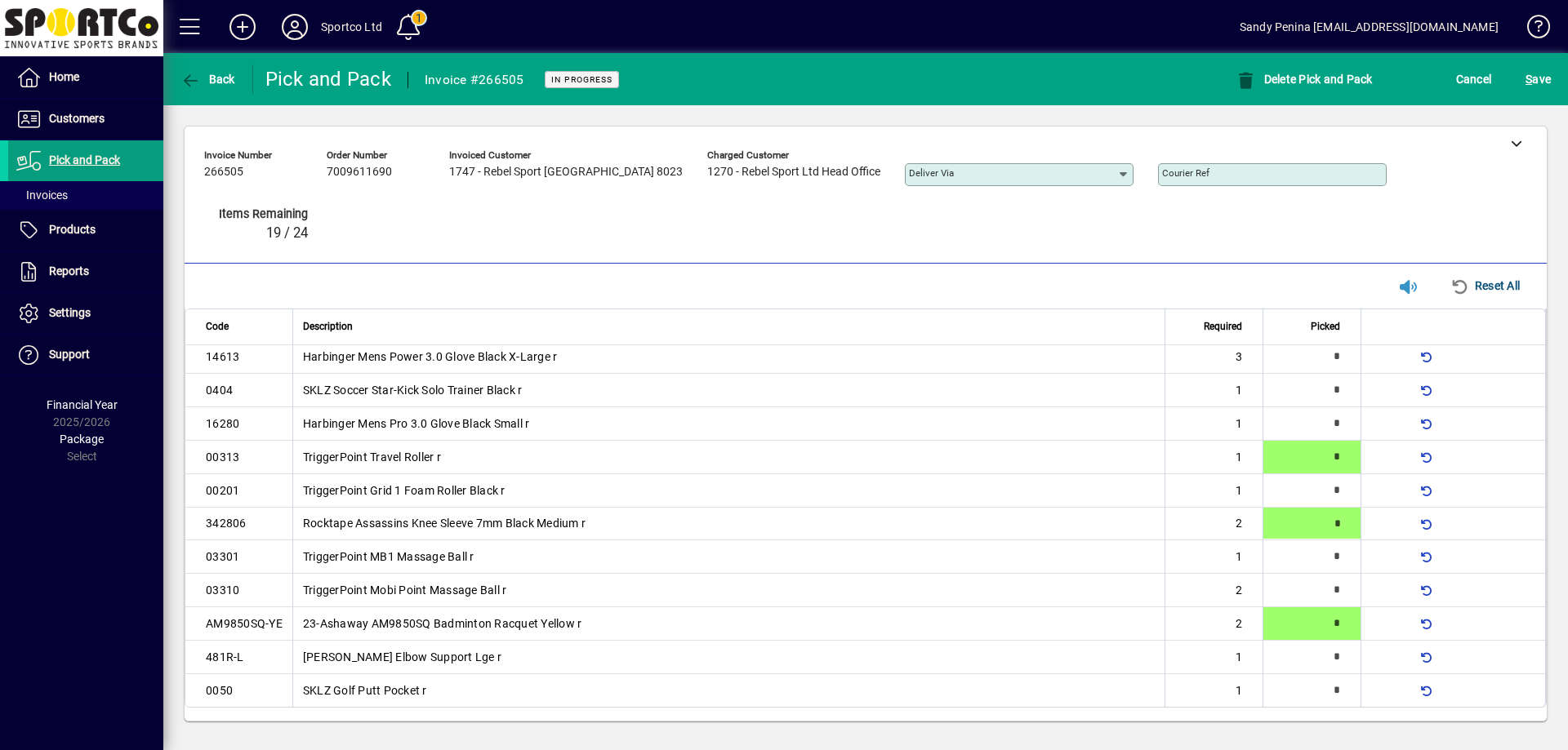
type input "*"
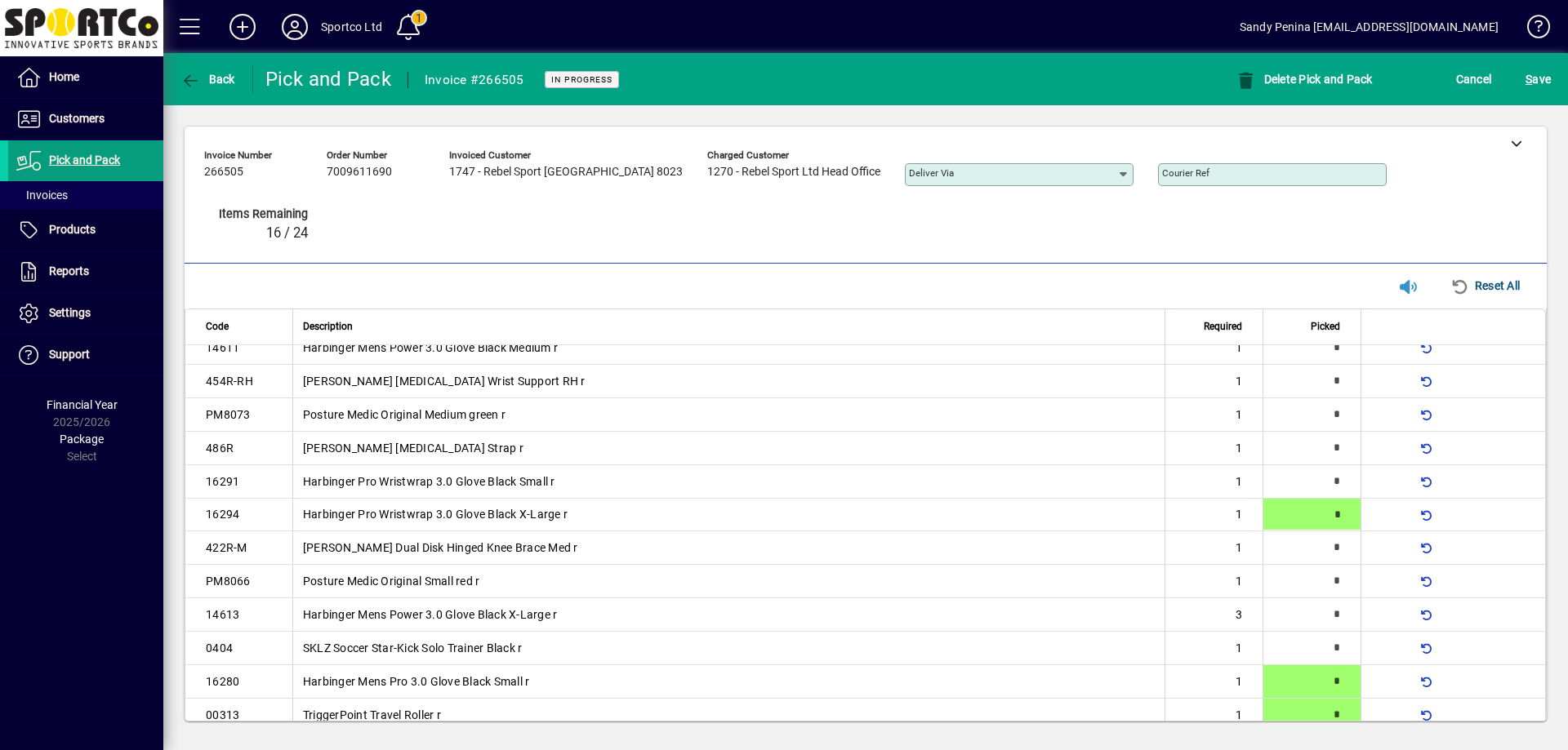
type input "*"
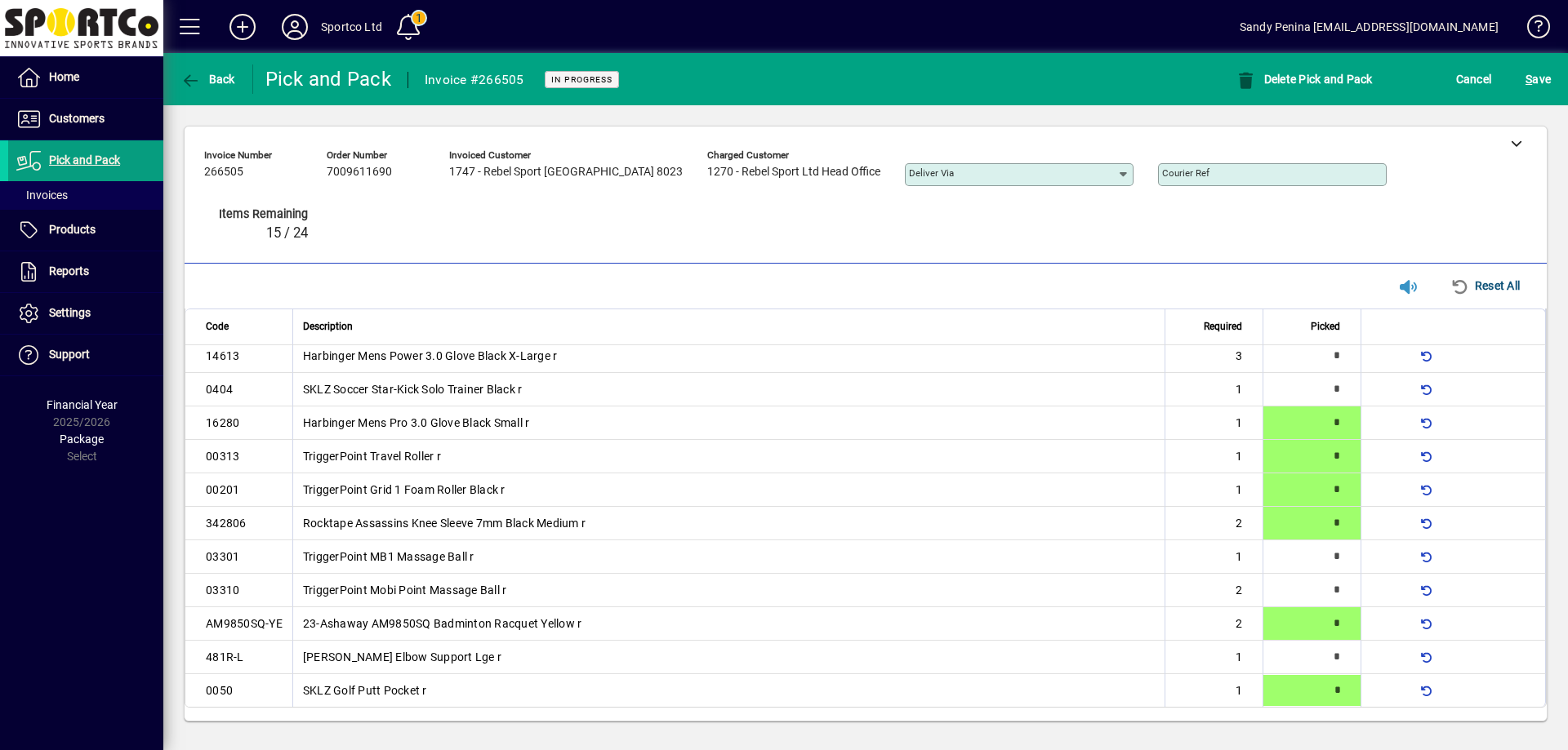
type input "*"
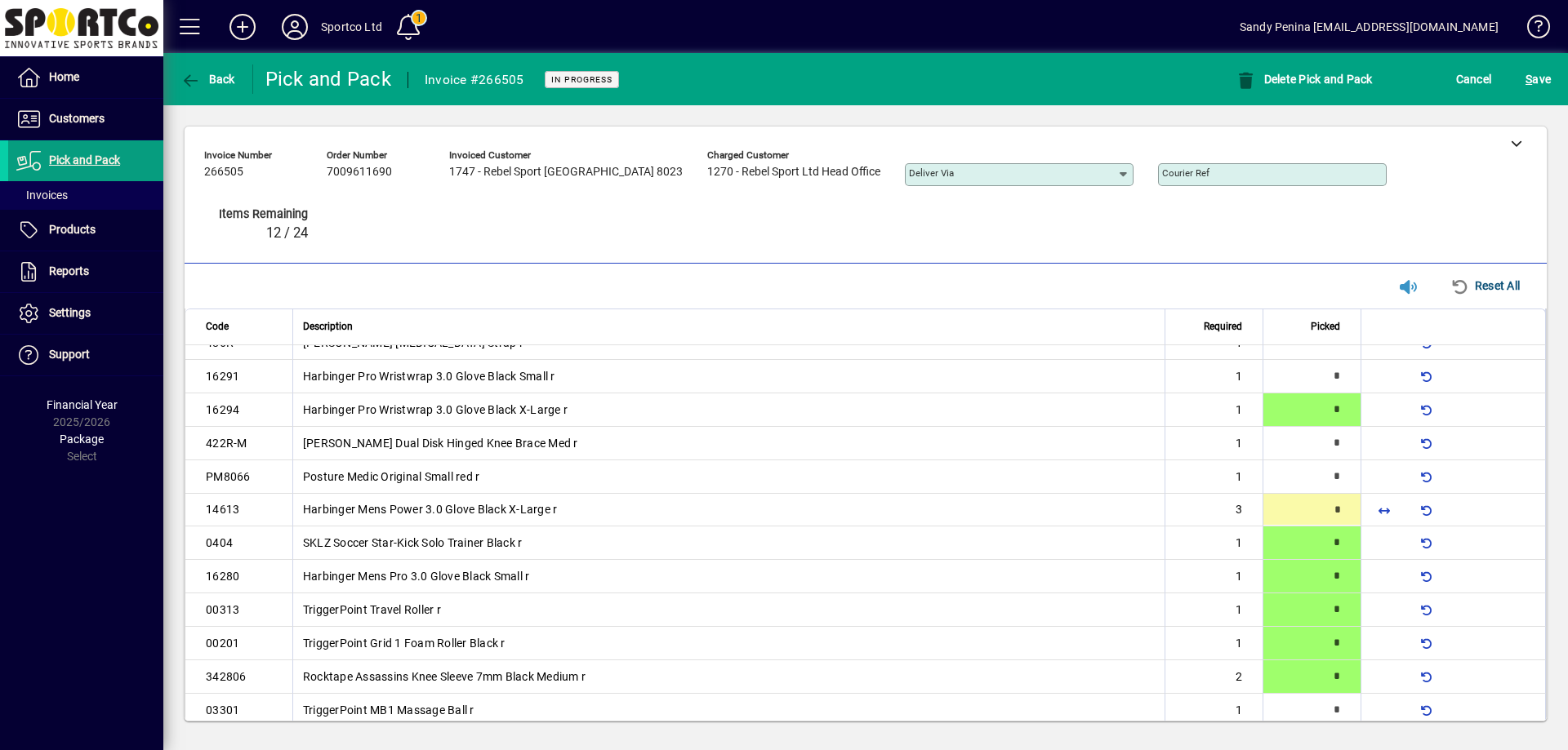
type input "*"
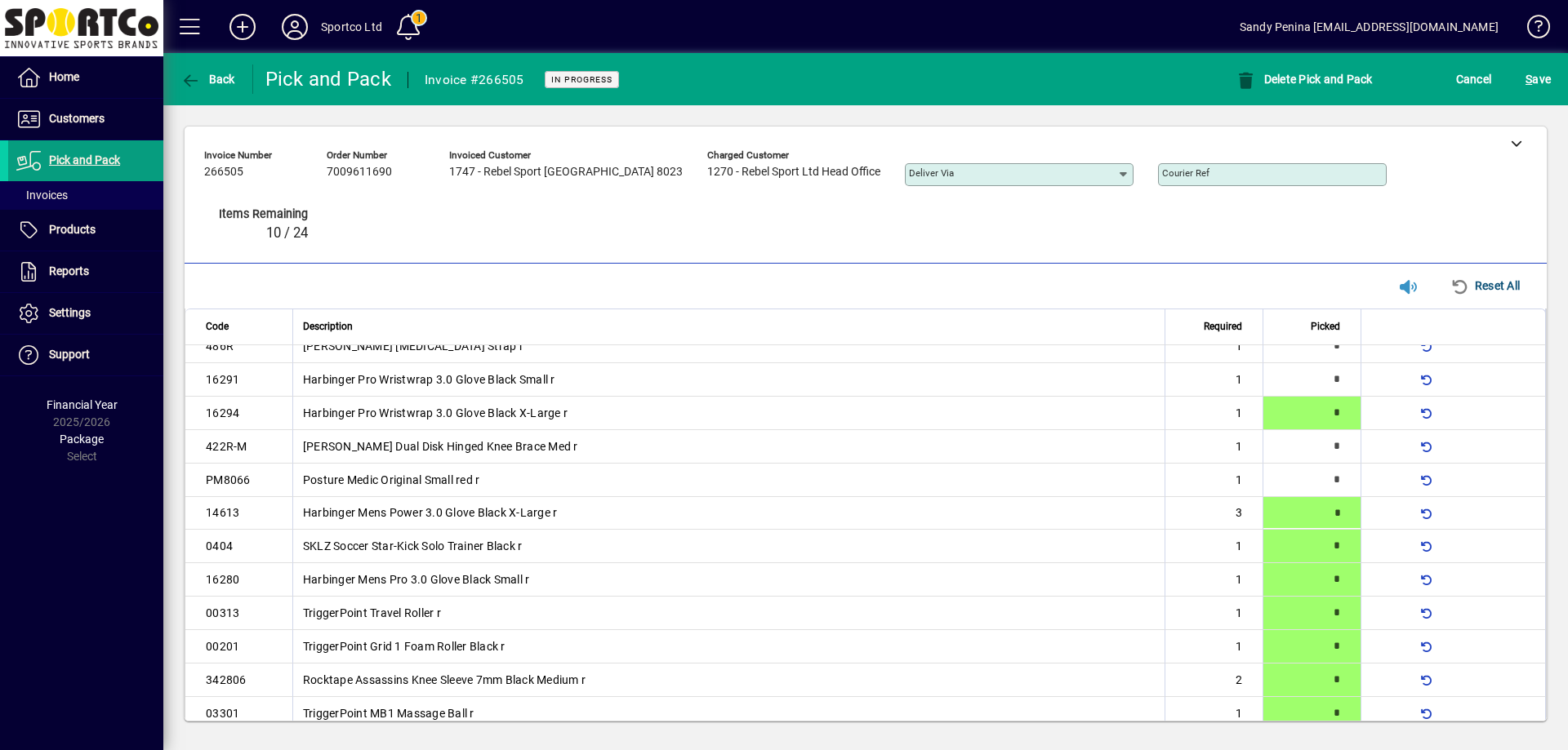
type input "*"
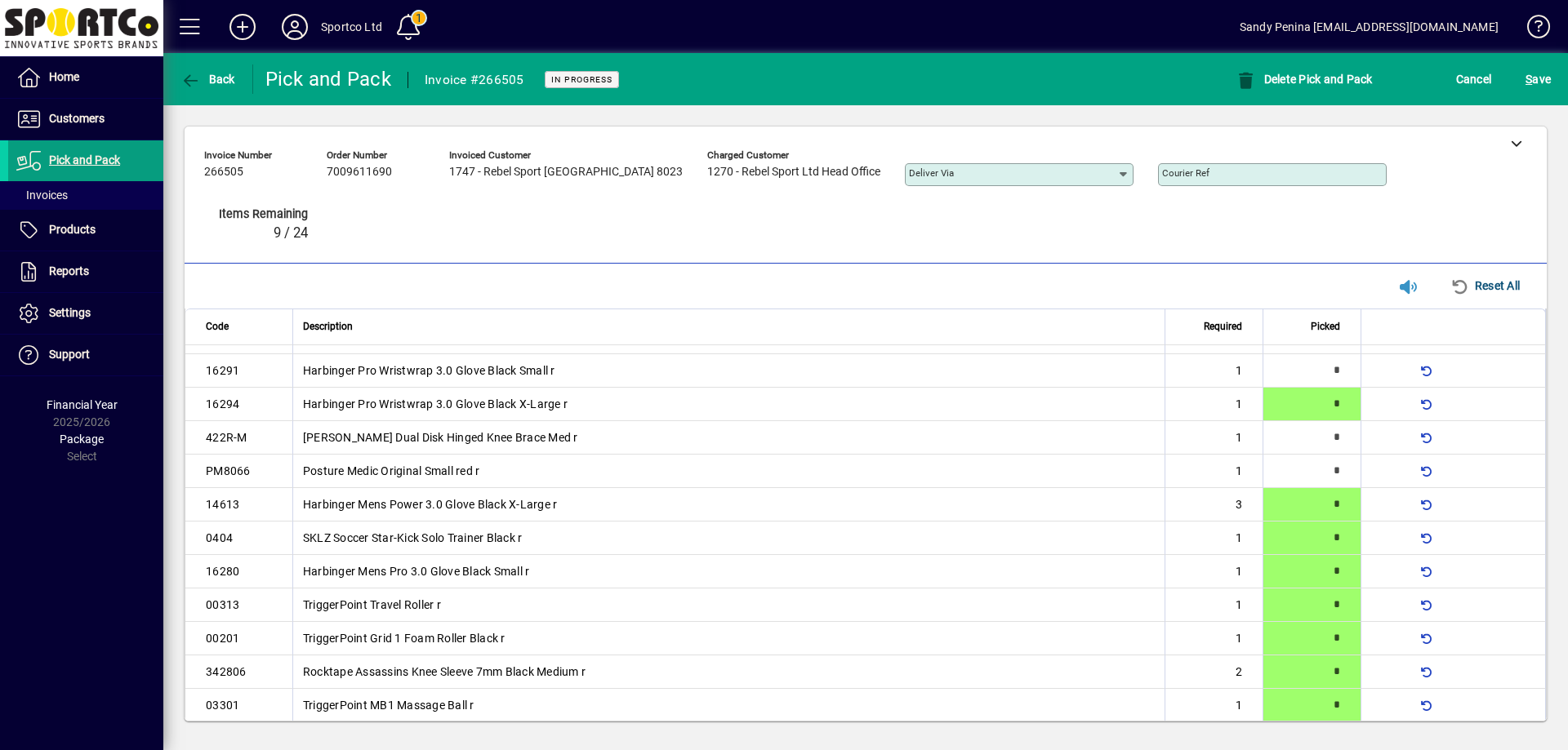
scroll to position [274, 0]
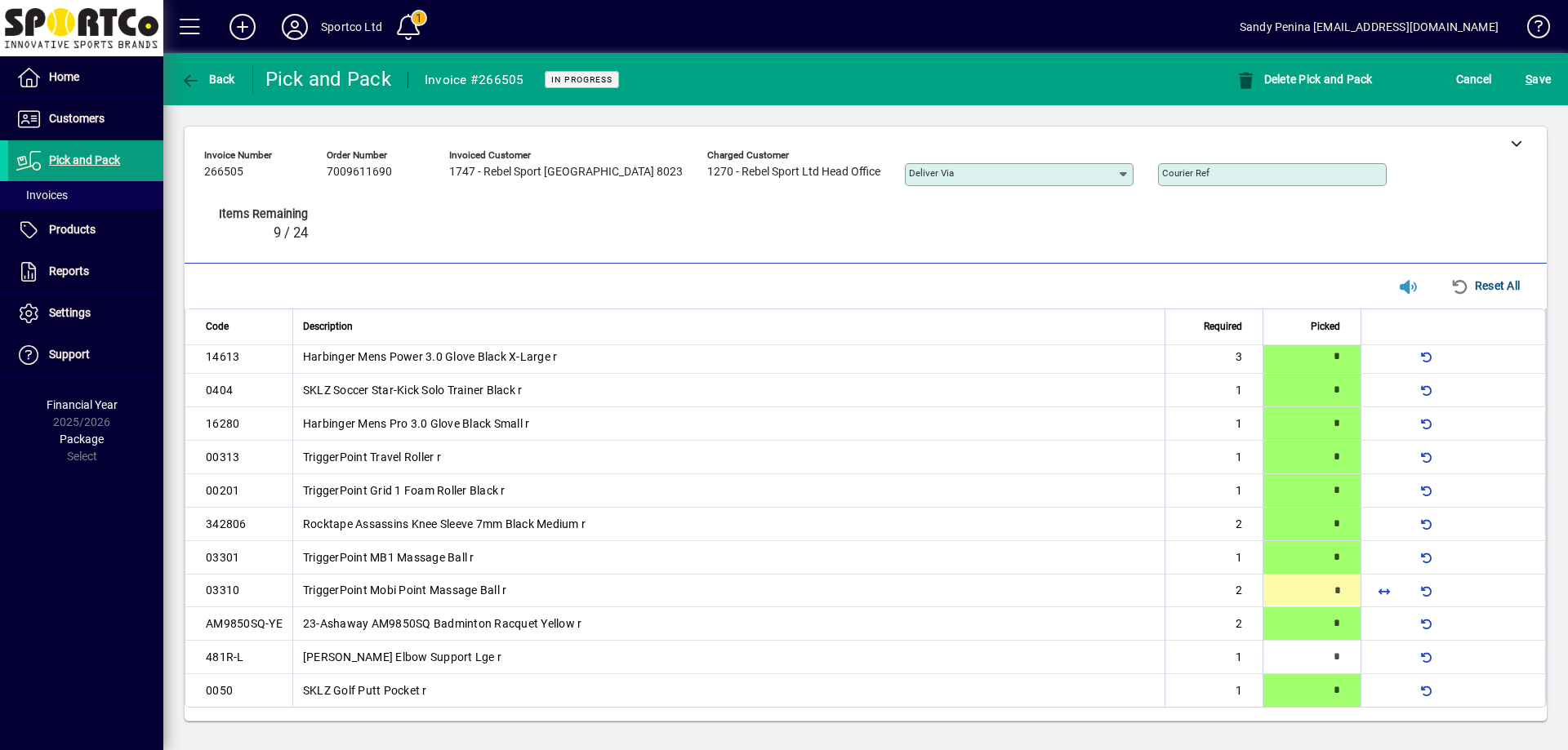
type input "*"
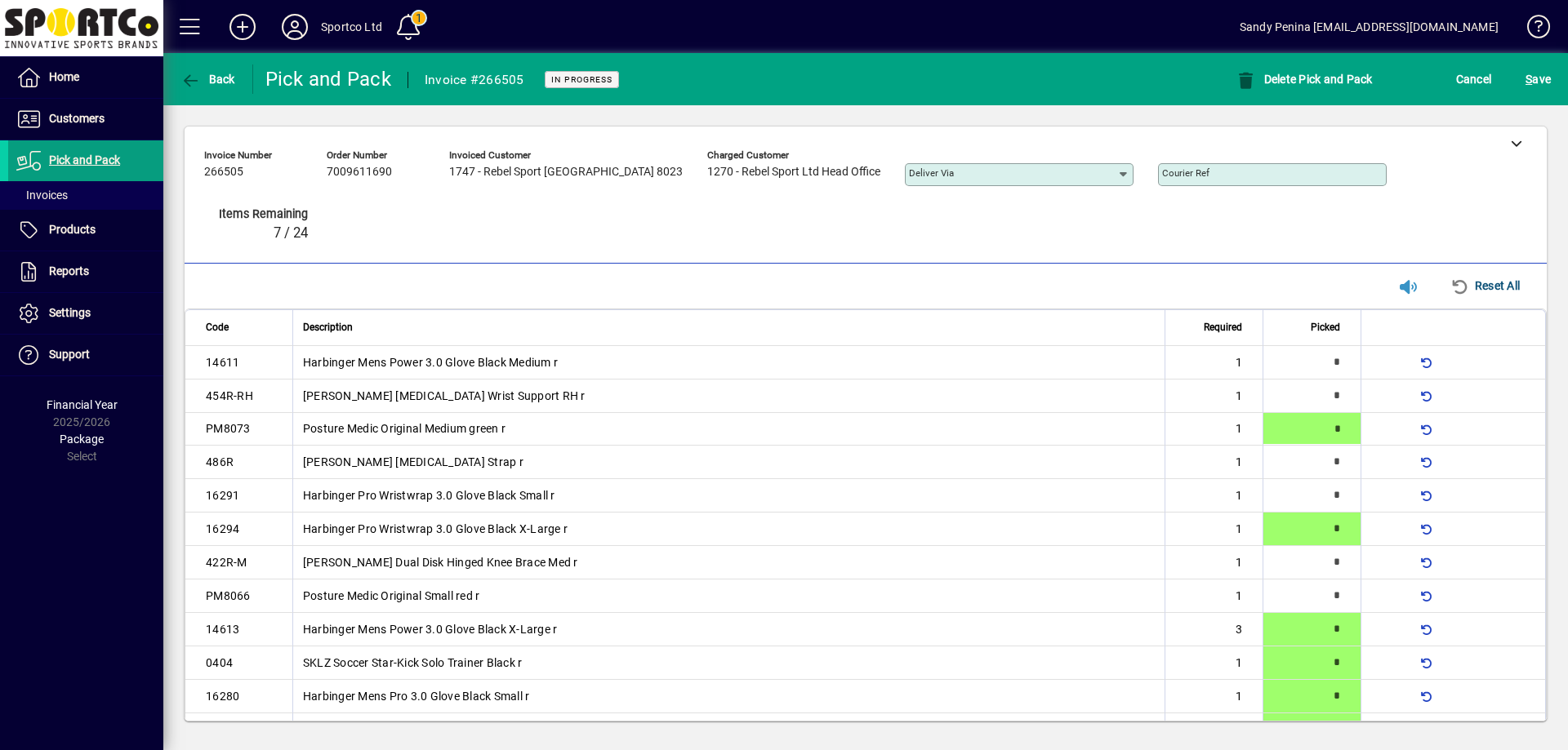
type input "*"
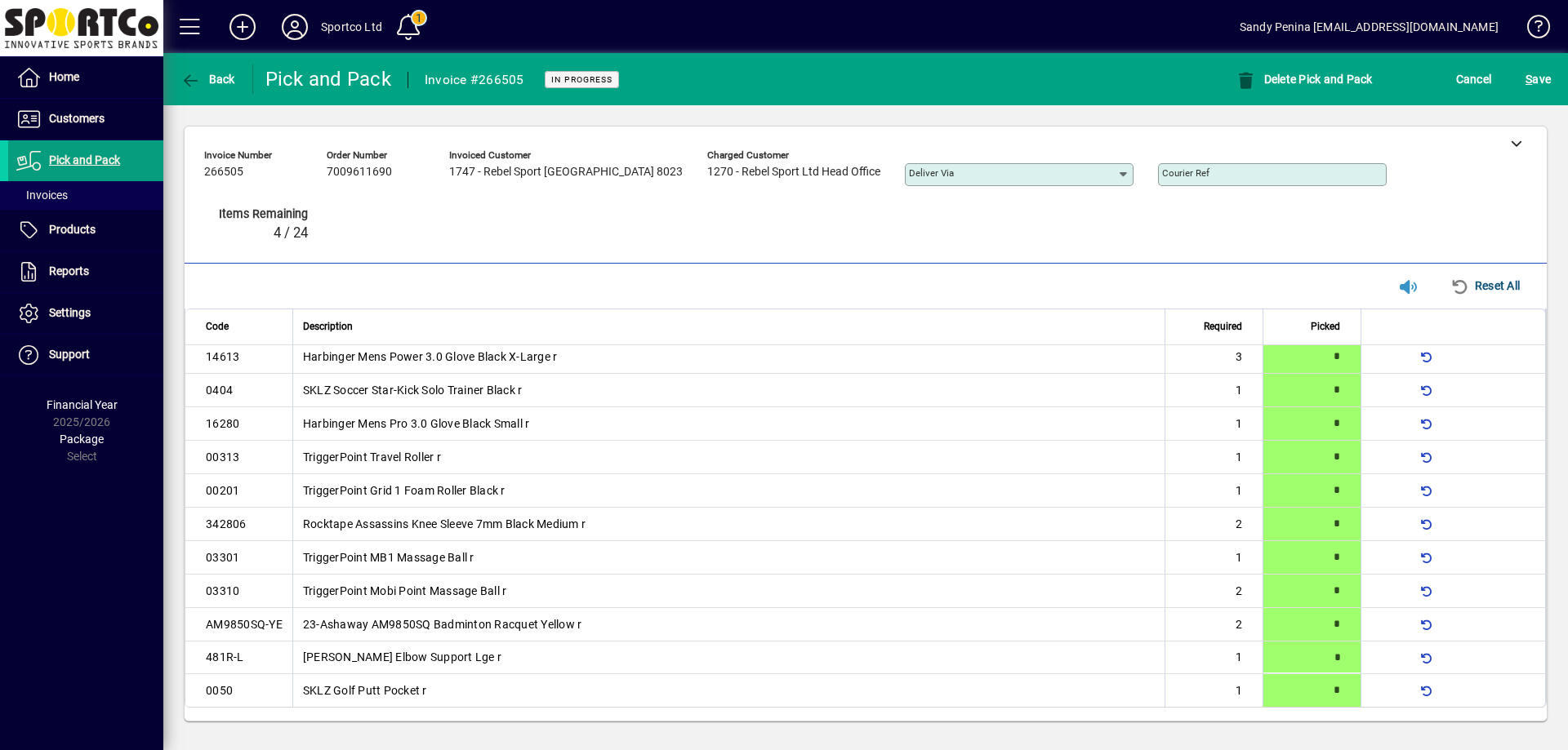
type input "*"
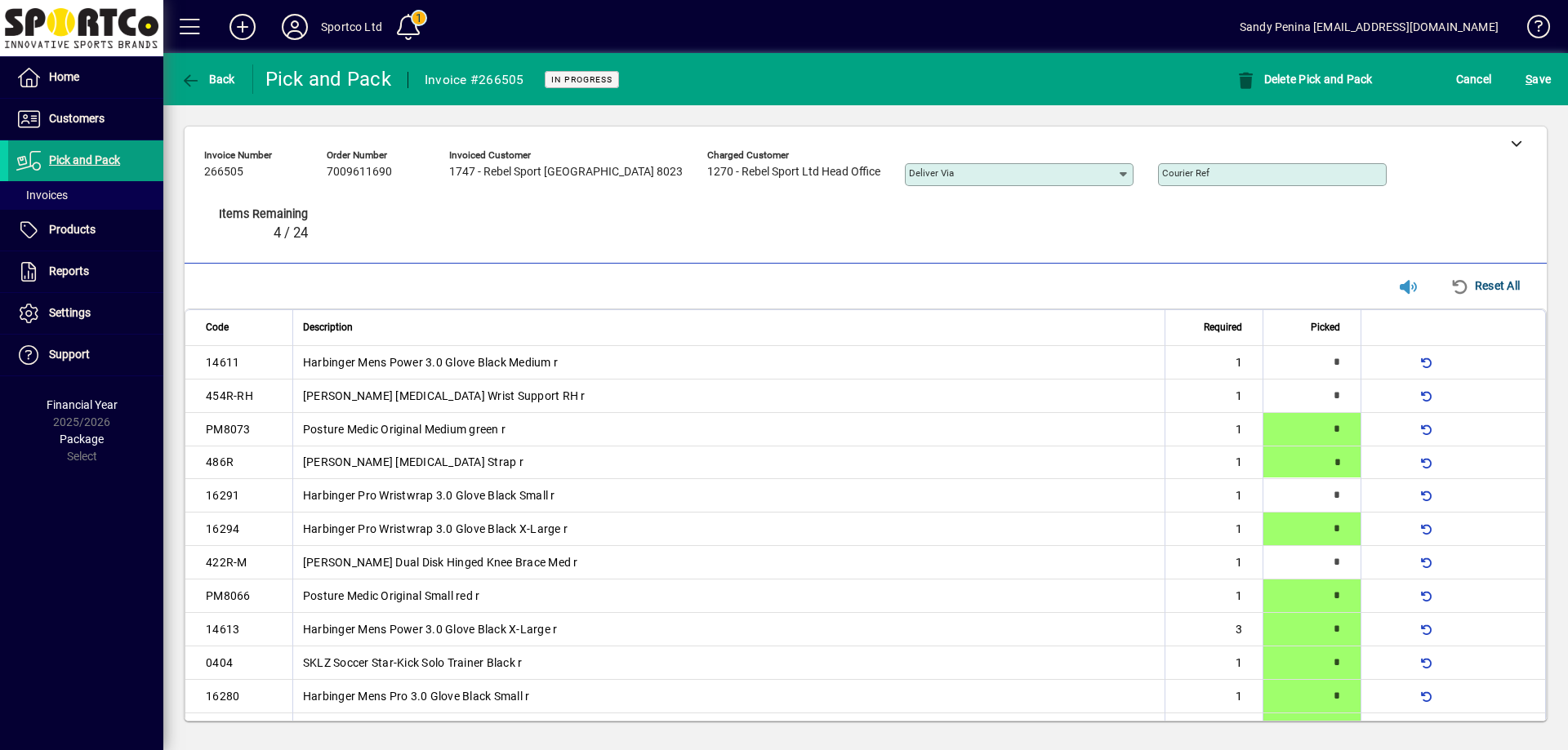
type input "*"
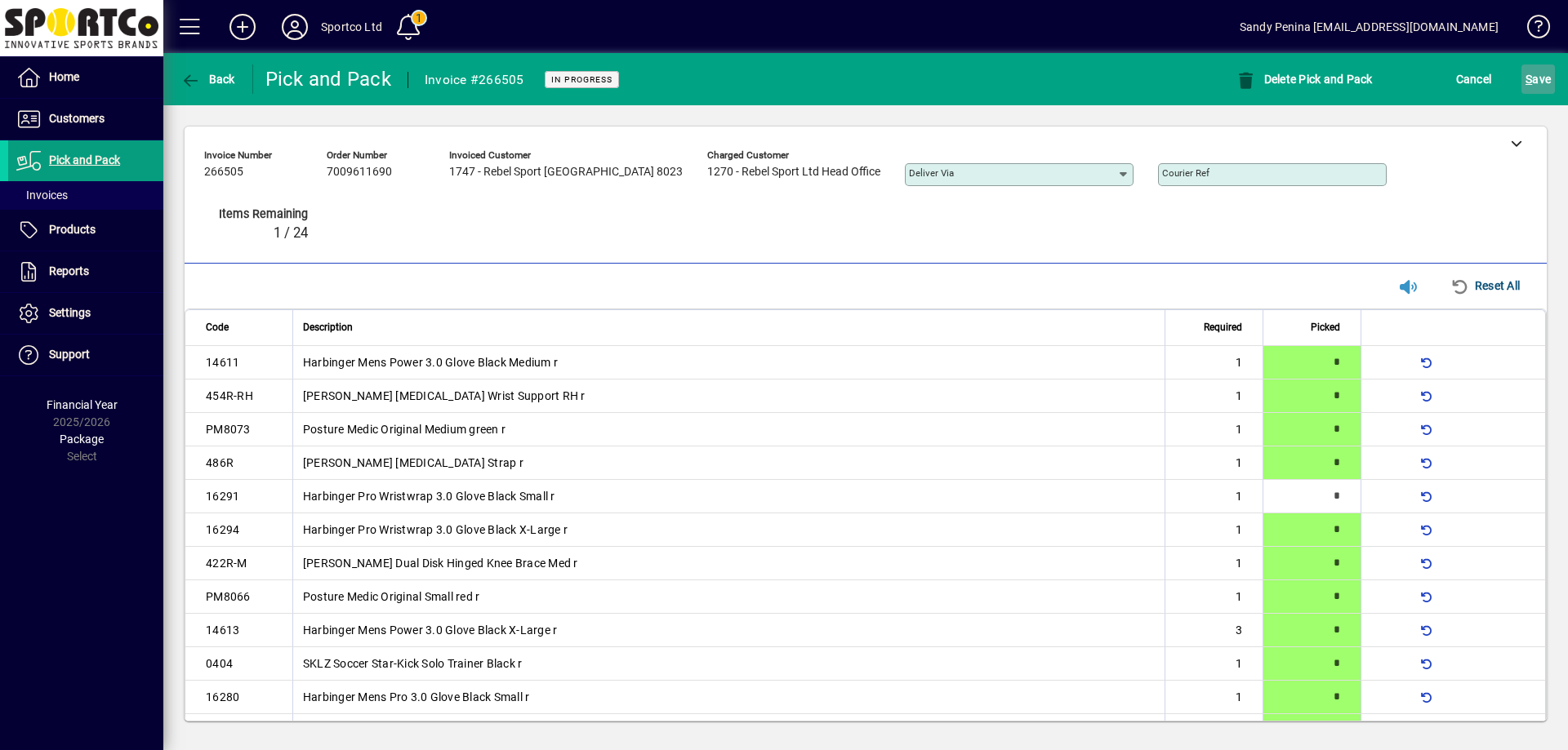
click at [1541, 92] on span "S ave" at bounding box center [1538, 78] width 25 height 26
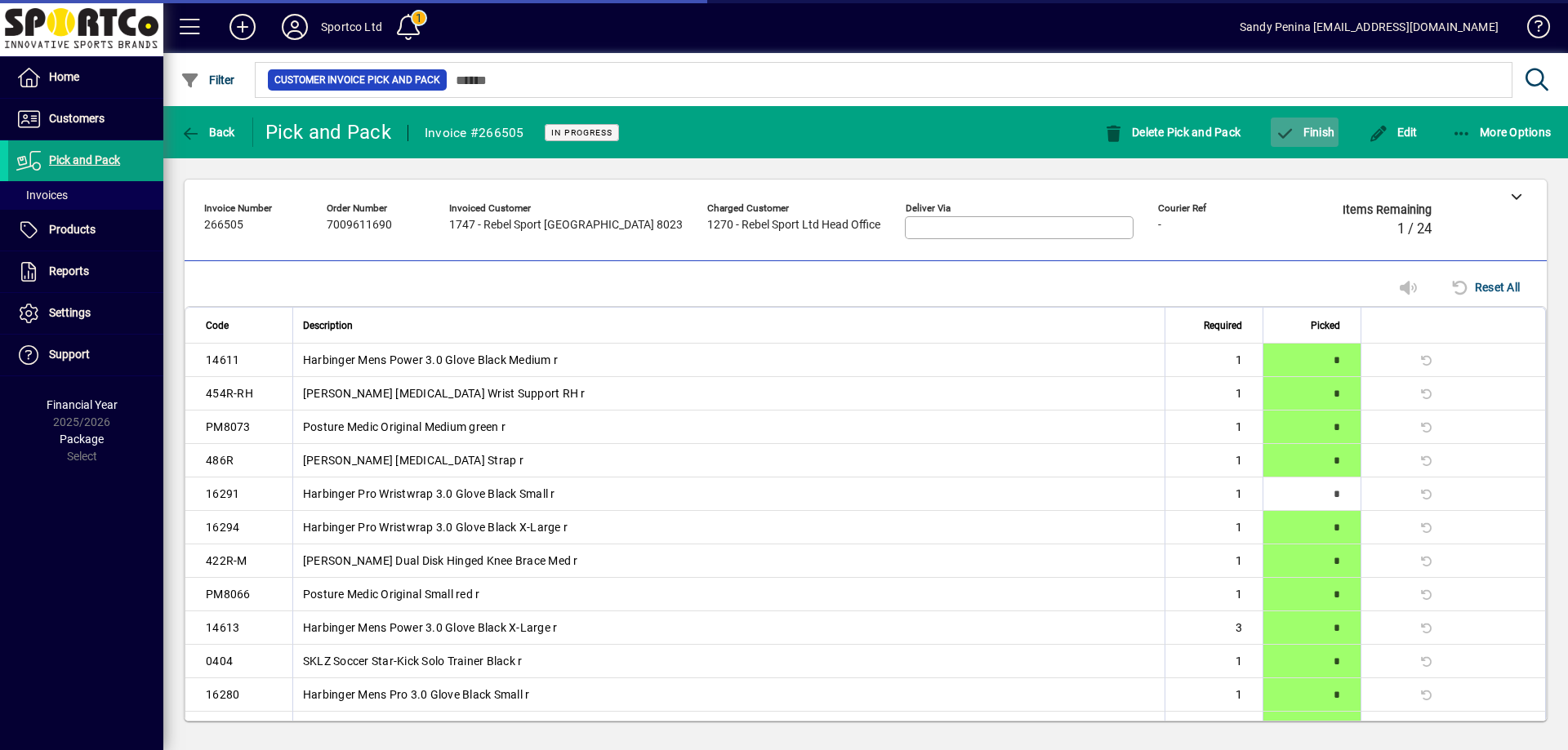
click at [1302, 148] on span "button" at bounding box center [1304, 132] width 68 height 40
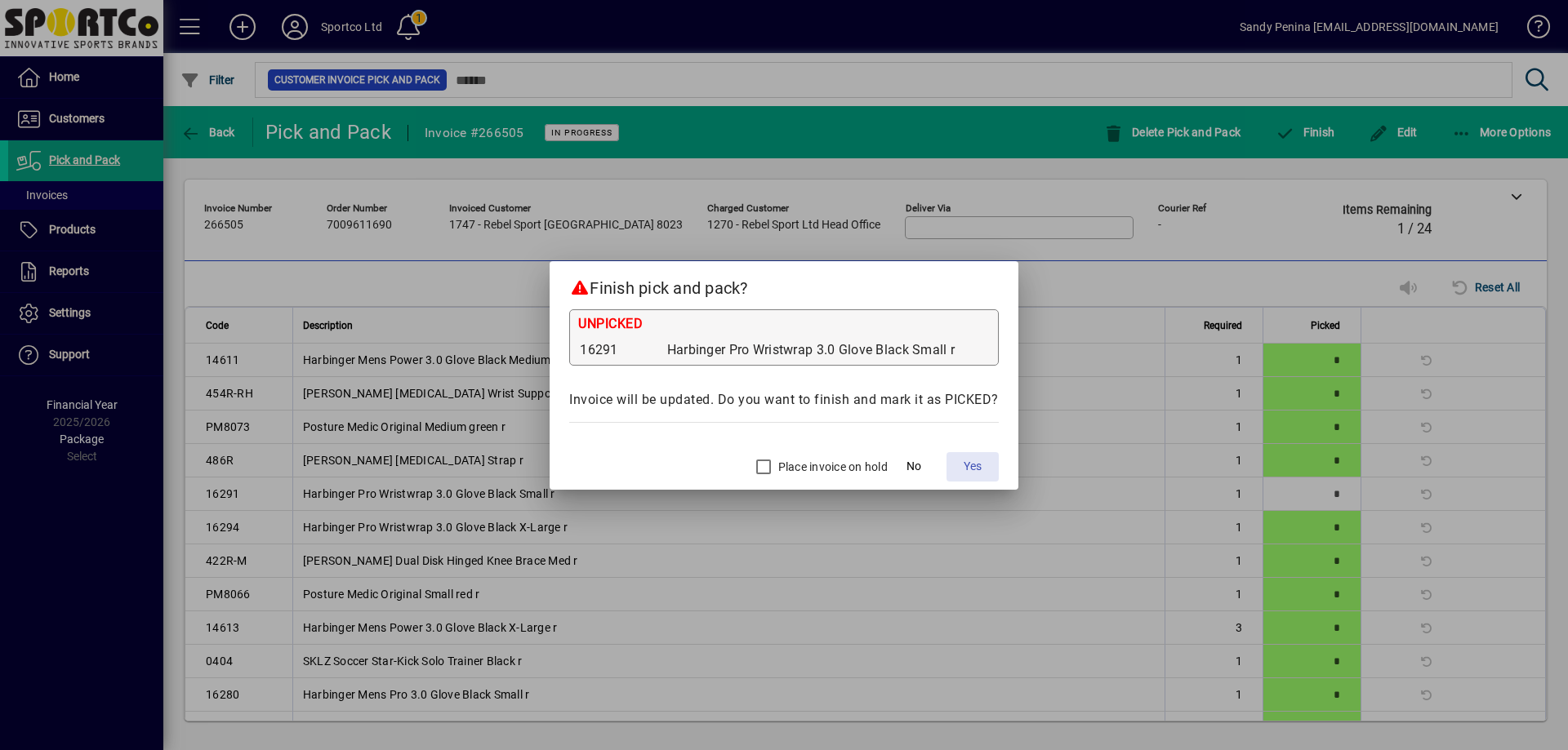
click at [977, 462] on span "Yes" at bounding box center [973, 466] width 18 height 17
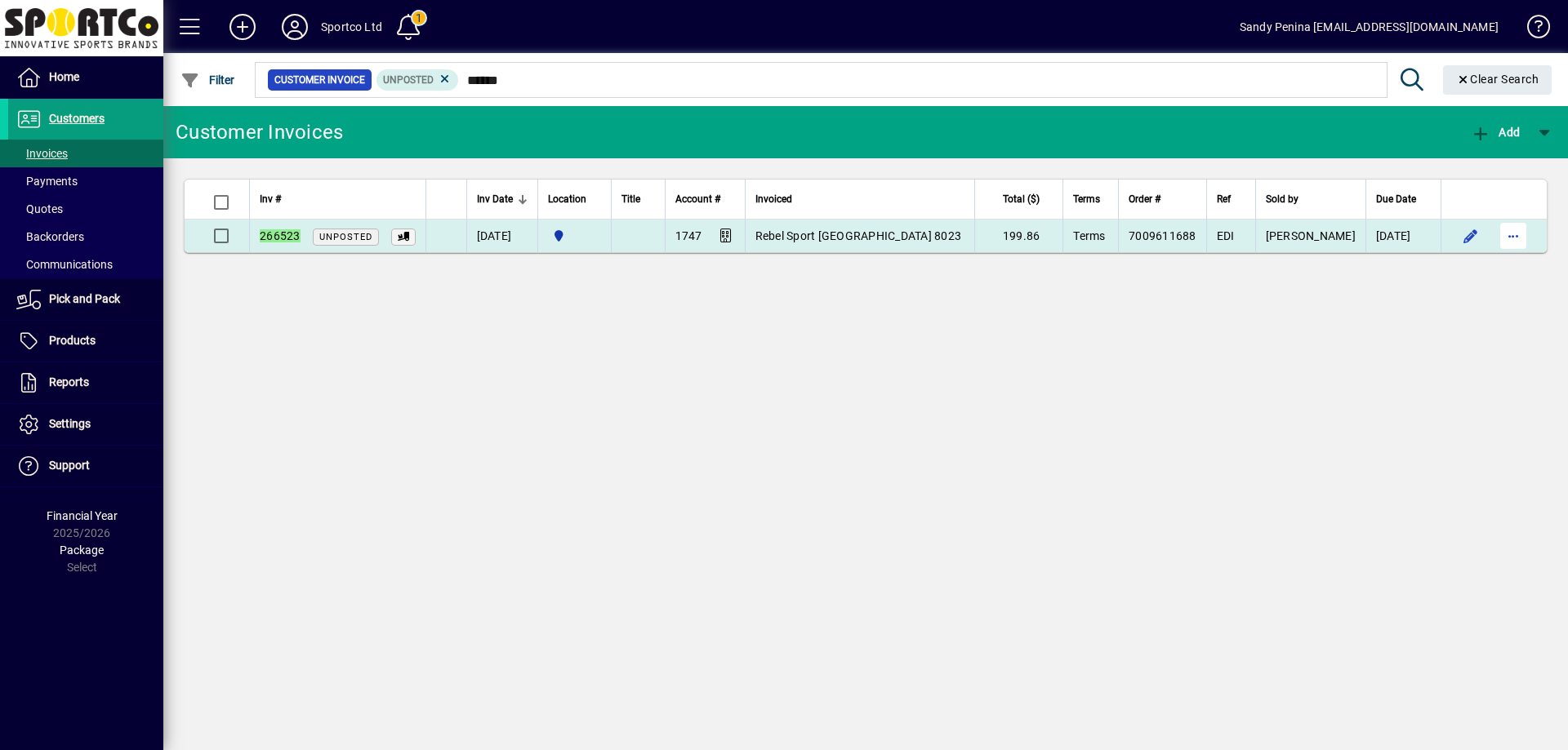
type input "******"
click at [1527, 248] on span "button" at bounding box center [1514, 236] width 40 height 40
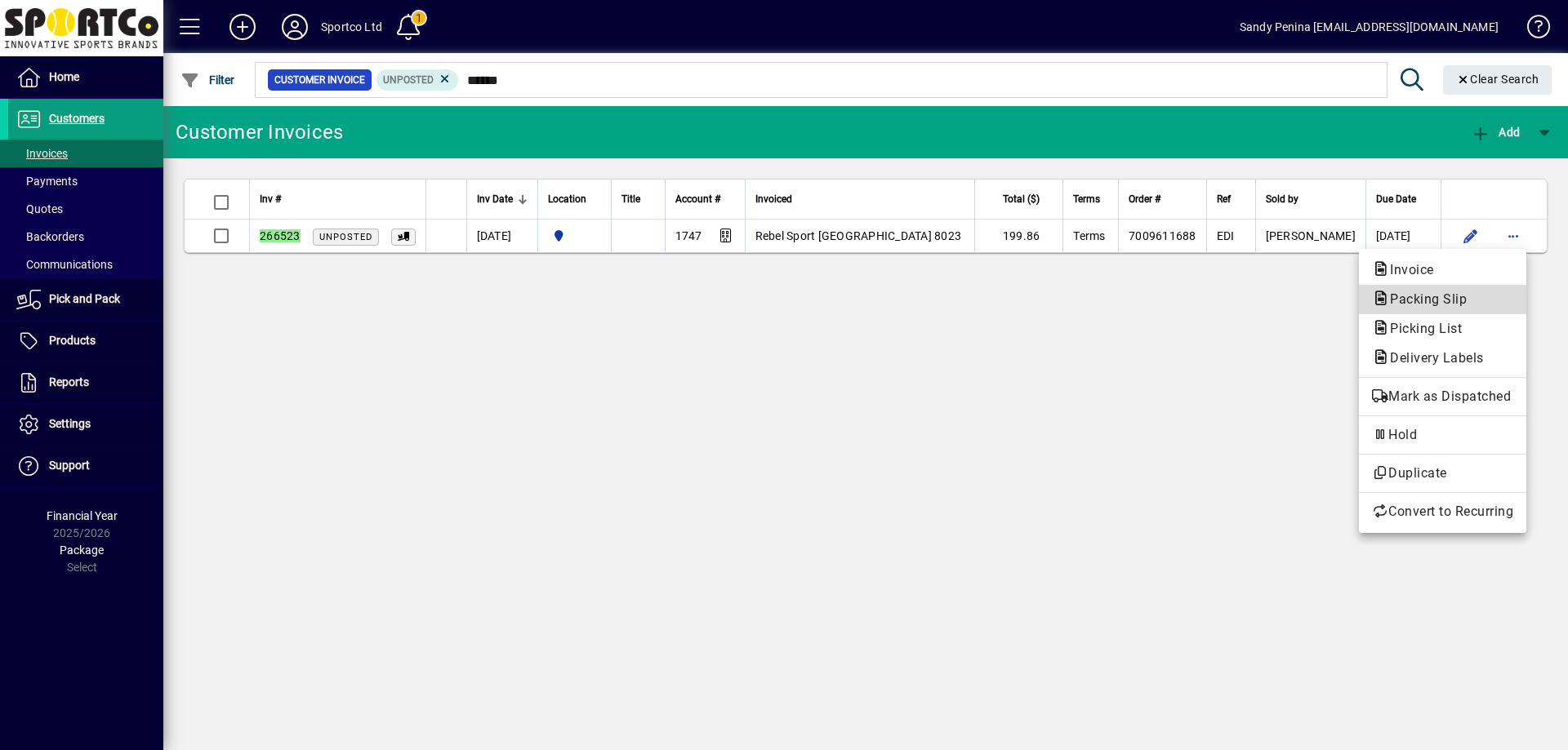
click at [1433, 302] on span "Packing Slip" at bounding box center [1423, 299] width 103 height 15
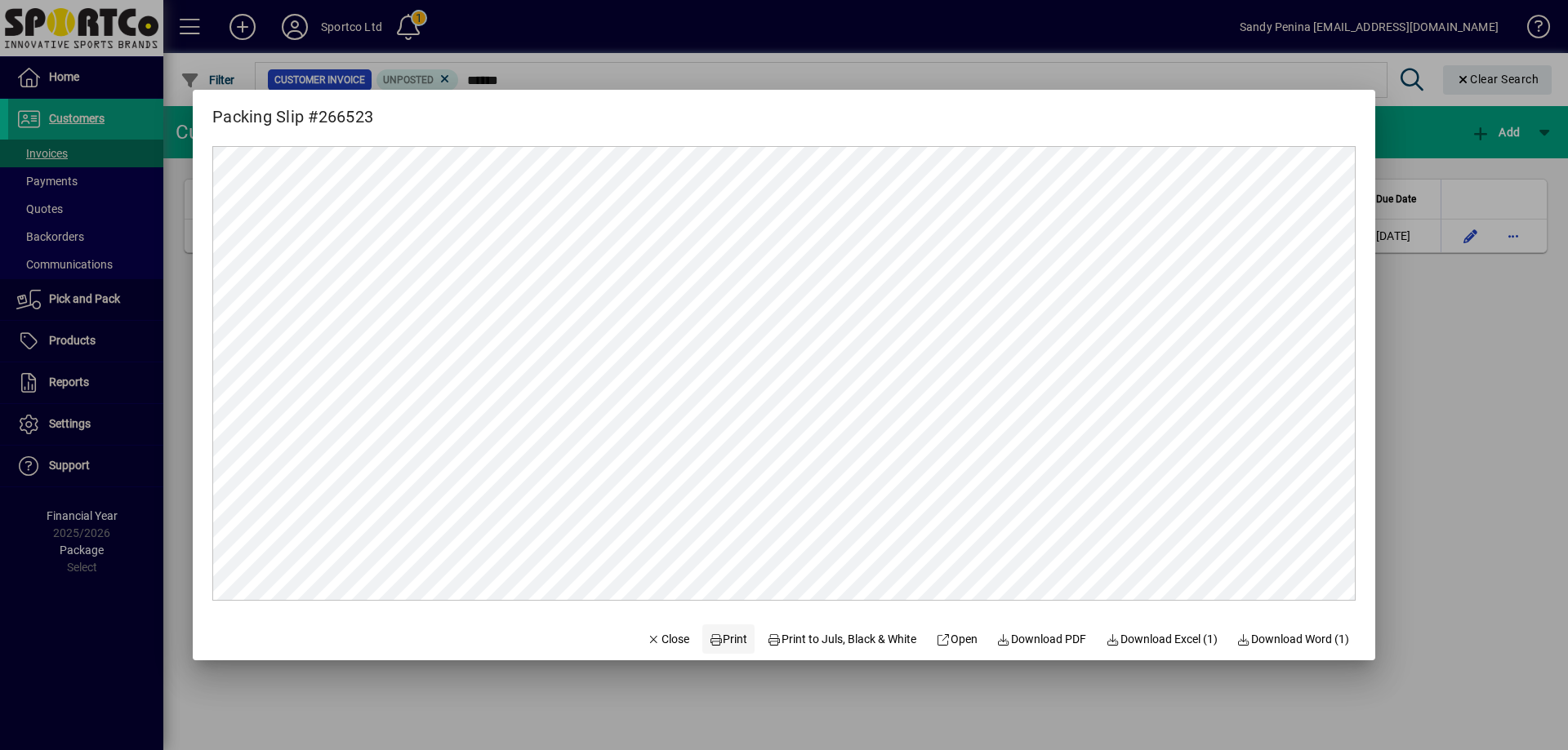
click at [715, 641] on span "Print" at bounding box center [729, 639] width 40 height 17
click at [650, 650] on span "button" at bounding box center [668, 639] width 56 height 40
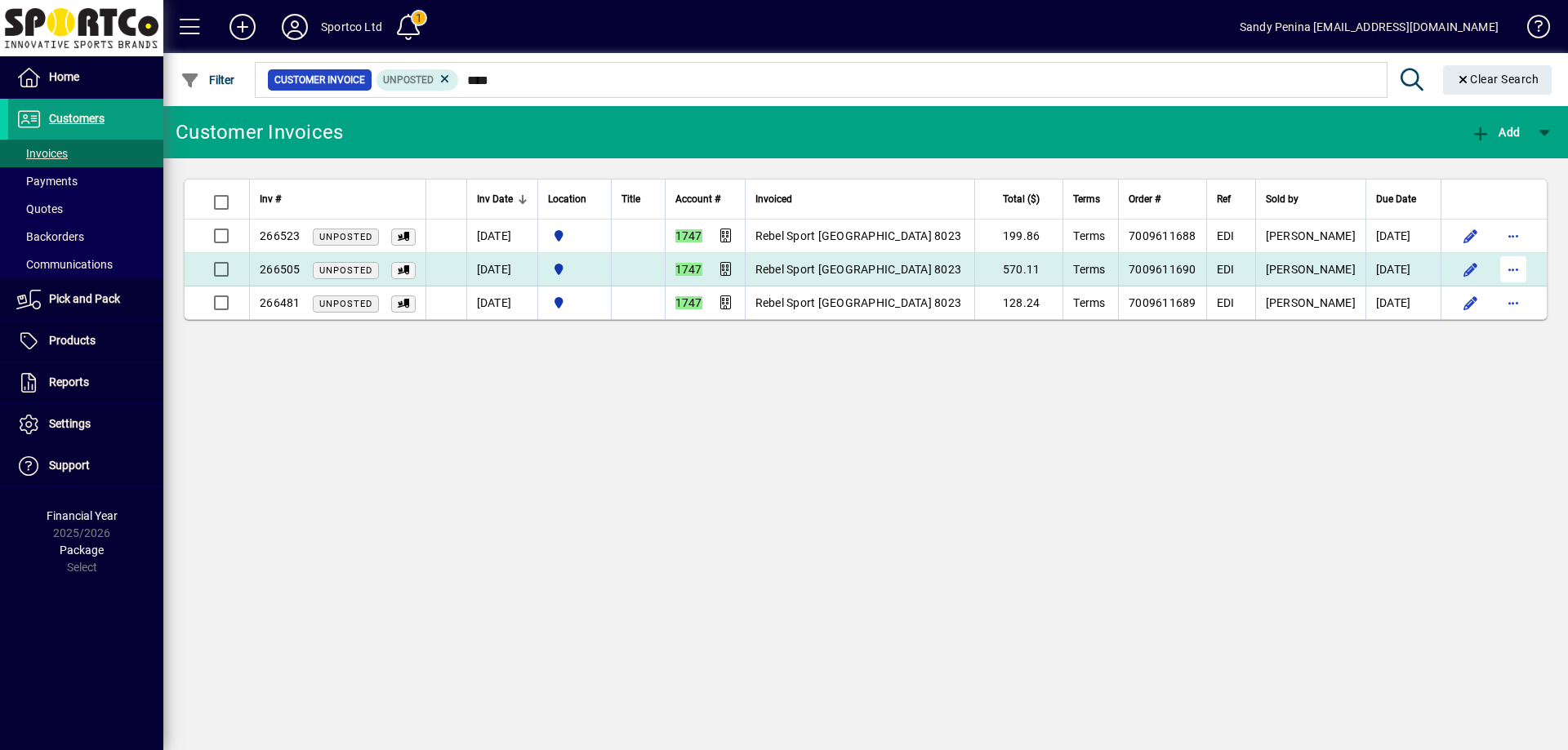
type input "****"
click at [1525, 272] on span "button" at bounding box center [1514, 269] width 40 height 40
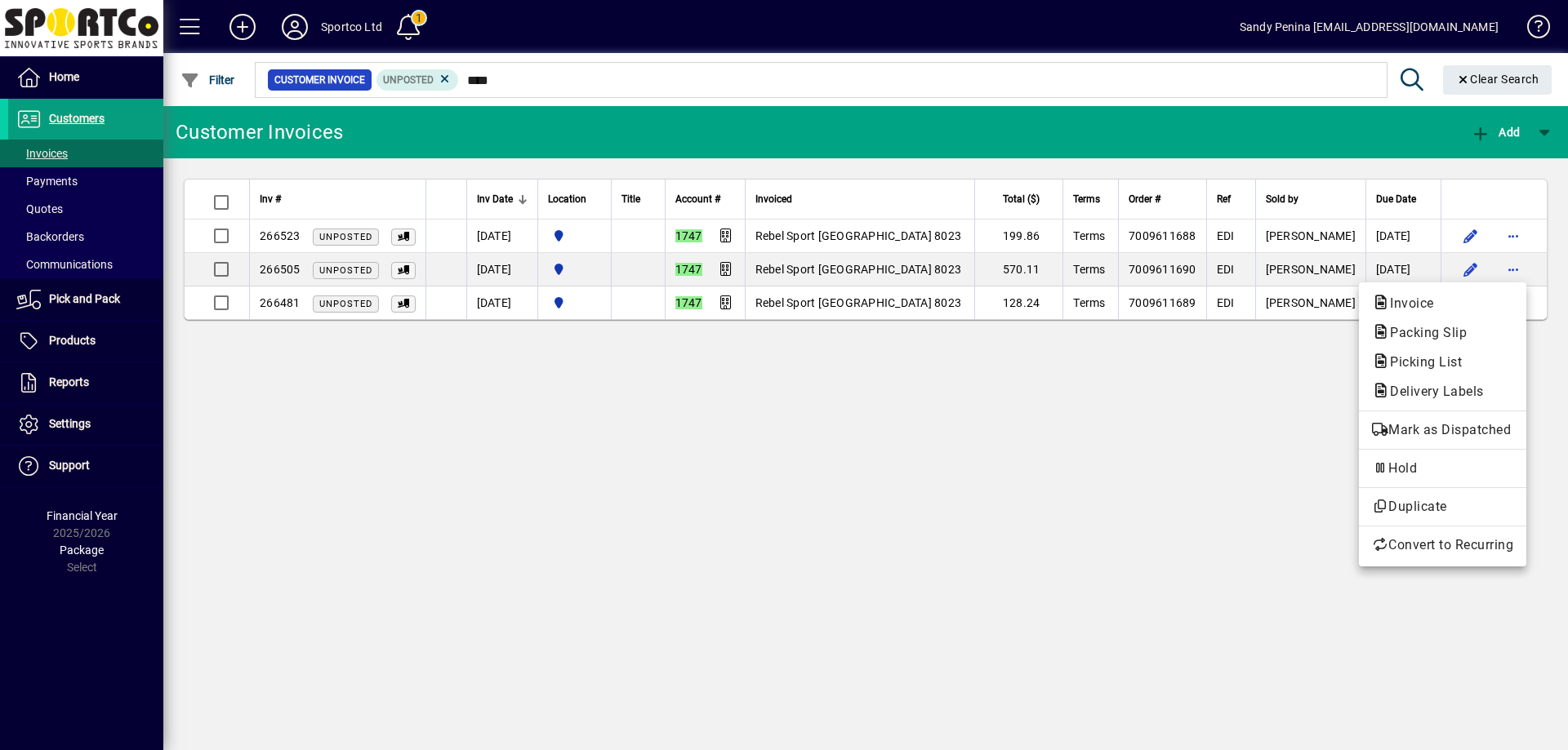
click at [1465, 336] on span "Packing Slip" at bounding box center [1423, 332] width 103 height 15
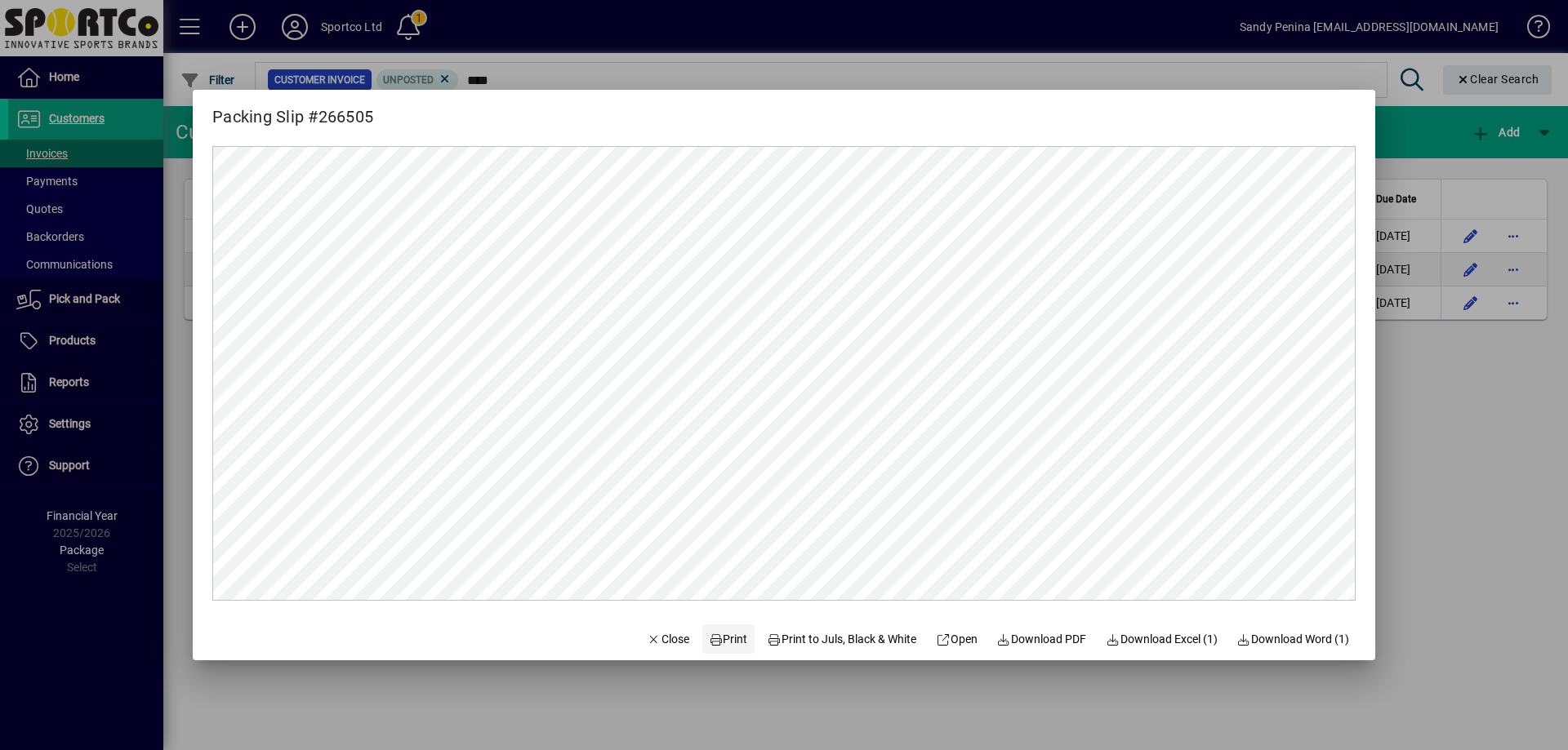
drag, startPoint x: 683, startPoint y: 622, endPoint x: 717, endPoint y: 626, distance: 34.2
click at [687, 622] on mat-dialog-actions "Close Print Print to Juls, Black & White Open Download PDF Download Excel (1) D…" at bounding box center [998, 639] width 755 height 43
click at [711, 635] on span "Print" at bounding box center [729, 639] width 40 height 17
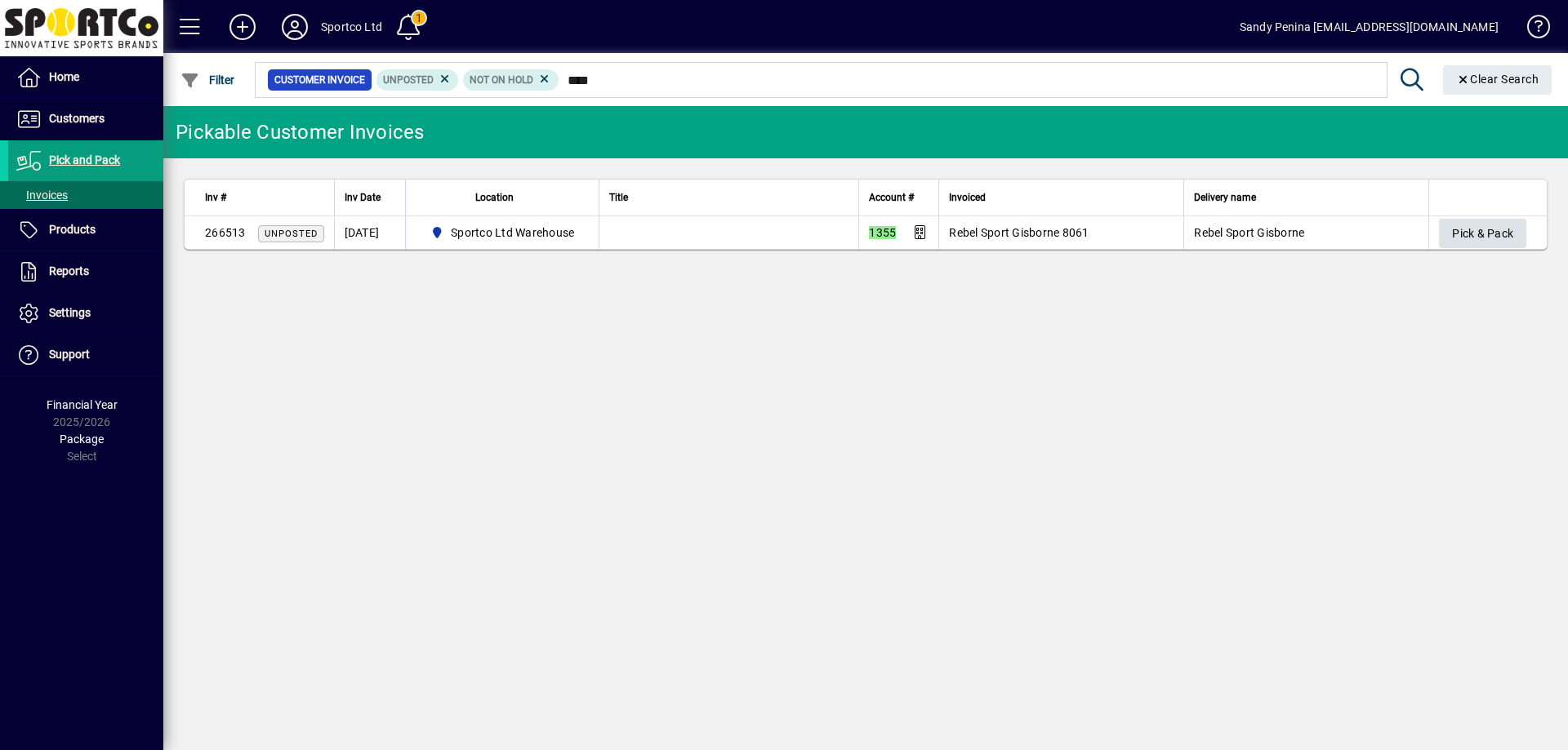
type input "****"
click at [1491, 242] on span "Pick & Pack" at bounding box center [1482, 234] width 61 height 27
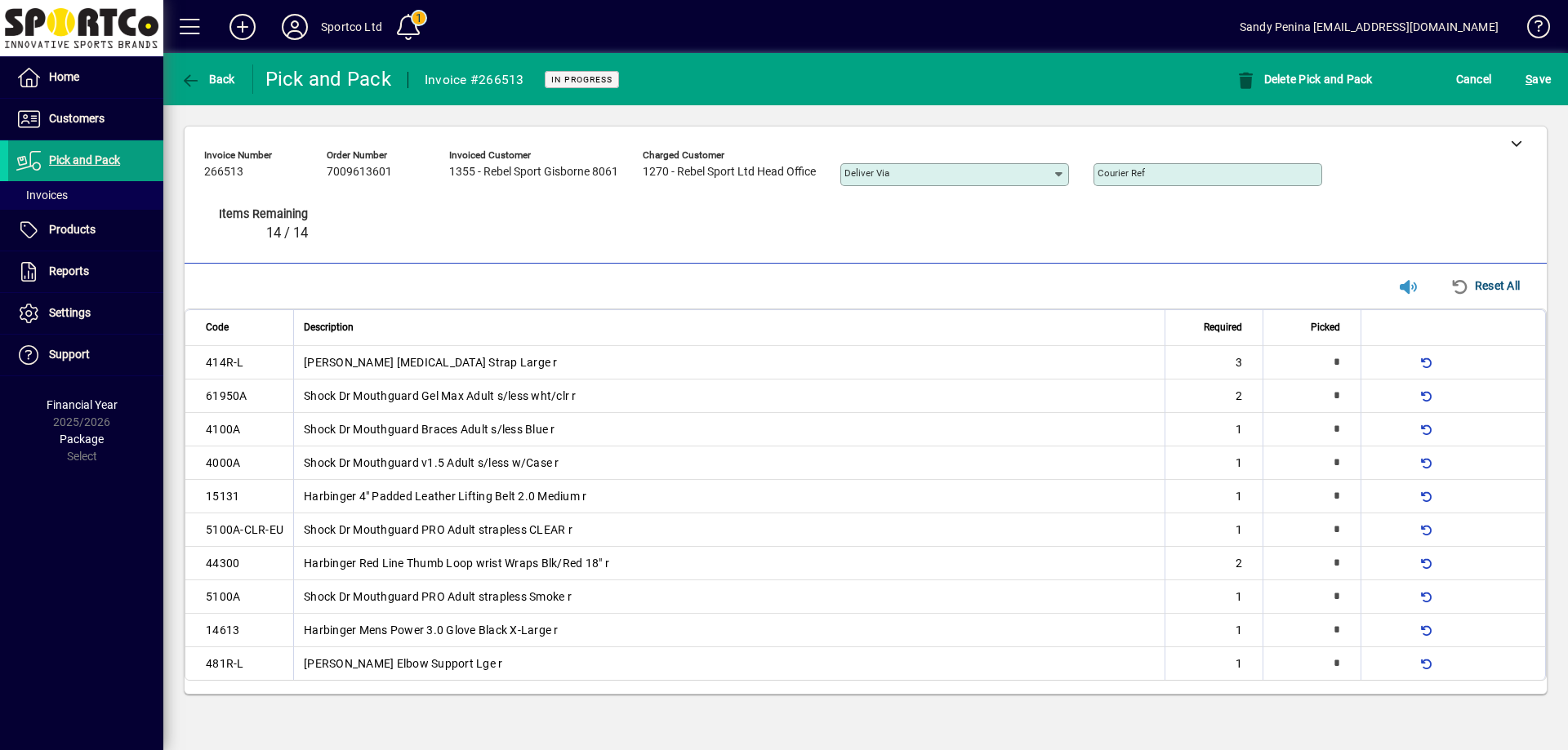
click at [720, 245] on div "Invoice number 266513 Order number 7009613601 Invoiced customer 1355 - Rebel Sp…" at bounding box center [854, 199] width 1299 height 113
click at [713, 231] on div "Invoice number 266513 Order number 7009613601 Invoiced customer 1355 - Rebel Sp…" at bounding box center [854, 199] width 1299 height 113
type input "*"
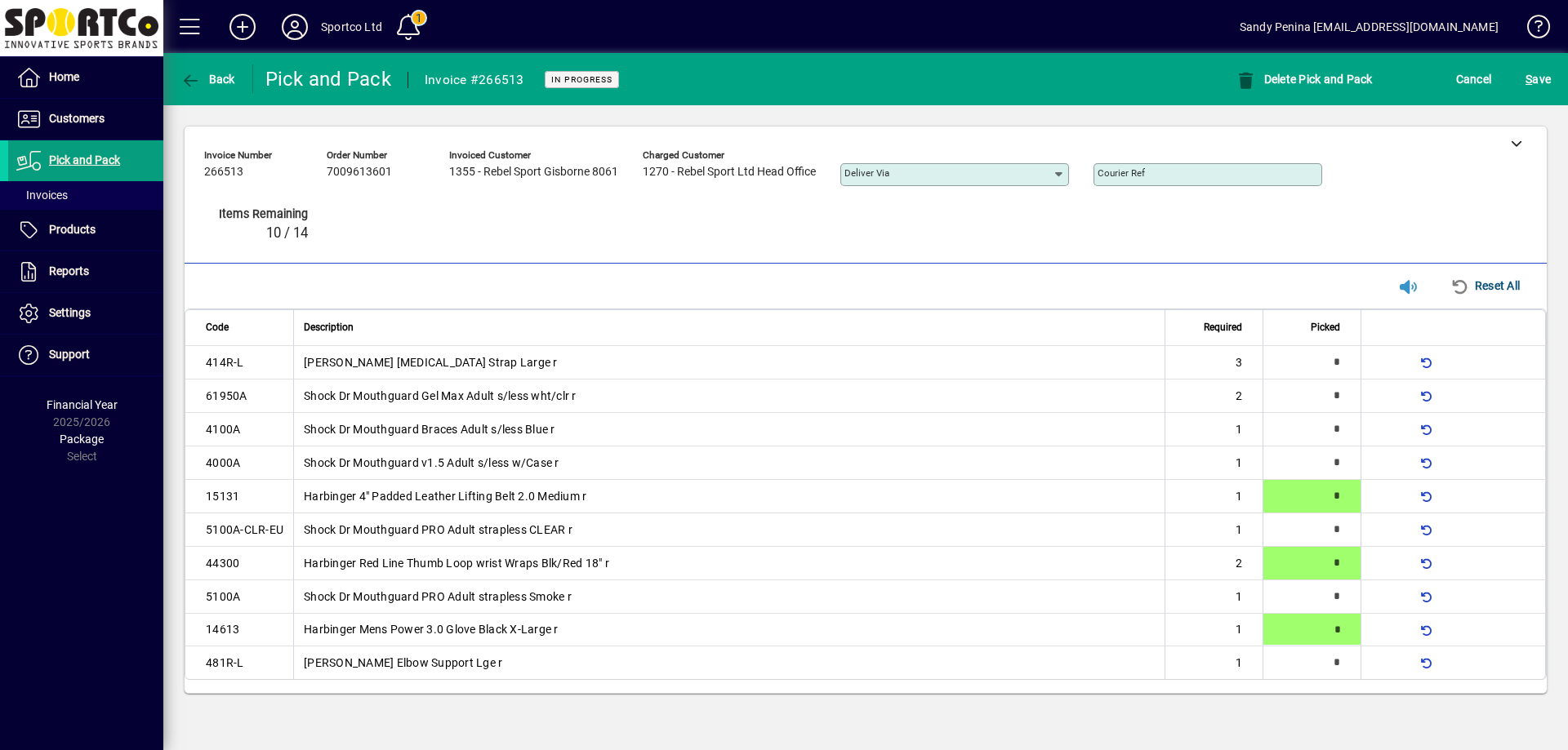
type input "*"
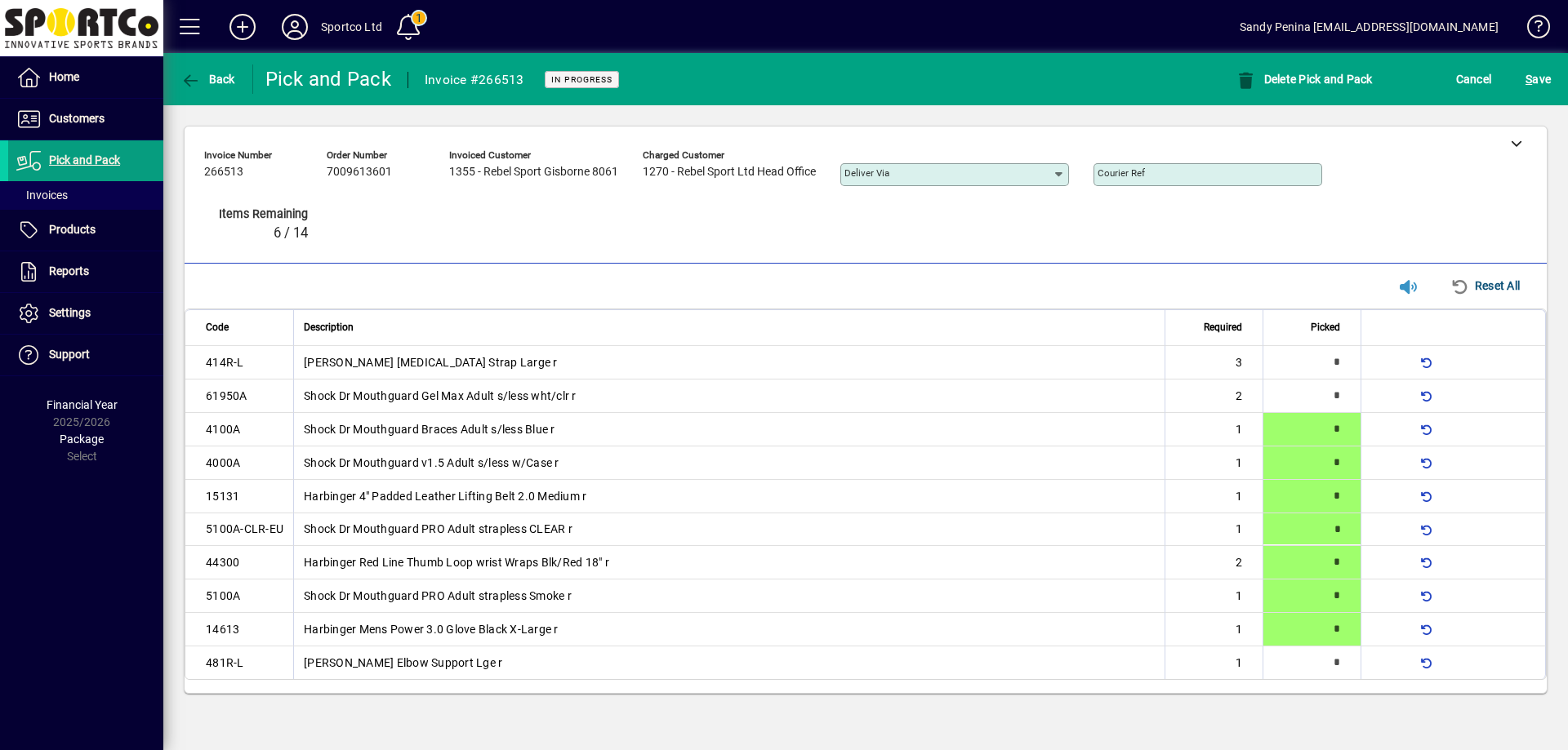
type input "*"
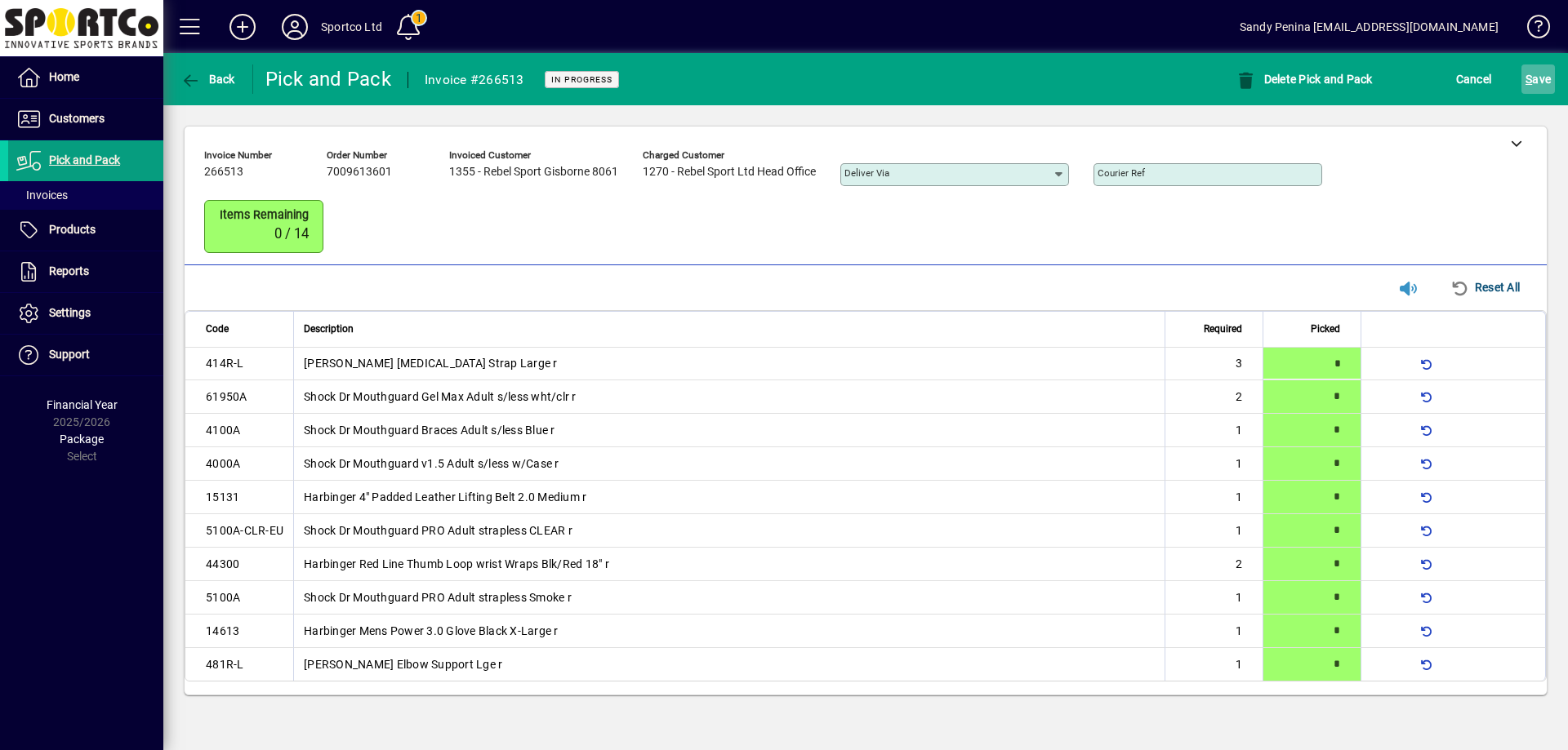
click at [1524, 83] on span "submit" at bounding box center [1537, 79] width 33 height 40
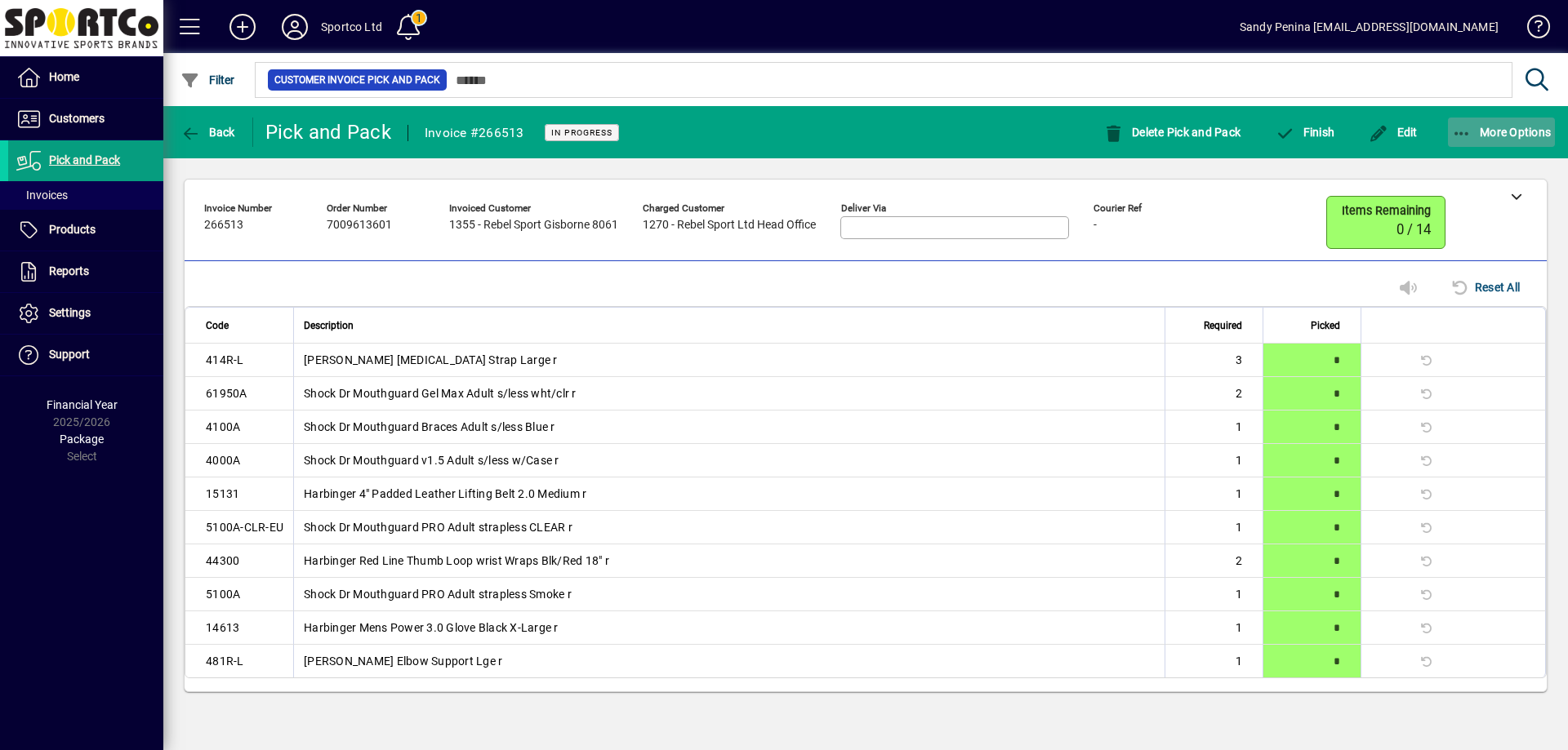
click at [1455, 118] on span "button" at bounding box center [1502, 132] width 108 height 40
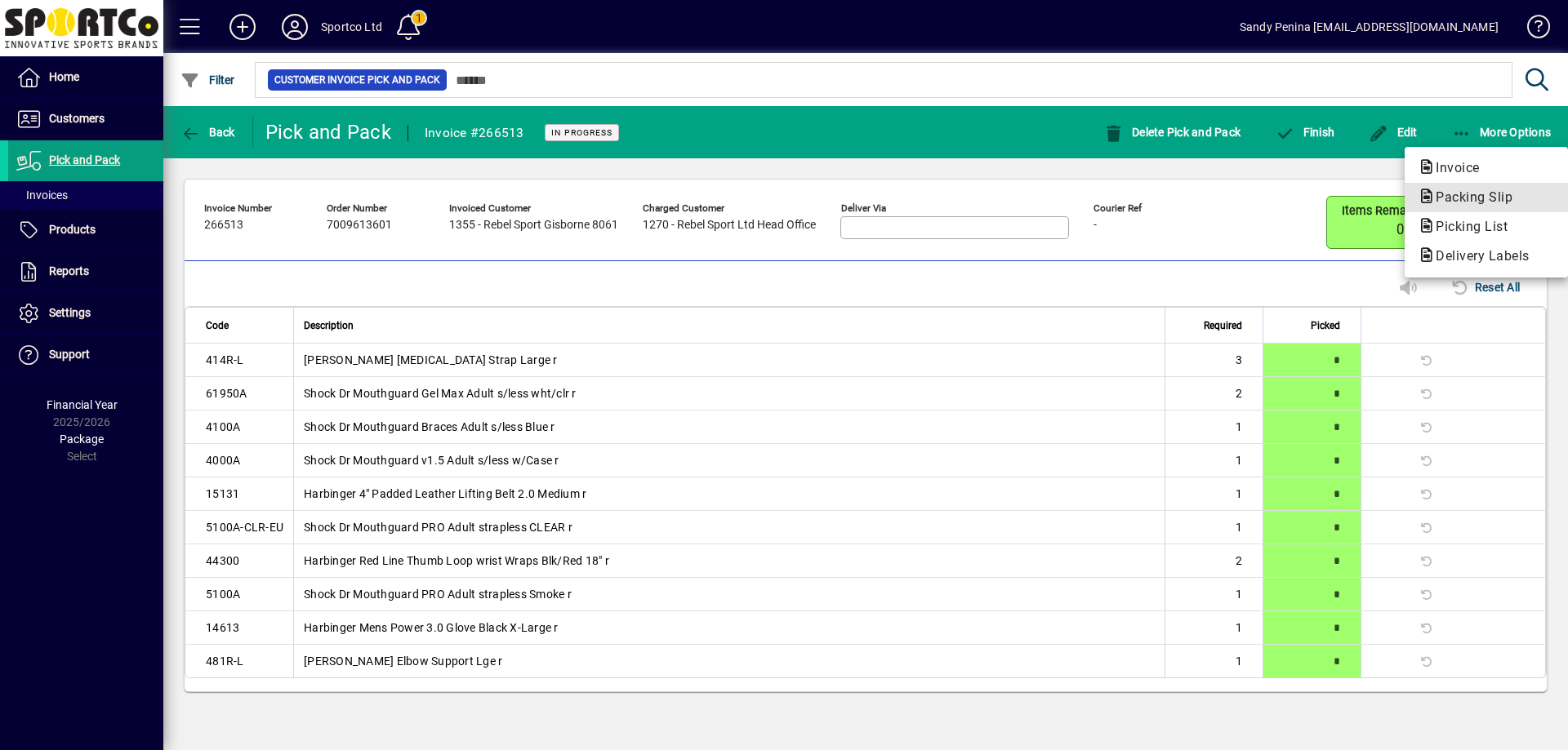
click at [1473, 196] on span "Packing Slip" at bounding box center [1469, 196] width 103 height 15
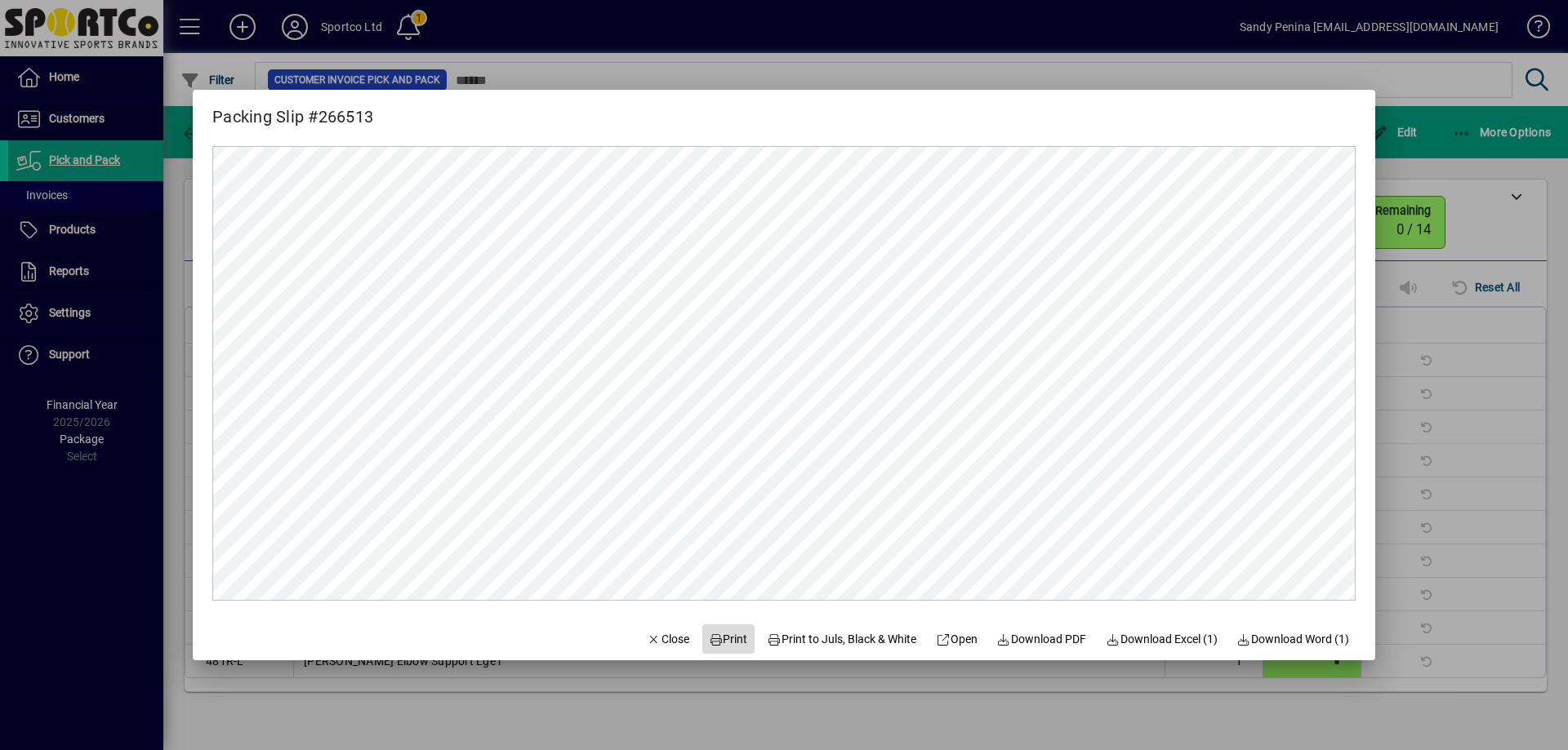
click at [716, 635] on span "Print" at bounding box center [729, 639] width 40 height 17
click at [644, 648] on span "button" at bounding box center [668, 639] width 56 height 40
